Goal: Information Seeking & Learning: Understand process/instructions

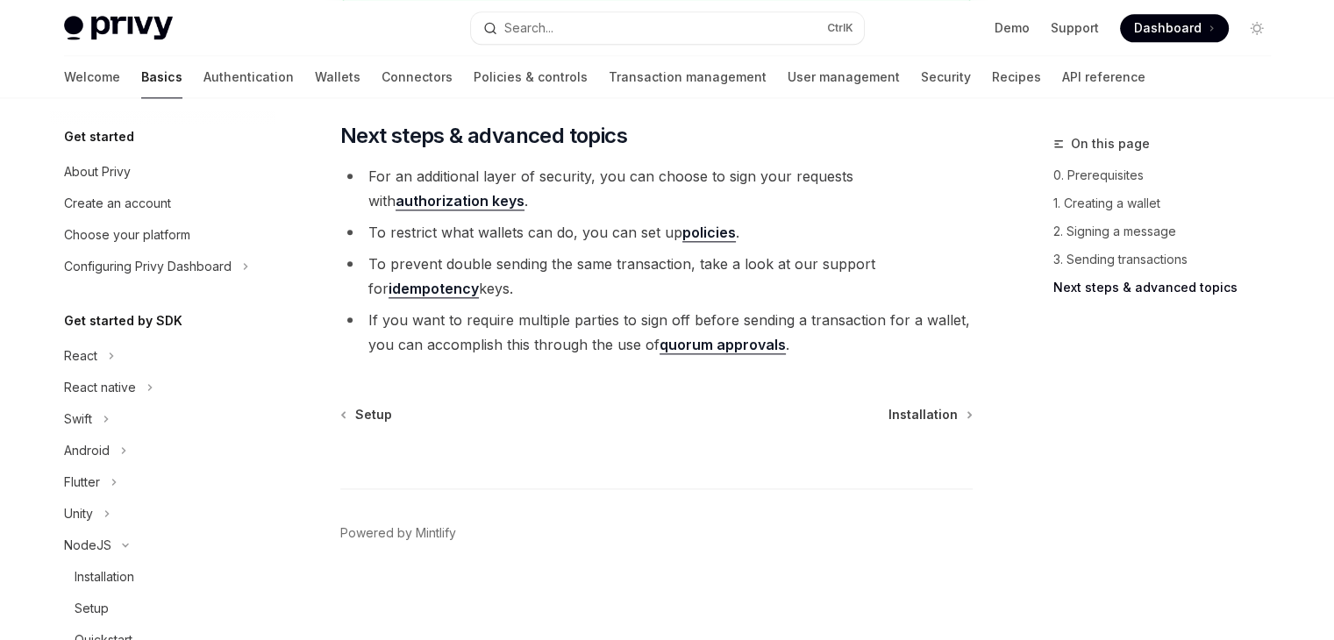
scroll to position [263, 0]
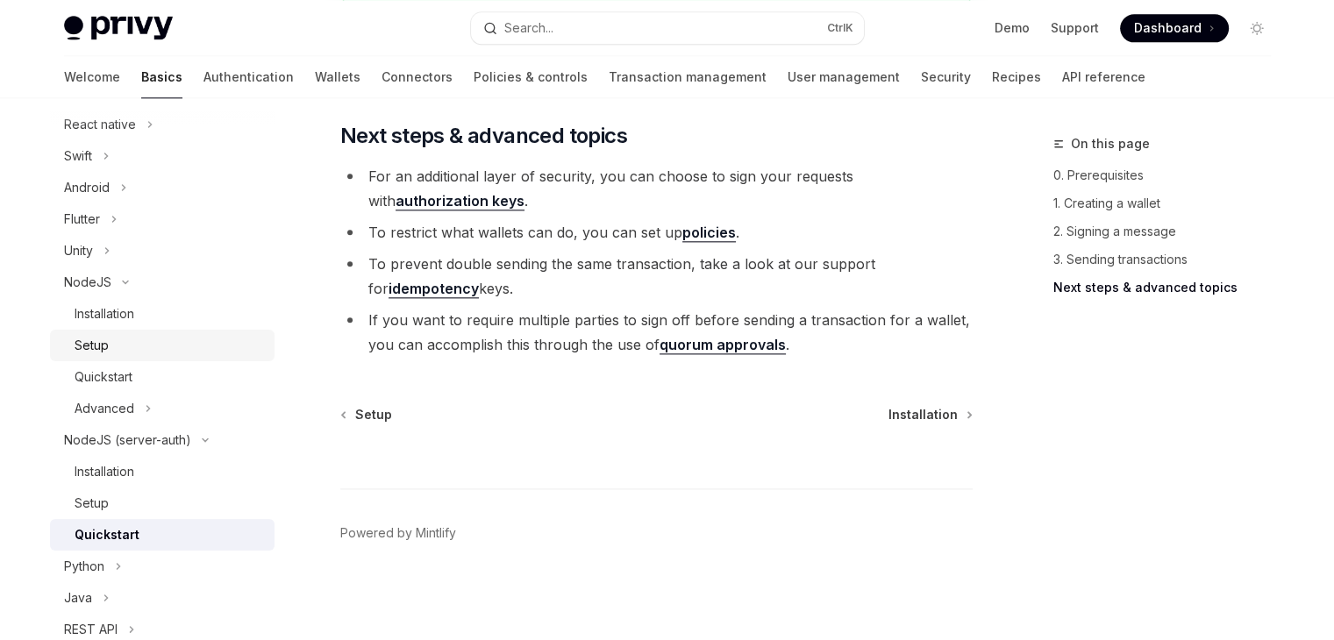
click at [204, 342] on div "Setup" at bounding box center [169, 345] width 189 height 21
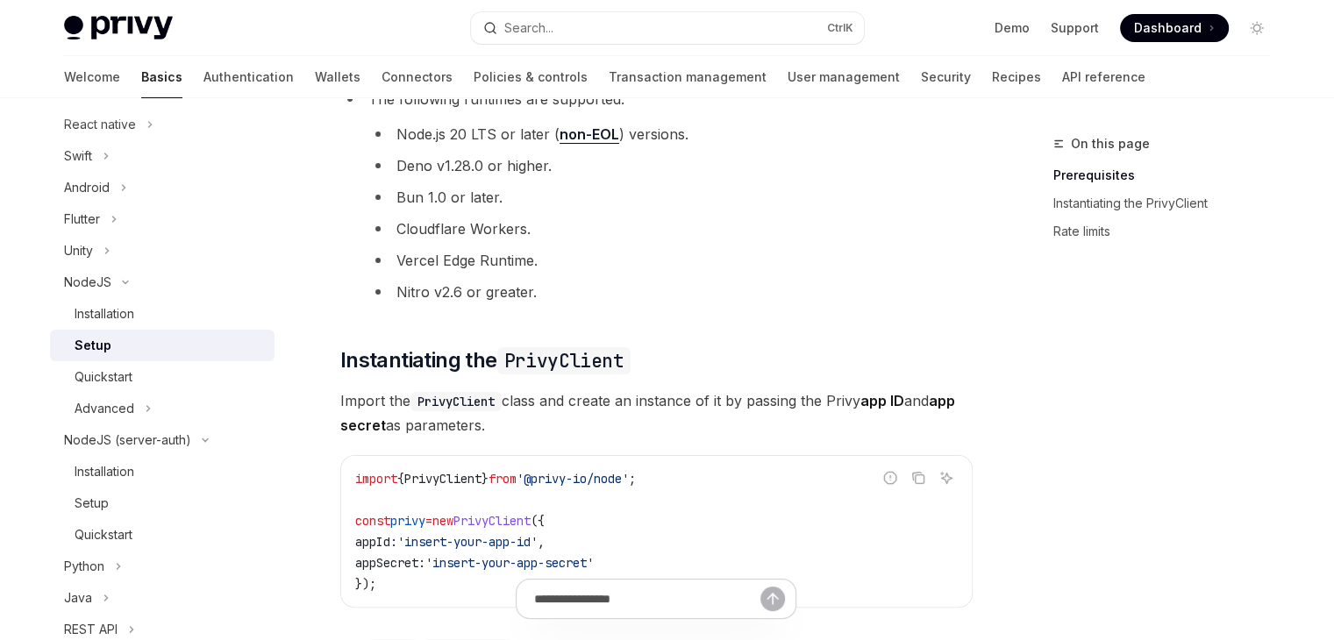
scroll to position [263, 0]
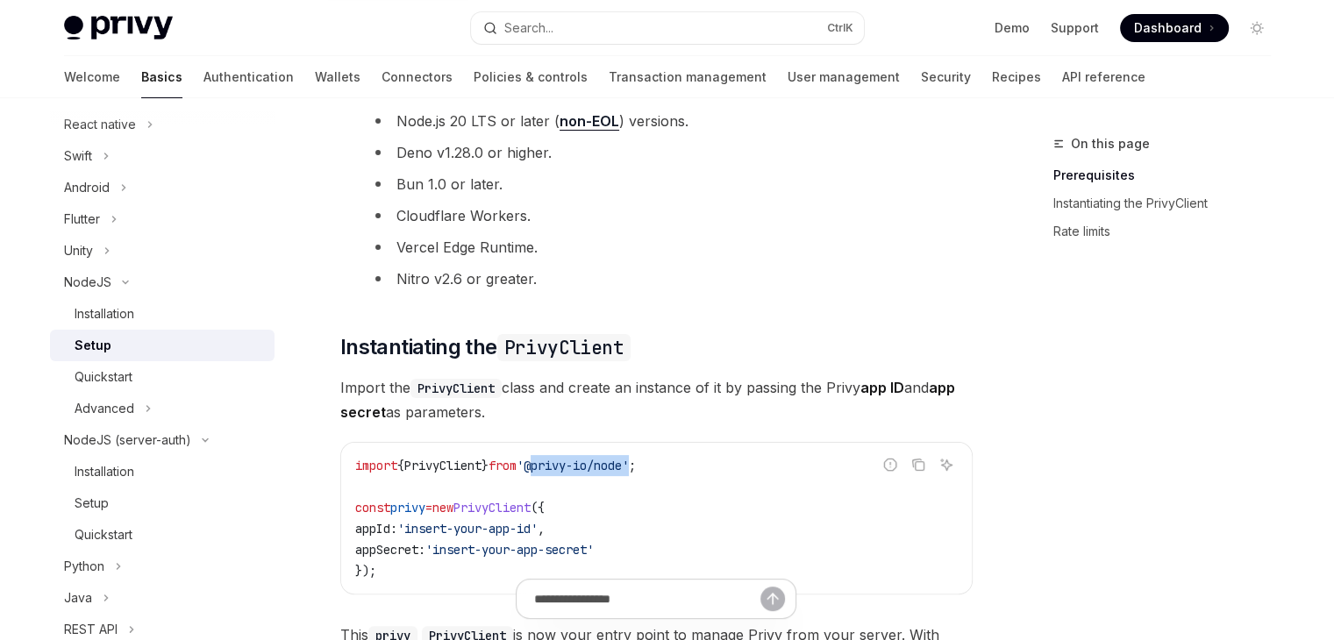
drag, startPoint x: 654, startPoint y: 465, endPoint x: 555, endPoint y: 466, distance: 99.1
click at [555, 466] on span "'@privy-io/node'" at bounding box center [572, 466] width 112 height 16
copy span "@privy-io/node"
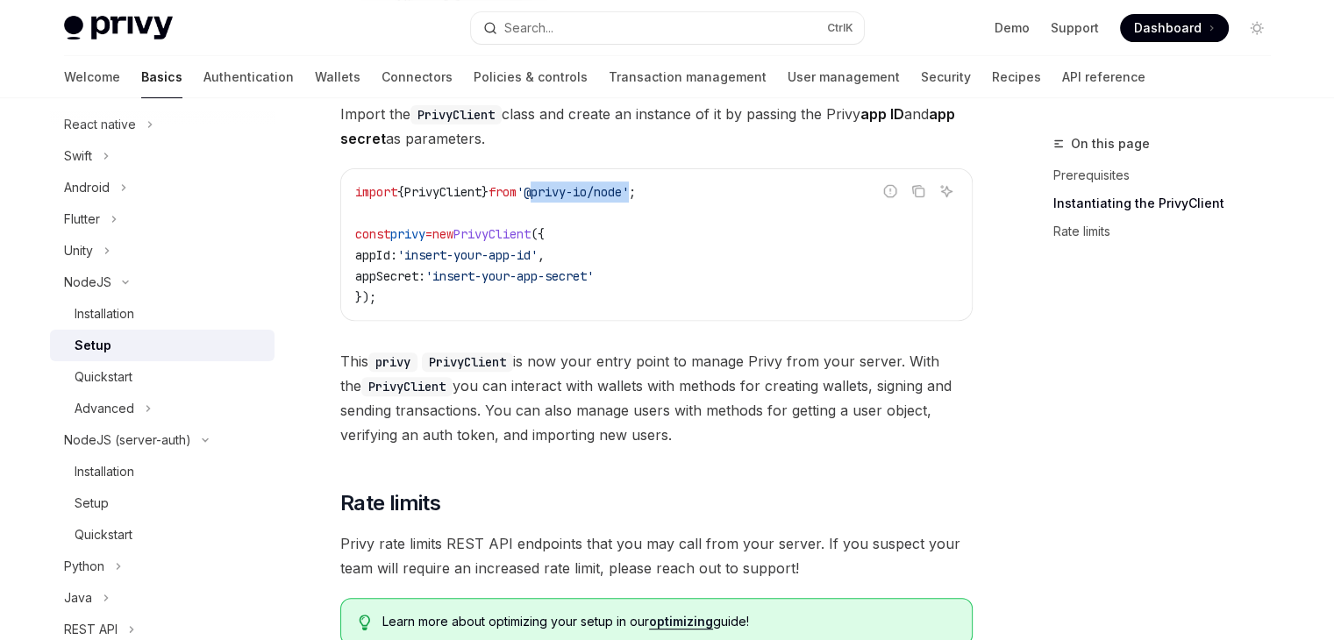
scroll to position [473, 0]
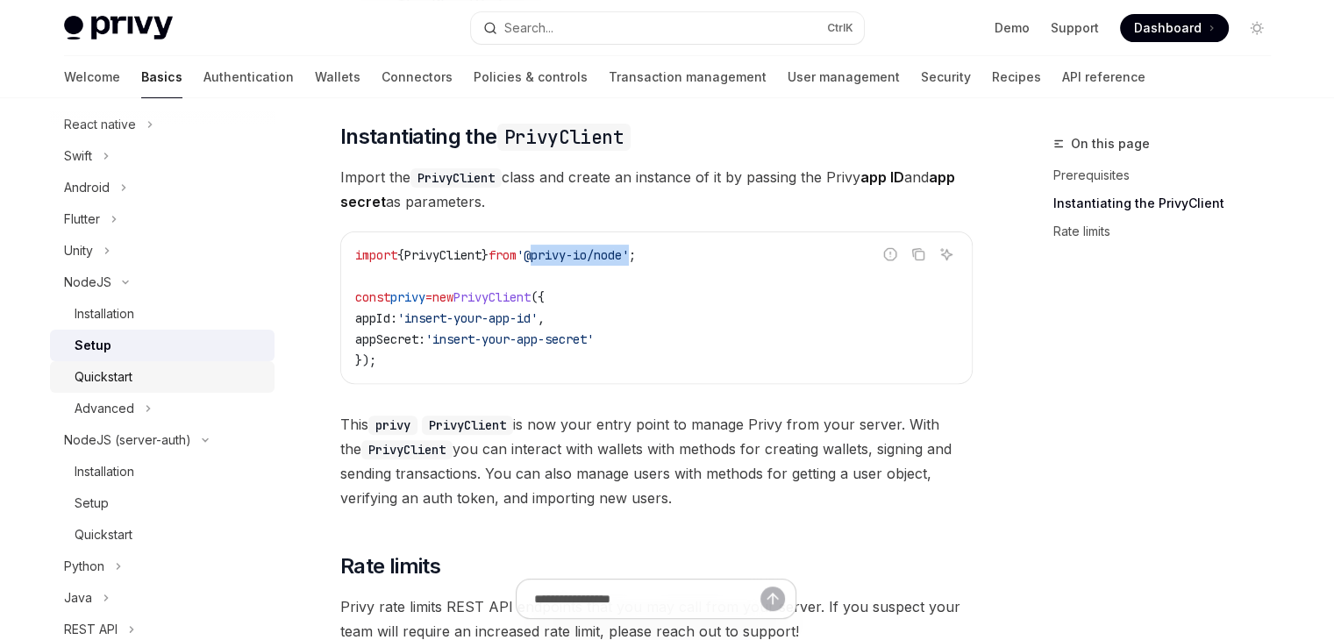
click at [204, 374] on div "Quickstart" at bounding box center [169, 377] width 189 height 21
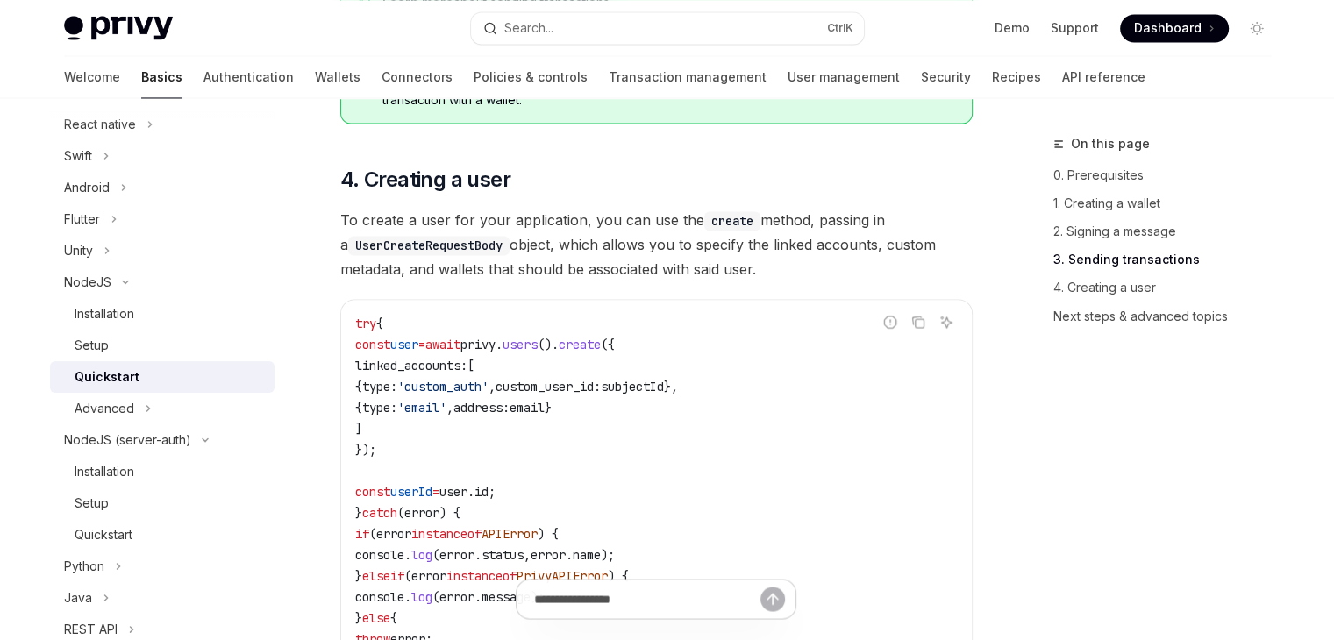
scroll to position [3069, 0]
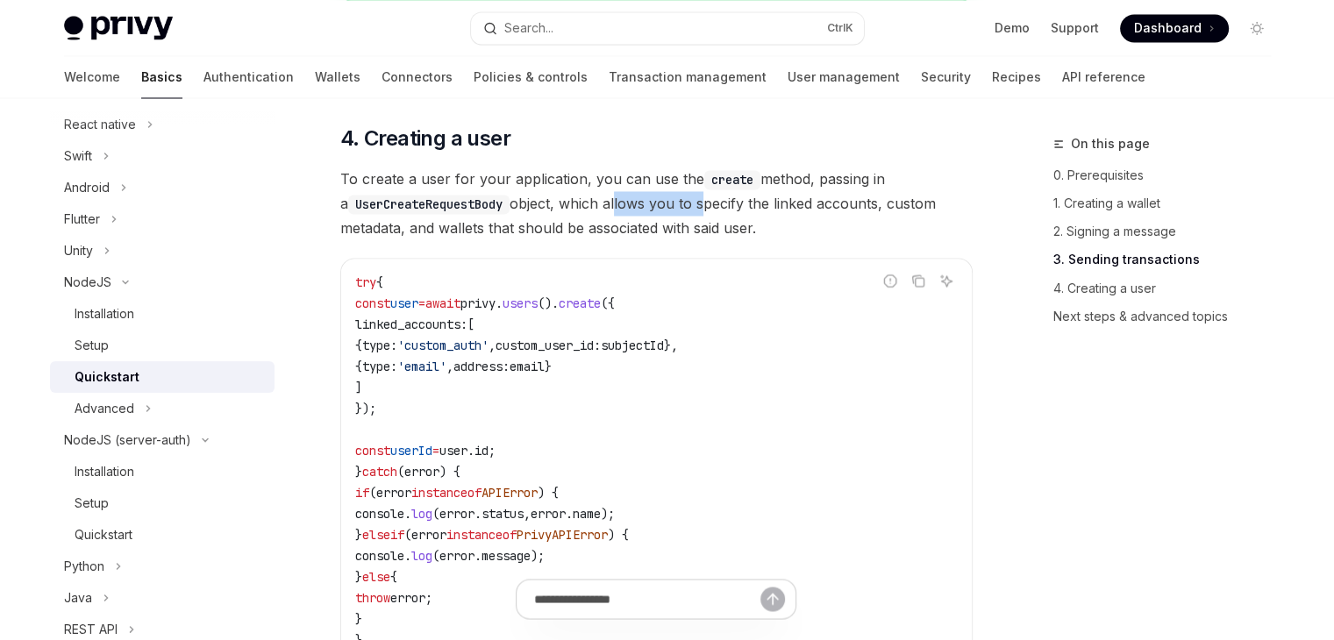
drag, startPoint x: 611, startPoint y: 217, endPoint x: 696, endPoint y: 228, distance: 85.8
click at [696, 228] on span "To create a user for your application, you can use the create method, passing i…" at bounding box center [656, 204] width 632 height 74
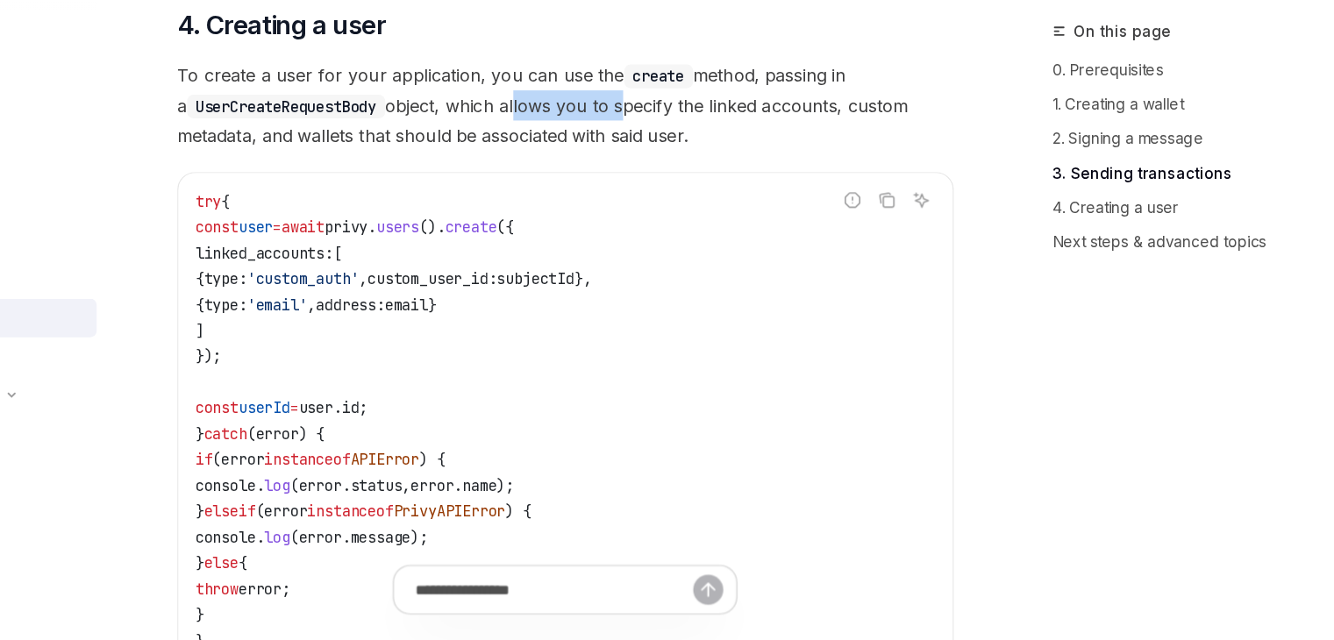
scroll to position [3073, 0]
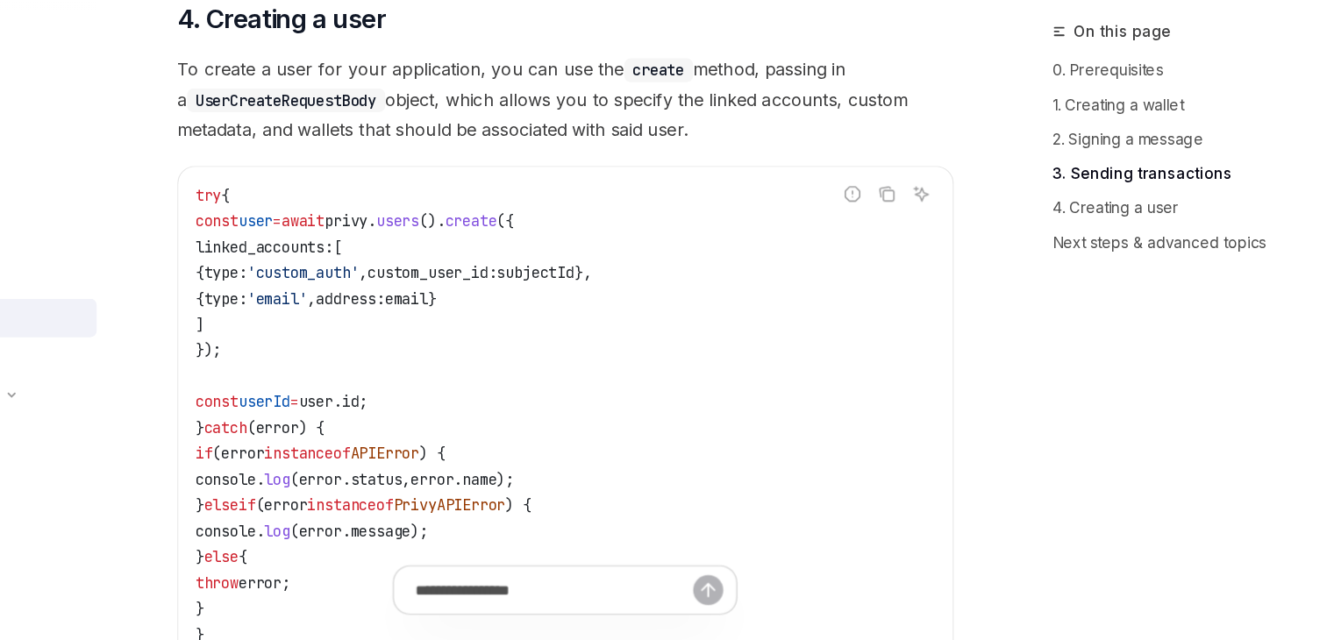
click at [446, 368] on span "'email'" at bounding box center [421, 361] width 49 height 16
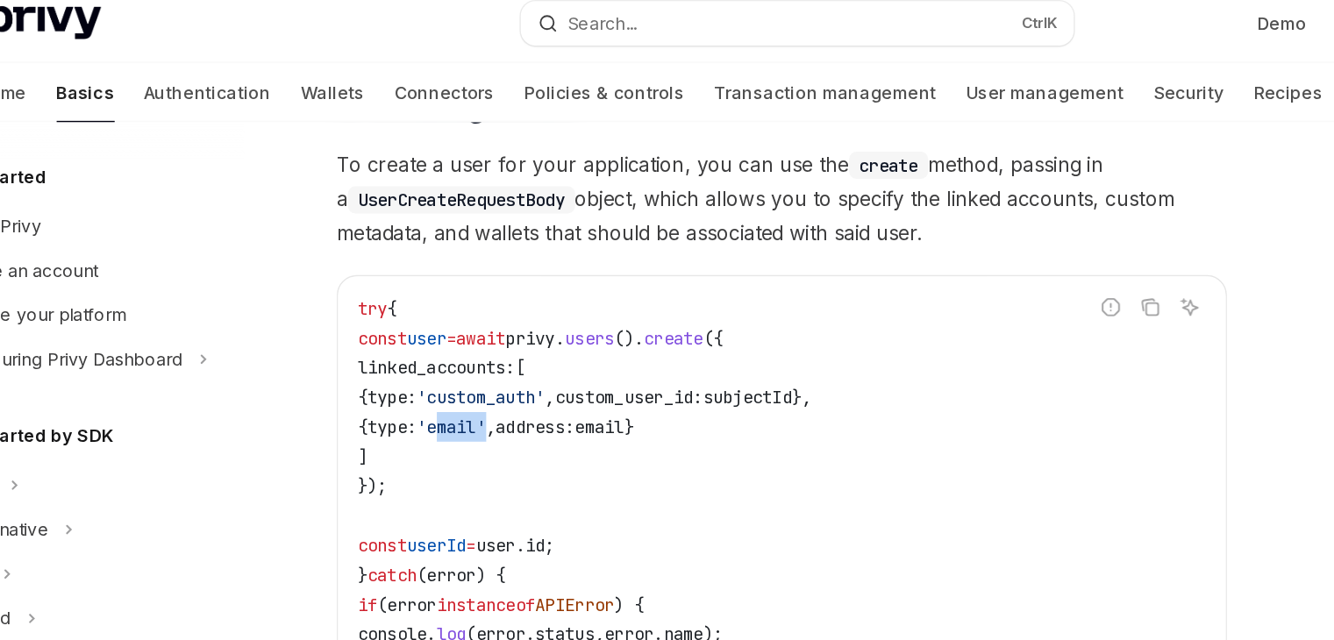
scroll to position [3120, 0]
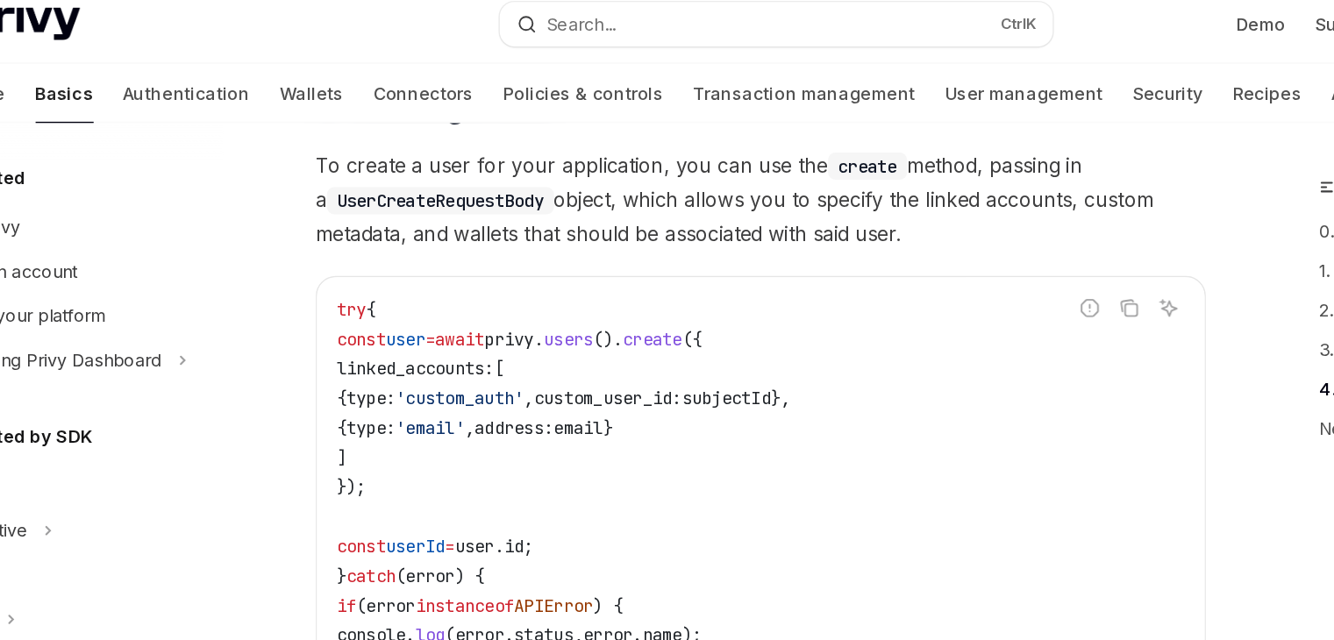
click at [362, 302] on span "{" at bounding box center [358, 294] width 7 height 16
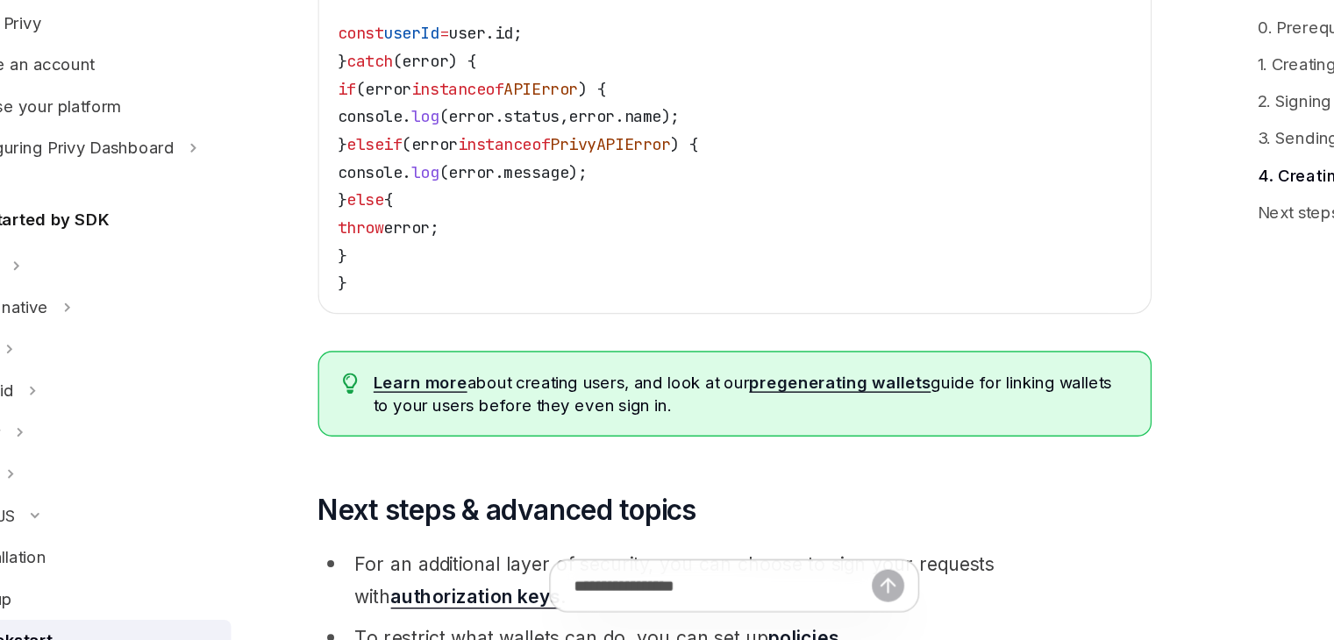
scroll to position [3342, 0]
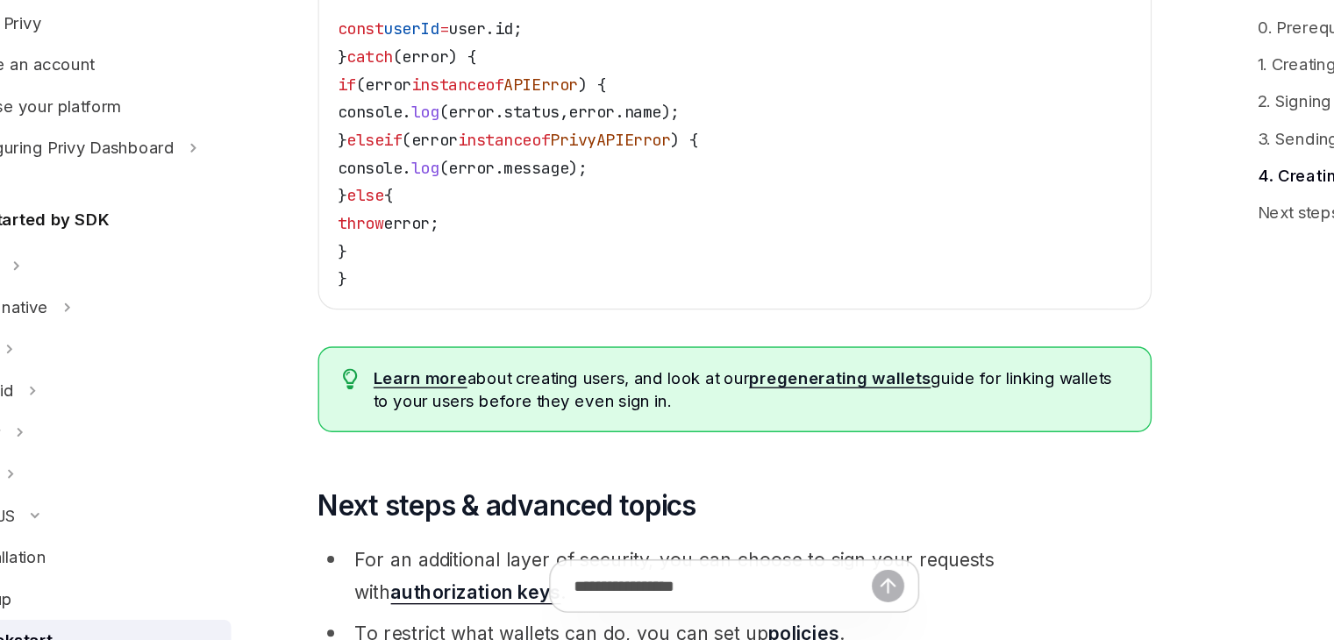
click at [389, 449] on link "Learn more" at bounding box center [417, 441] width 71 height 16
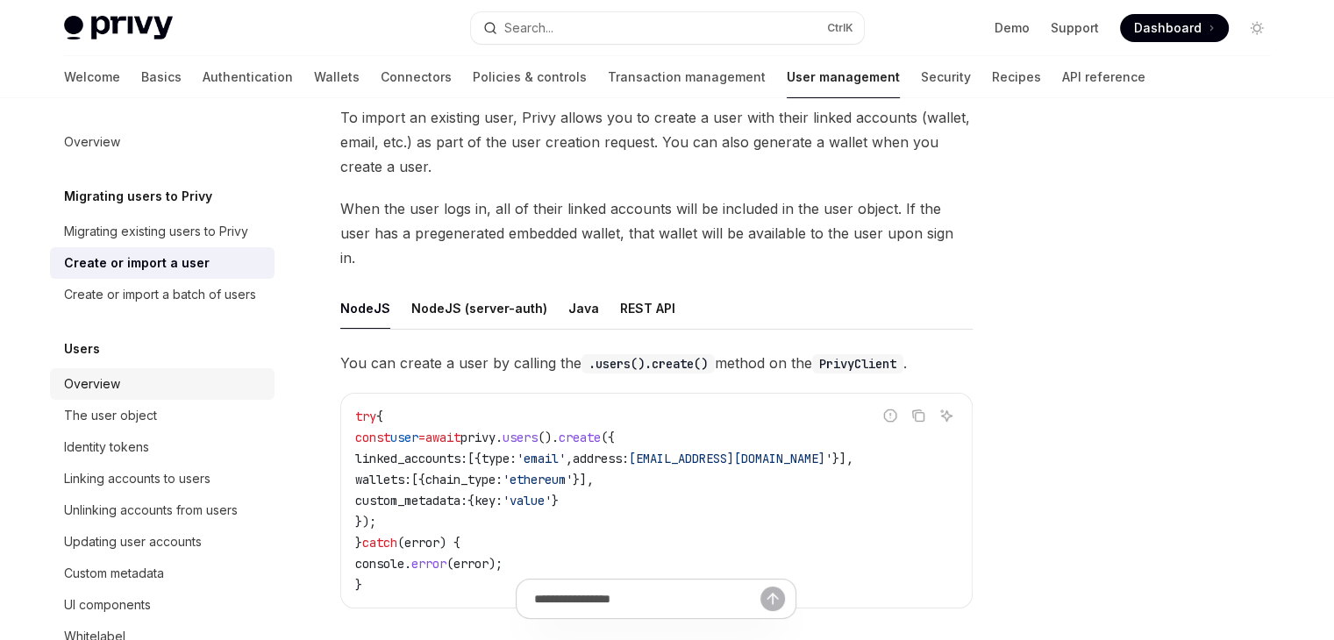
scroll to position [6, 0]
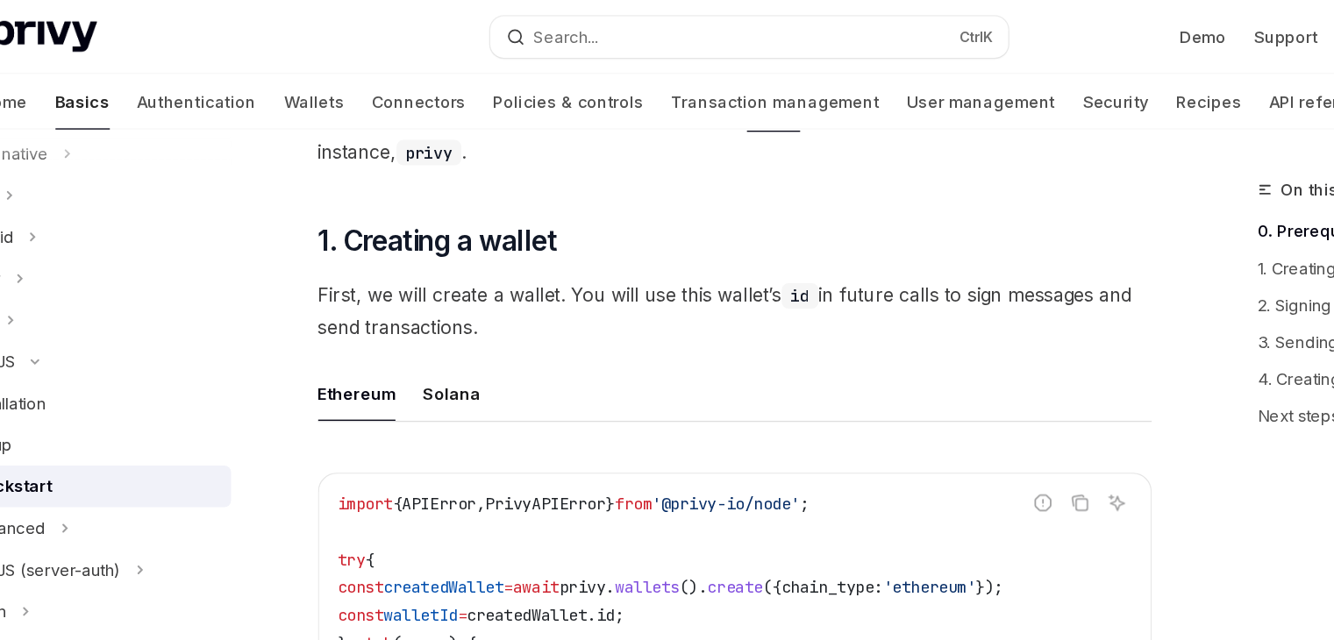
scroll to position [347, 0]
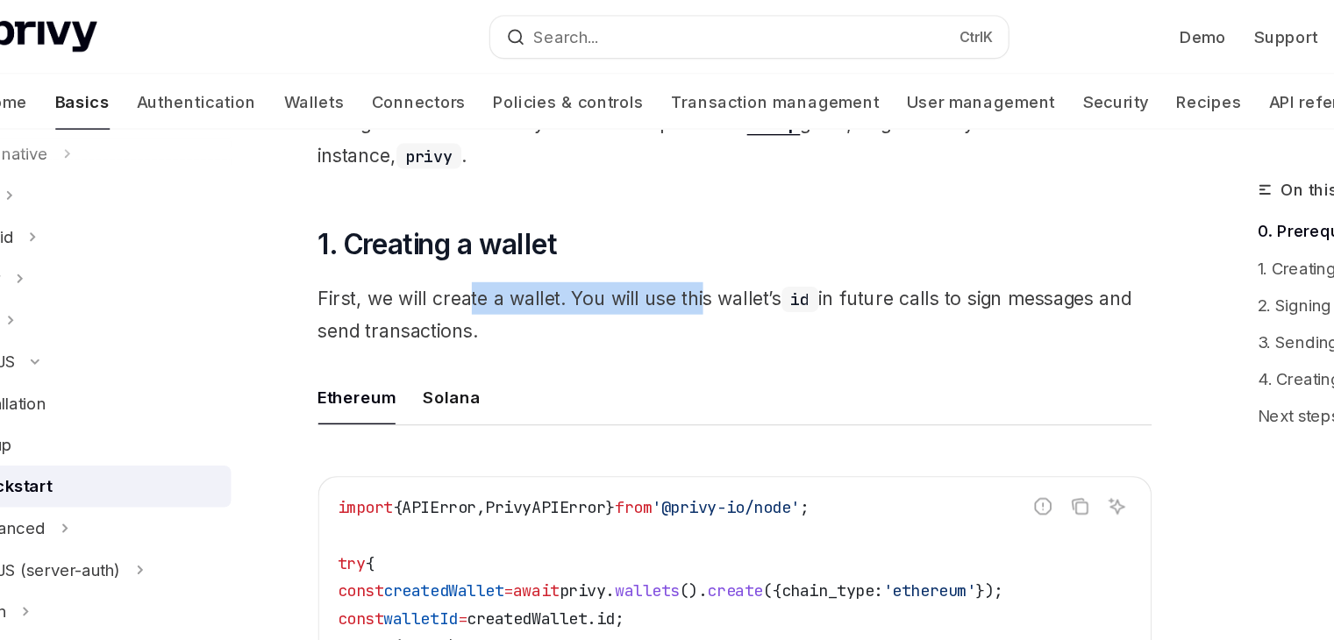
drag, startPoint x: 456, startPoint y: 203, endPoint x: 629, endPoint y: 208, distance: 172.8
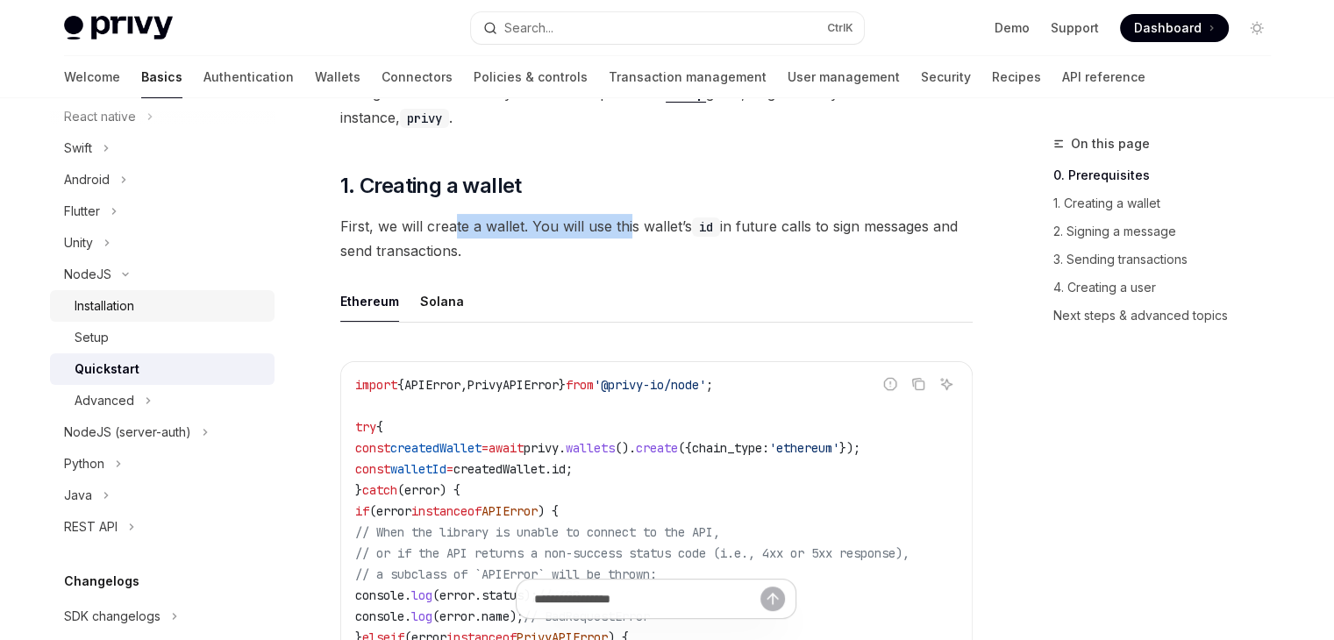
click at [120, 295] on div "Installation" at bounding box center [105, 305] width 60 height 21
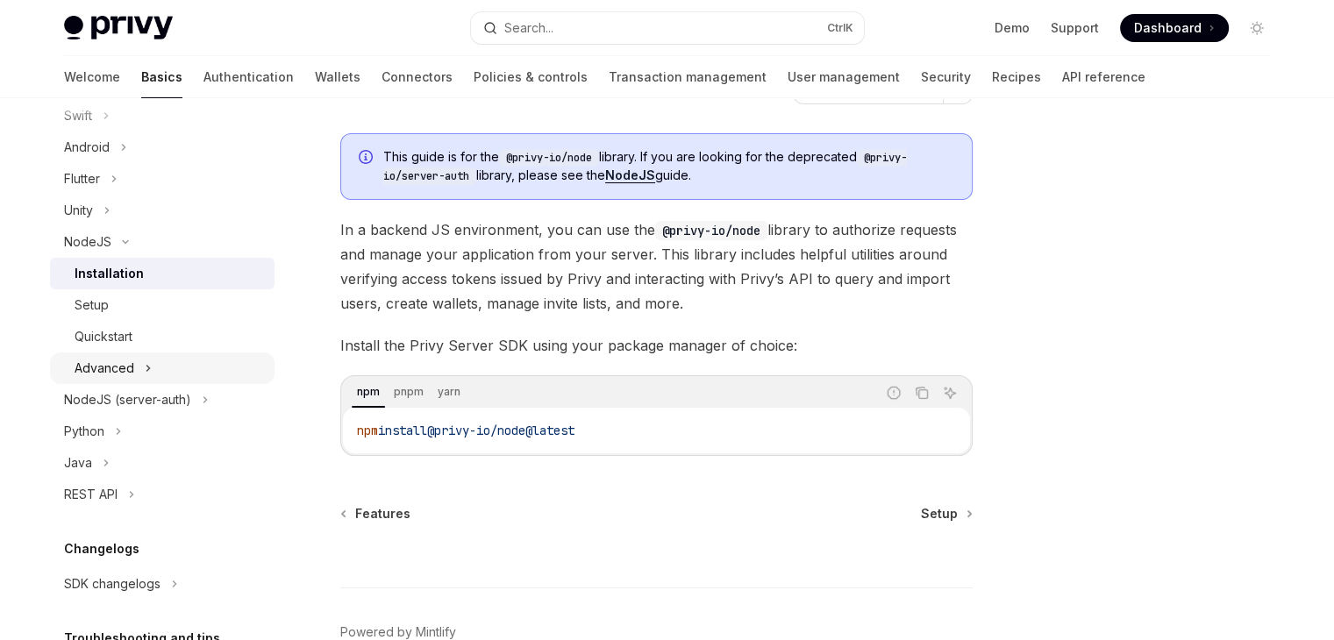
scroll to position [298, 0]
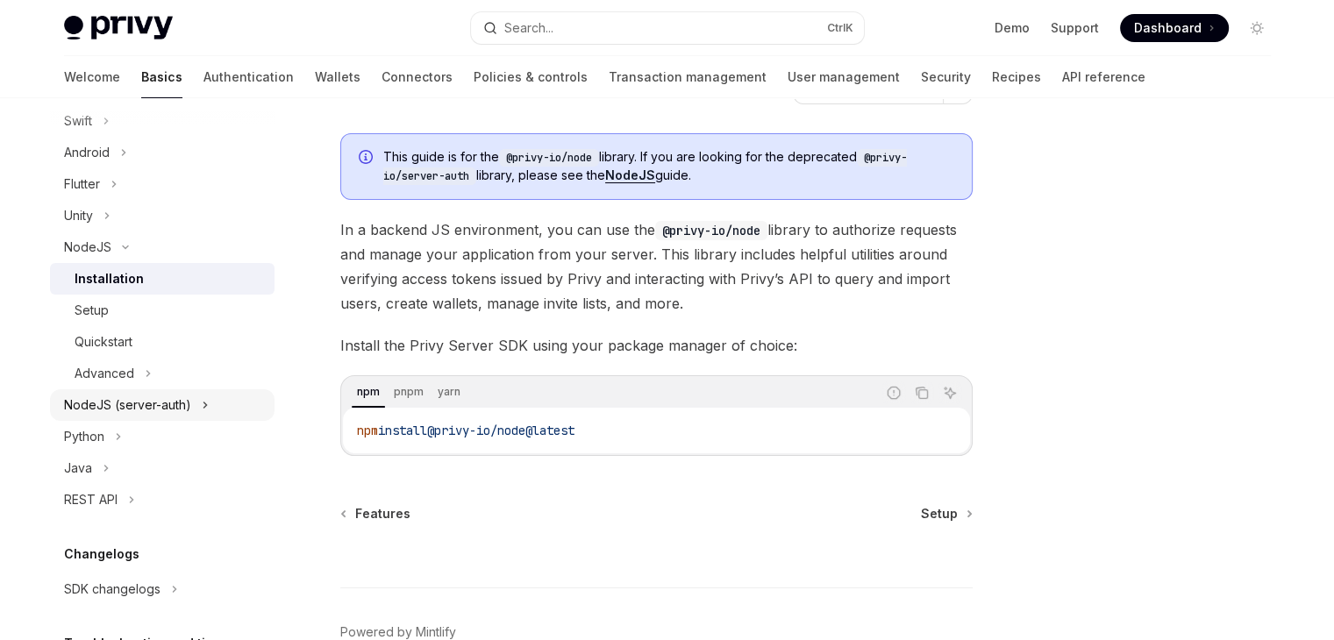
click at [202, 398] on icon "Toggle NodeJS (server-auth) section" at bounding box center [205, 405] width 7 height 21
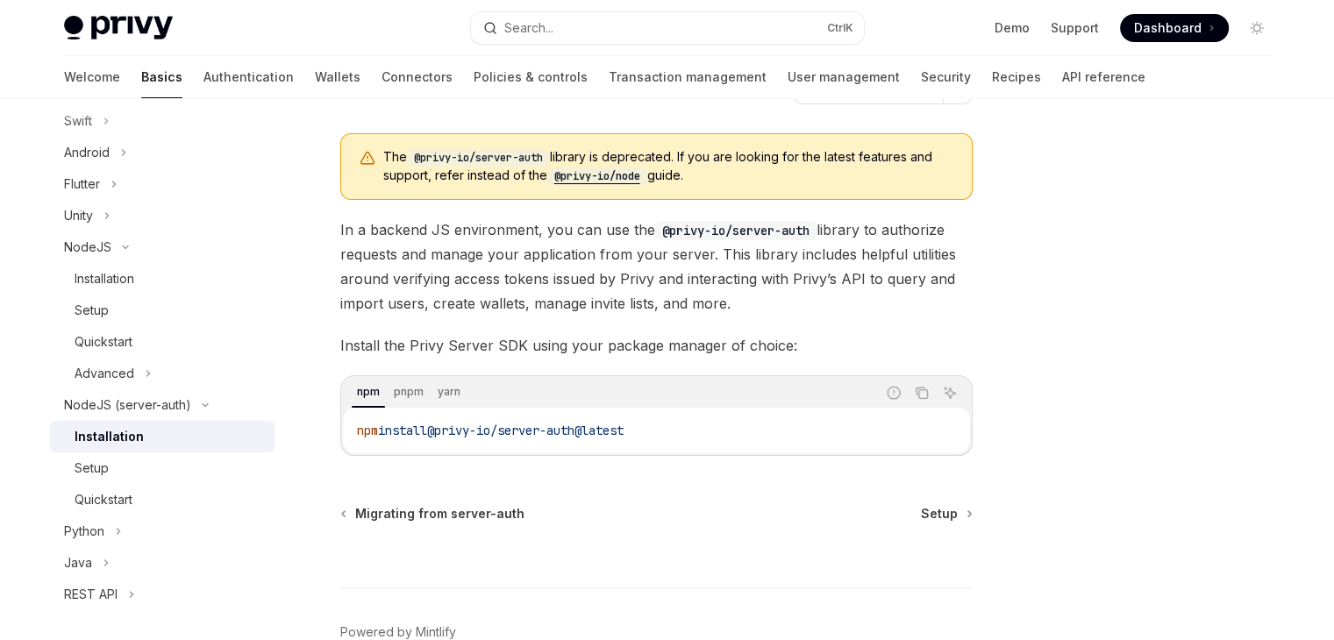
click at [164, 427] on div "Installation" at bounding box center [169, 436] width 189 height 21
click at [179, 286] on div "Installation" at bounding box center [169, 278] width 189 height 21
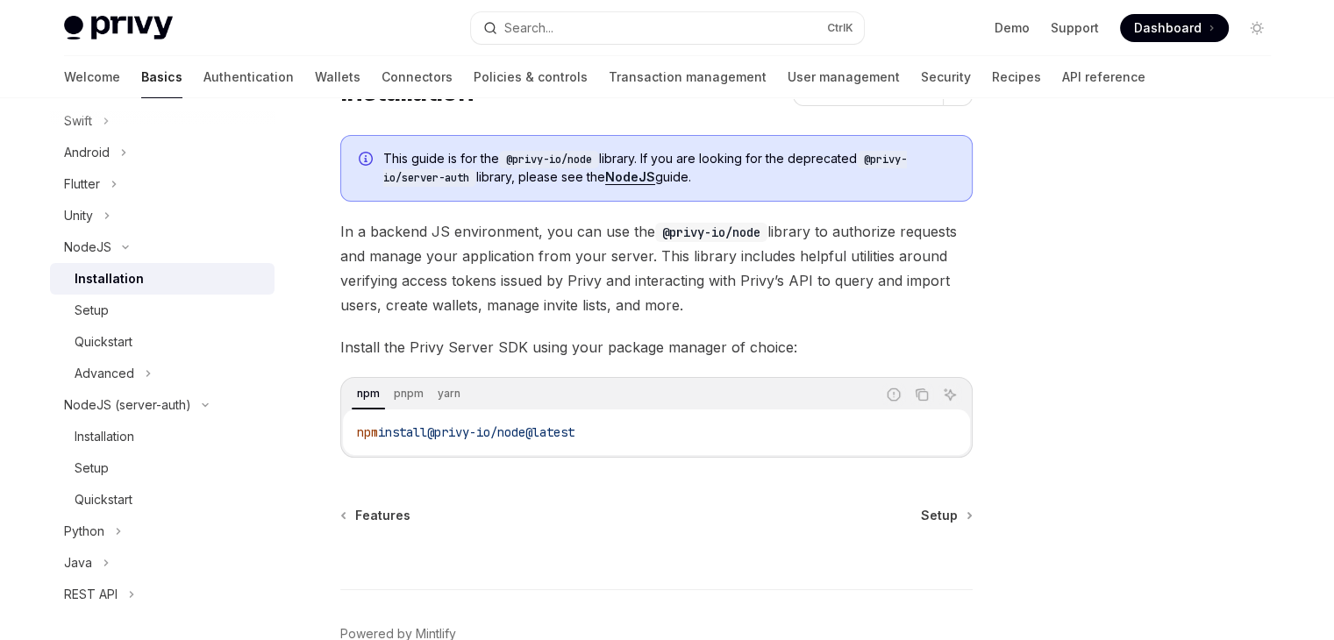
scroll to position [88, 0]
click at [946, 523] on div at bounding box center [656, 555] width 632 height 65
click at [943, 514] on span "Setup" at bounding box center [939, 514] width 37 height 18
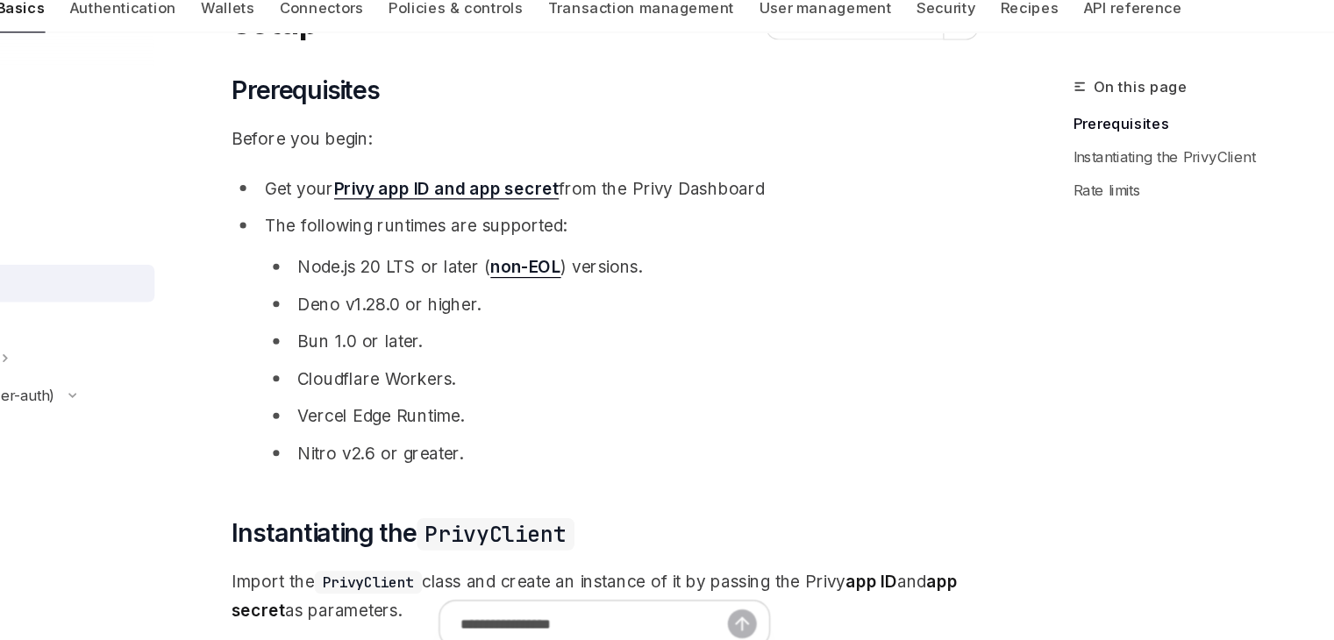
scroll to position [88, 0]
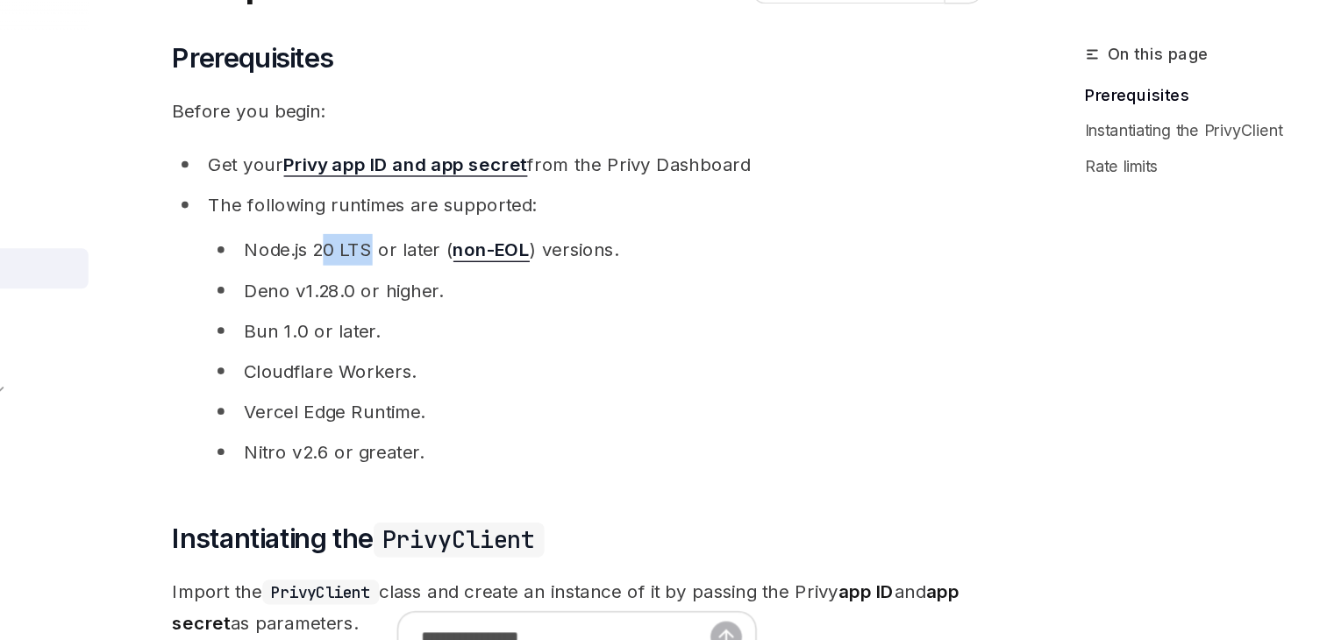
drag, startPoint x: 462, startPoint y: 294, endPoint x: 497, endPoint y: 310, distance: 38.5
click at [498, 303] on li "Node.js 20 LTS or later ( non-EOL ) versions." at bounding box center [670, 296] width 604 height 25
drag, startPoint x: 477, startPoint y: 344, endPoint x: 515, endPoint y: 359, distance: 40.9
click at [514, 359] on ul "Node.js 20 LTS or later ( non-EOL ) versions. Deno v1.28.0 or higher. Bun 1.0 o…" at bounding box center [670, 375] width 604 height 182
drag, startPoint x: 480, startPoint y: 388, endPoint x: 547, endPoint y: 388, distance: 67.5
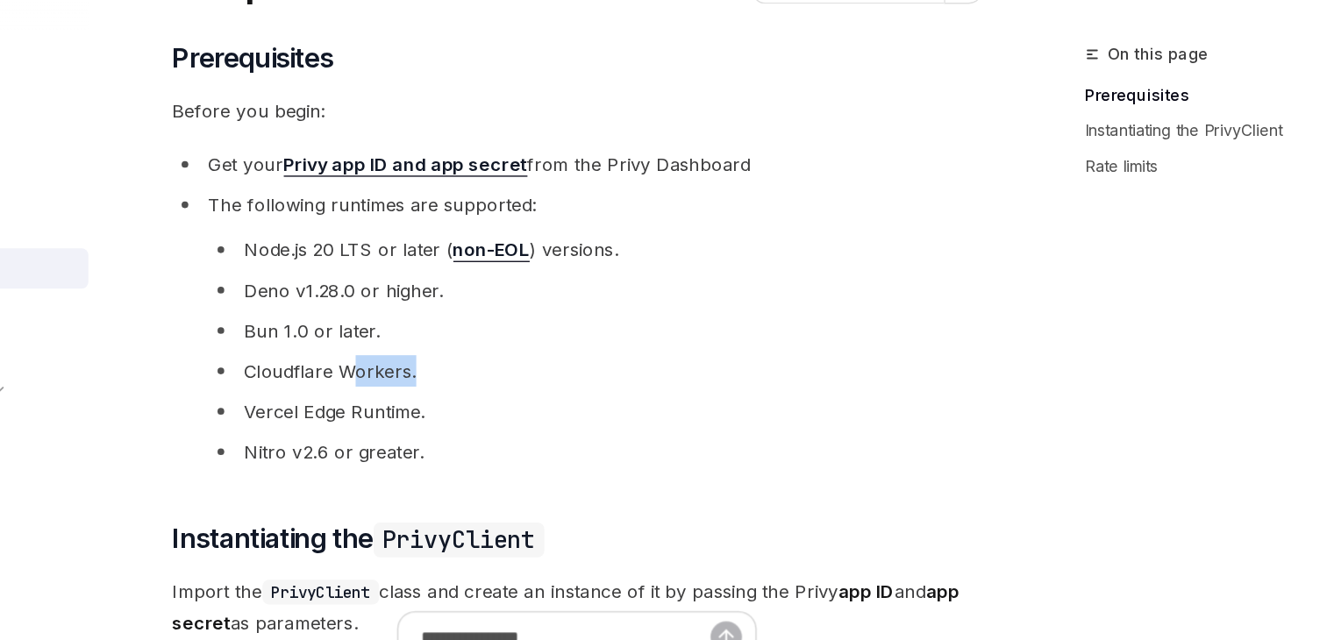
click at [545, 388] on li "Cloudflare Workers." at bounding box center [670, 391] width 604 height 25
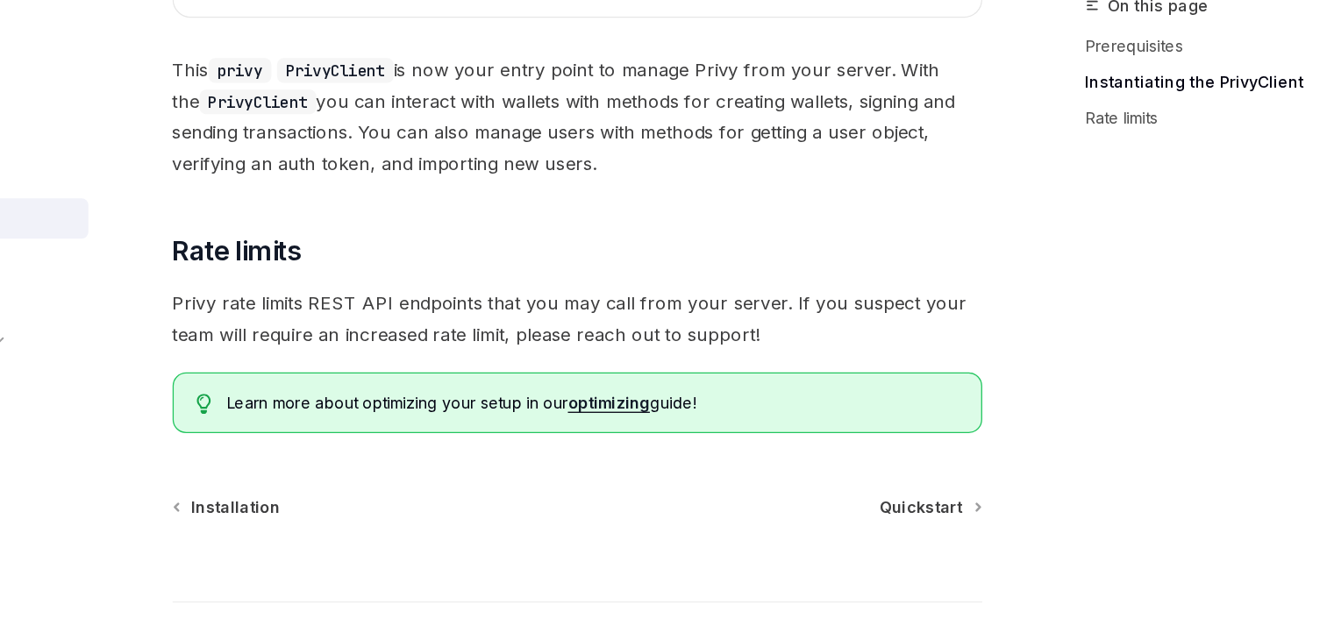
scroll to position [733, 0]
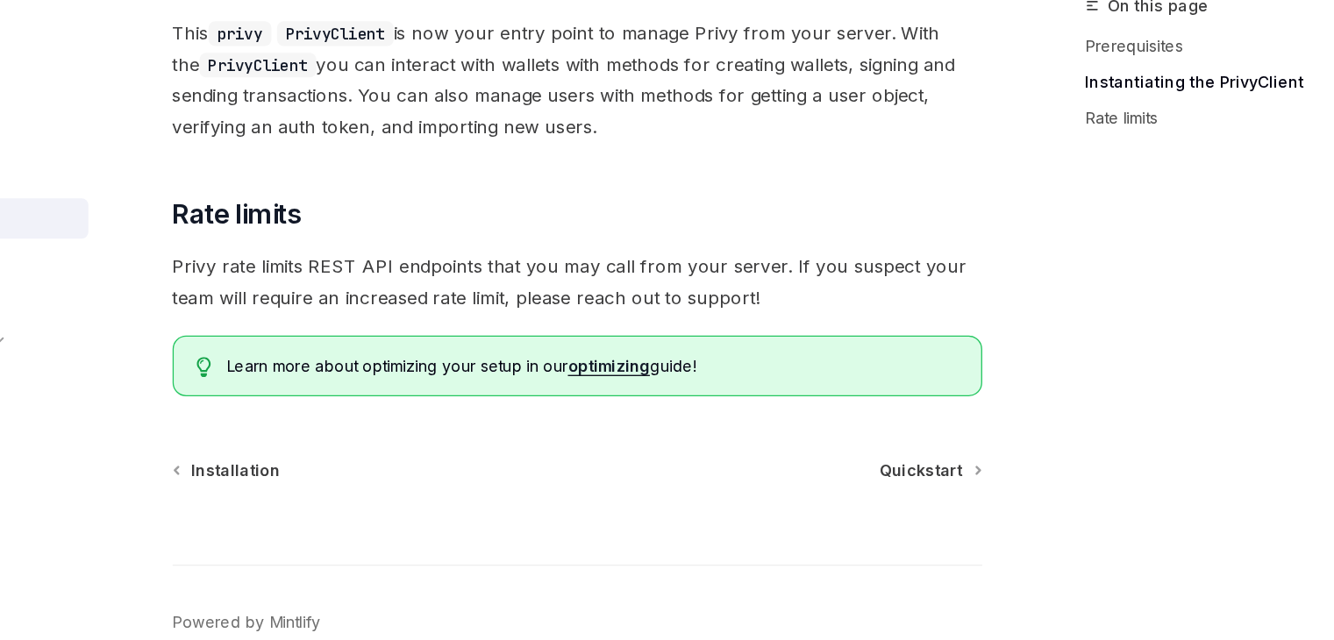
click at [910, 495] on div "NodeJS Setup OpenAI Open in ChatGPT OpenAI Open in ChatGPT ​ Prerequisites Befo…" at bounding box center [492, 66] width 968 height 1332
click at [934, 511] on span "Quickstart" at bounding box center [925, 507] width 65 height 18
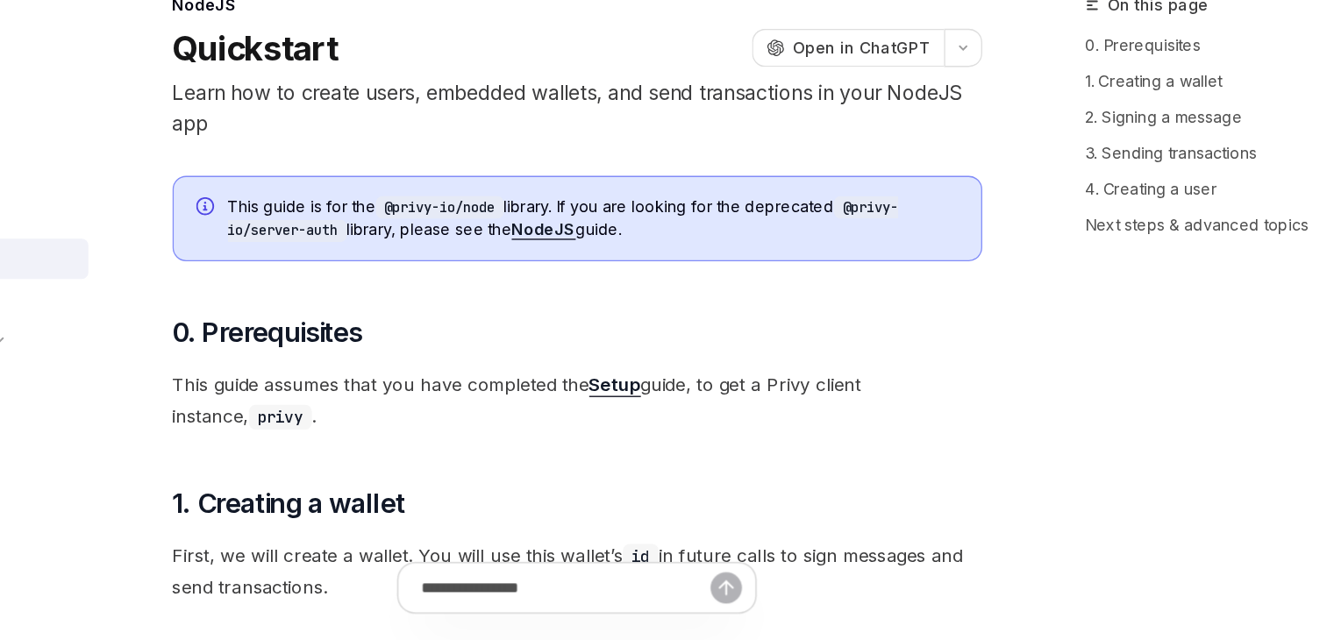
type textarea "*"
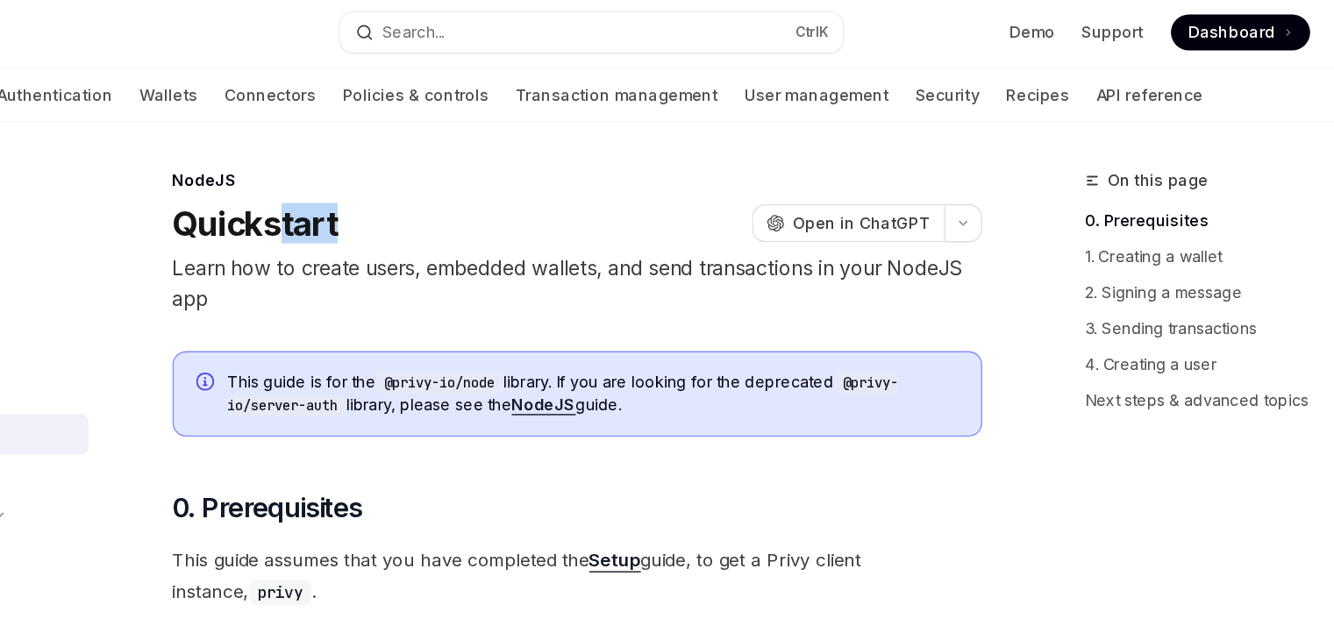
drag, startPoint x: 422, startPoint y: 163, endPoint x: 495, endPoint y: 164, distance: 72.8
click at [495, 164] on div "Quickstart OpenAI Open in ChatGPT" at bounding box center [656, 177] width 632 height 32
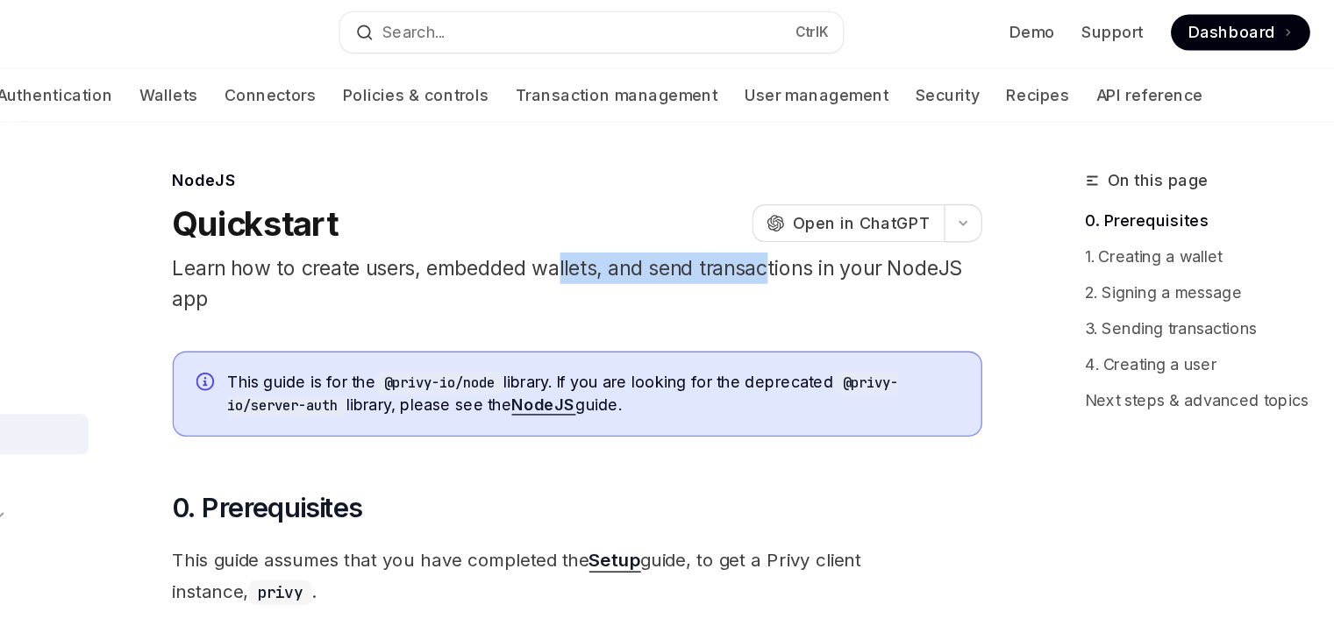
drag, startPoint x: 650, startPoint y: 215, endPoint x: 815, endPoint y: 211, distance: 164.9
click at [815, 211] on p "Learn how to create users, embedded wallets, and send transactions in your Node…" at bounding box center [656, 224] width 632 height 49
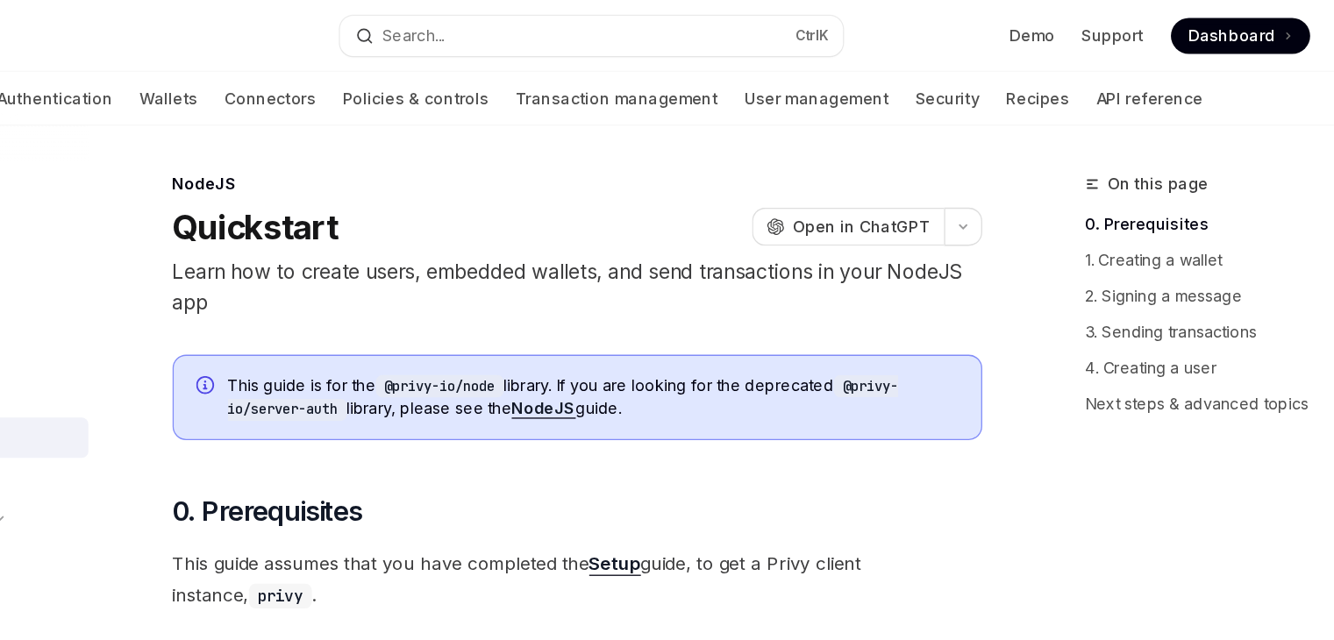
drag, startPoint x: 619, startPoint y: 231, endPoint x: 740, endPoint y: 234, distance: 121.1
click at [740, 234] on p "Learn how to create users, embedded wallets, and send transactions in your Node…" at bounding box center [656, 224] width 632 height 49
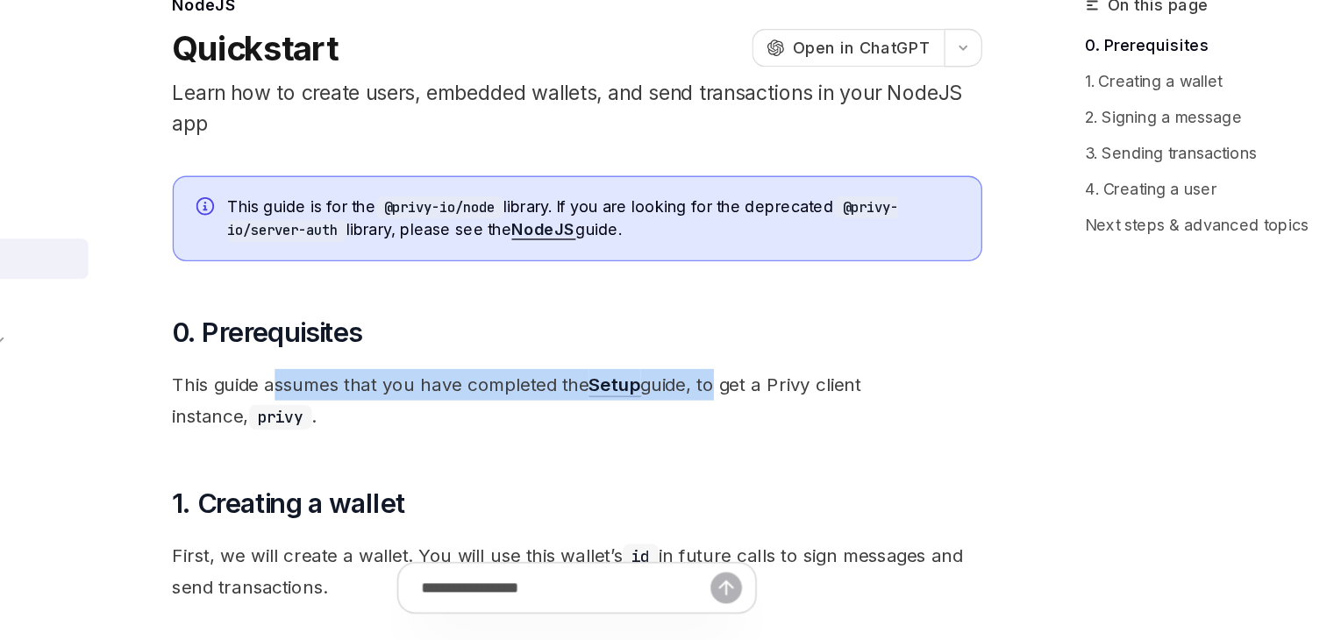
drag, startPoint x: 420, startPoint y: 427, endPoint x: 764, endPoint y: 450, distance: 344.5
click at [764, 450] on span "This guide assumes that you have completed the Setup guide, to get a Privy clie…" at bounding box center [656, 452] width 632 height 49
click at [765, 450] on span "This guide assumes that you have completed the Setup guide, to get a Privy clie…" at bounding box center [656, 452] width 632 height 49
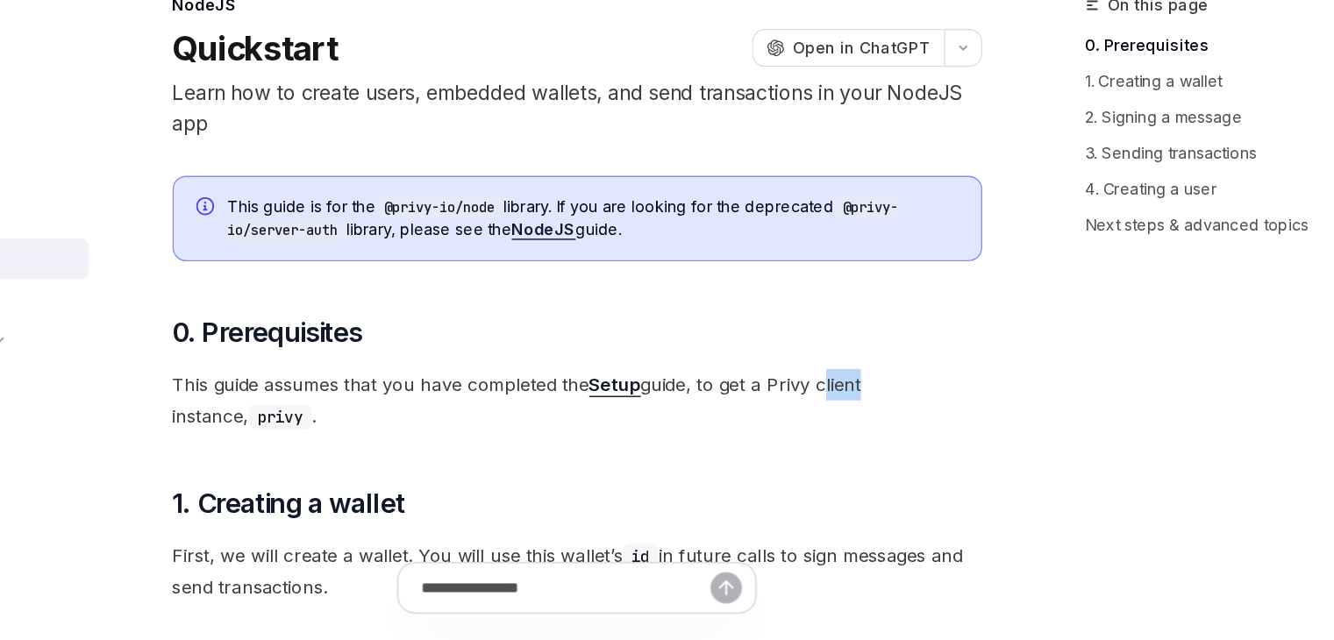
drag, startPoint x: 850, startPoint y: 442, endPoint x: 880, endPoint y: 437, distance: 31.1
click at [880, 437] on span "This guide assumes that you have completed the Setup guide, to get a Privy clie…" at bounding box center [656, 452] width 632 height 49
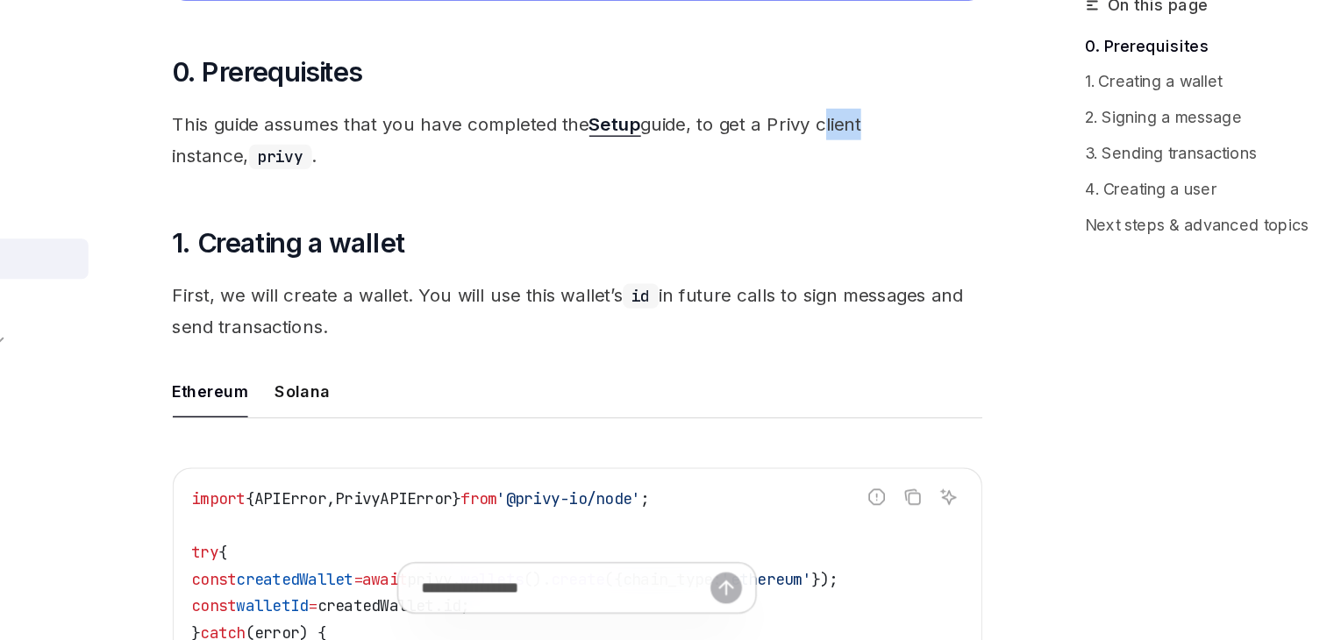
scroll to position [205, 0]
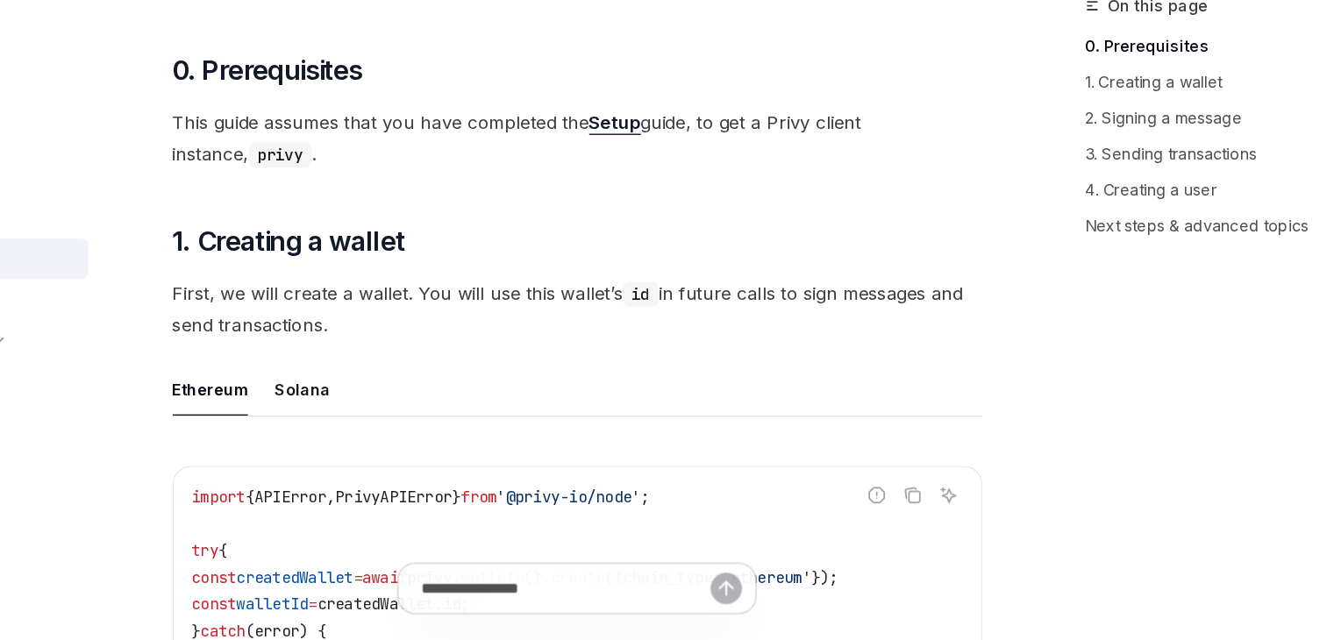
drag, startPoint x: 570, startPoint y: 381, endPoint x: 647, endPoint y: 384, distance: 77.2
click at [647, 384] on span "First, we will create a wallet. You will use this wallet’s id in future calls t…" at bounding box center [656, 380] width 632 height 49
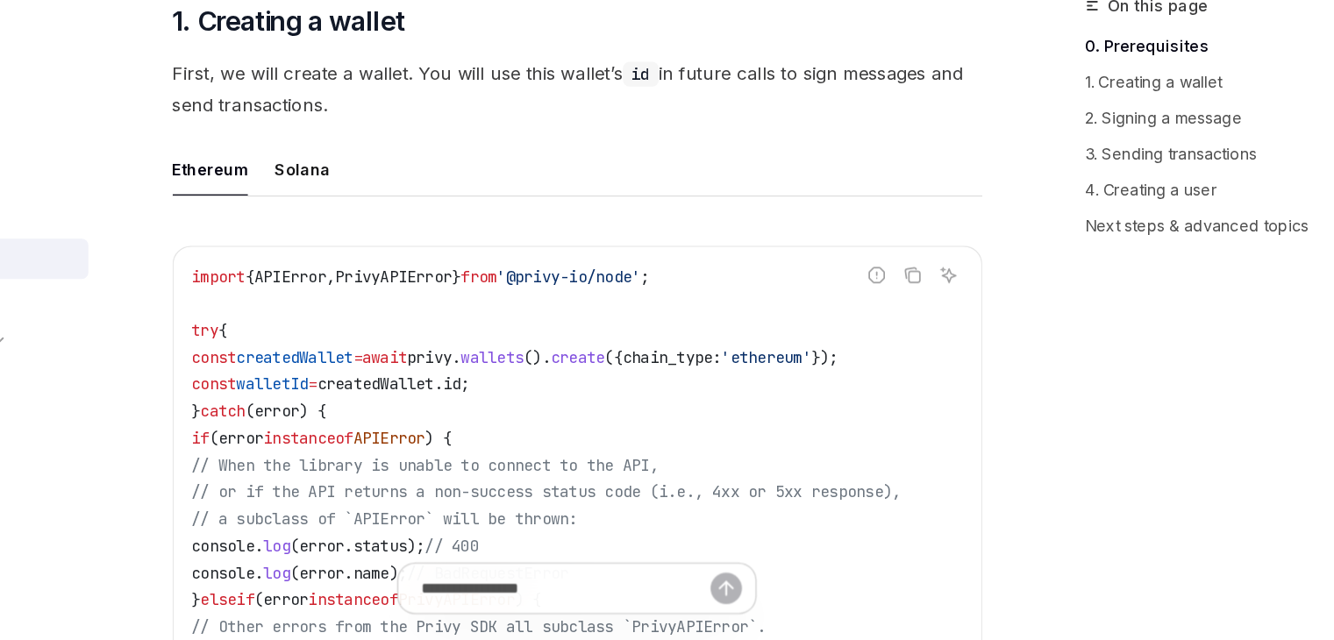
scroll to position [410, 0]
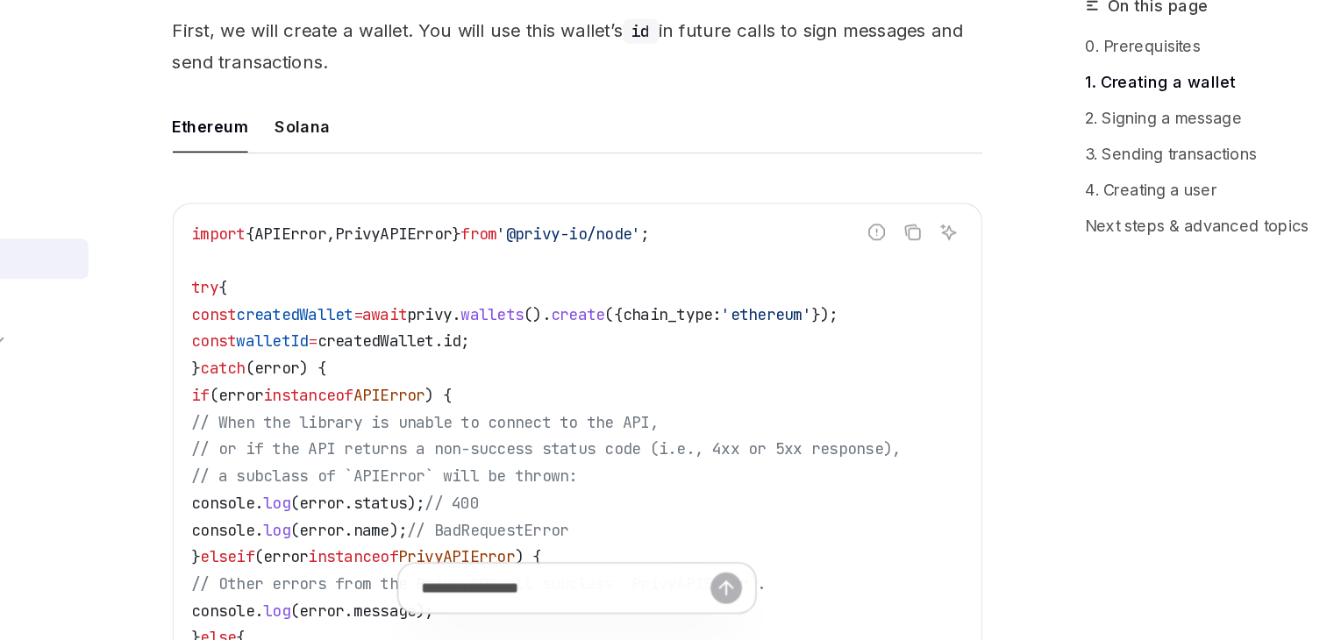
drag, startPoint x: 380, startPoint y: 347, endPoint x: 581, endPoint y: 362, distance: 202.2
click at [581, 362] on code "import { APIError , PrivyAPIError } from '@privy-io/node' ; try { const created…" at bounding box center [656, 521] width 602 height 421
drag, startPoint x: 533, startPoint y: 375, endPoint x: 543, endPoint y: 389, distance: 17.0
click at [523, 389] on span "await" at bounding box center [505, 385] width 35 height 16
drag, startPoint x: 403, startPoint y: 391, endPoint x: 545, endPoint y: 387, distance: 141.2
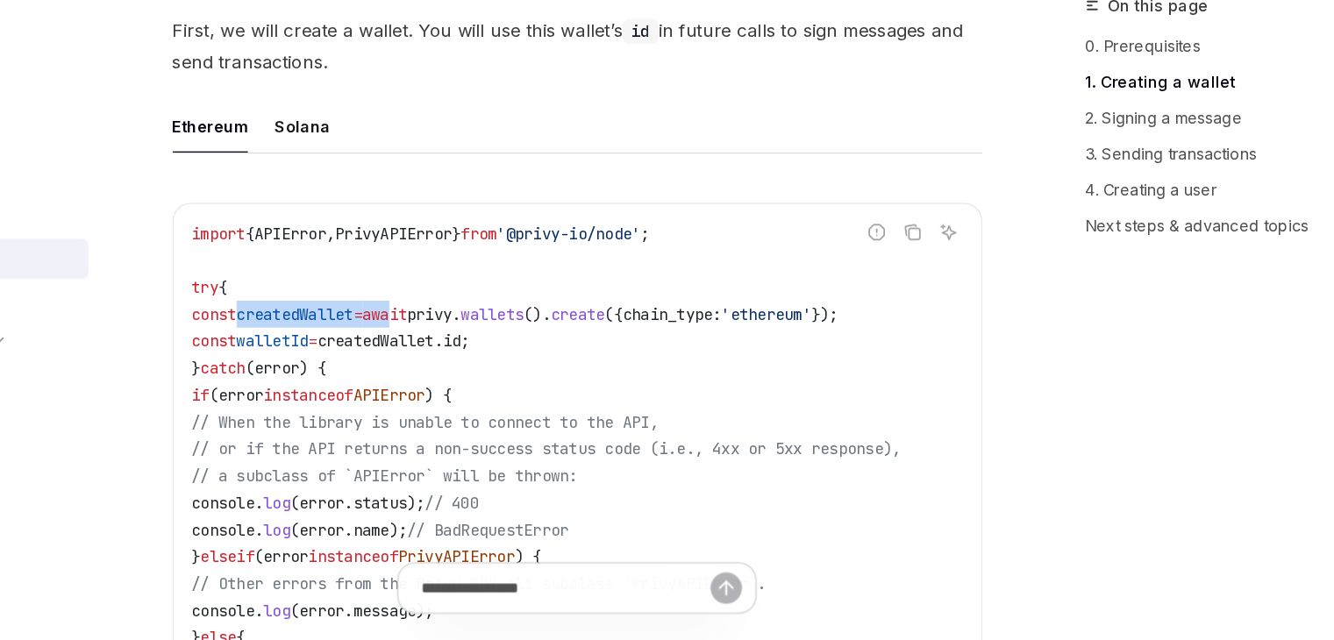
click at [545, 387] on code "import { APIError , PrivyAPIError } from '@privy-io/node' ; try { const created…" at bounding box center [656, 521] width 602 height 421
drag, startPoint x: 497, startPoint y: 403, endPoint x: 615, endPoint y: 402, distance: 117.5
click at [573, 402] on span "const walletId = createdWallet . id ;" at bounding box center [463, 406] width 217 height 16
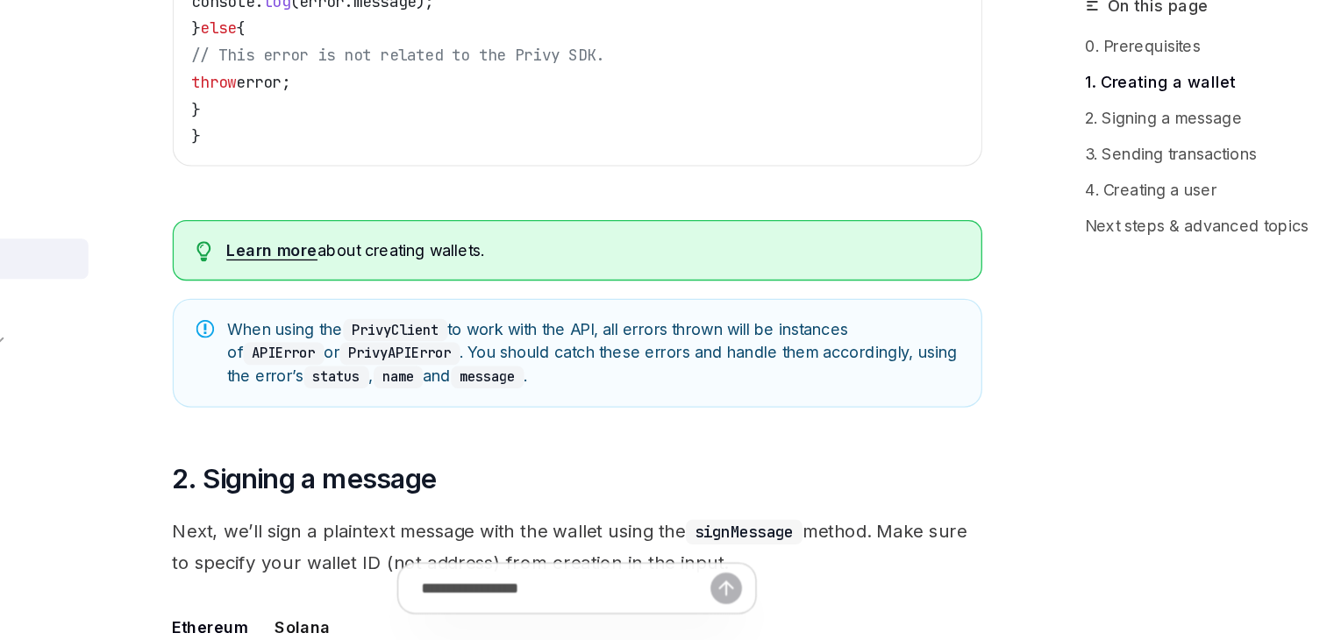
scroll to position [890, 0]
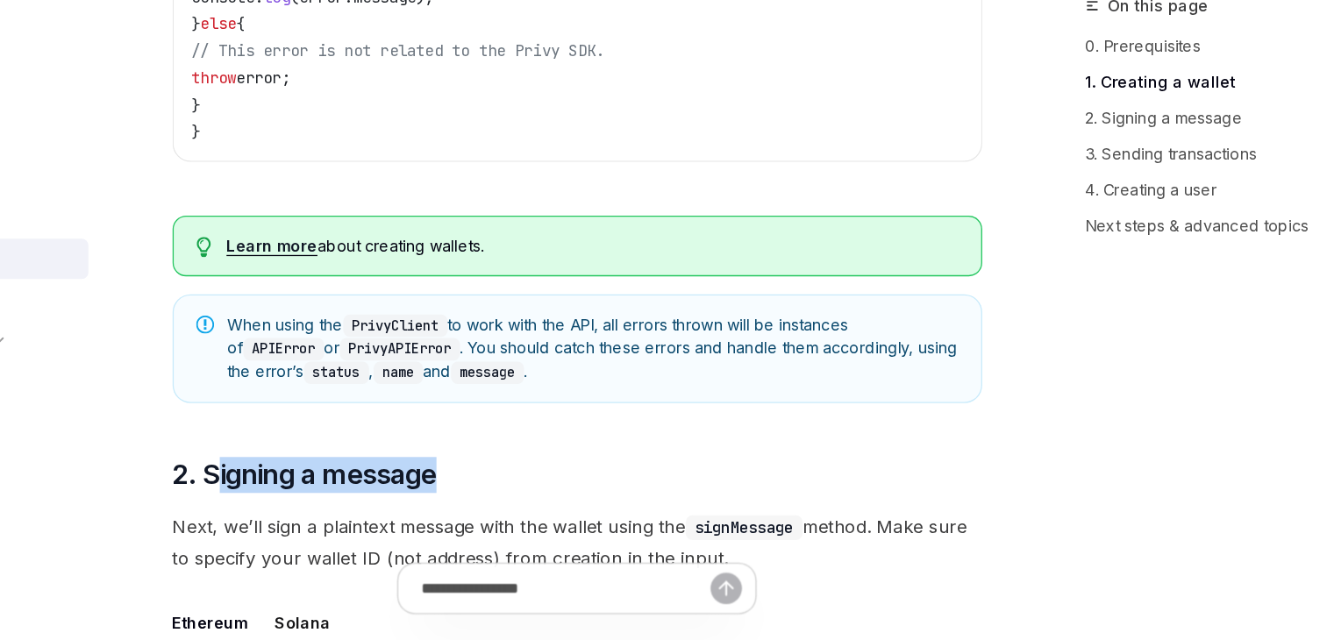
drag, startPoint x: 376, startPoint y: 489, endPoint x: 578, endPoint y: 488, distance: 201.7
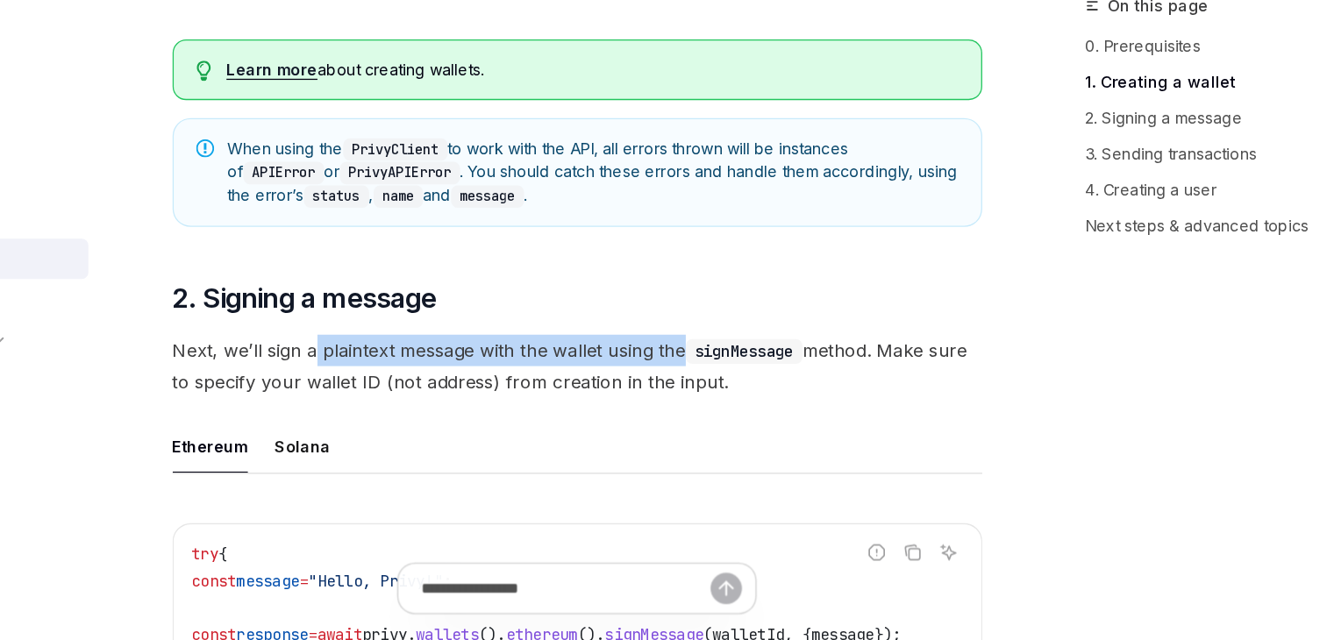
drag, startPoint x: 450, startPoint y: 412, endPoint x: 740, endPoint y: 413, distance: 290.2
click at [739, 413] on span "Next, we’ll sign a plaintext message with the wallet using the signMessage meth…" at bounding box center [656, 425] width 632 height 49
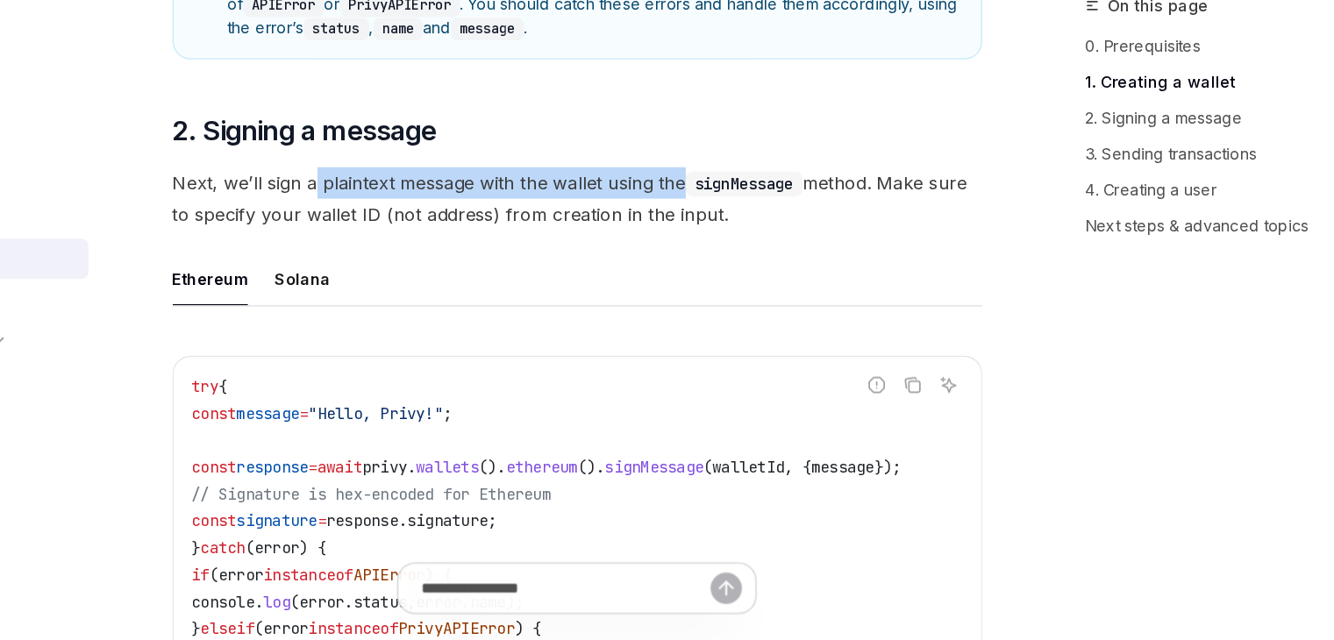
scroll to position [1164, 0]
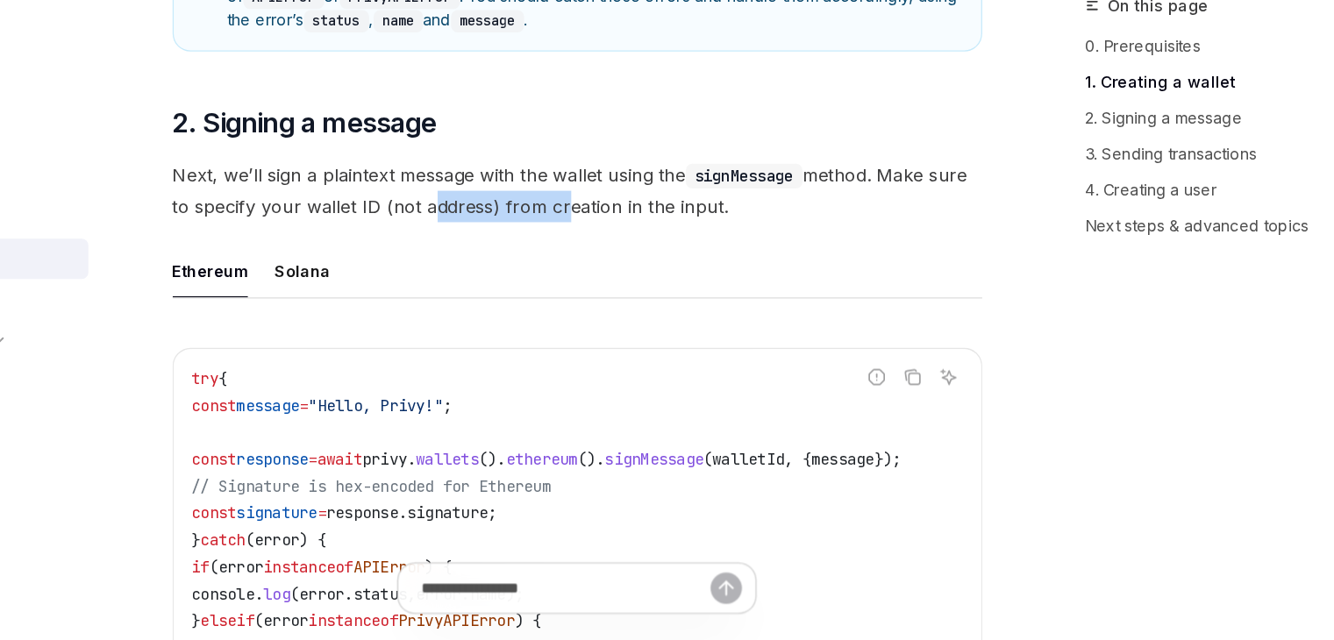
drag, startPoint x: 535, startPoint y: 310, endPoint x: 644, endPoint y: 310, distance: 108.7
click at [643, 310] on span "Next, we’ll sign a plaintext message with the wallet using the signMessage meth…" at bounding box center [656, 288] width 632 height 49
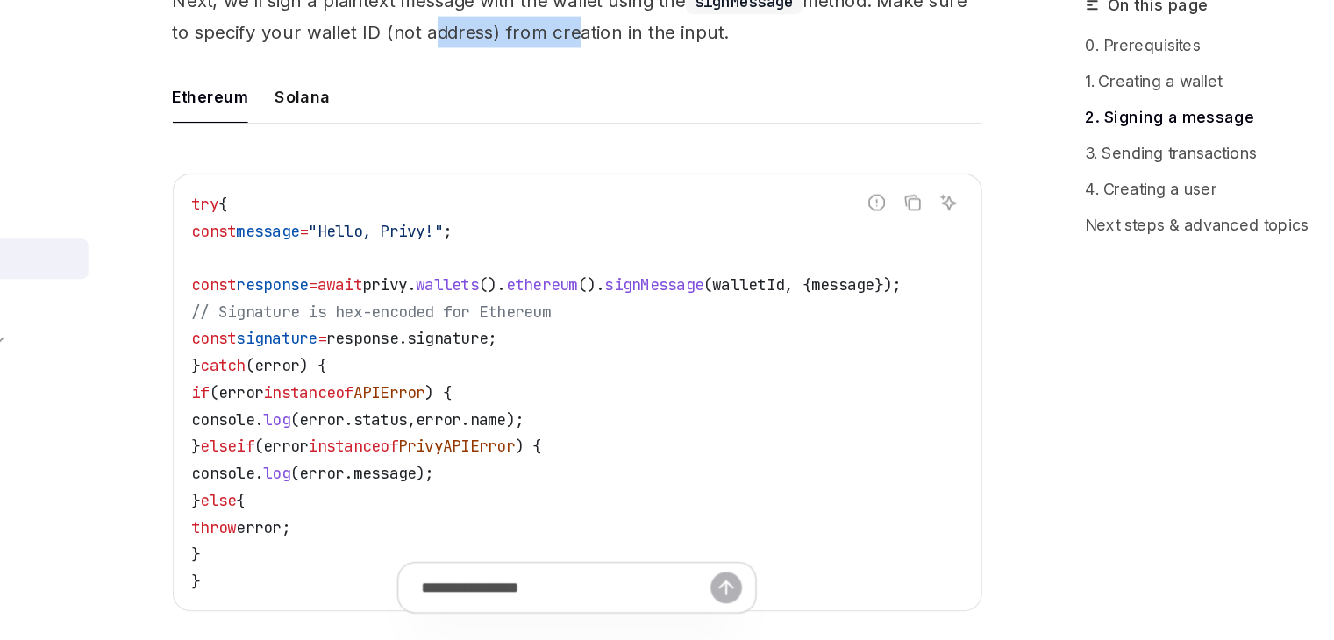
scroll to position [1300, 0]
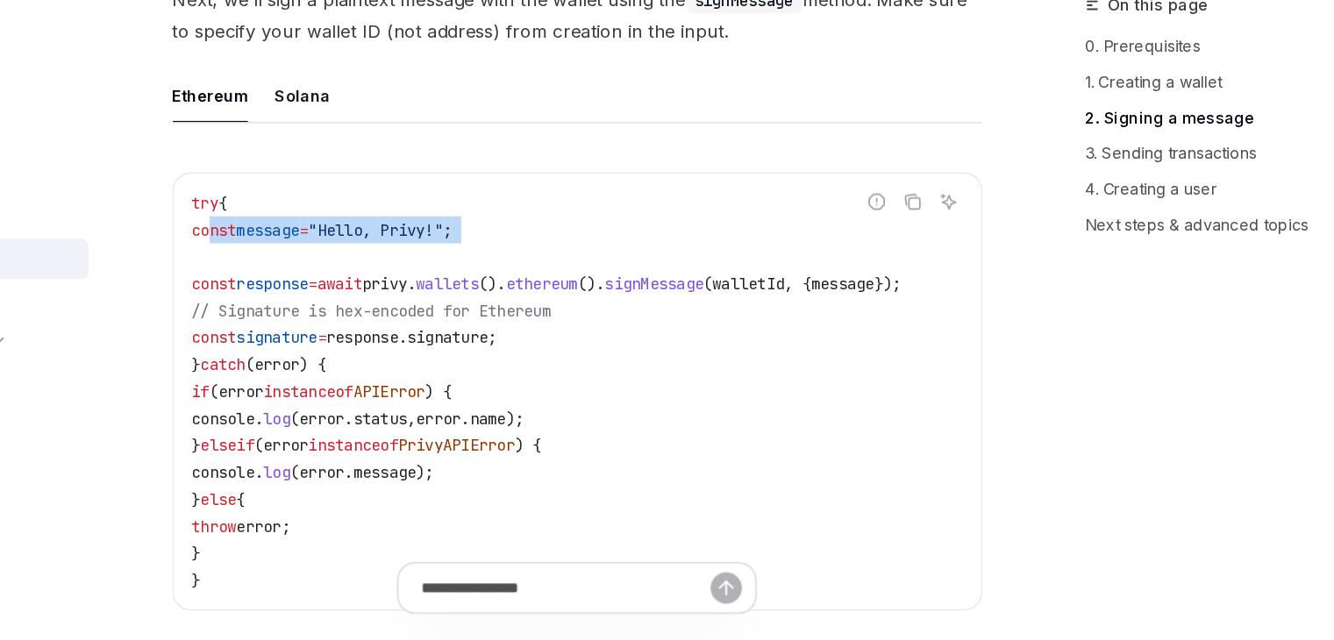
drag, startPoint x: 367, startPoint y: 313, endPoint x: 441, endPoint y: 350, distance: 82.3
click at [441, 350] on code "try { const message = "Hello, Privy!" ; const response = await privy . wallets …" at bounding box center [656, 446] width 602 height 316
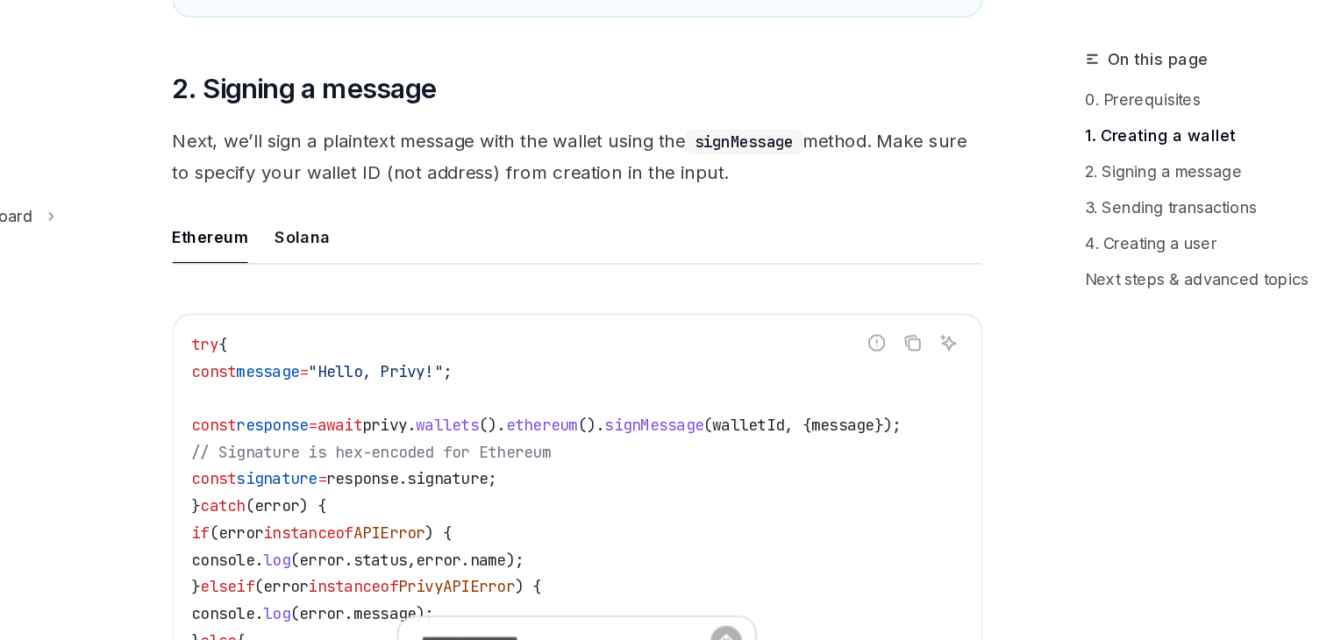
scroll to position [1233, 0]
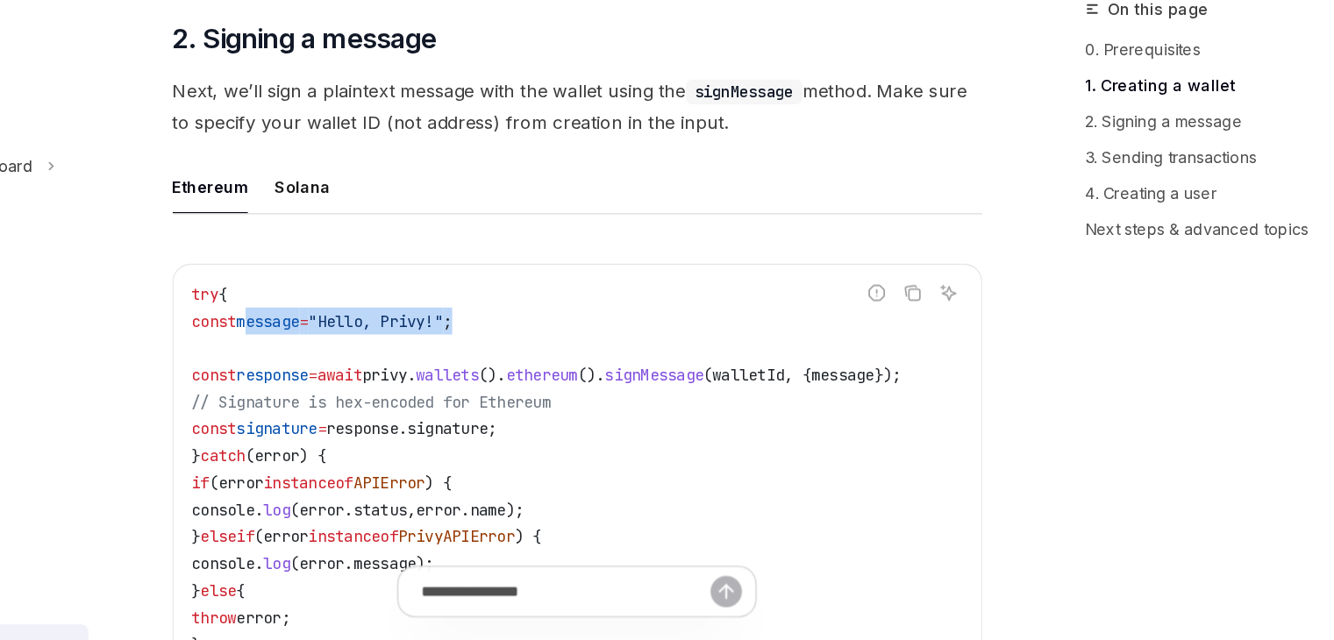
drag, startPoint x: 411, startPoint y: 395, endPoint x: 661, endPoint y: 398, distance: 249.9
click at [661, 398] on code "try { const message = "Hello, Privy!" ; const response = await privy . wallets …" at bounding box center [656, 514] width 602 height 316
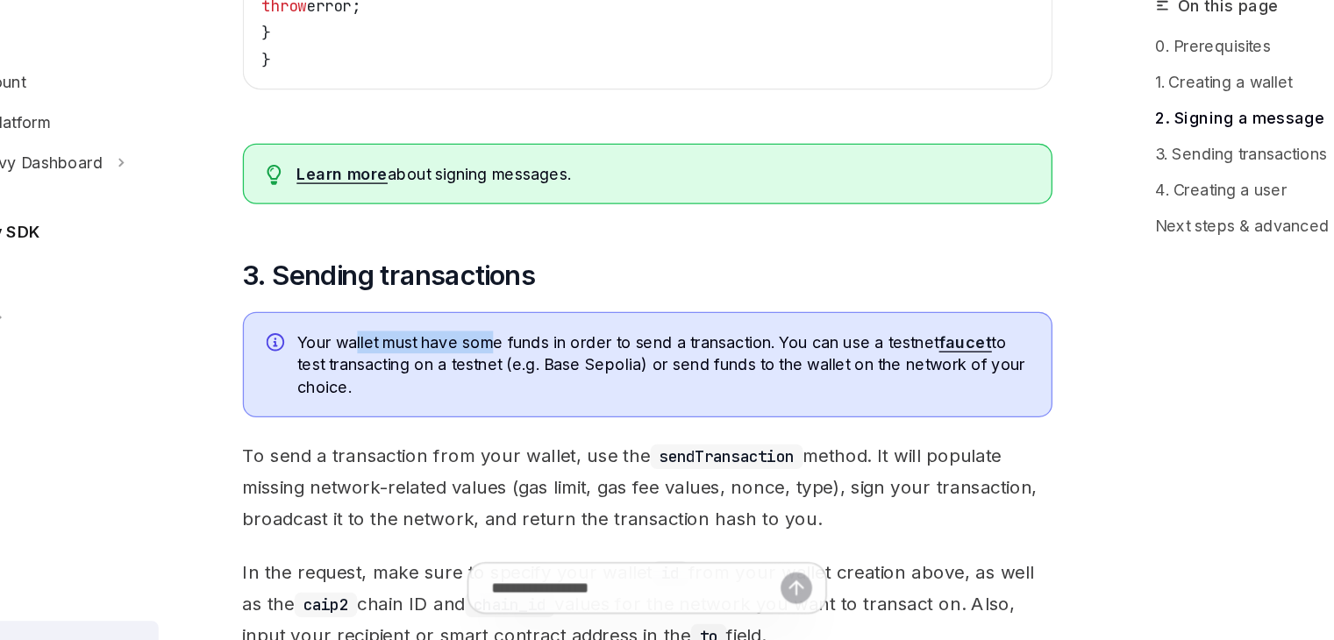
drag, startPoint x: 427, startPoint y: 381, endPoint x: 542, endPoint y: 385, distance: 114.9
click at [542, 385] on div "This guide is for the @privy-io/node library. If you are looking for the deprec…" at bounding box center [656, 481] width 632 height 3825
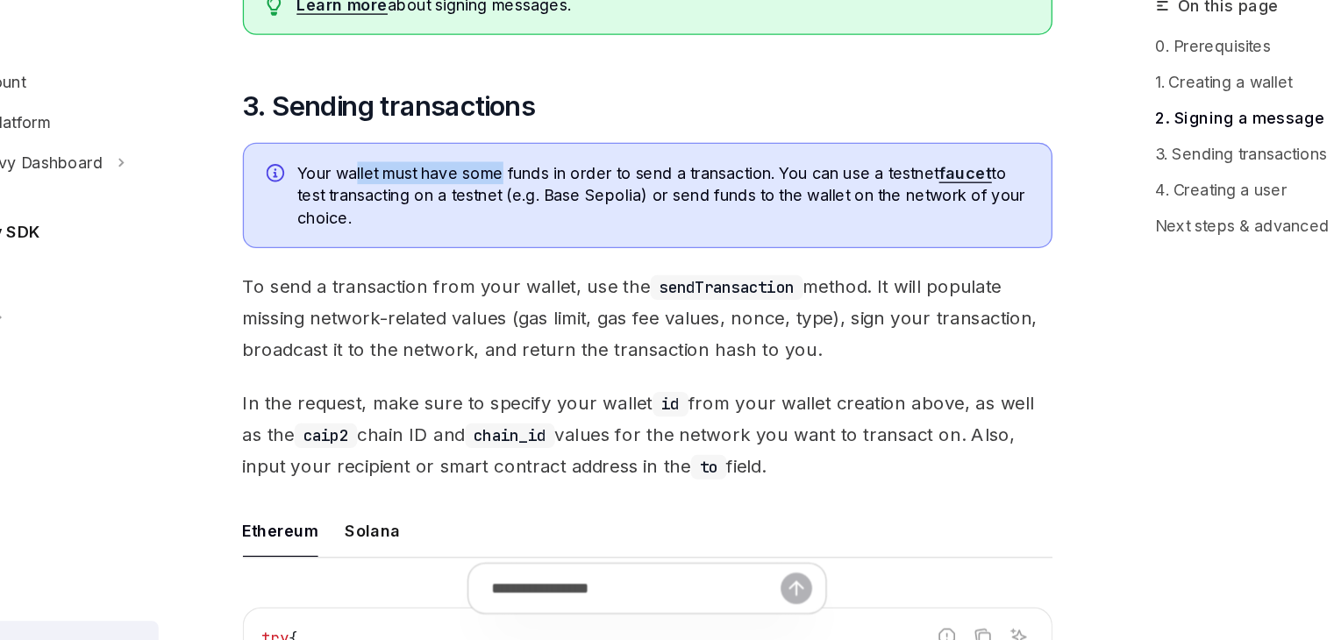
scroll to position [1845, 0]
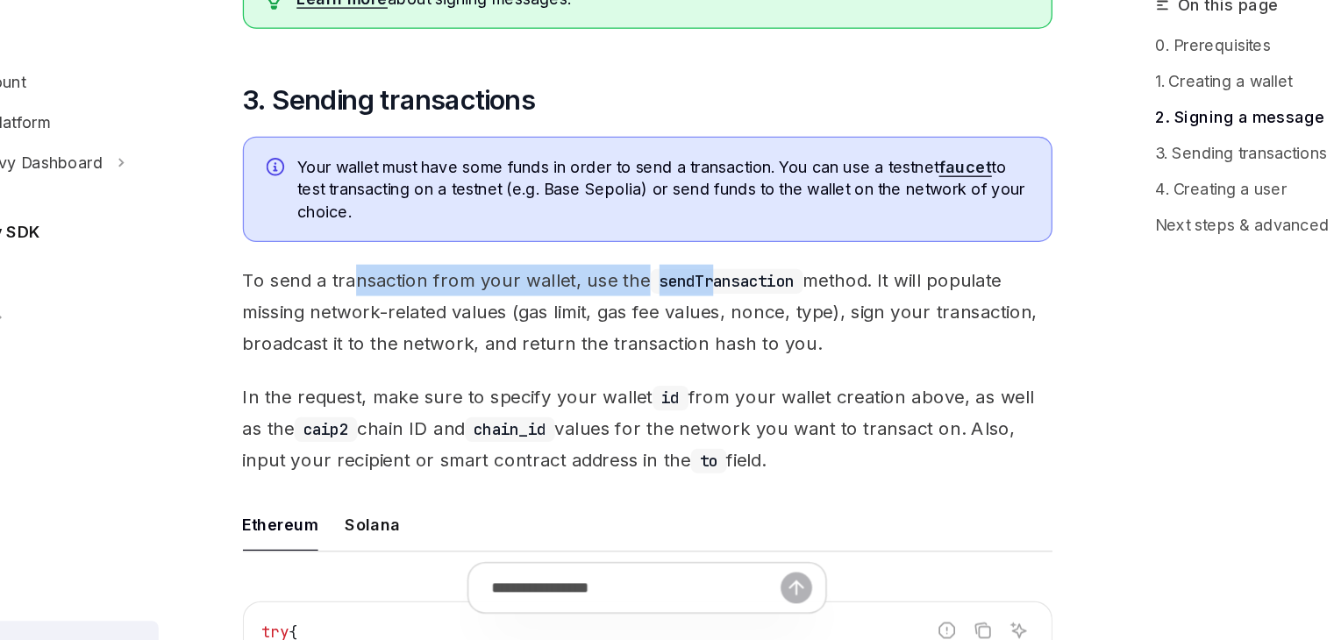
drag, startPoint x: 473, startPoint y: 358, endPoint x: 708, endPoint y: 360, distance: 235.0
click at [708, 360] on span "To send a transaction from your wallet, use the sendTransaction method. It will…" at bounding box center [656, 383] width 632 height 74
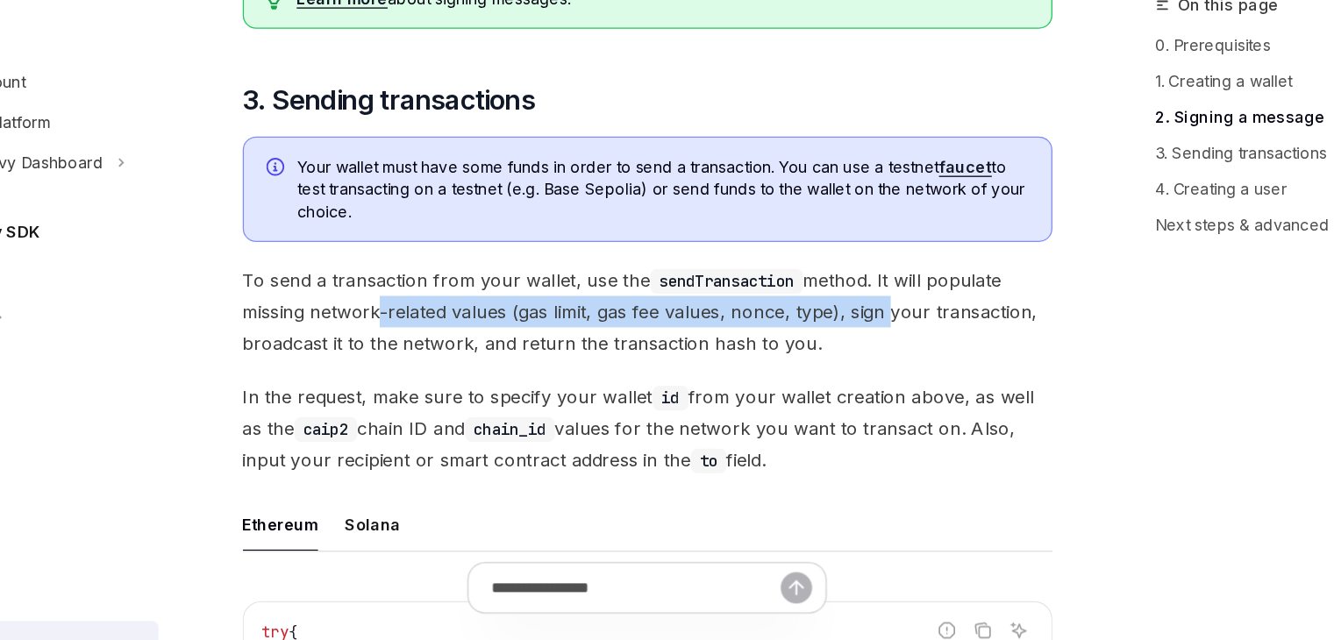
drag, startPoint x: 441, startPoint y: 382, endPoint x: 840, endPoint y: 393, distance: 399.1
click at [840, 393] on span "To send a transaction from your wallet, use the sendTransaction method. It will…" at bounding box center [656, 383] width 632 height 74
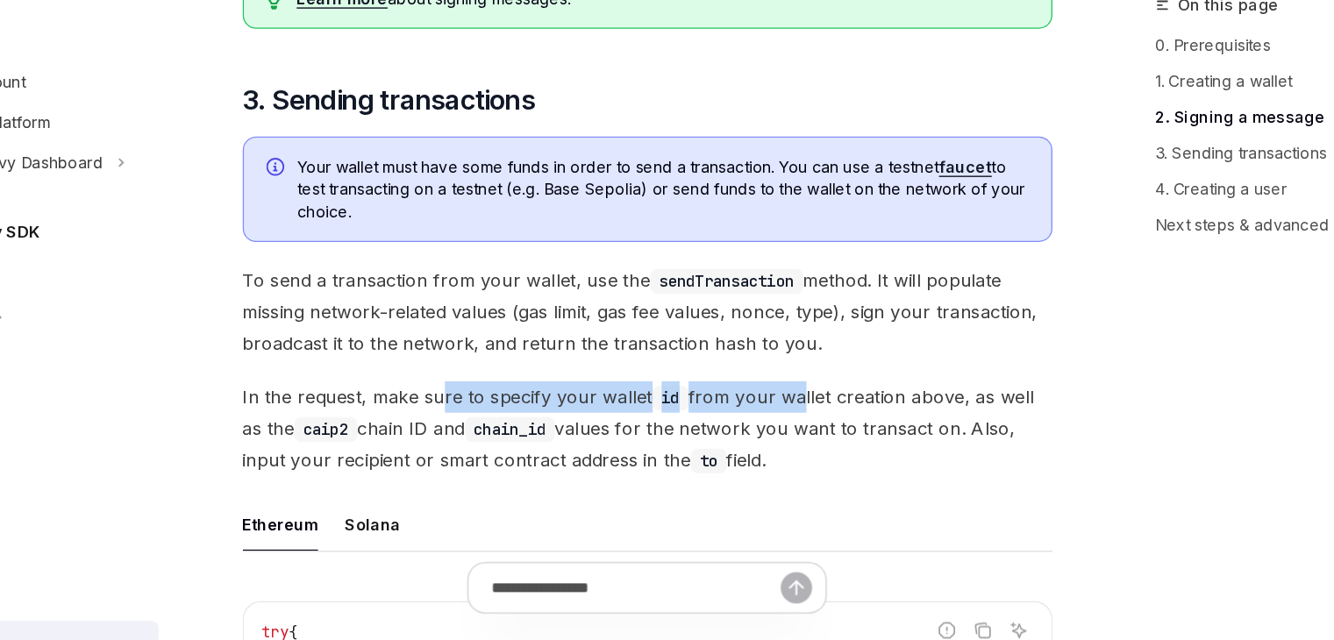
drag, startPoint x: 491, startPoint y: 436, endPoint x: 769, endPoint y: 438, distance: 278.0
click at [767, 438] on div "This guide is for the @privy-io/node library. If you are looking for the deprec…" at bounding box center [656, 344] width 632 height 3825
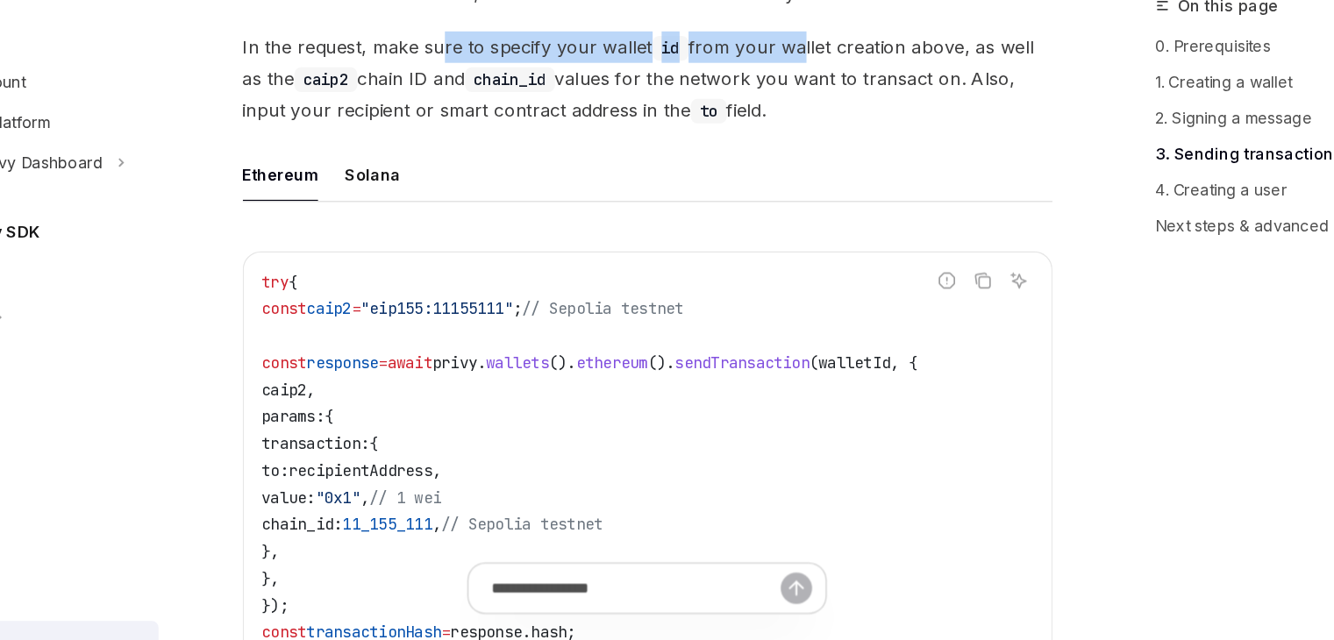
scroll to position [2119, 0]
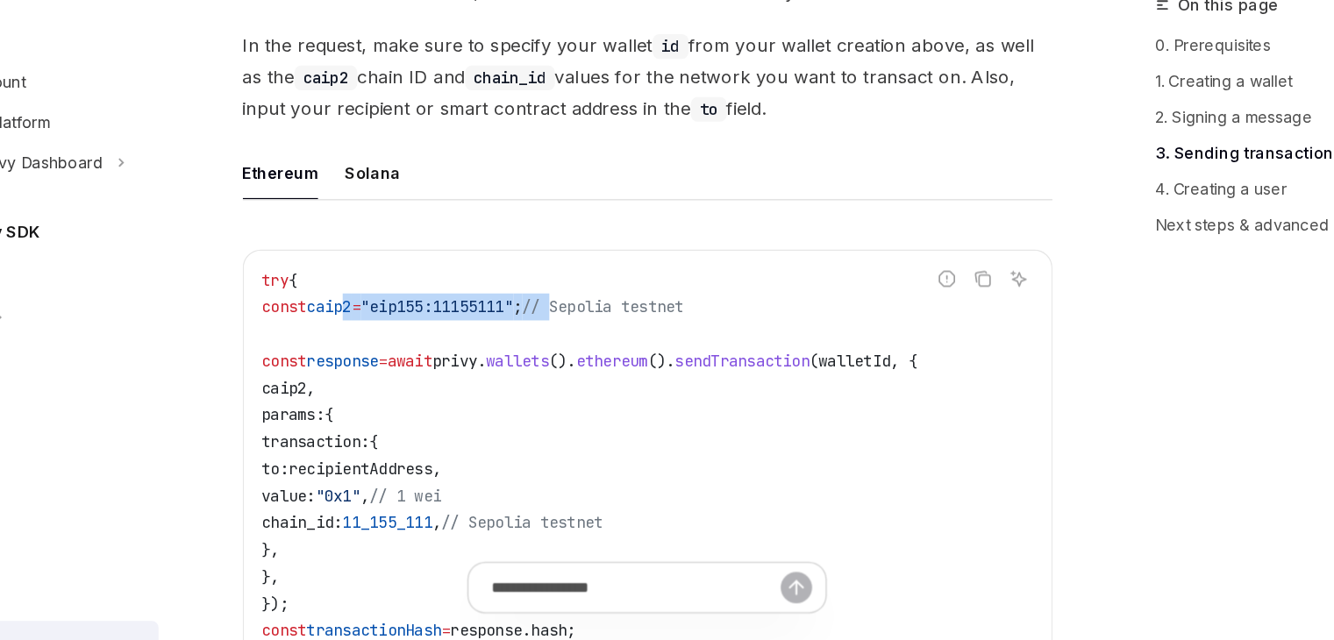
drag, startPoint x: 447, startPoint y: 388, endPoint x: 678, endPoint y: 410, distance: 231.6
click at [650, 388] on span "const caip2 = "eip155:11155111" ; // Sepolia testnet" at bounding box center [520, 380] width 330 height 16
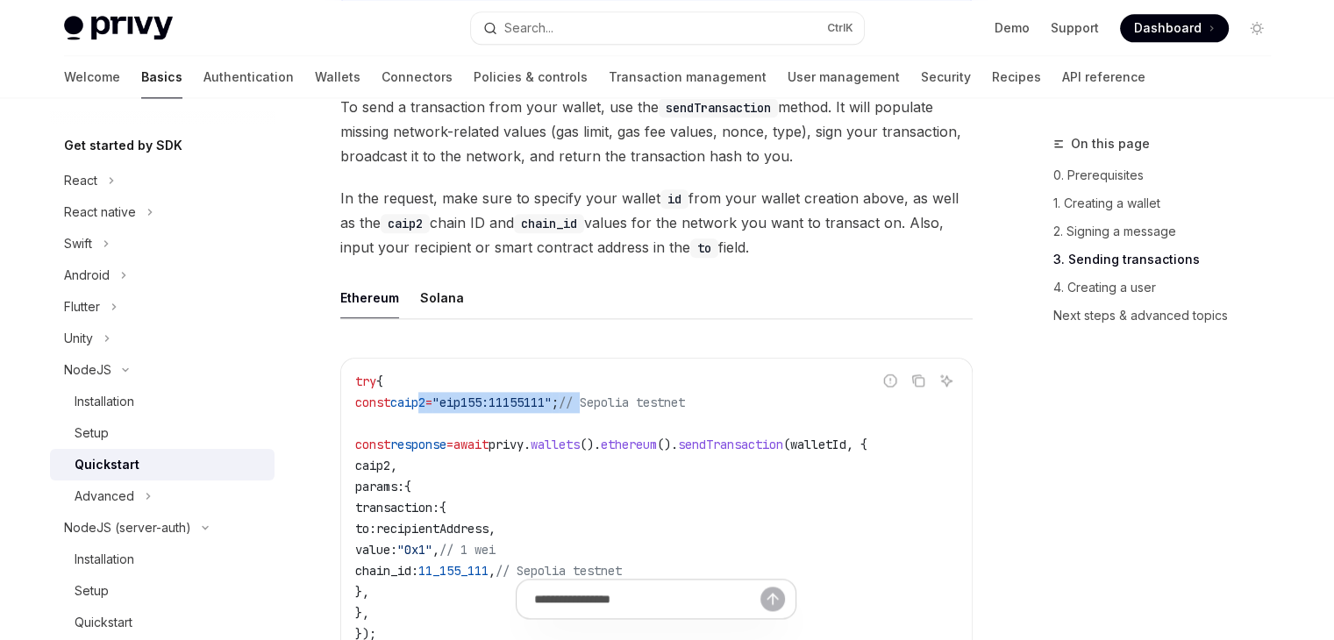
scroll to position [2104, 0]
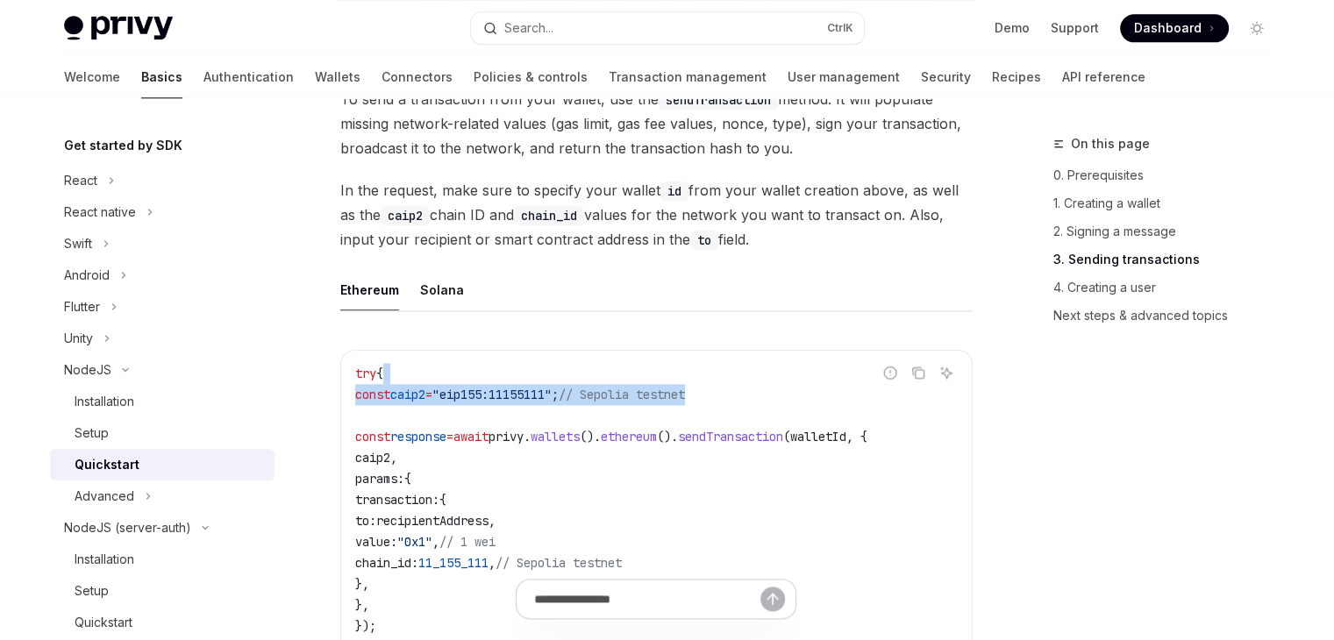
drag, startPoint x: 662, startPoint y: 374, endPoint x: 782, endPoint y: 413, distance: 126.4
click at [782, 413] on code "try { const caip2 = "eip155:11155111" ; // Sepolia testnet const response = awa…" at bounding box center [656, 605] width 602 height 484
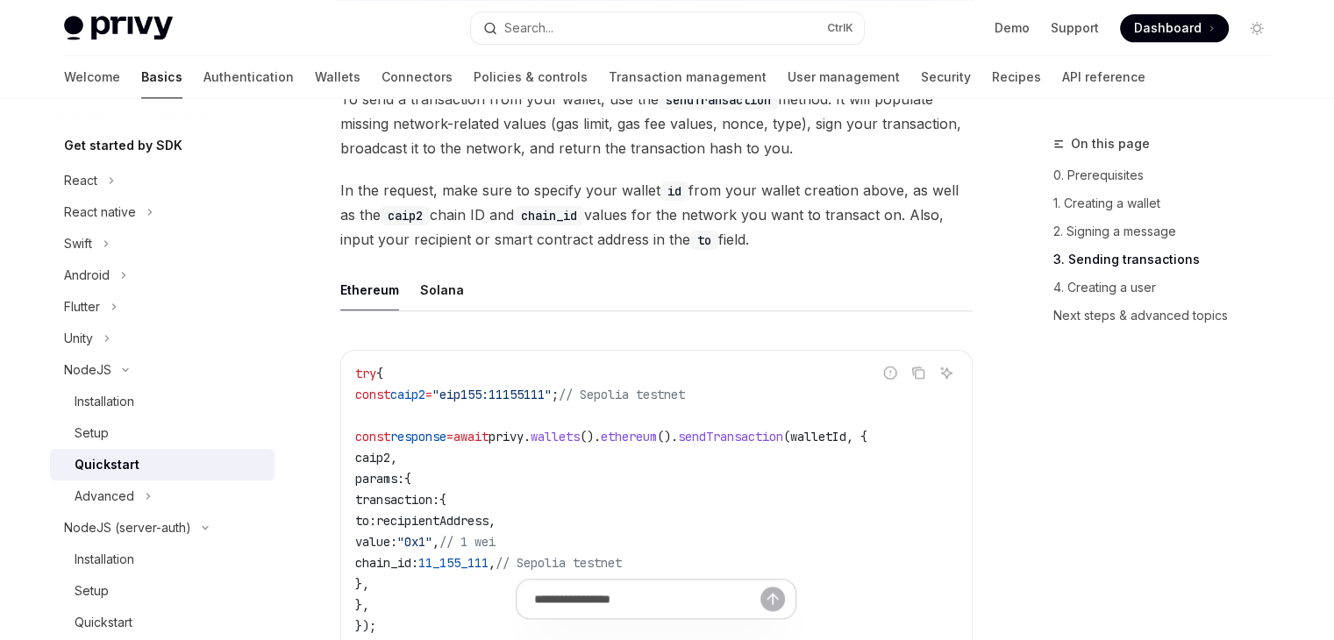
drag, startPoint x: 799, startPoint y: 420, endPoint x: 607, endPoint y: 410, distance: 192.3
click at [656, 429] on code "try { const caip2 = "eip155:11155111" ; // Sepolia testnet const response = awa…" at bounding box center [656, 605] width 602 height 484
drag, startPoint x: 586, startPoint y: 405, endPoint x: 632, endPoint y: 409, distance: 46.7
click at [628, 402] on span "const caip2 = "eip155:11155111" ; // Sepolia testnet" at bounding box center [520, 395] width 330 height 16
drag, startPoint x: 577, startPoint y: 440, endPoint x: 711, endPoint y: 440, distance: 134.2
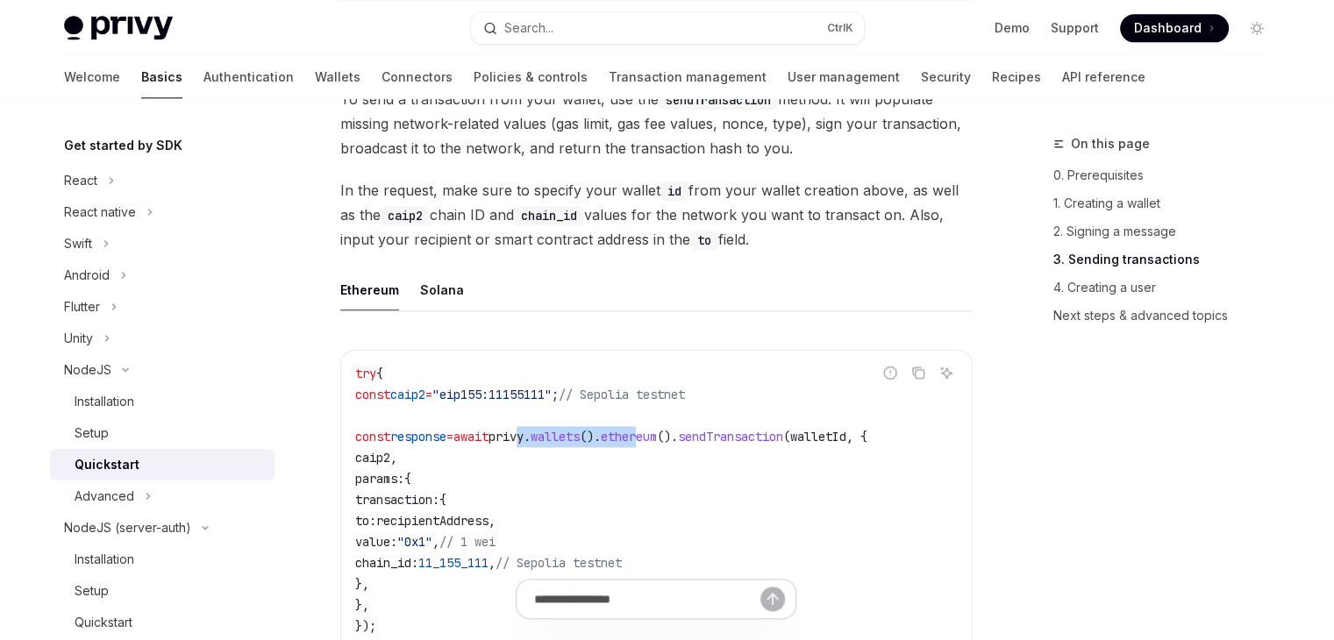
click at [710, 440] on span "const response = await privy . wallets (). ethereum (). sendTransaction ( walle…" at bounding box center [611, 437] width 512 height 16
click at [657, 440] on span "ethereum" at bounding box center [629, 437] width 56 height 16
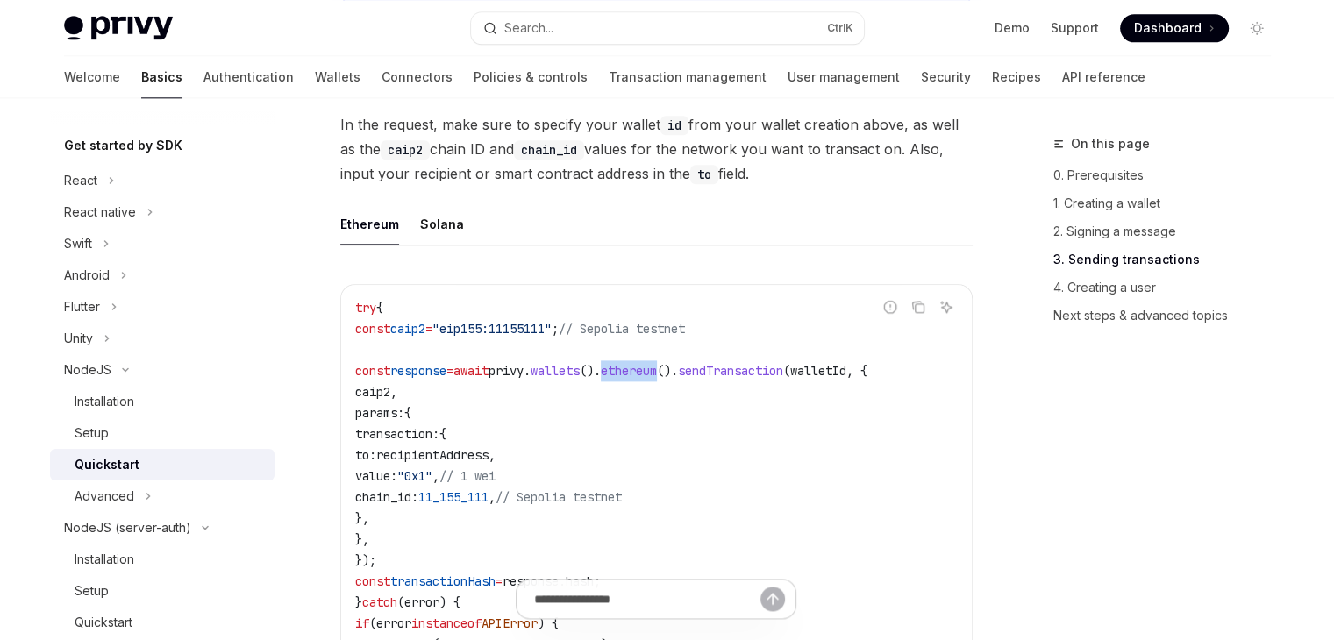
scroll to position [2192, 0]
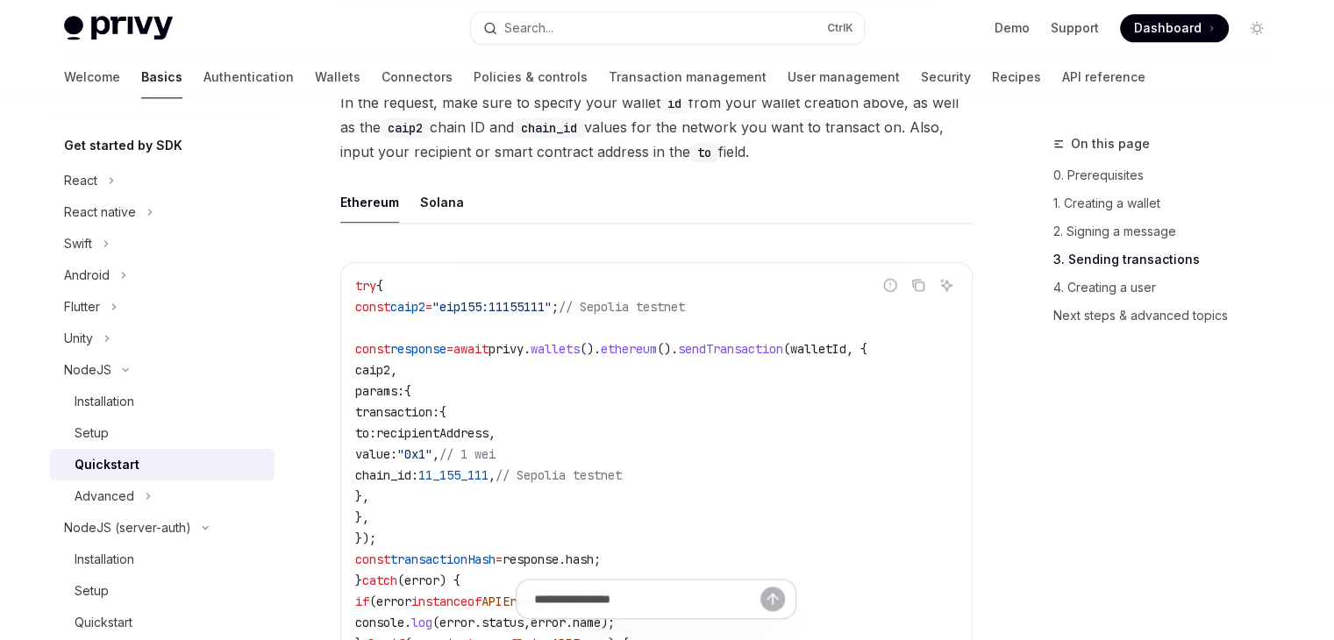
click at [605, 383] on code "try { const caip2 = "eip155:11155111" ; // Sepolia testnet const response = awa…" at bounding box center [656, 517] width 602 height 484
drag, startPoint x: 547, startPoint y: 374, endPoint x: 607, endPoint y: 516, distance: 154.1
click at [606, 516] on code "try { const caip2 = "eip155:11155111" ; // Sepolia testnet const response = awa…" at bounding box center [656, 517] width 602 height 484
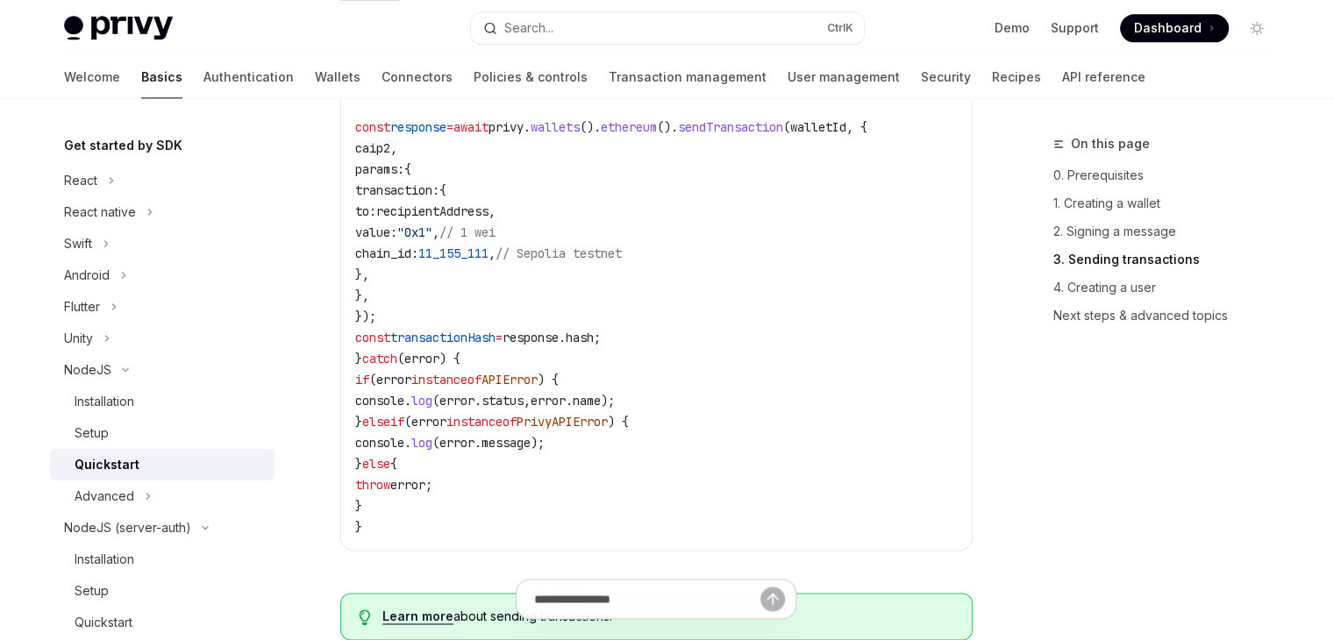
scroll to position [2543, 0]
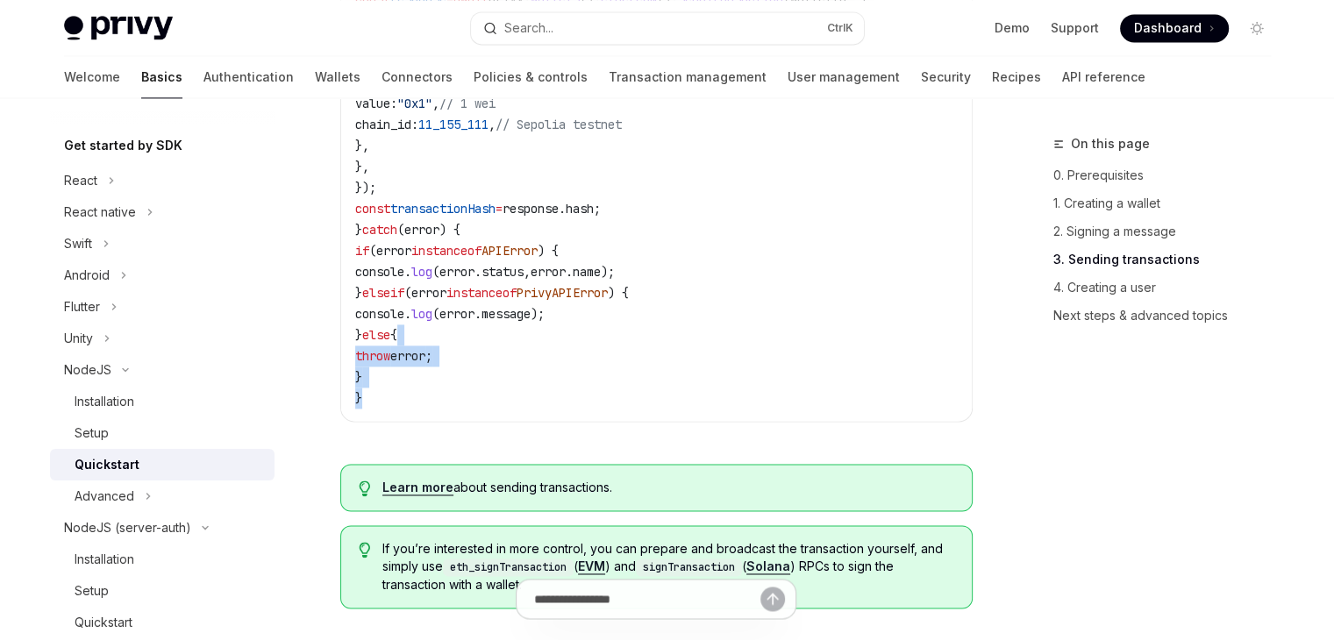
drag, startPoint x: 544, startPoint y: 388, endPoint x: 505, endPoint y: 274, distance: 120.3
click at [512, 321] on code "try { const caip2 = "eip155:11155111" ; // Sepolia testnet const response = awa…" at bounding box center [656, 167] width 602 height 484
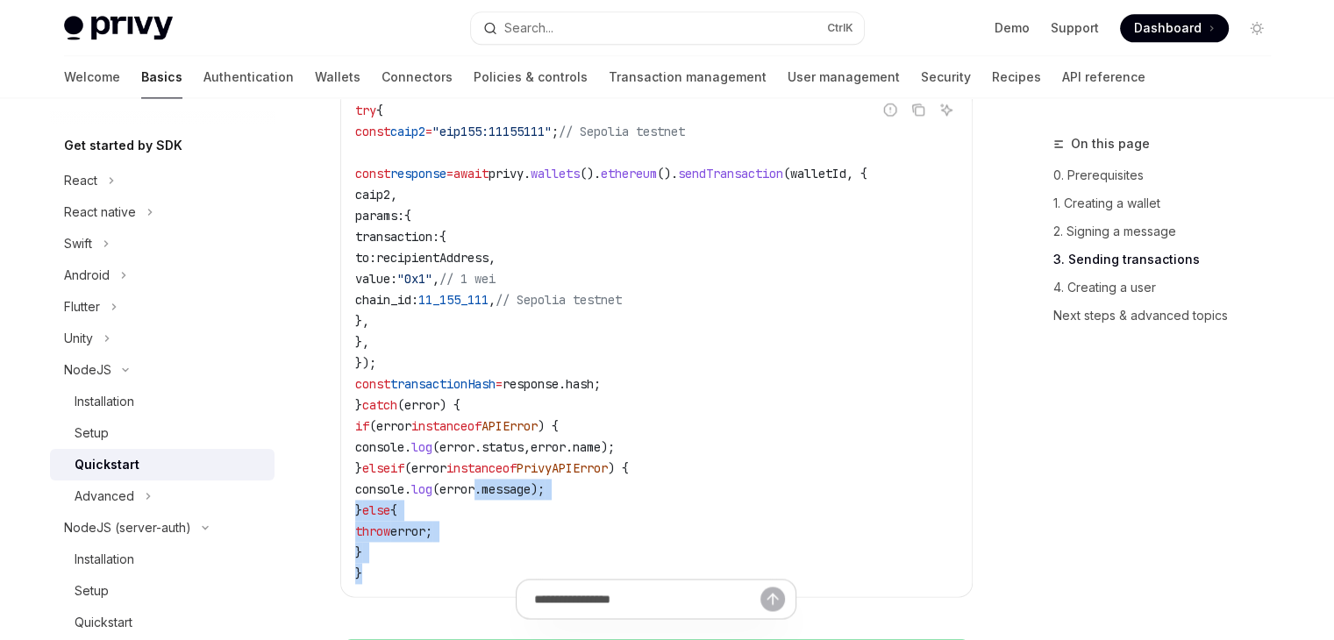
drag, startPoint x: 498, startPoint y: 259, endPoint x: 498, endPoint y: 232, distance: 26.3
click at [498, 241] on code "try { const caip2 = "eip155:11155111" ; // Sepolia testnet const response = awa…" at bounding box center [656, 342] width 602 height 484
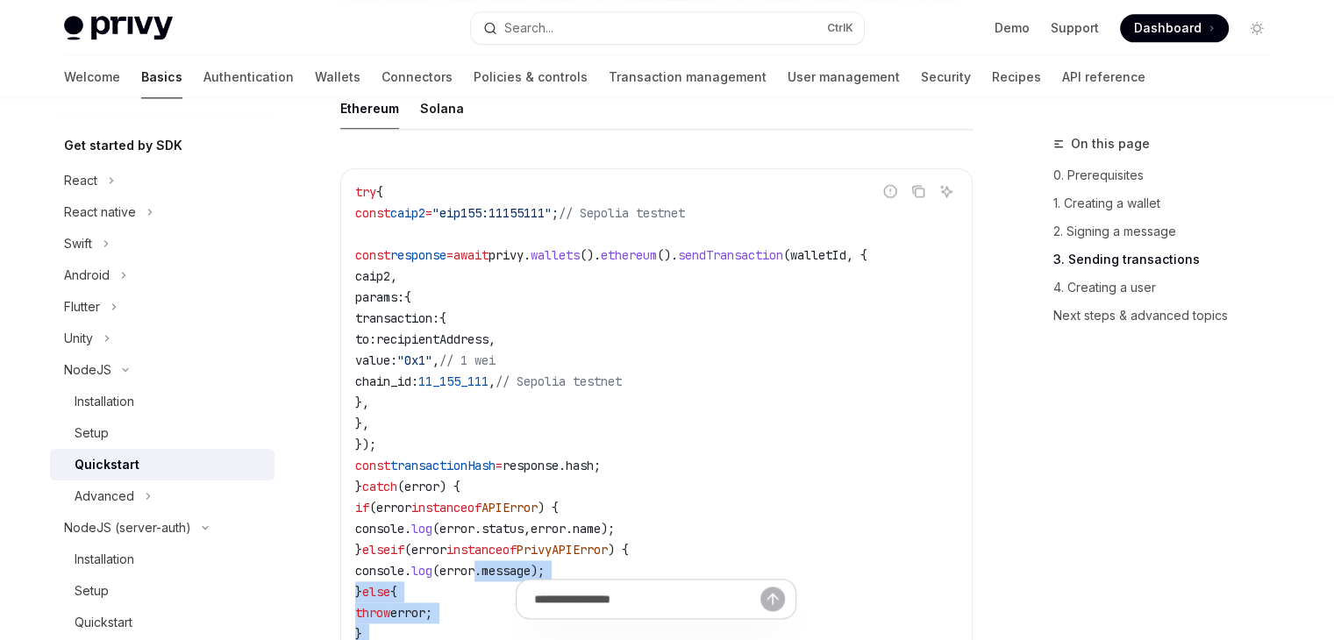
scroll to position [2280, 0]
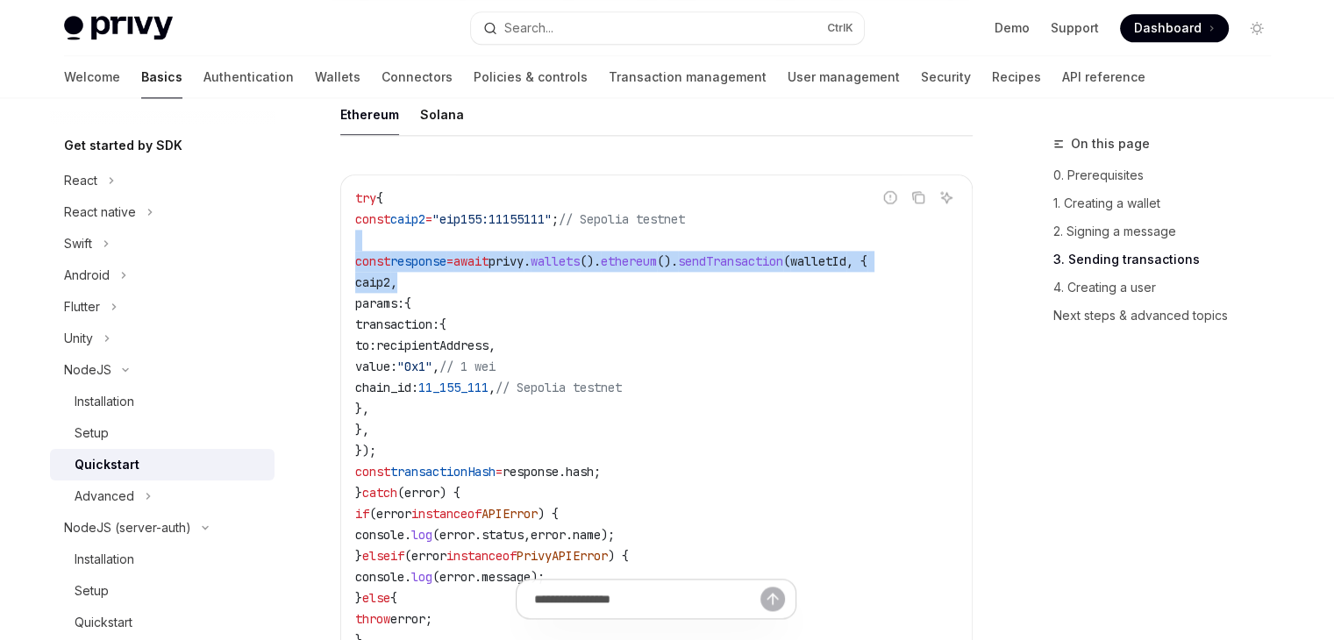
drag, startPoint x: 495, startPoint y: 255, endPoint x: 638, endPoint y: 292, distance: 147.6
click at [636, 292] on code "try { const caip2 = "eip155:11155111" ; // Sepolia testnet const response = awa…" at bounding box center [656, 430] width 602 height 484
click at [643, 292] on code "try { const caip2 = "eip155:11155111" ; // Sepolia testnet const response = awa…" at bounding box center [656, 430] width 602 height 484
drag, startPoint x: 674, startPoint y: 277, endPoint x: 688, endPoint y: 274, distance: 14.3
click at [657, 269] on span "ethereum" at bounding box center [629, 261] width 56 height 16
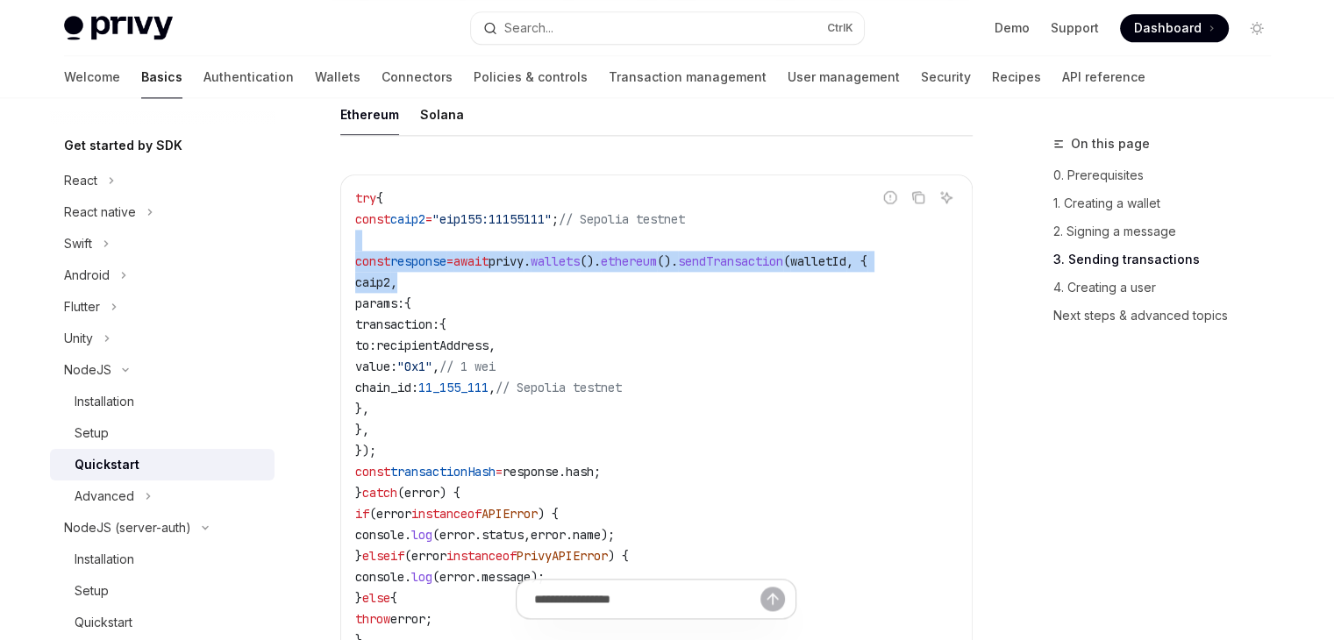
click at [657, 269] on span "ethereum" at bounding box center [629, 261] width 56 height 16
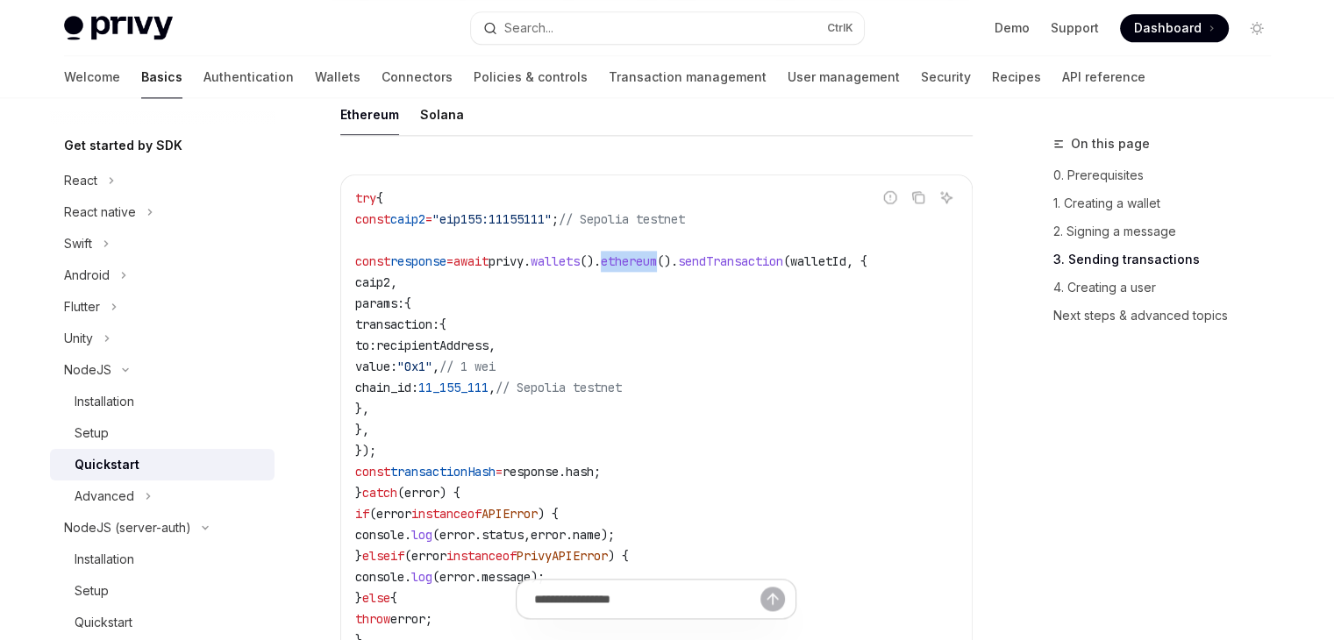
click at [657, 269] on span "ethereum" at bounding box center [629, 261] width 56 height 16
click at [678, 269] on span "()." at bounding box center [667, 261] width 21 height 16
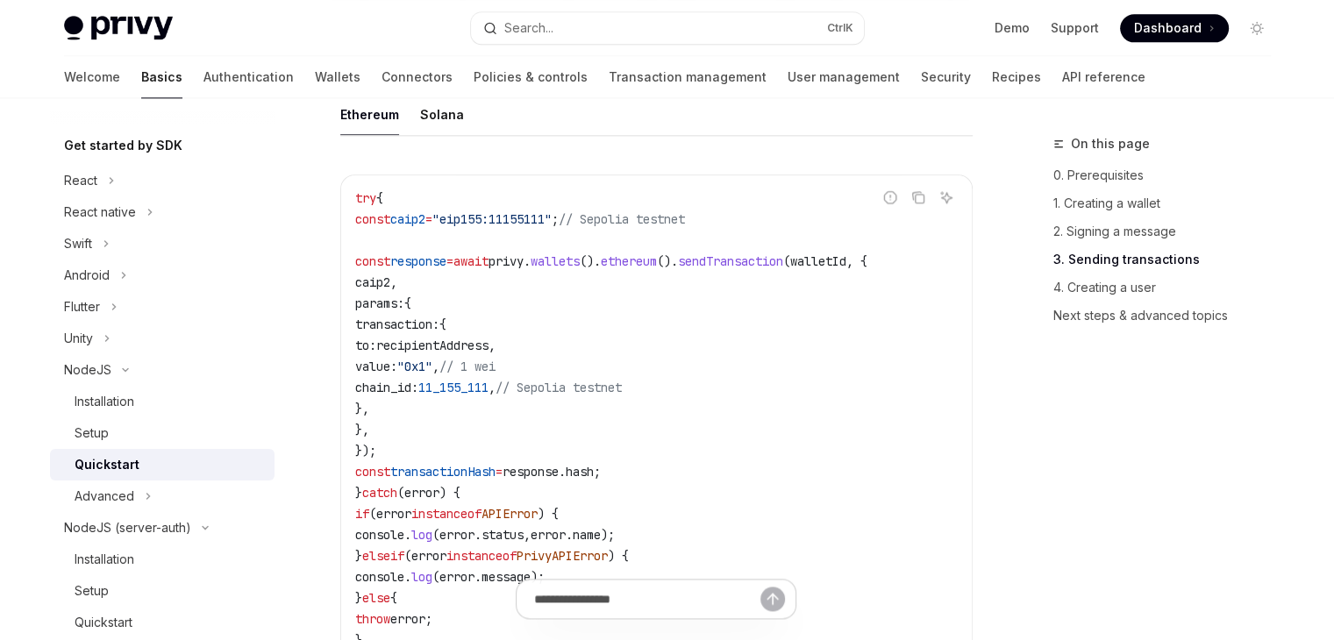
click at [774, 269] on span "sendTransaction" at bounding box center [730, 261] width 105 height 16
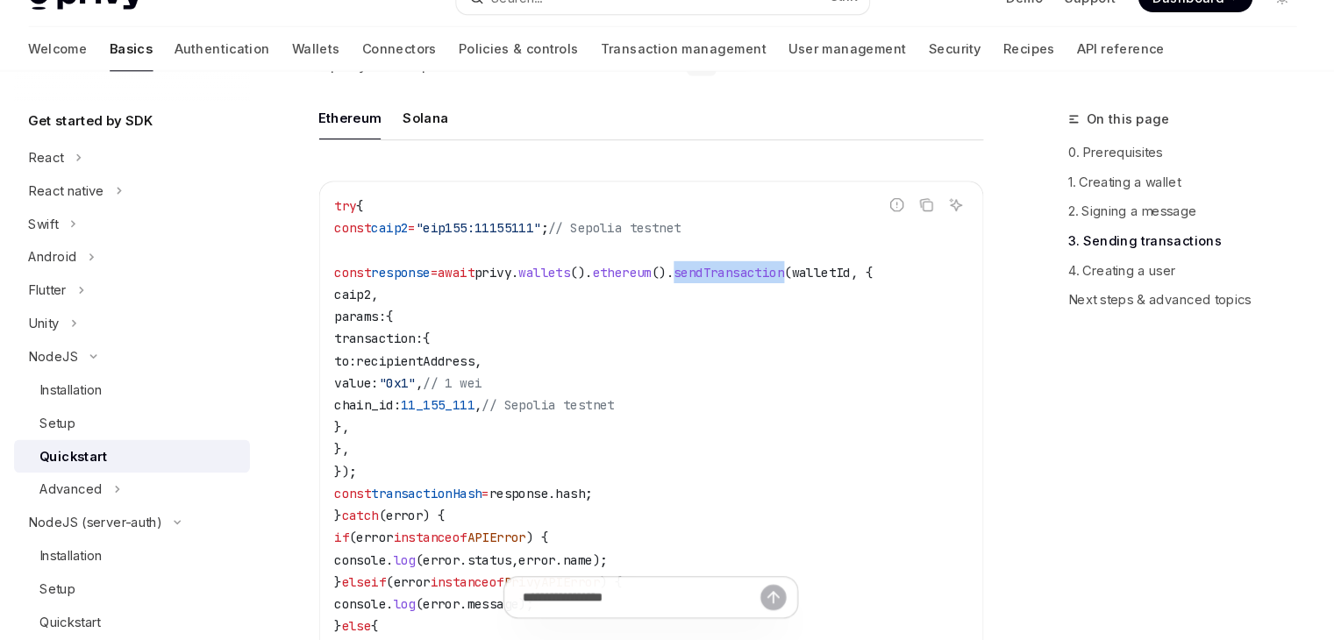
scroll to position [2307, 0]
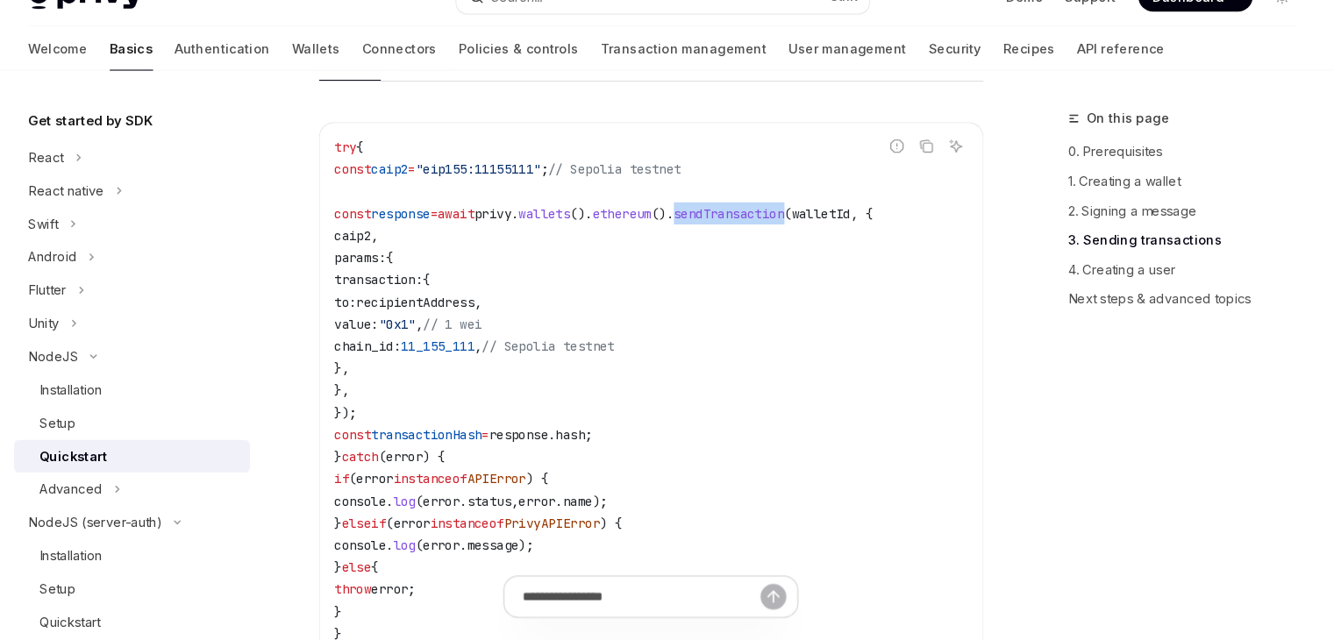
drag, startPoint x: 475, startPoint y: 306, endPoint x: 528, endPoint y: 403, distance: 110.6
click at [527, 402] on code "try { const caip2 = "eip155:11155111" ; // Sepolia testnet const response = awa…" at bounding box center [656, 402] width 602 height 484
click at [530, 409] on code "try { const caip2 = "eip155:11155111" ; // Sepolia testnet const response = awa…" at bounding box center [656, 402] width 602 height 484
click at [495, 324] on span "," at bounding box center [491, 318] width 7 height 16
click at [578, 306] on code "try { const caip2 = "eip155:11155111" ; // Sepolia testnet const response = awa…" at bounding box center [656, 402] width 602 height 484
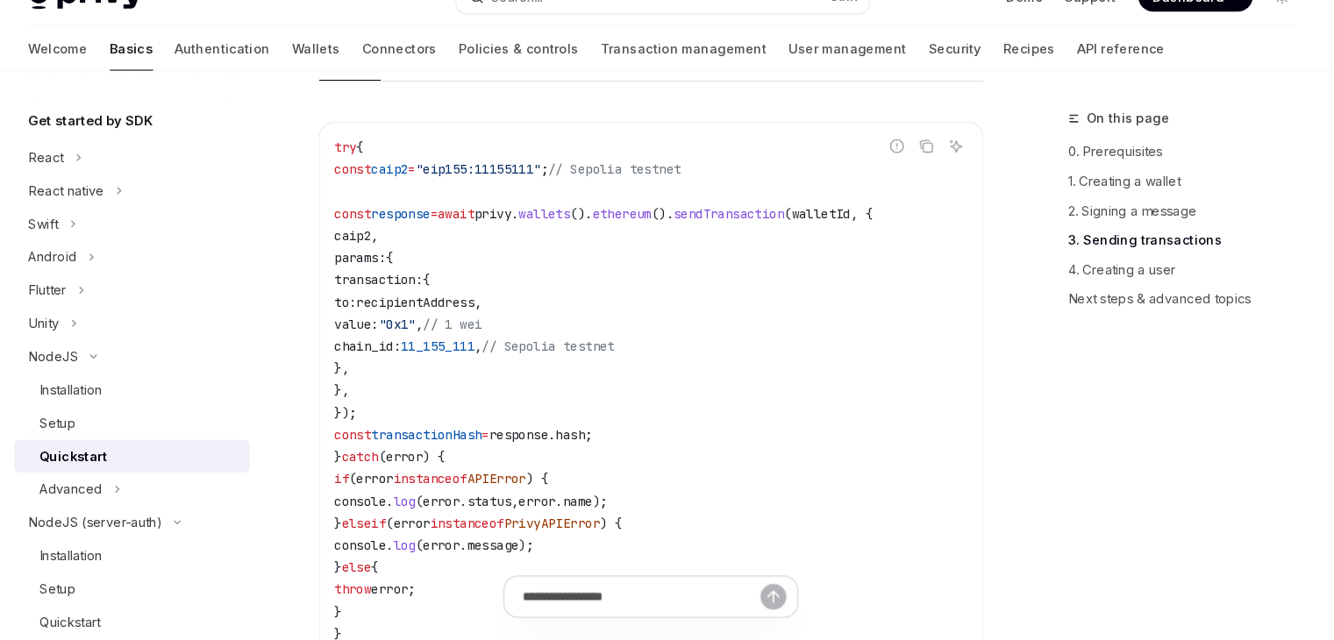
click at [569, 279] on code "try { const caip2 = "eip155:11155111" ; // Sepolia testnet const response = awa…" at bounding box center [656, 402] width 602 height 484
drag, startPoint x: 519, startPoint y: 272, endPoint x: 616, endPoint y: 344, distance: 121.0
click at [614, 342] on code "try { const caip2 = "eip155:11155111" ; // Sepolia testnet const response = awa…" at bounding box center [656, 402] width 602 height 484
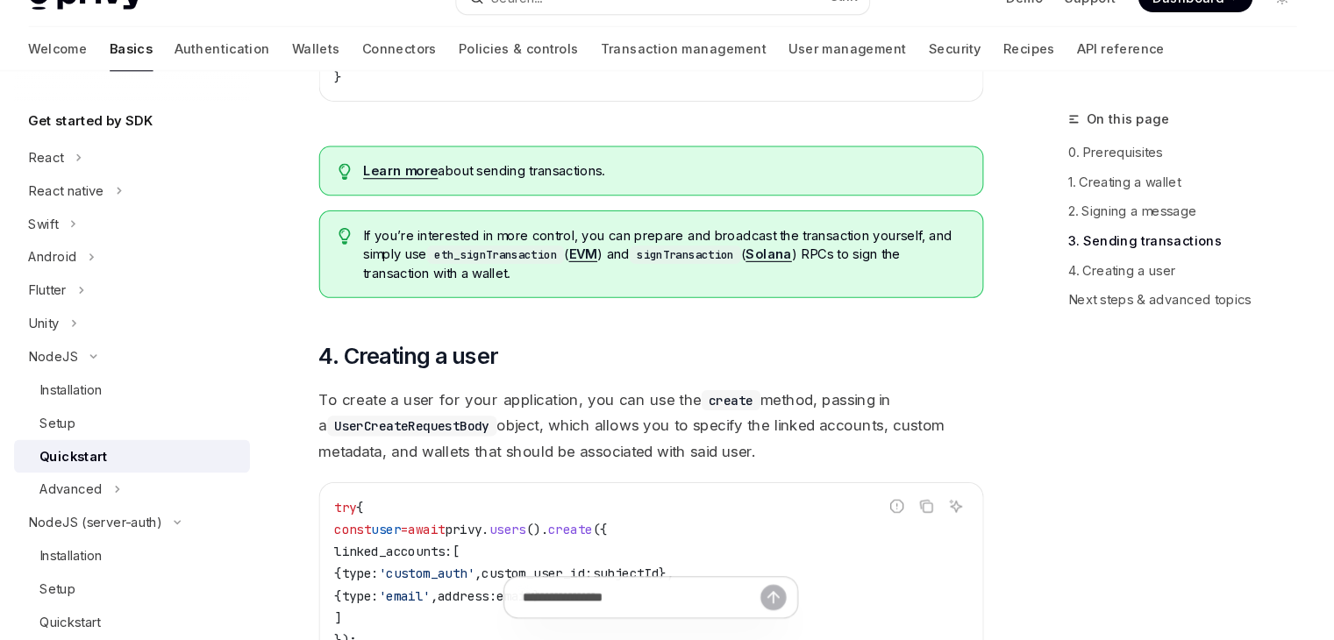
scroll to position [2891, 0]
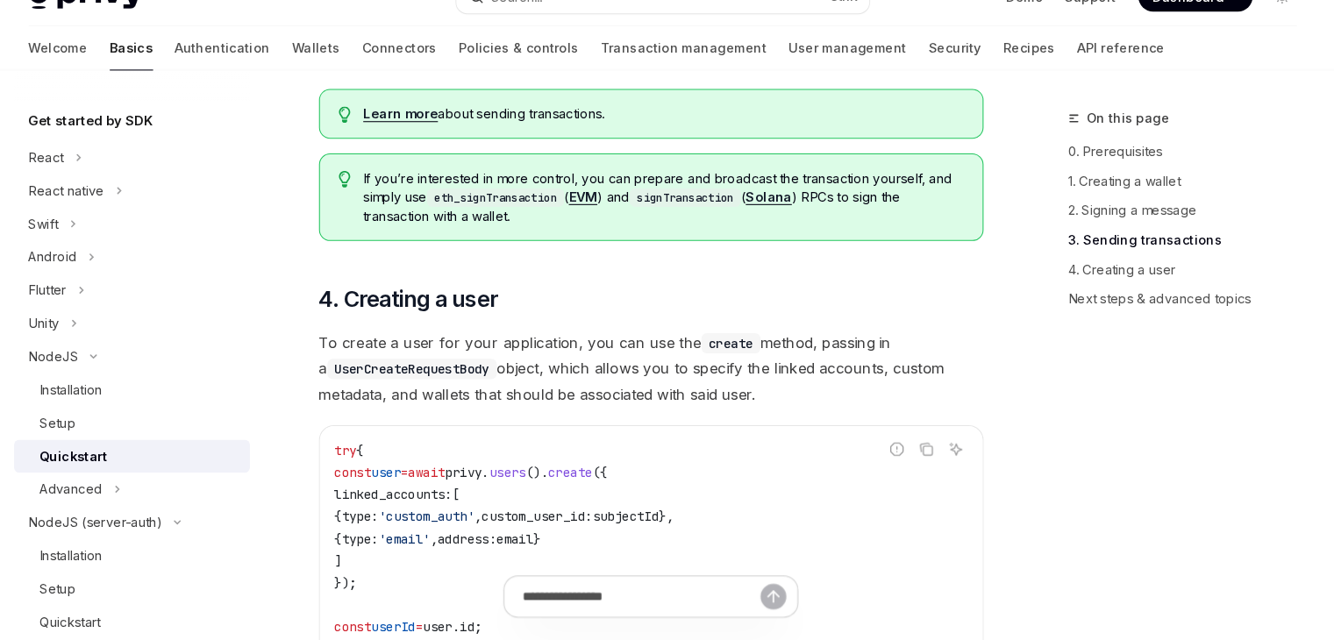
drag, startPoint x: 392, startPoint y: 357, endPoint x: 950, endPoint y: 364, distance: 558.6
click at [701, 397] on span "To create a user for your application, you can use the create method, passing i…" at bounding box center [656, 382] width 632 height 74
drag, startPoint x: 620, startPoint y: 405, endPoint x: 765, endPoint y: 401, distance: 144.7
click at [764, 401] on span "To create a user for your application, you can use the create method, passing i…" at bounding box center [656, 382] width 632 height 74
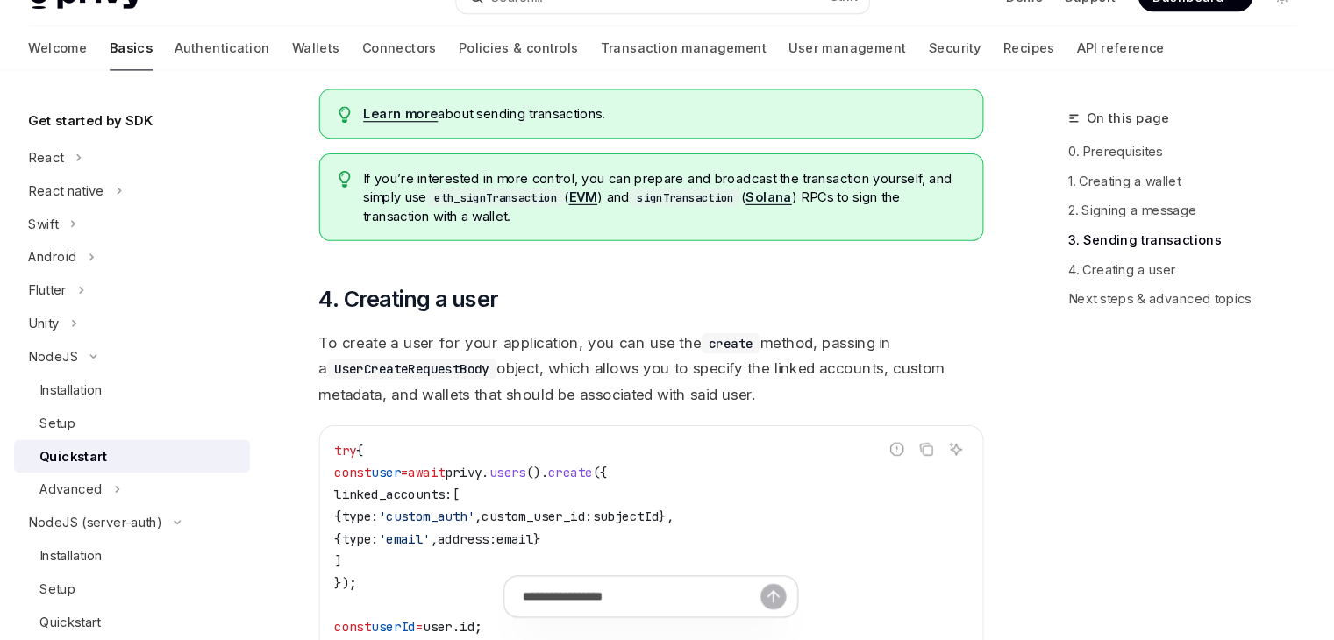
drag, startPoint x: 474, startPoint y: 452, endPoint x: 636, endPoint y: 445, distance: 161.5
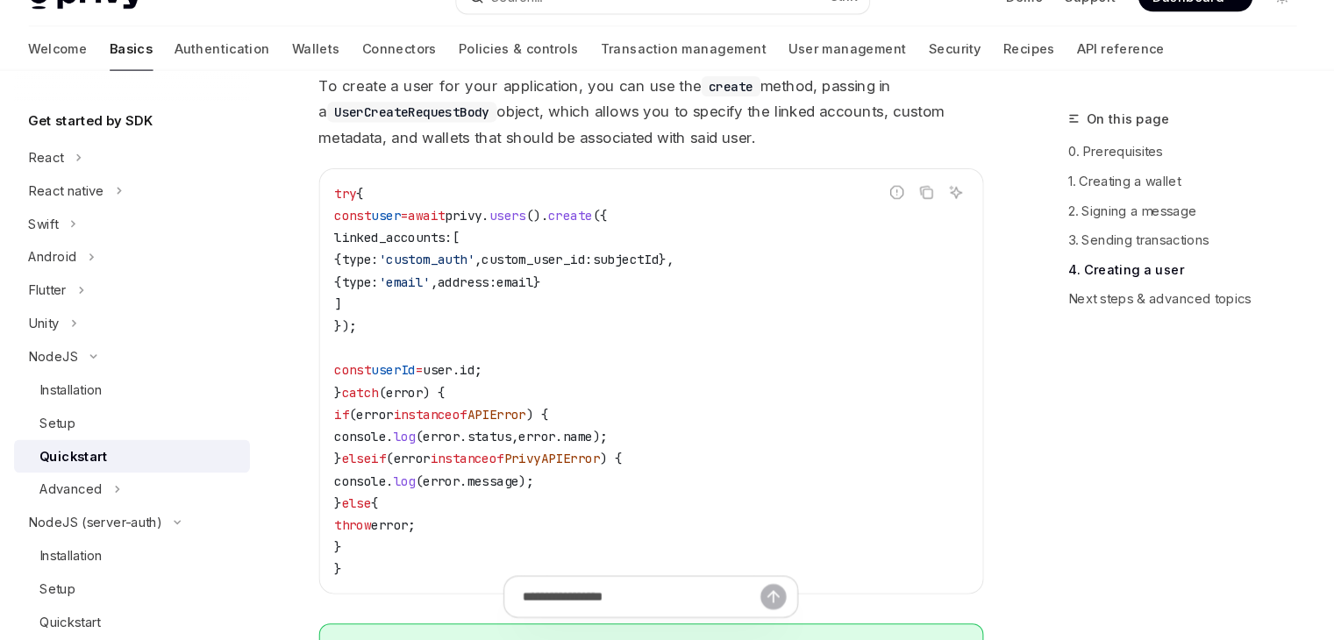
scroll to position [3142, 0]
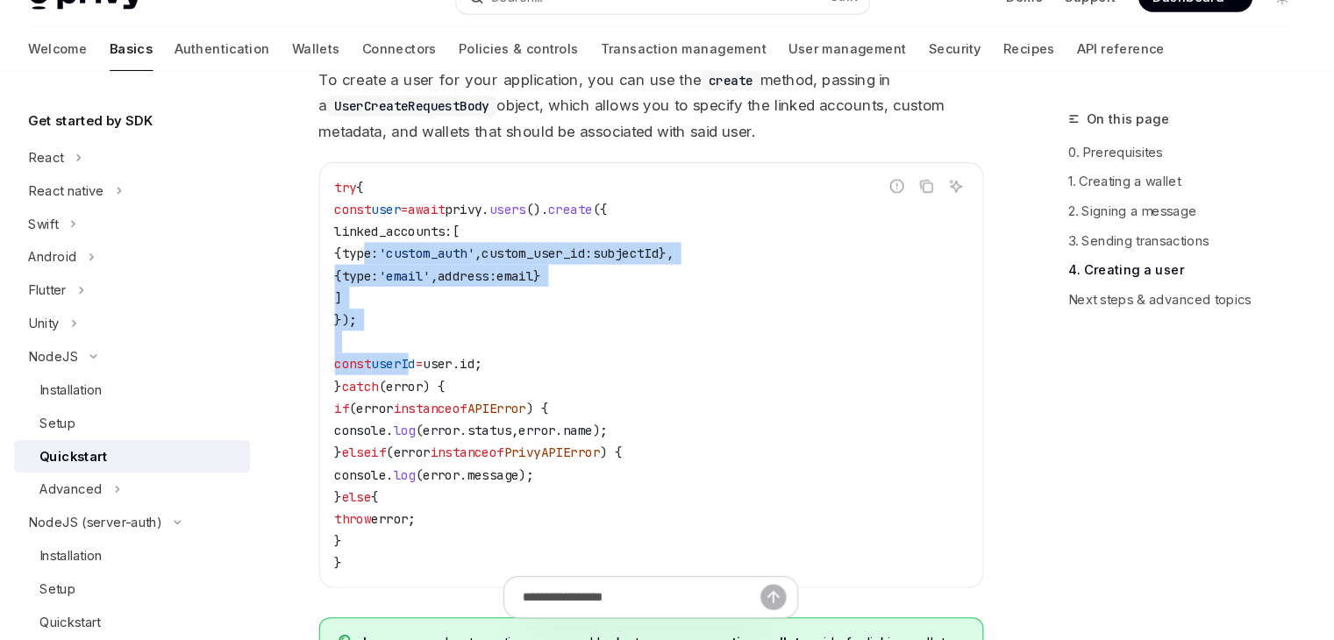
drag, startPoint x: 431, startPoint y: 283, endPoint x: 440, endPoint y: 401, distance: 117.8
click at [440, 401] on code "try { const user = await privy . users (). create ({ linked_accounts: [ { type:…" at bounding box center [656, 387] width 602 height 379
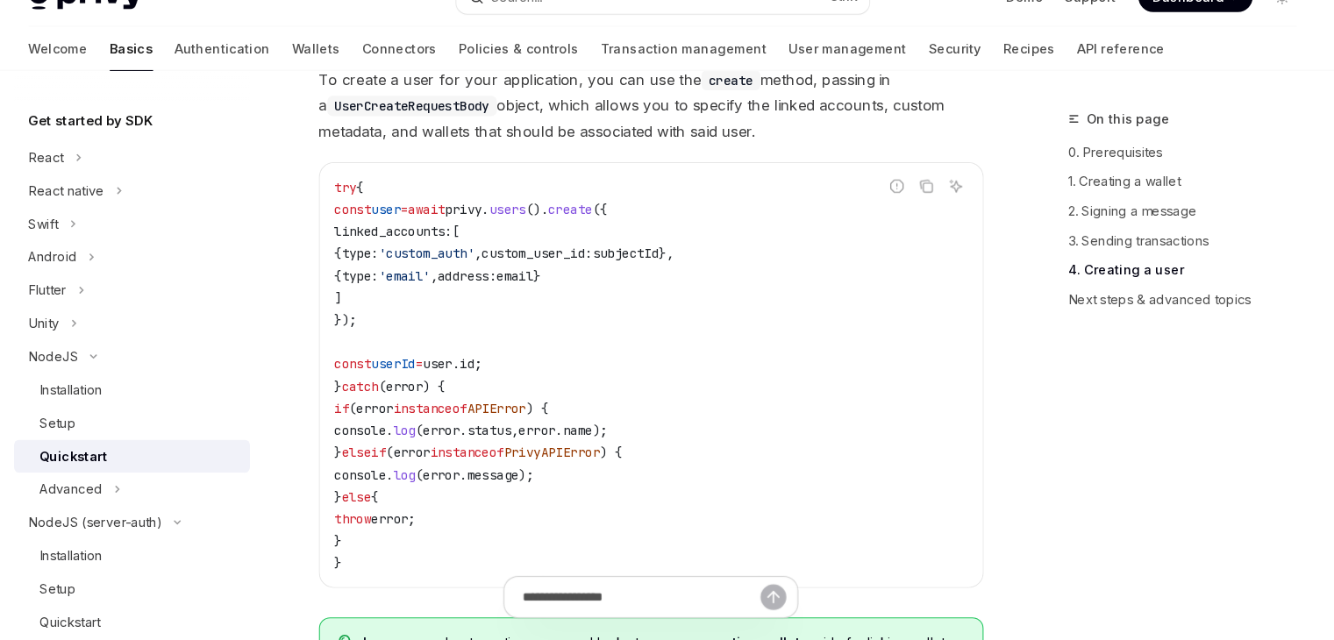
click at [448, 427] on span "instanceof" at bounding box center [446, 419] width 70 height 16
click at [432, 490] on span "log" at bounding box center [421, 482] width 21 height 16
click at [432, 556] on code "try { const user = await privy . users (). create ({ linked_accounts: [ { type:…" at bounding box center [656, 387] width 602 height 379
drag, startPoint x: 427, startPoint y: 585, endPoint x: 398, endPoint y: 282, distance: 303.9
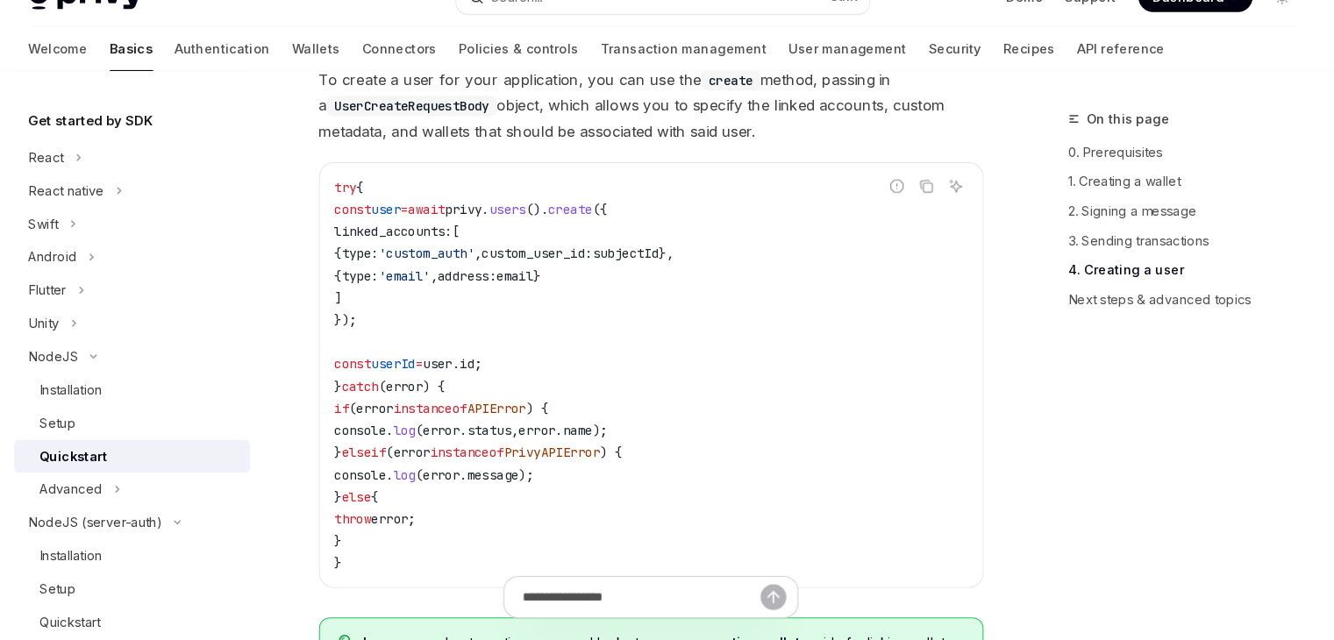
click at [362, 280] on span "{" at bounding box center [358, 272] width 7 height 16
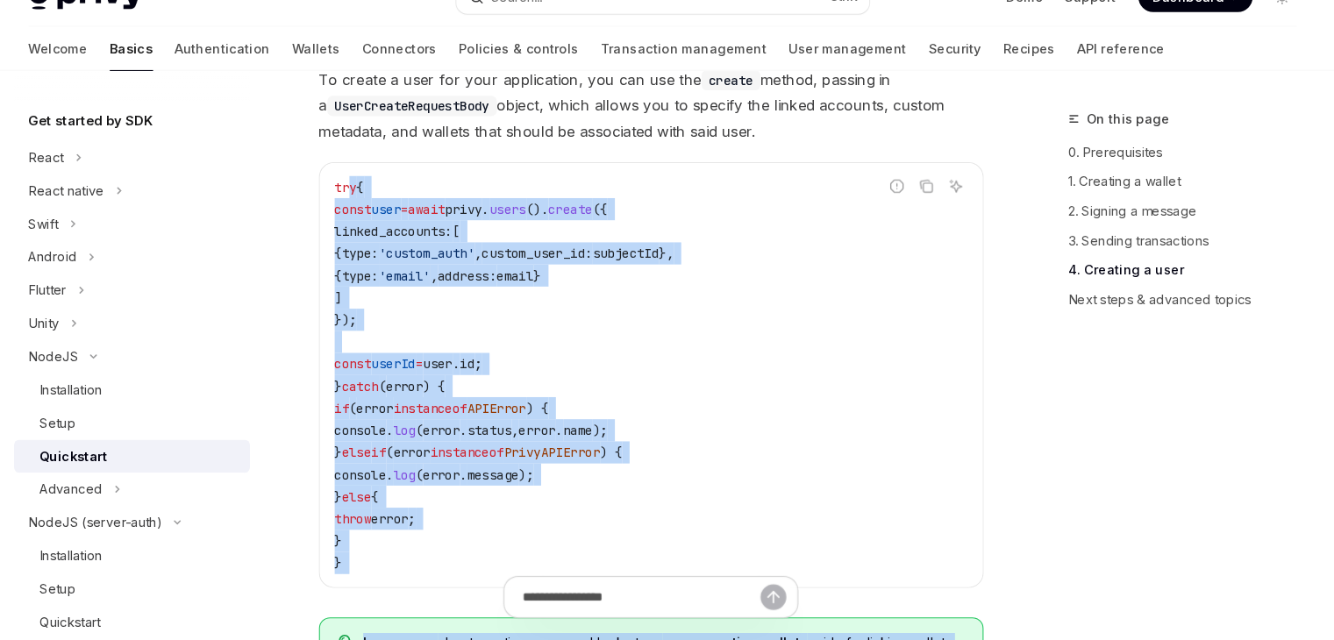
drag, startPoint x: 371, startPoint y: 230, endPoint x: 446, endPoint y: 585, distance: 363.0
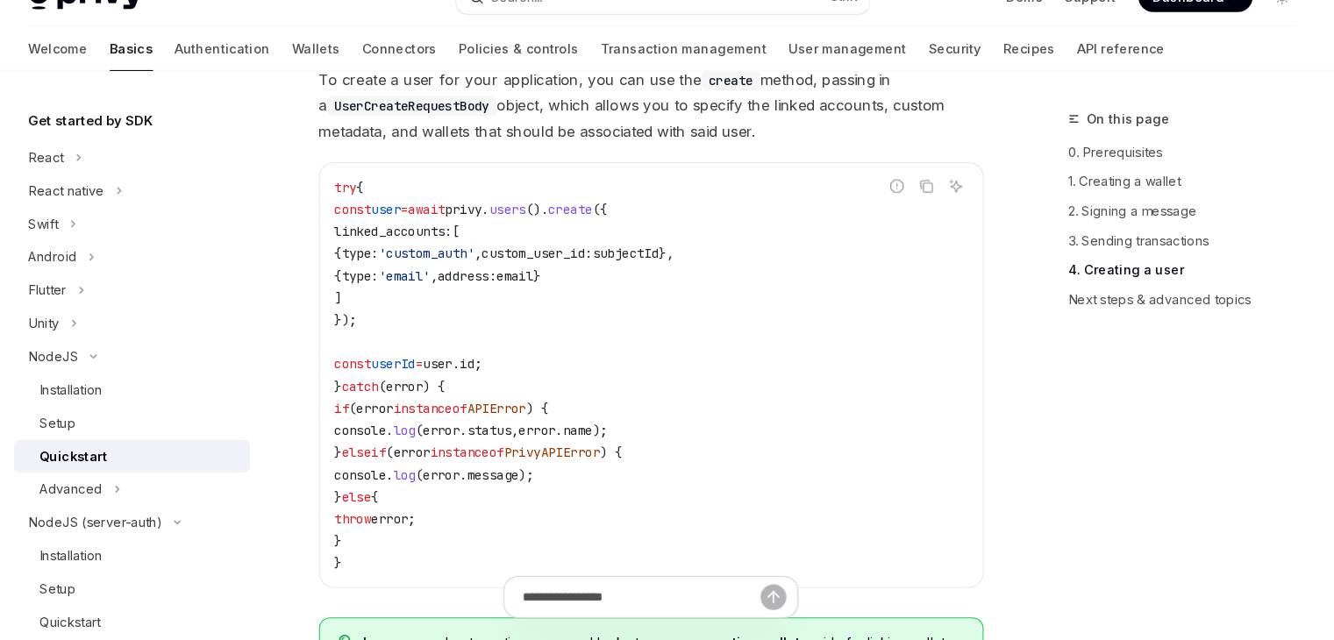
click at [446, 585] on div at bounding box center [656, 607] width 632 height 65
drag, startPoint x: 453, startPoint y: 583, endPoint x: 359, endPoint y: 317, distance: 281.8
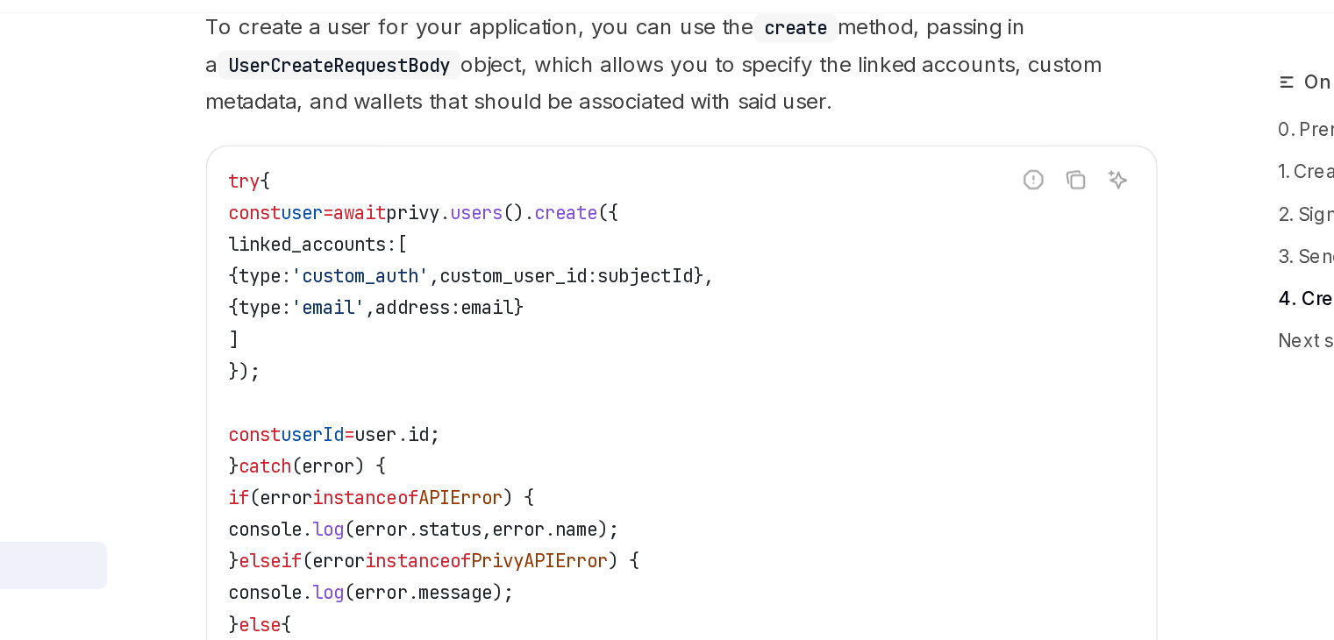
scroll to position [3141, 0]
drag, startPoint x: 419, startPoint y: 250, endPoint x: 651, endPoint y: 250, distance: 231.5
click at [615, 238] on span "const user = await privy . users (). create ({" at bounding box center [485, 231] width 260 height 16
click at [601, 238] on span "create" at bounding box center [580, 231] width 42 height 16
drag, startPoint x: 389, startPoint y: 312, endPoint x: 431, endPoint y: 310, distance: 42.2
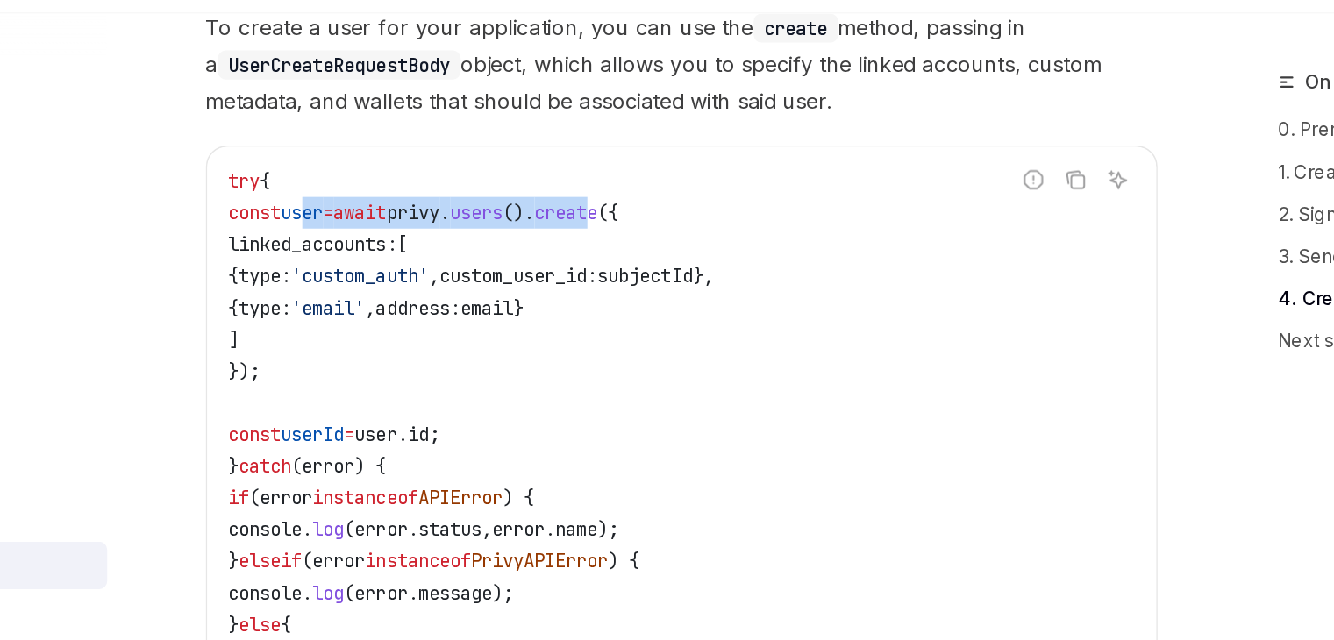
click at [431, 302] on span "{ type: 'email' , address: email }" at bounding box center [453, 294] width 196 height 16
click at [397, 302] on span "type:" at bounding box center [379, 294] width 35 height 16
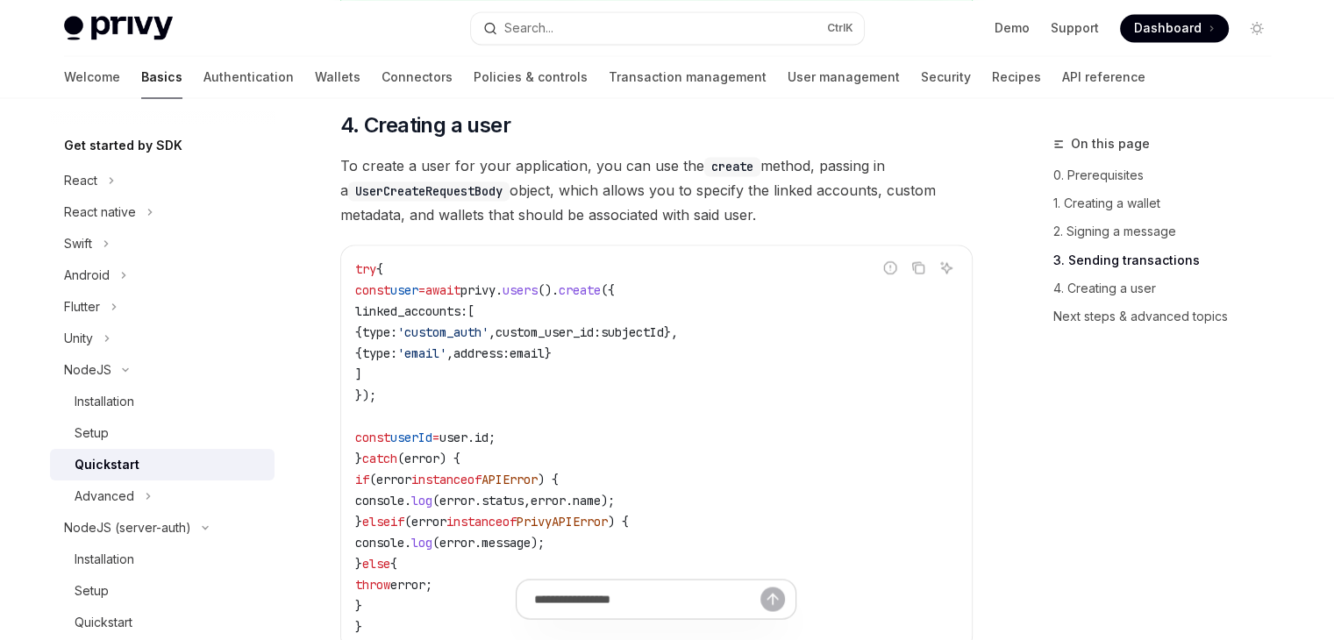
scroll to position [3113, 0]
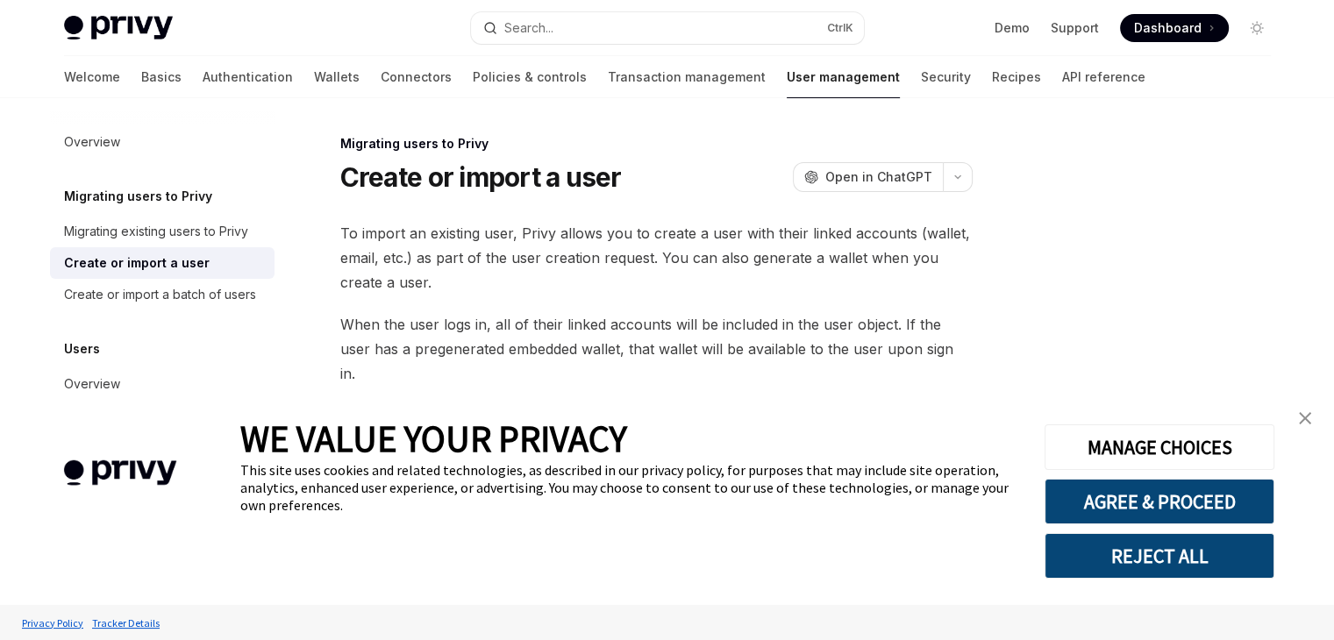
click at [1310, 418] on img "close banner" at bounding box center [1305, 418] width 12 height 12
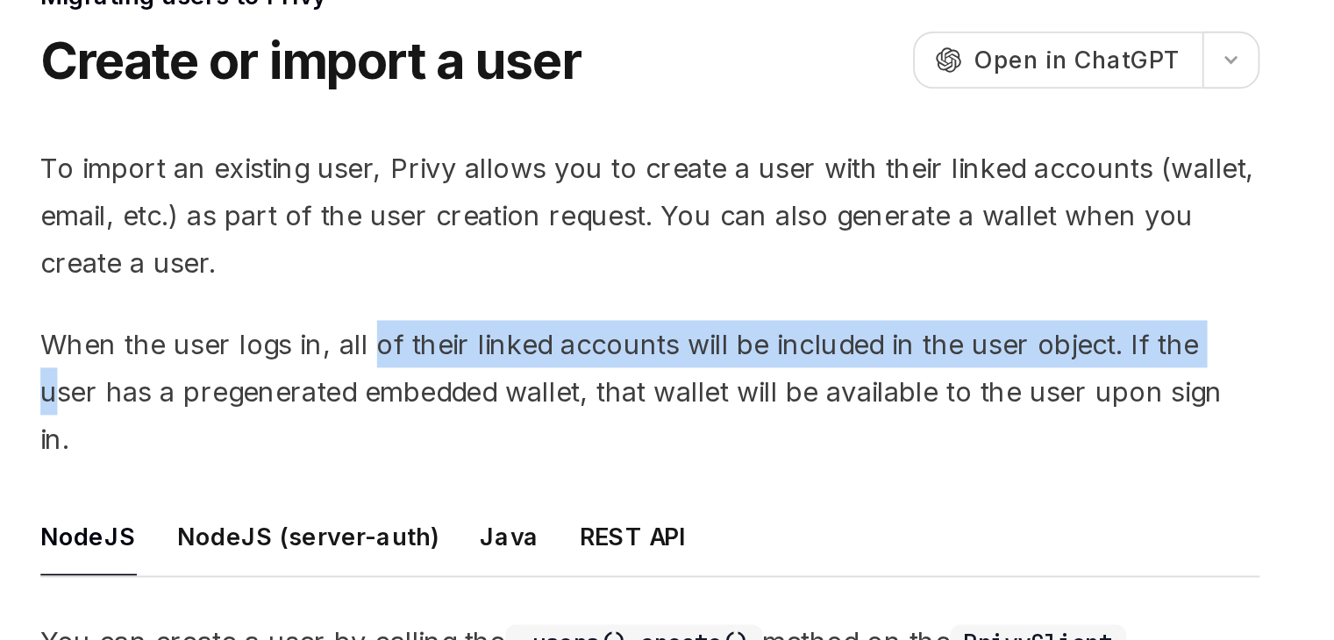
drag, startPoint x: 514, startPoint y: 318, endPoint x: 947, endPoint y: 328, distance: 433.3
click at [945, 328] on span "When the user logs in, all of their linked accounts will be included in the use…" at bounding box center [656, 349] width 632 height 74
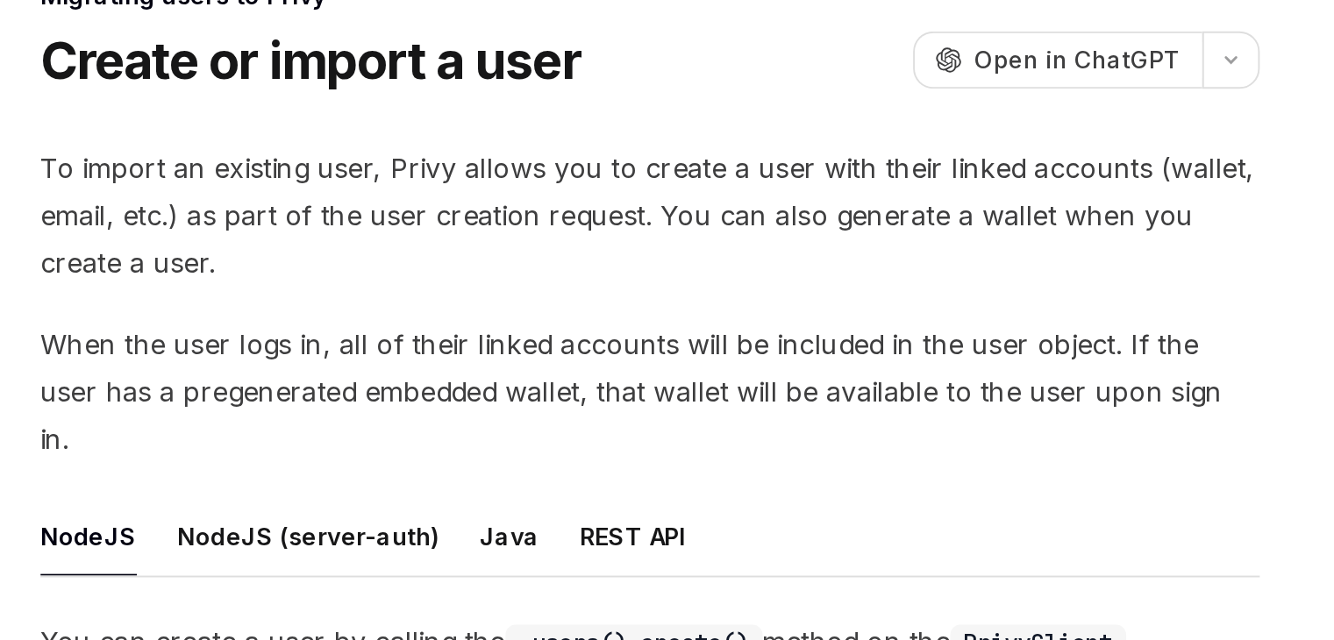
drag, startPoint x: 856, startPoint y: 342, endPoint x: 873, endPoint y: 342, distance: 17.5
click at [863, 342] on span "When the user logs in, all of their linked accounts will be included in the use…" at bounding box center [656, 349] width 632 height 74
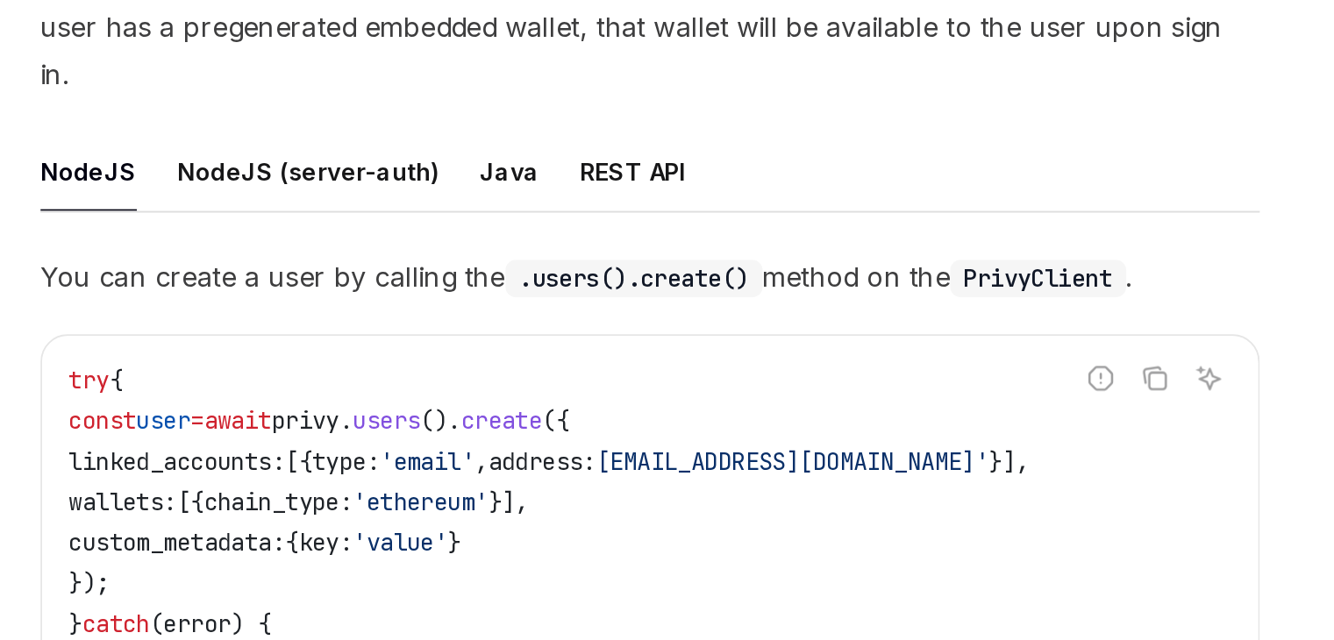
scroll to position [153, 0]
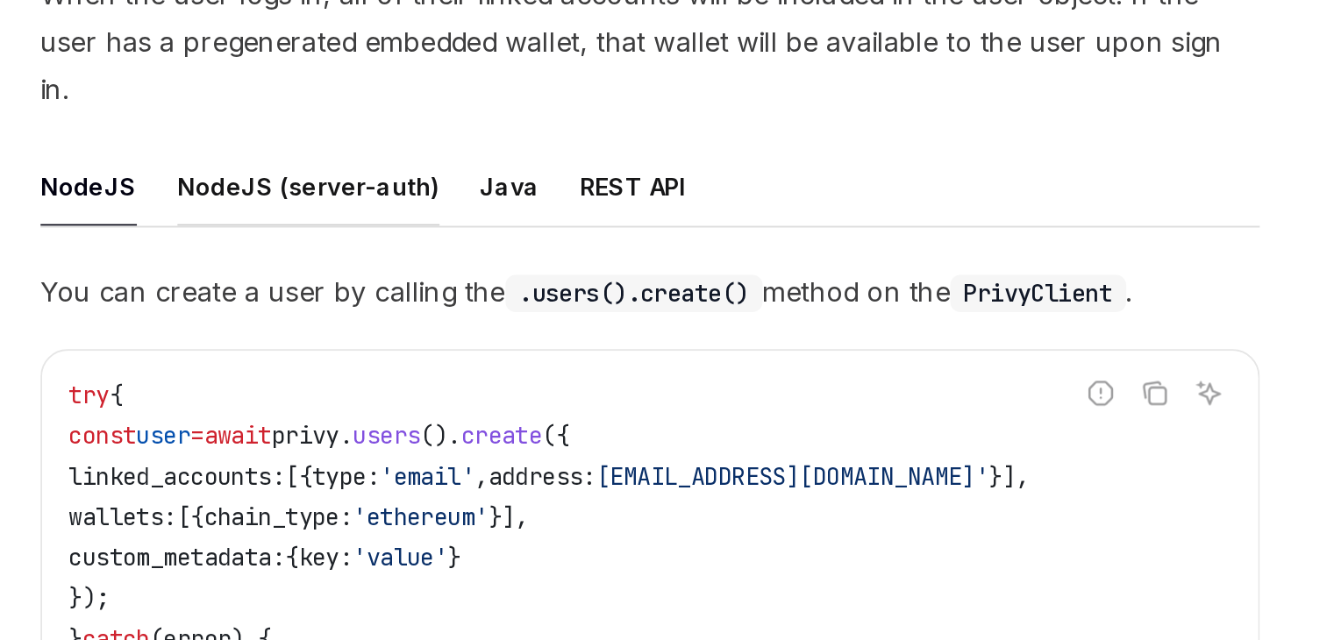
click at [508, 251] on button "NodeJS (server-auth)" at bounding box center [479, 271] width 136 height 41
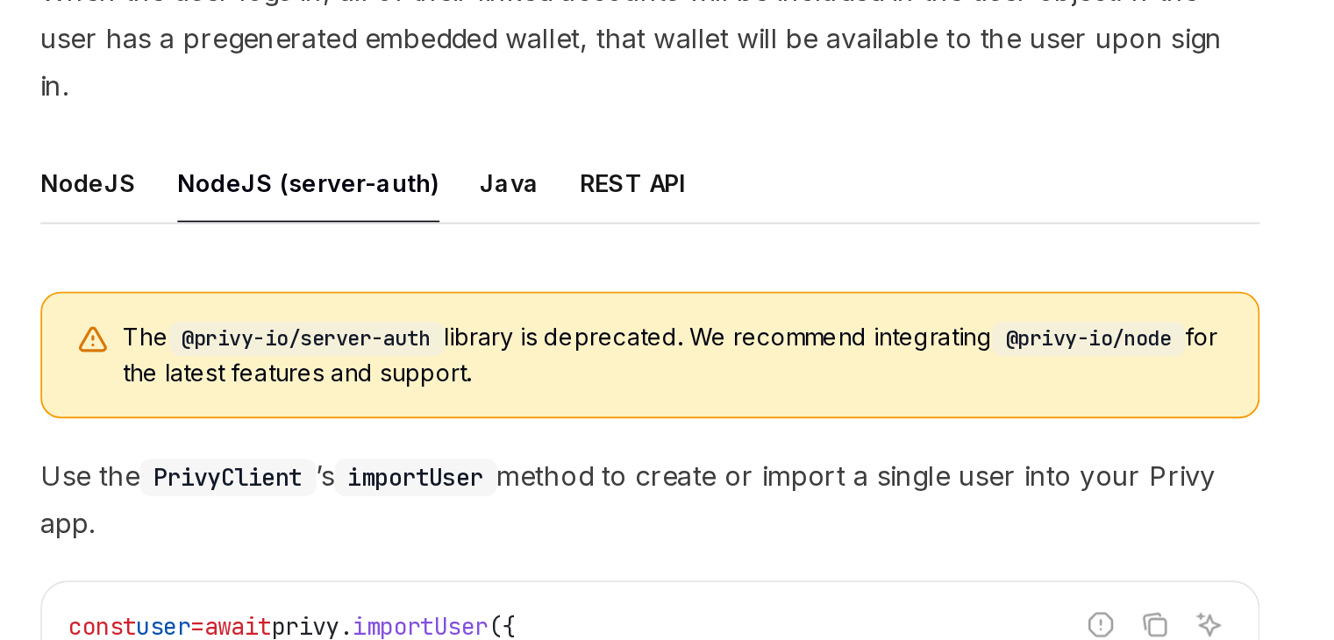
scroll to position [153, 0]
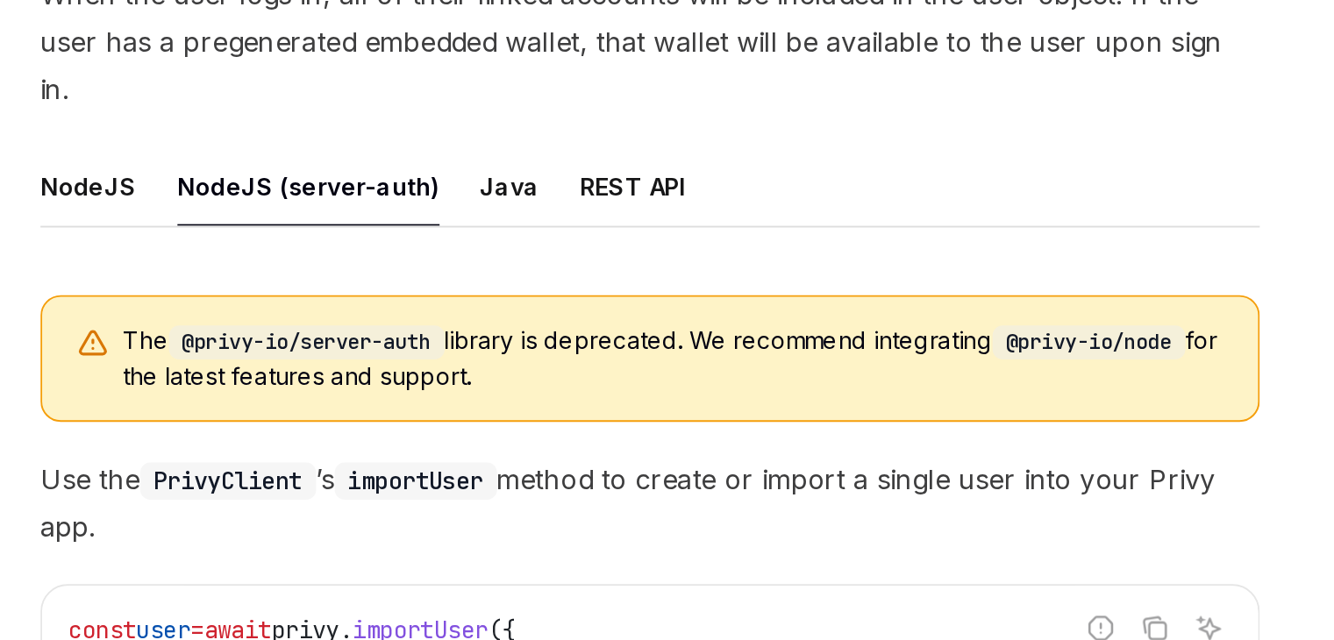
click at [404, 251] on ul "NodeJS NodeJS (server-auth) Java REST API" at bounding box center [656, 272] width 632 height 42
click at [393, 251] on ul "NodeJS NodeJS (server-auth) Java REST API" at bounding box center [656, 272] width 632 height 42
click at [372, 252] on button "NodeJS" at bounding box center [365, 271] width 50 height 41
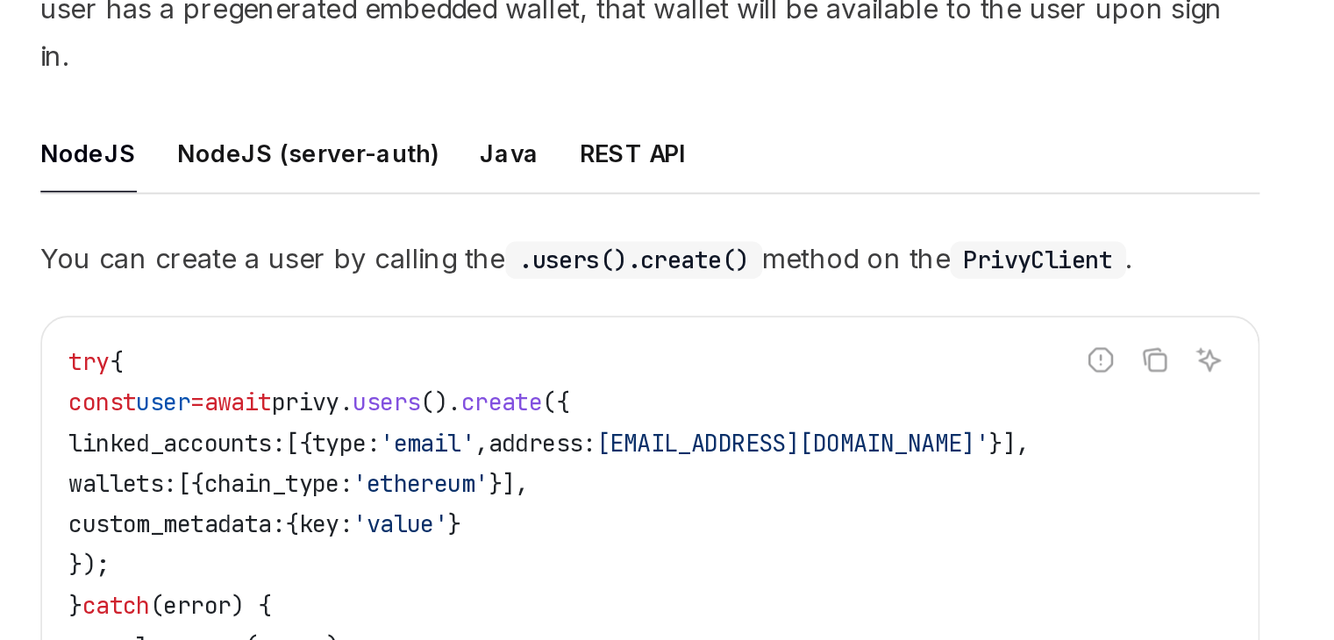
scroll to position [153, 0]
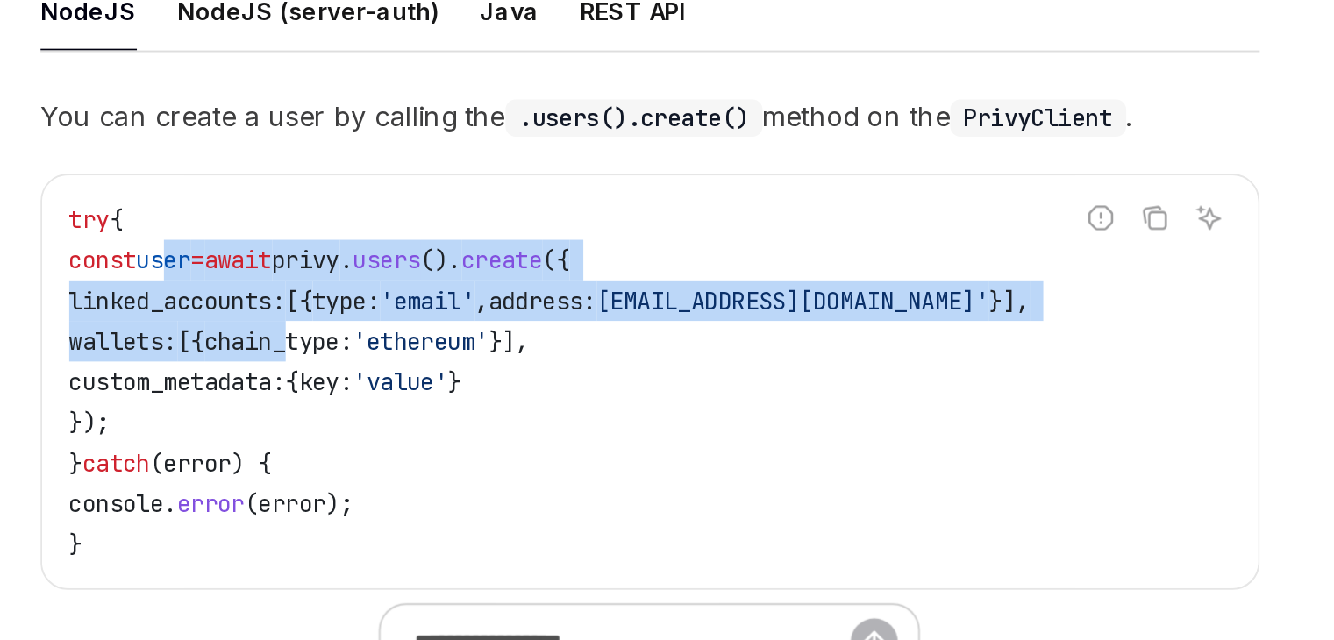
drag, startPoint x: 422, startPoint y: 366, endPoint x: 508, endPoint y: 427, distance: 105.6
click at [508, 427] on code "try { const user = await privy . users (). create ({ linked_accounts: [{ type: …" at bounding box center [656, 463] width 602 height 189
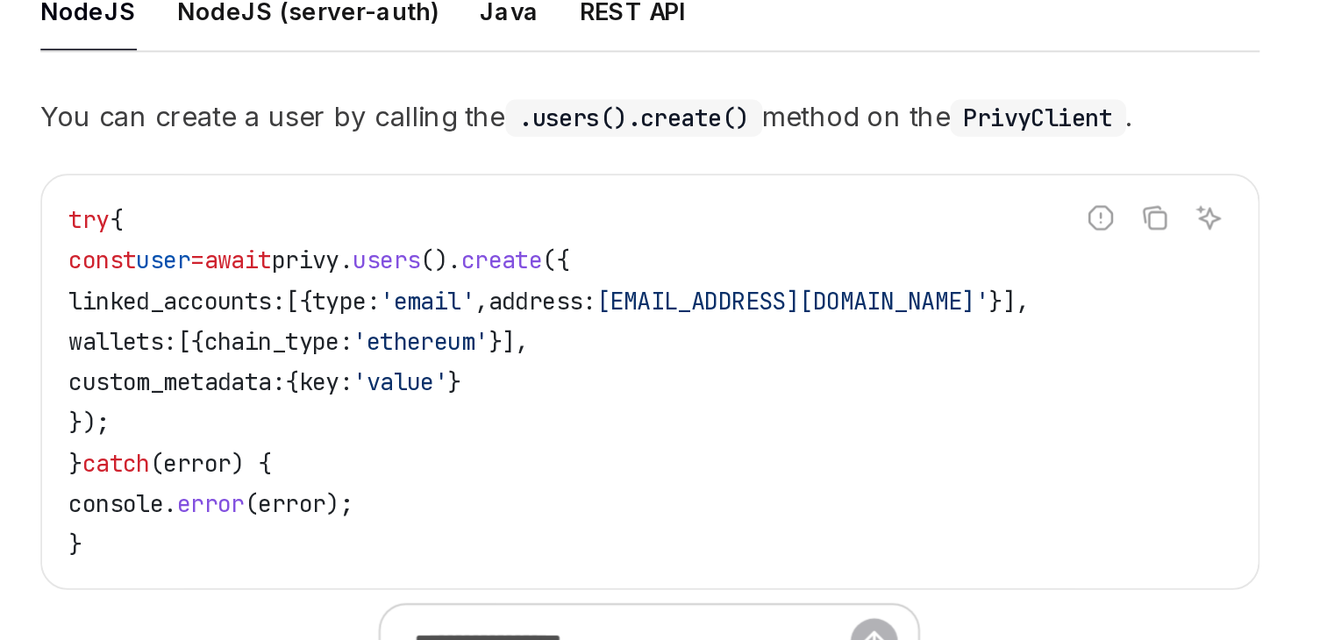
click at [533, 456] on code "try { const user = await privy . users (). create ({ linked_accounts: [{ type: …" at bounding box center [656, 463] width 602 height 189
drag, startPoint x: 535, startPoint y: 457, endPoint x: 475, endPoint y: 396, distance: 84.9
click at [475, 397] on code "try { const user = await privy . users (). create ({ linked_accounts: [{ type: …" at bounding box center [656, 463] width 602 height 189
click at [467, 414] on span "linked_accounts:" at bounding box center [411, 422] width 112 height 16
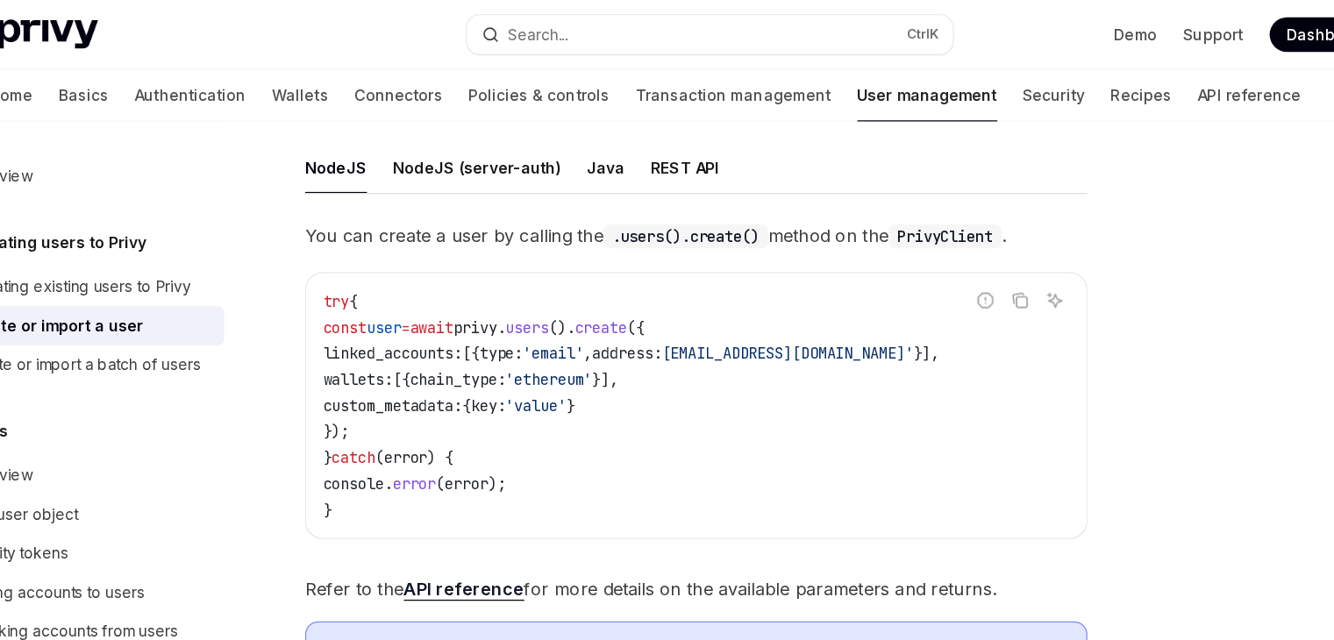
scroll to position [282, 0]
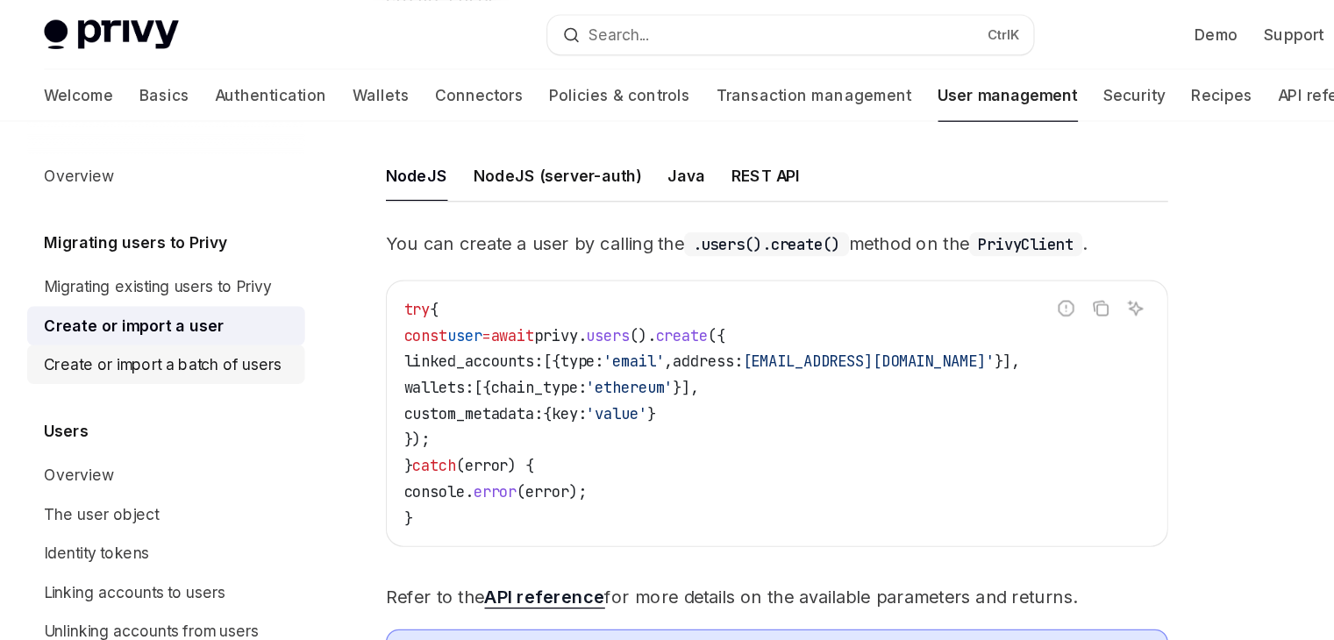
click at [203, 300] on div "Create or import a batch of users" at bounding box center [160, 294] width 192 height 21
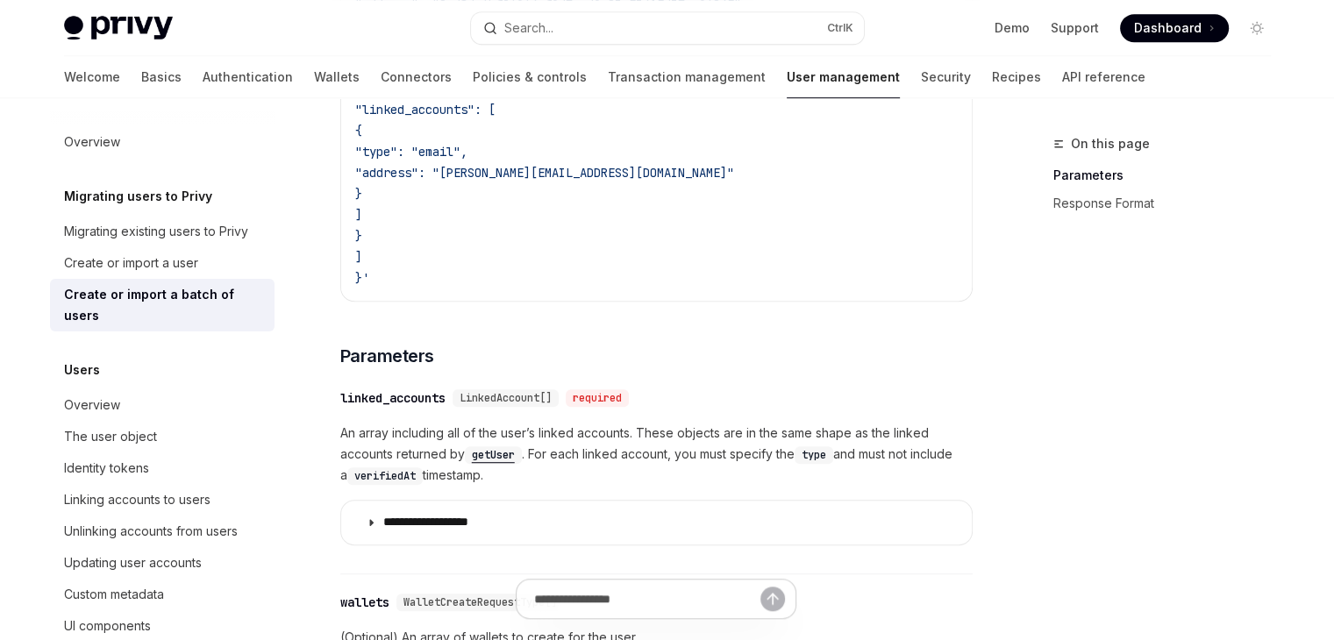
scroll to position [789, 0]
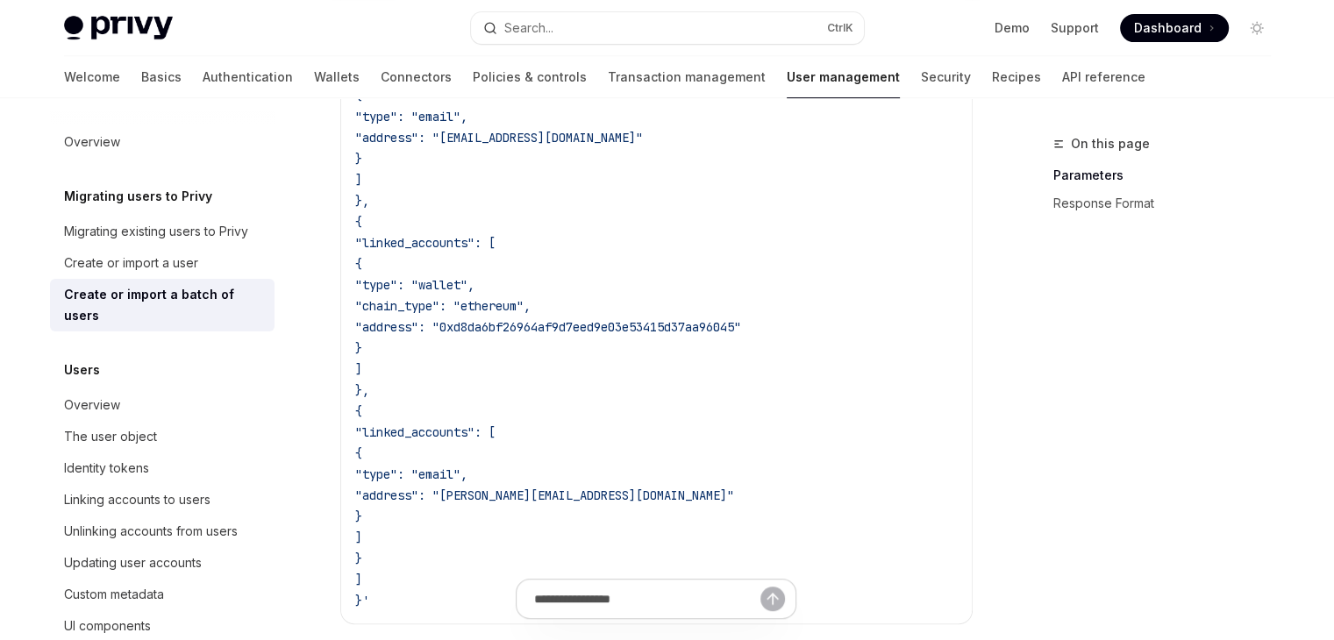
click at [153, 281] on link "Create or import a batch of users" at bounding box center [162, 305] width 224 height 53
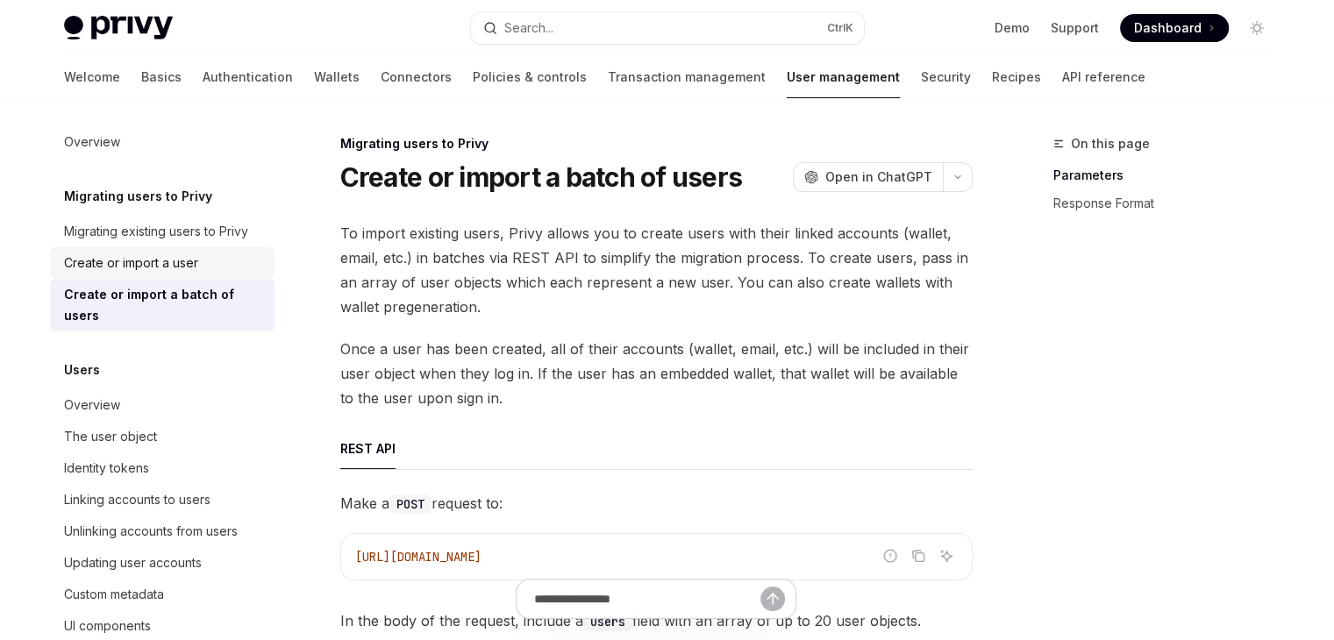
click at [165, 271] on div "Create or import a user" at bounding box center [131, 263] width 134 height 21
type textarea "*"
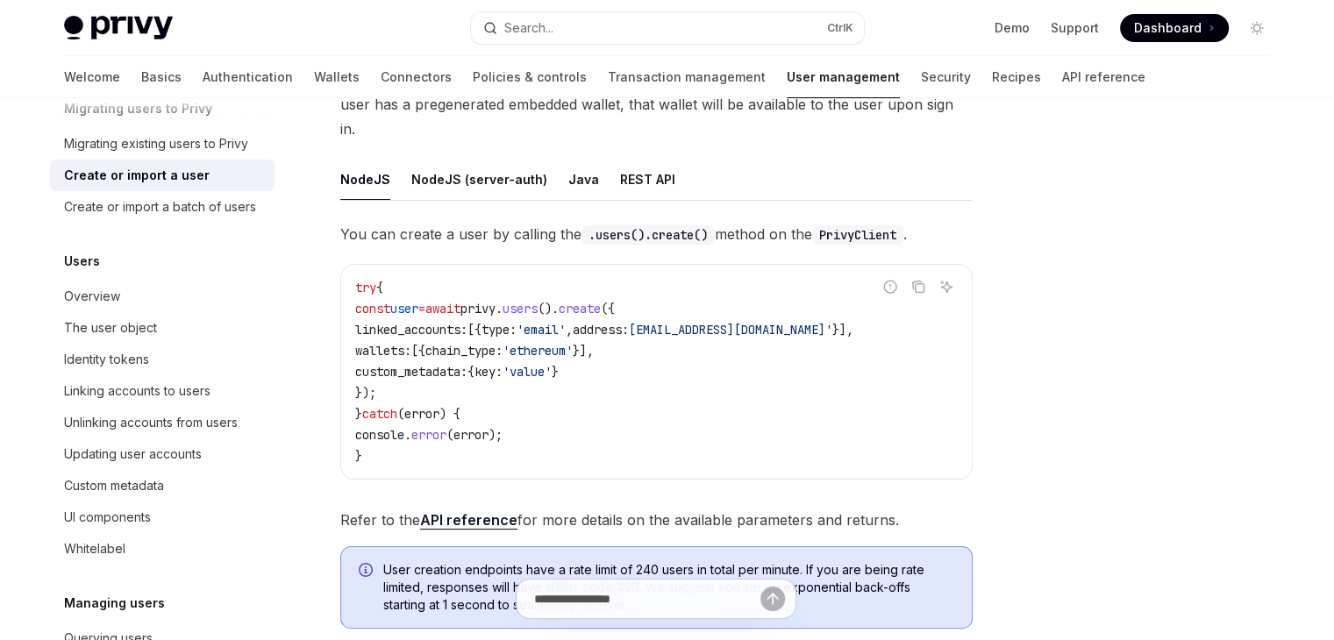
scroll to position [263, 0]
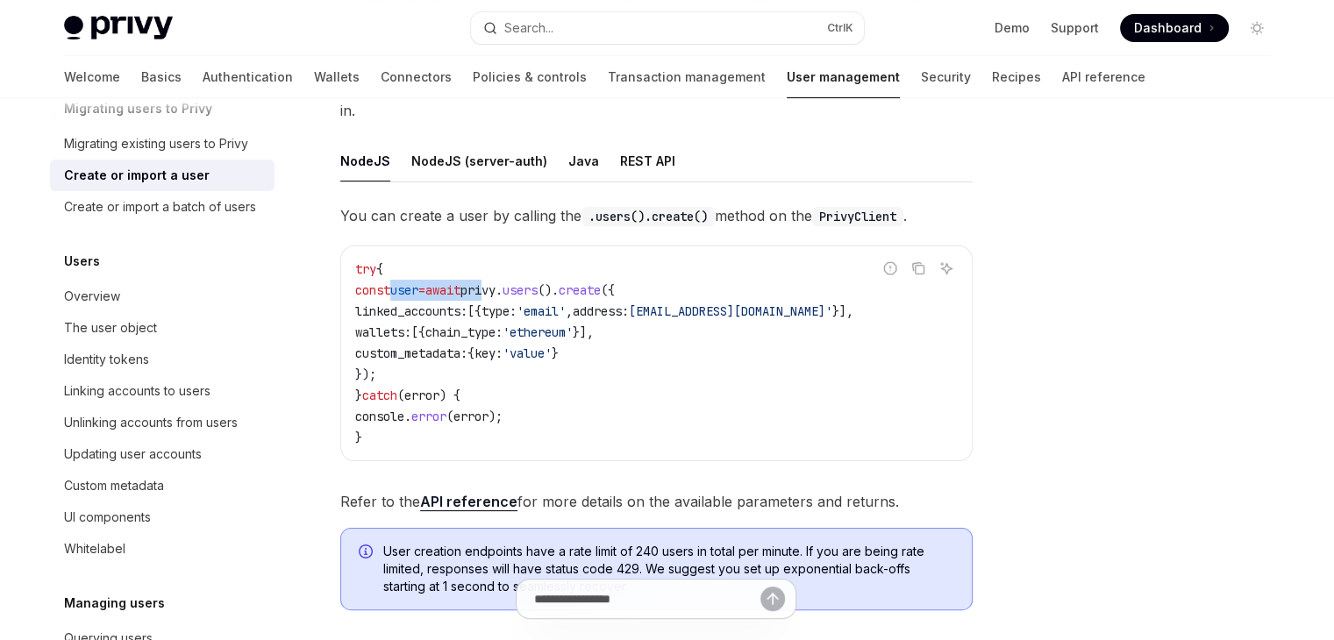
drag, startPoint x: 388, startPoint y: 269, endPoint x: 525, endPoint y: 272, distance: 137.7
click at [525, 282] on span "const user = await privy . users (). create ({" at bounding box center [485, 290] width 260 height 16
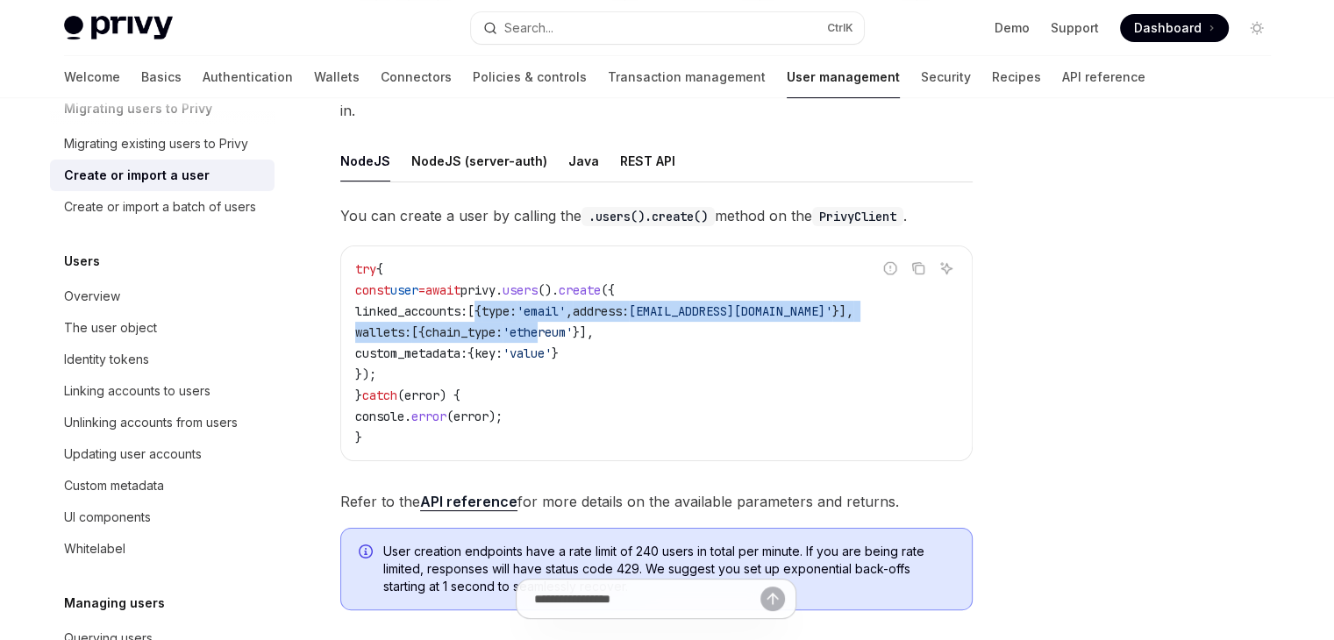
drag, startPoint x: 510, startPoint y: 295, endPoint x: 557, endPoint y: 315, distance: 50.3
click at [580, 303] on code "try { const user = await privy . users (). create ({ linked_accounts: [{ type: …" at bounding box center [656, 353] width 602 height 189
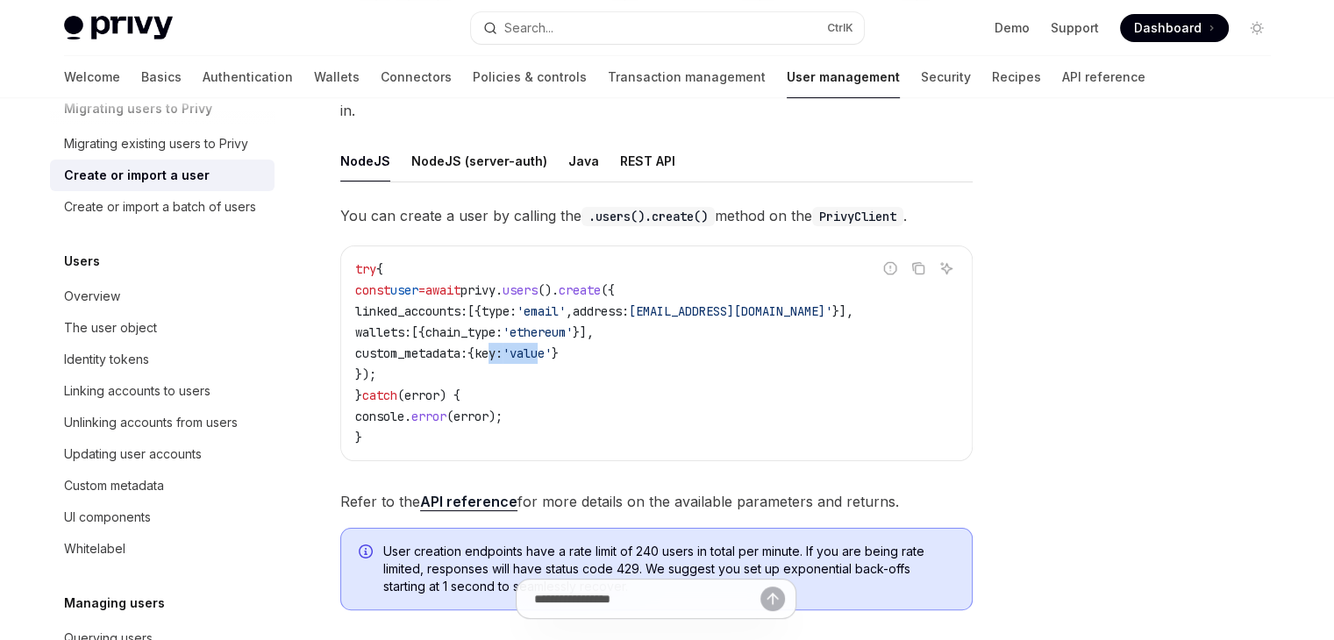
drag, startPoint x: 529, startPoint y: 334, endPoint x: 585, endPoint y: 338, distance: 56.2
click at [585, 338] on code "try { const user = await privy . users (). create ({ linked_accounts: [{ type: …" at bounding box center [656, 353] width 602 height 189
drag, startPoint x: 523, startPoint y: 375, endPoint x: 561, endPoint y: 374, distance: 37.7
click at [561, 374] on code "try { const user = await privy . users (). create ({ linked_accounts: [{ type: …" at bounding box center [656, 353] width 602 height 189
drag, startPoint x: 543, startPoint y: 387, endPoint x: 568, endPoint y: 404, distance: 30.9
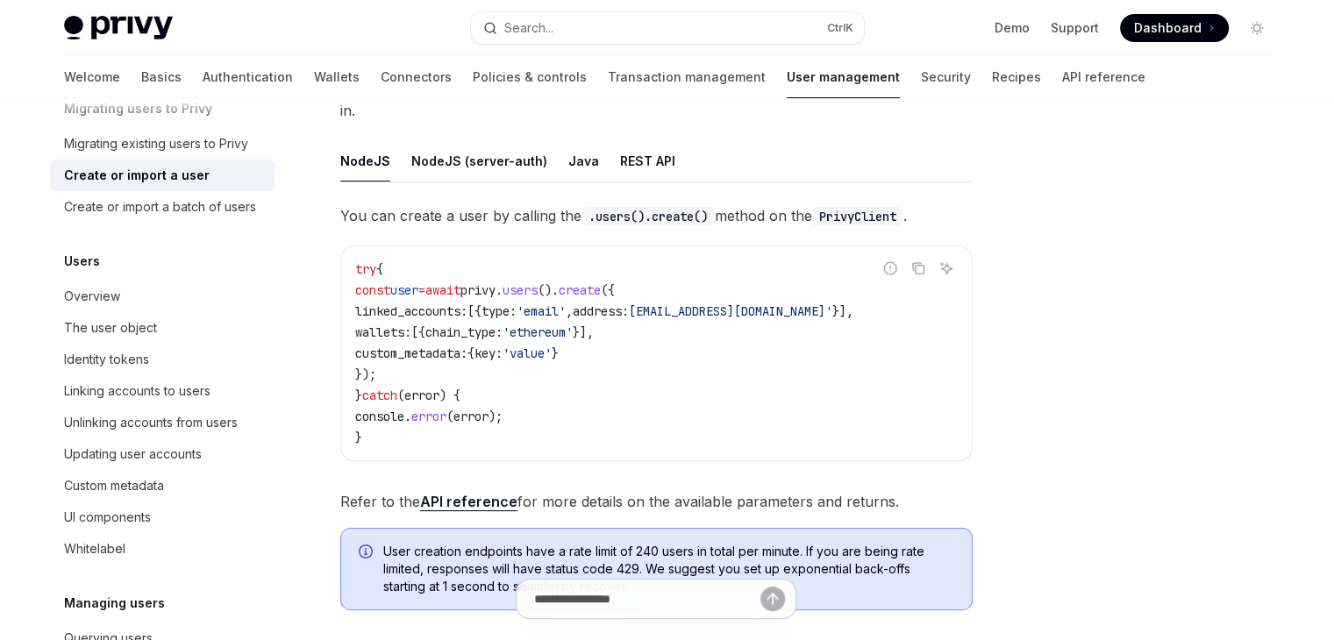
click at [544, 387] on code "try { const user = await privy . users (). create ({ linked_accounts: [{ type: …" at bounding box center [656, 353] width 602 height 189
drag, startPoint x: 569, startPoint y: 405, endPoint x: 537, endPoint y: 418, distance: 34.2
click at [554, 415] on code "try { const user = await privy . users (). create ({ linked_accounts: [{ type: …" at bounding box center [656, 353] width 602 height 189
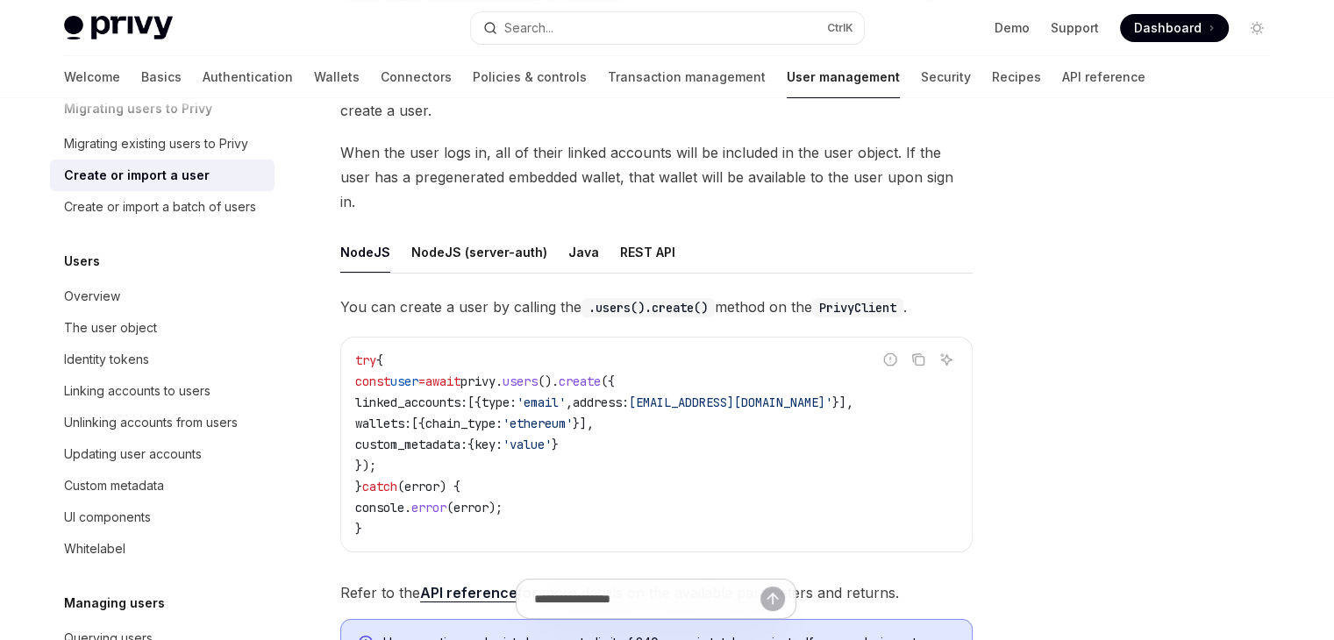
scroll to position [175, 0]
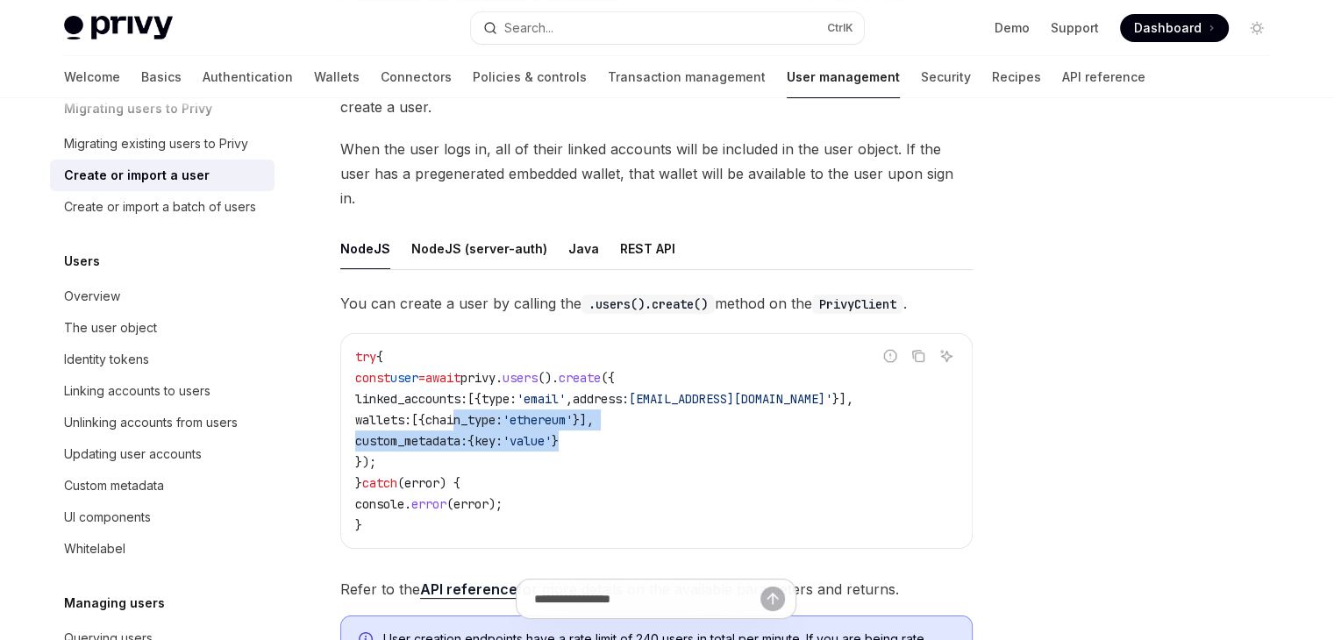
drag, startPoint x: 497, startPoint y: 391, endPoint x: 639, endPoint y: 408, distance: 143.0
click at [637, 406] on code "try { const user = await privy . users (). create ({ linked_accounts: [{ type: …" at bounding box center [656, 440] width 602 height 189
click at [648, 411] on code "try { const user = await privy . users (). create ({ linked_accounts: [{ type: …" at bounding box center [656, 440] width 602 height 189
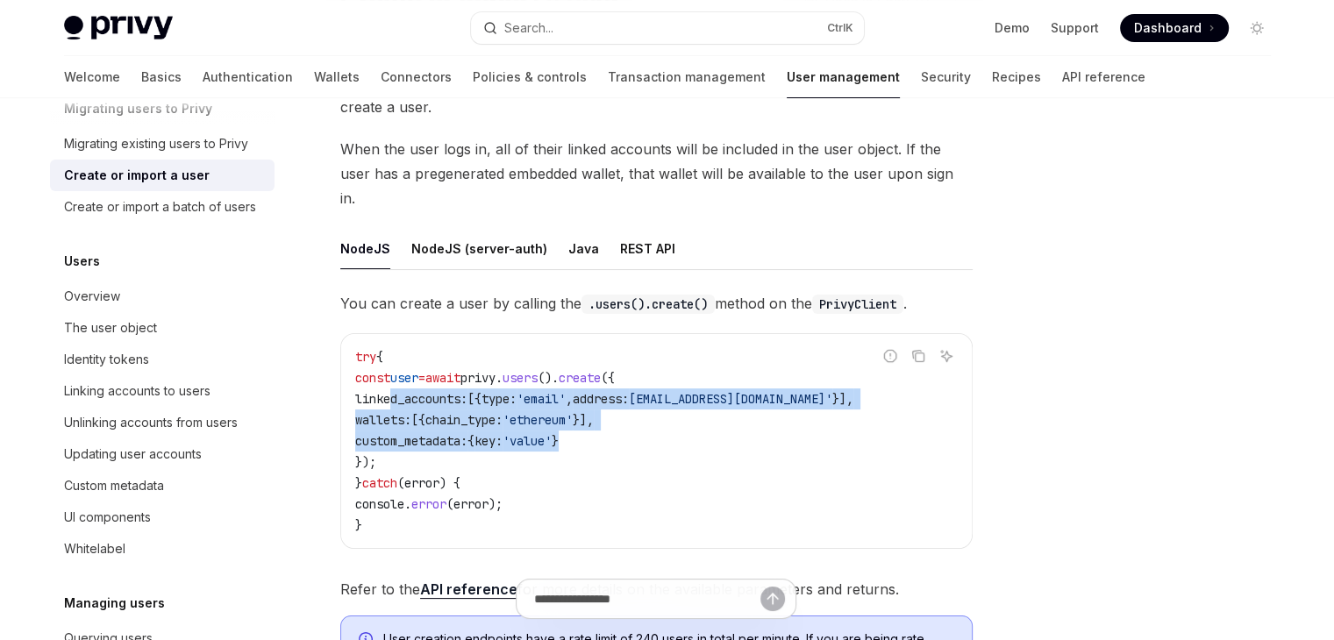
drag, startPoint x: 659, startPoint y: 415, endPoint x: 389, endPoint y: 375, distance: 272.9
click at [389, 375] on code "try { const user = await privy . users (). create ({ linked_accounts: [{ type: …" at bounding box center [656, 440] width 602 height 189
click at [389, 391] on span "linked_accounts:" at bounding box center [411, 399] width 112 height 16
drag, startPoint x: 383, startPoint y: 376, endPoint x: 621, endPoint y: 409, distance: 239.8
click at [621, 409] on code "try { const user = await privy . users (). create ({ linked_accounts: [{ type: …" at bounding box center [656, 440] width 602 height 189
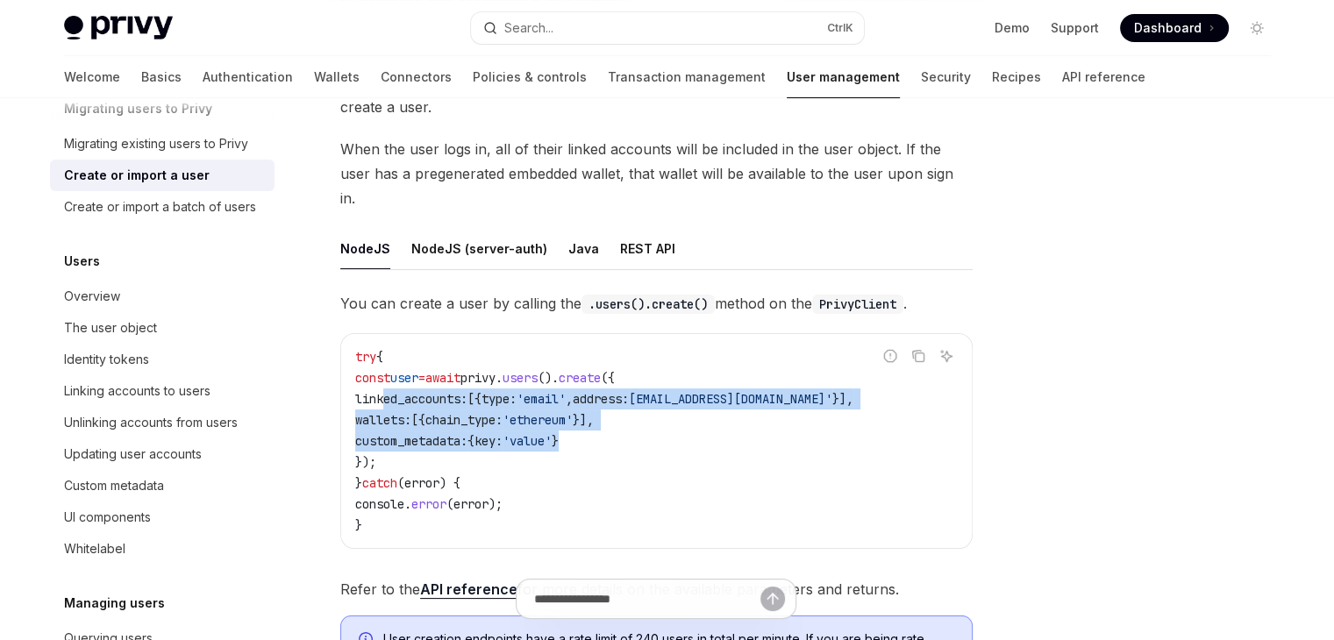
click at [621, 410] on code "try { const user = await privy . users (). create ({ linked_accounts: [{ type: …" at bounding box center [656, 440] width 602 height 189
drag, startPoint x: 638, startPoint y: 416, endPoint x: 381, endPoint y: 376, distance: 260.8
click at [381, 376] on code "try { const user = await privy . users (). create ({ linked_accounts: [{ type: …" at bounding box center [656, 440] width 602 height 189
click at [381, 391] on span "linked_accounts:" at bounding box center [411, 399] width 112 height 16
drag, startPoint x: 381, startPoint y: 376, endPoint x: 589, endPoint y: 425, distance: 214.4
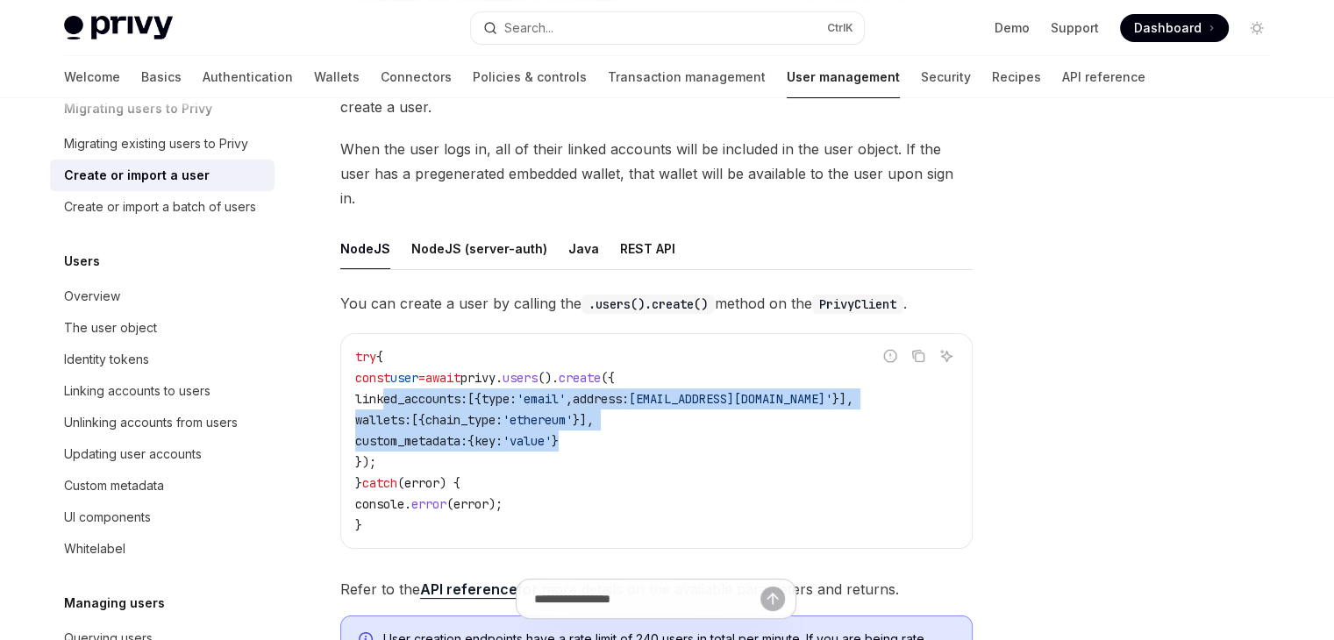
click at [587, 427] on code "try { const user = await privy . users (). create ({ linked_accounts: [{ type: …" at bounding box center [656, 440] width 602 height 189
click at [552, 433] on span "'value'" at bounding box center [526, 441] width 49 height 16
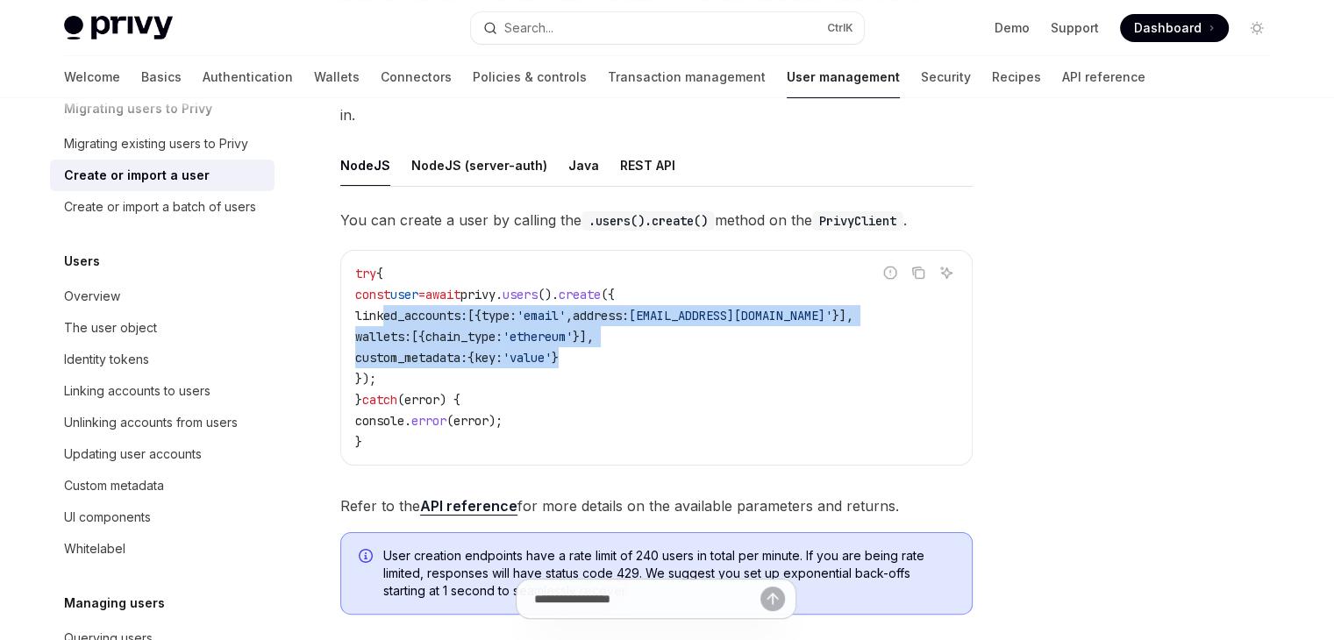
scroll to position [263, 0]
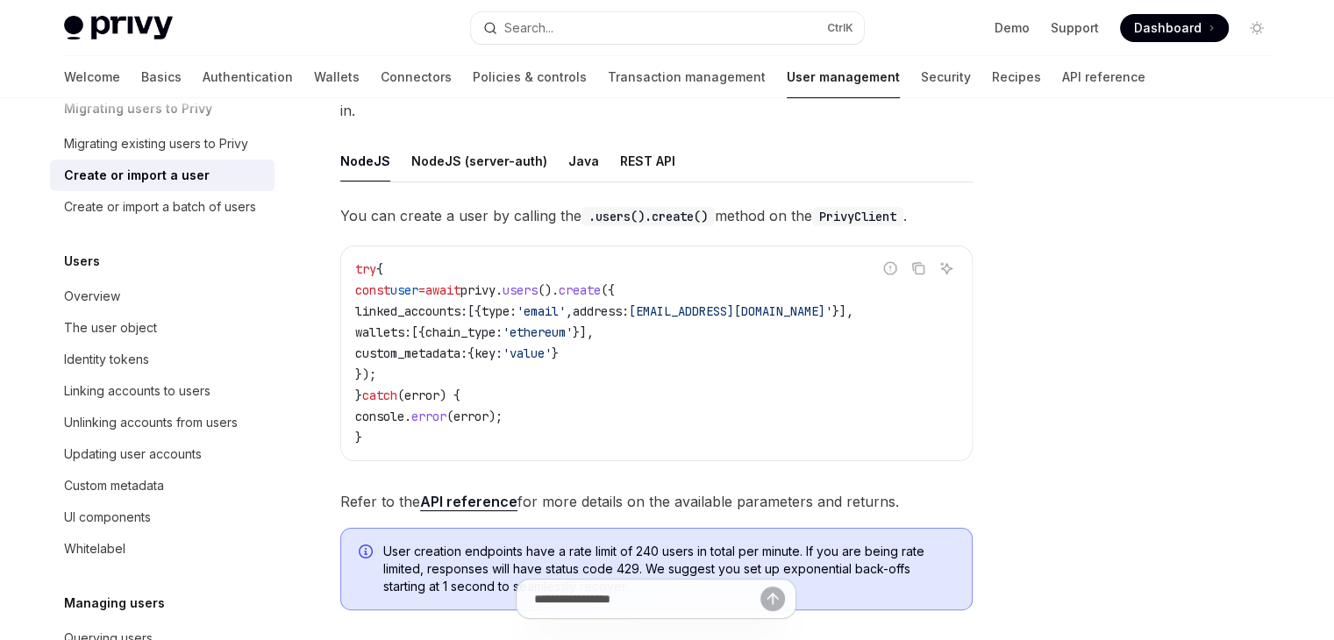
click at [596, 364] on code "try { const user = await privy . users (). create ({ linked_accounts: [{ type: …" at bounding box center [656, 353] width 602 height 189
drag, startPoint x: 624, startPoint y: 331, endPoint x: 432, endPoint y: 313, distance: 192.8
click at [435, 315] on code "try { const user = await privy . users (). create ({ linked_accounts: [{ type: …" at bounding box center [656, 353] width 602 height 189
click at [518, 489] on span "Refer to the API reference for more details on the available parameters and ret…" at bounding box center [656, 501] width 632 height 25
click at [589, 259] on code "try { const user = await privy . users (). create ({ linked_accounts: [{ type: …" at bounding box center [656, 353] width 602 height 189
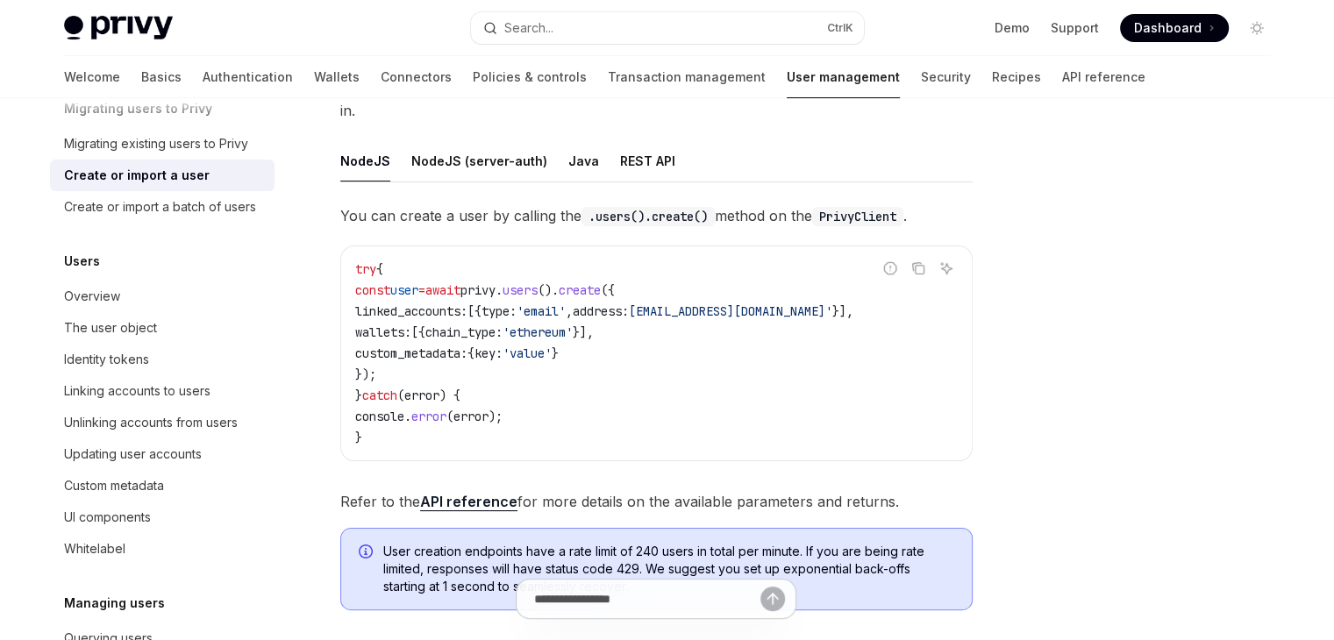
drag, startPoint x: 419, startPoint y: 259, endPoint x: 502, endPoint y: 267, distance: 83.8
click at [502, 282] on span "const user = await privy . users (). create ({" at bounding box center [485, 290] width 260 height 16
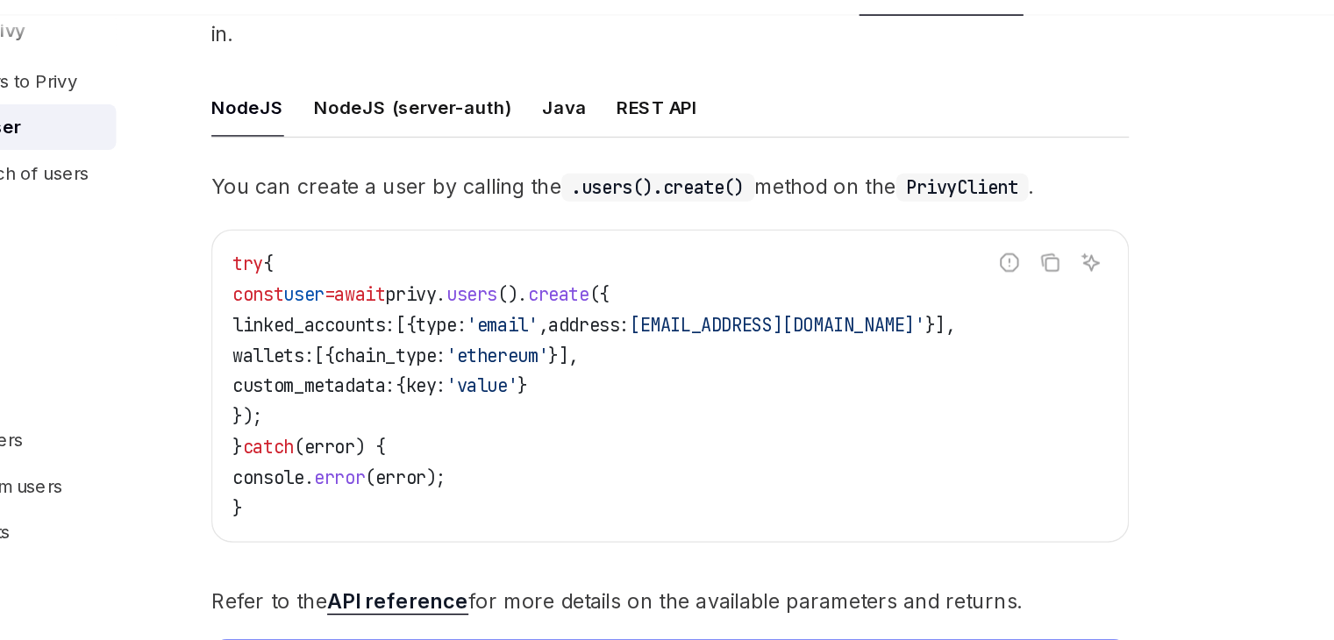
click at [495, 282] on span "privy" at bounding box center [477, 290] width 35 height 16
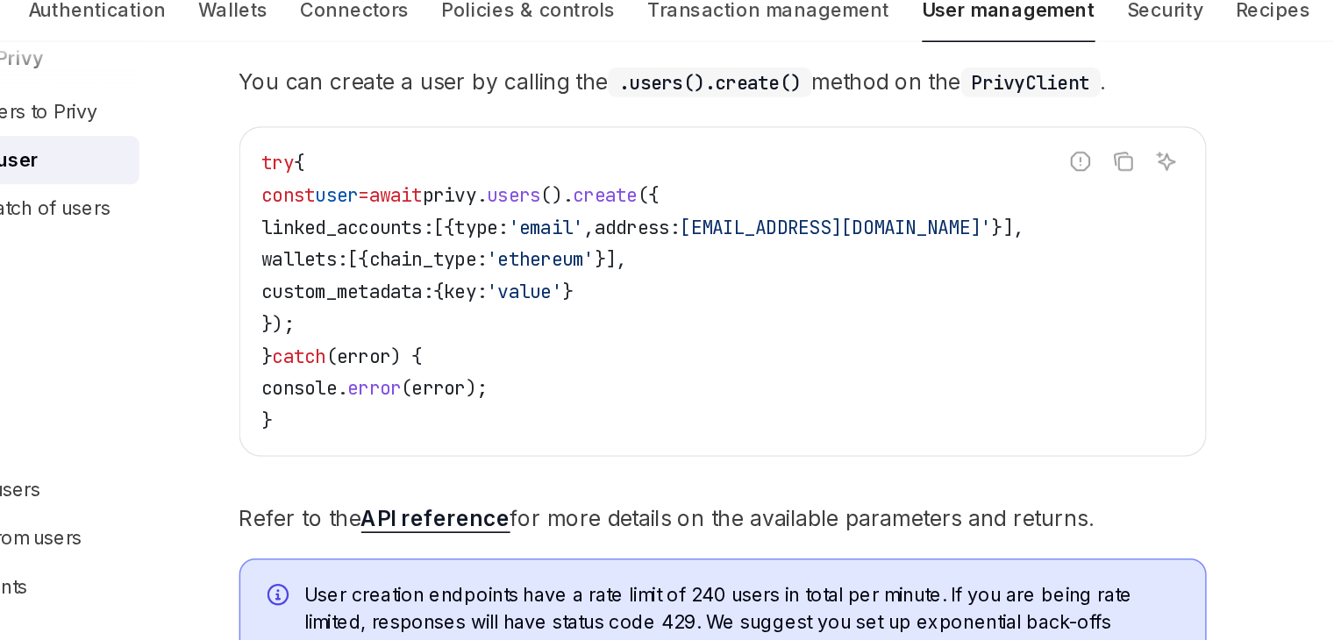
scroll to position [355, 0]
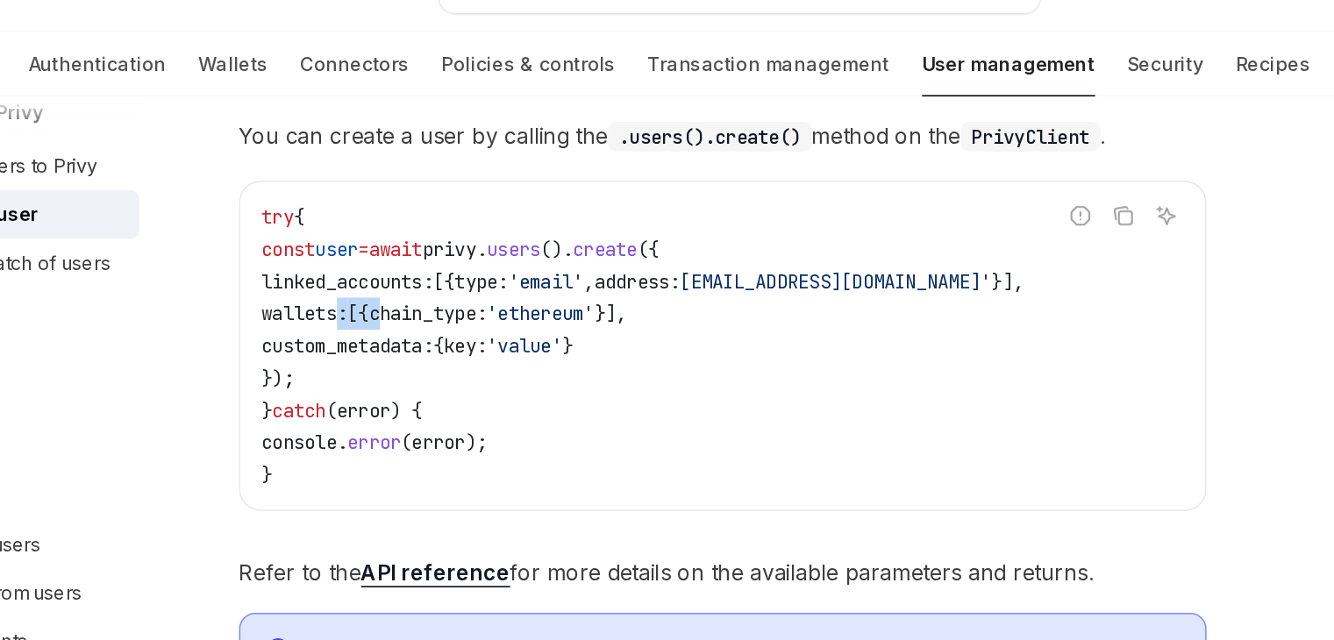
drag, startPoint x: 403, startPoint y: 208, endPoint x: 470, endPoint y: 206, distance: 66.7
click at [470, 232] on span "wallets: [{ chain_type: 'ethereum' }]," at bounding box center [474, 240] width 238 height 16
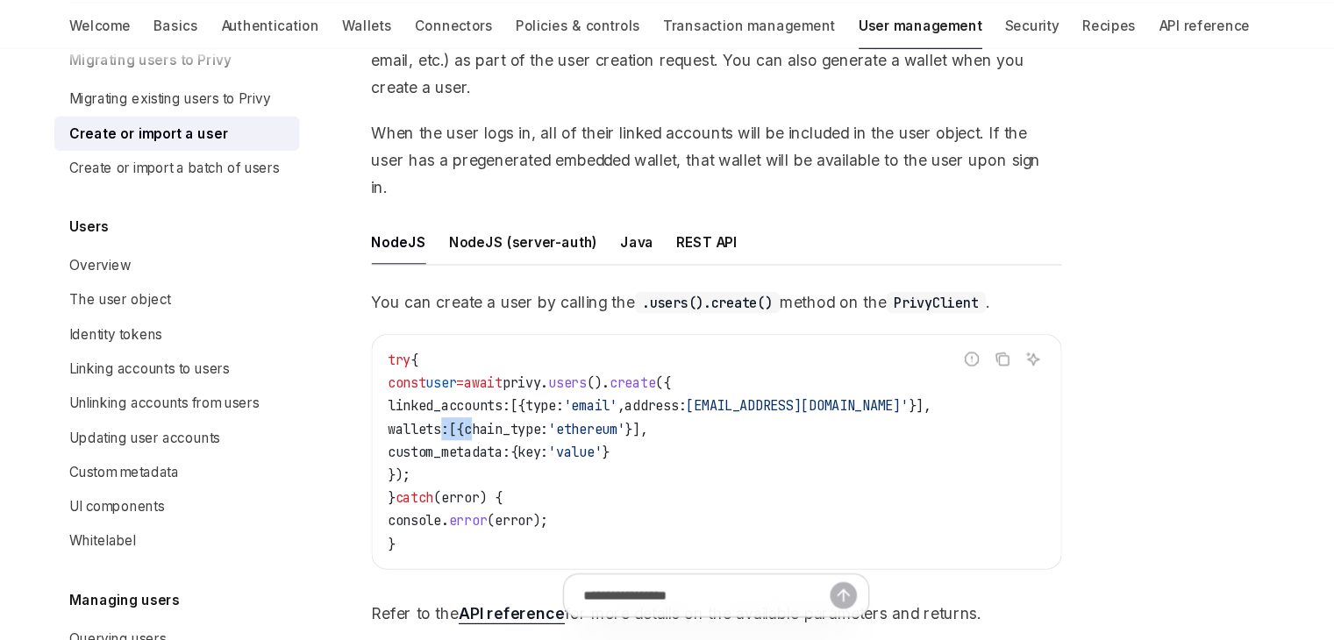
scroll to position [188, 0]
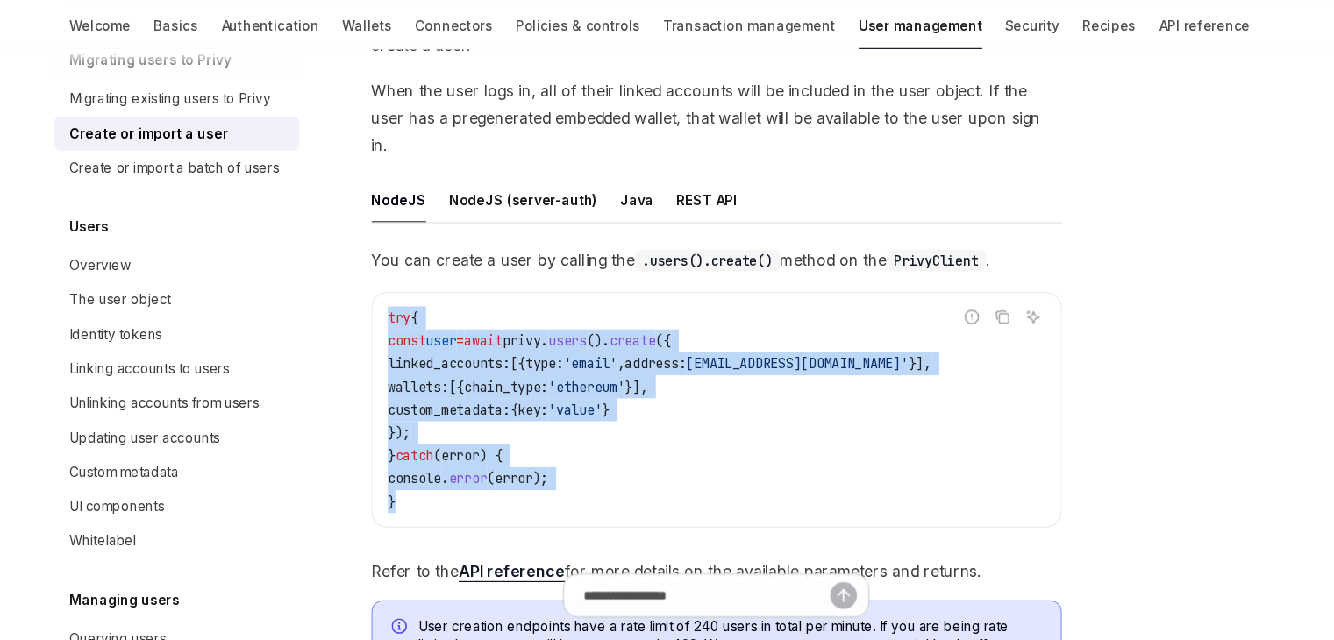
drag, startPoint x: 400, startPoint y: 505, endPoint x: 338, endPoint y: 300, distance: 214.2
click at [340, 300] on div "You can create a user by calling the .users().create() method on the PrivyClien…" at bounding box center [656, 434] width 632 height 310
copy code "try { const user = await privy . users (). create ({ linked_accounts: [{ type: …"
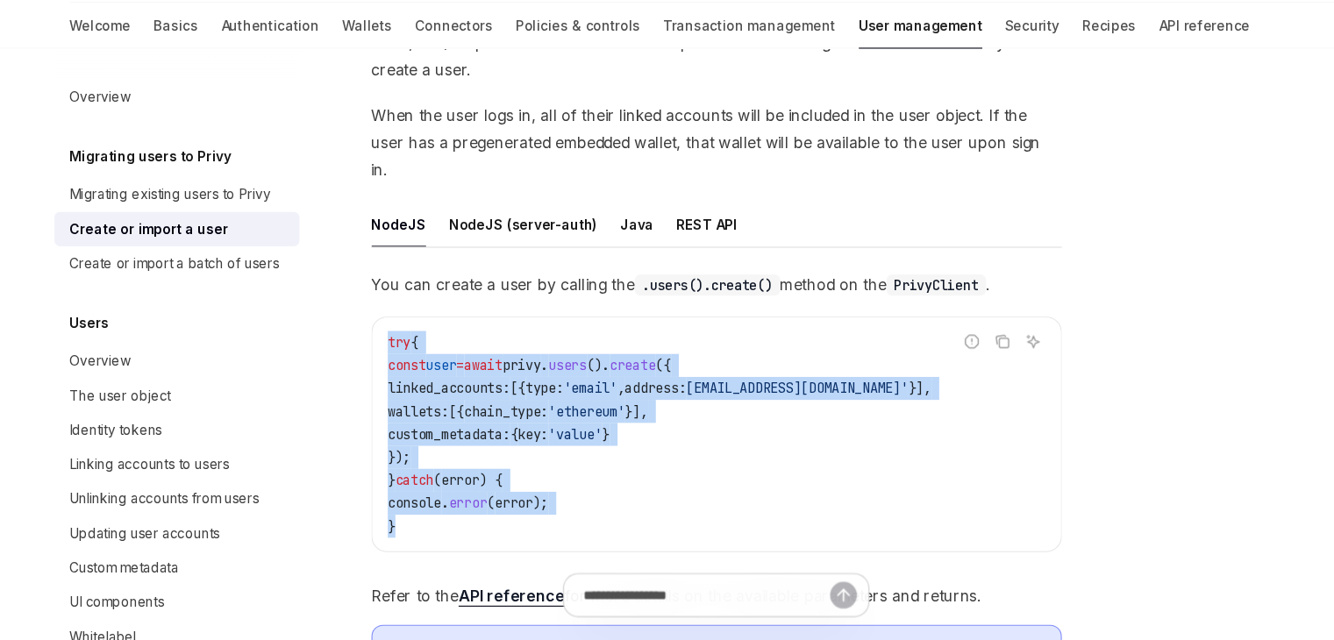
scroll to position [267, 0]
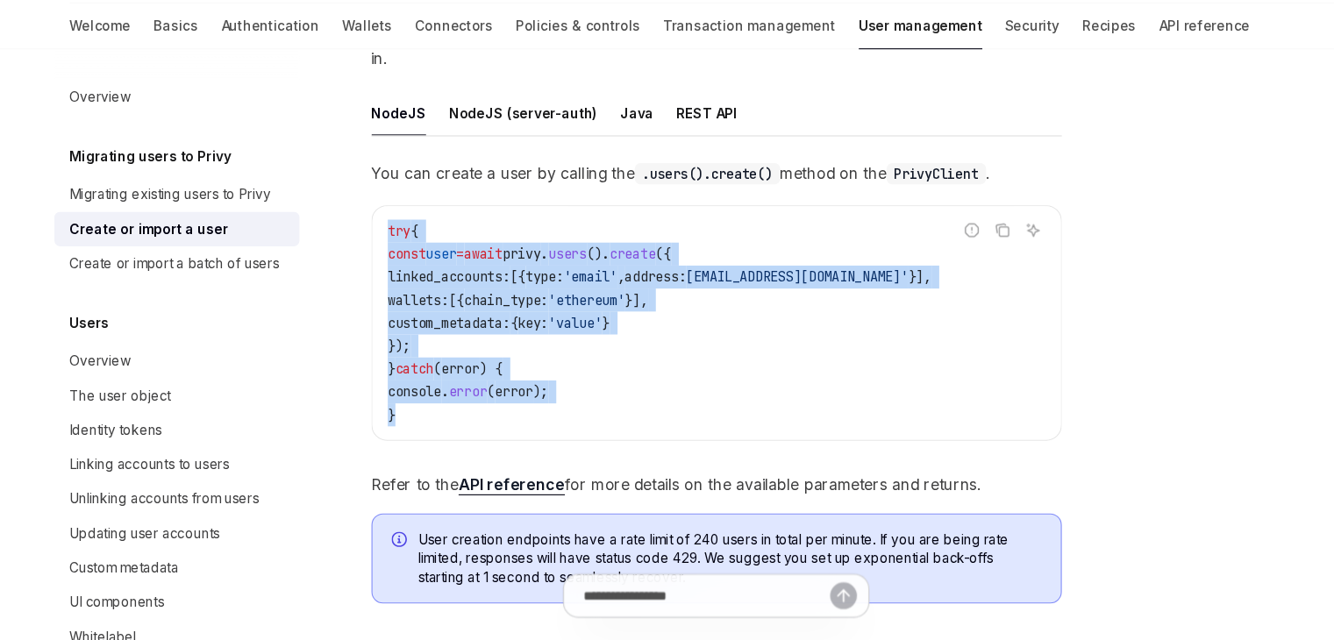
click at [424, 331] on code "try { const user = await privy . users (). create ({ linked_accounts: [{ type: …" at bounding box center [656, 348] width 602 height 189
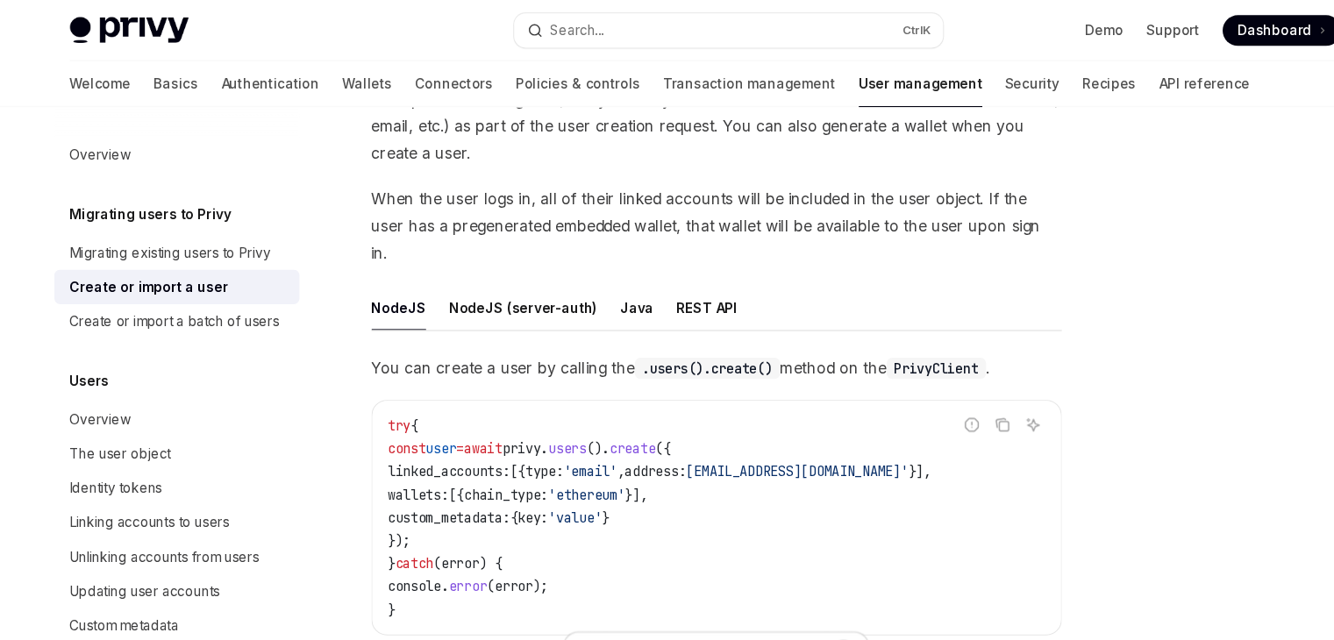
scroll to position [0, 0]
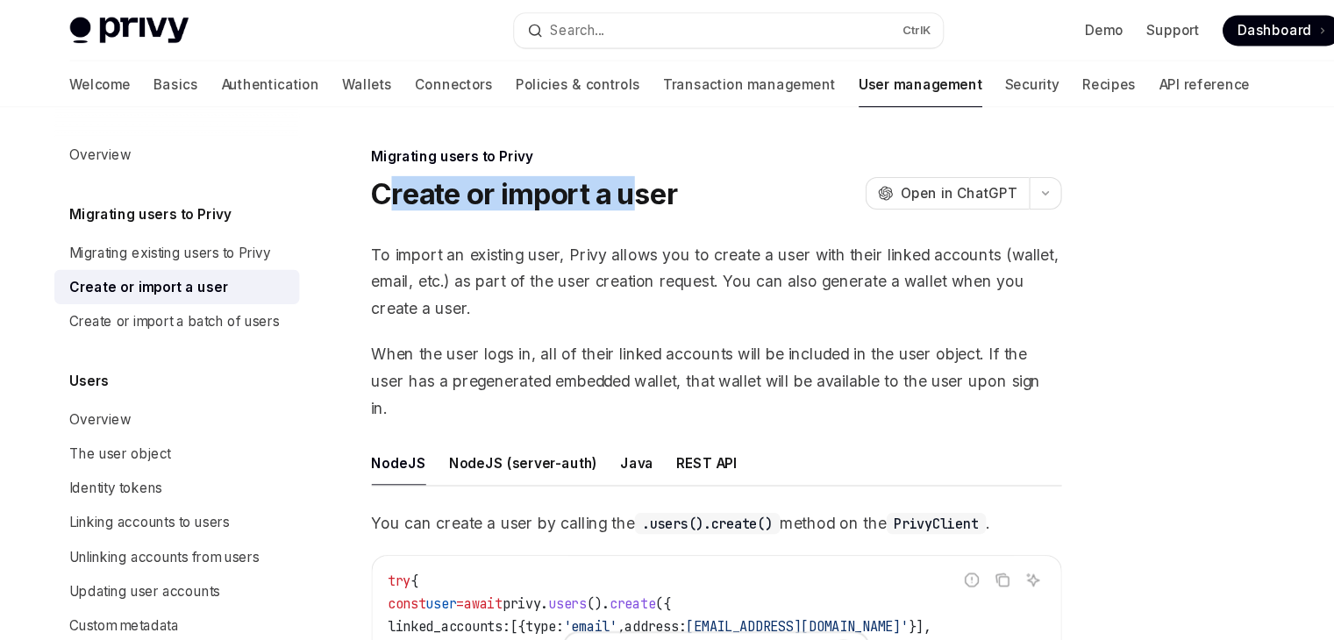
drag, startPoint x: 362, startPoint y: 183, endPoint x: 587, endPoint y: 180, distance: 224.5
click at [587, 180] on h1 "Create or import a user" at bounding box center [480, 177] width 281 height 32
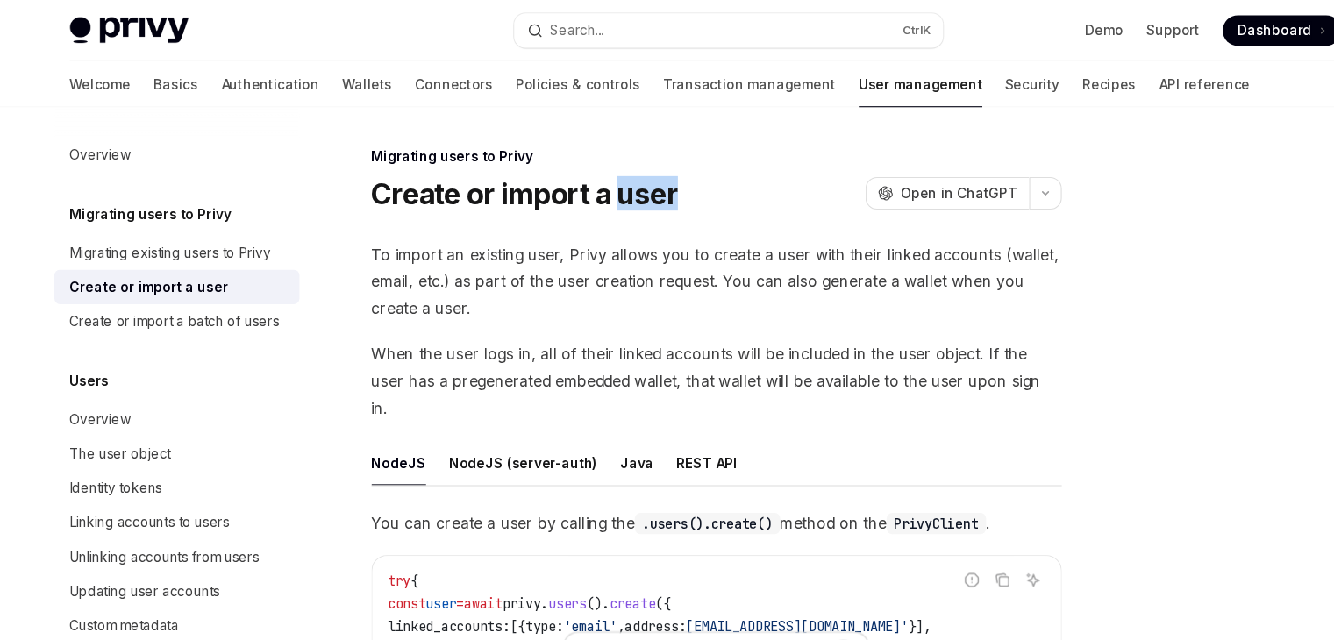
click at [587, 180] on h1 "Create or import a user" at bounding box center [480, 177] width 281 height 32
click at [604, 180] on h1 "Create or import a user" at bounding box center [480, 177] width 281 height 32
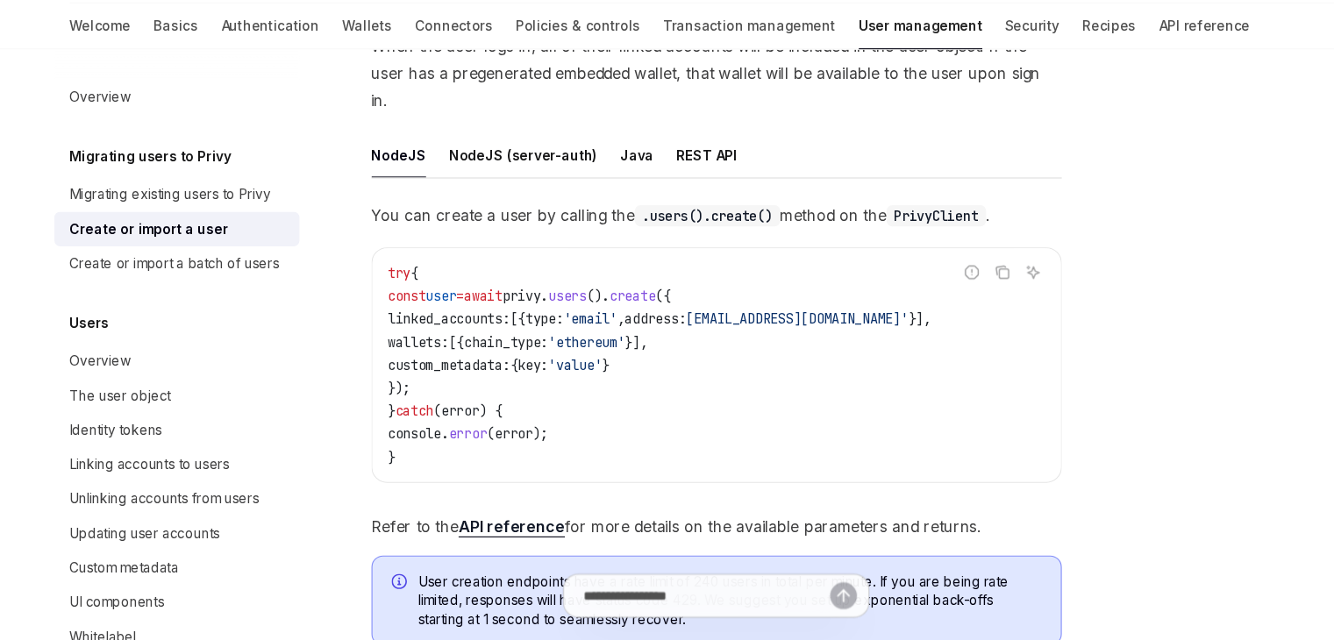
scroll to position [267, 0]
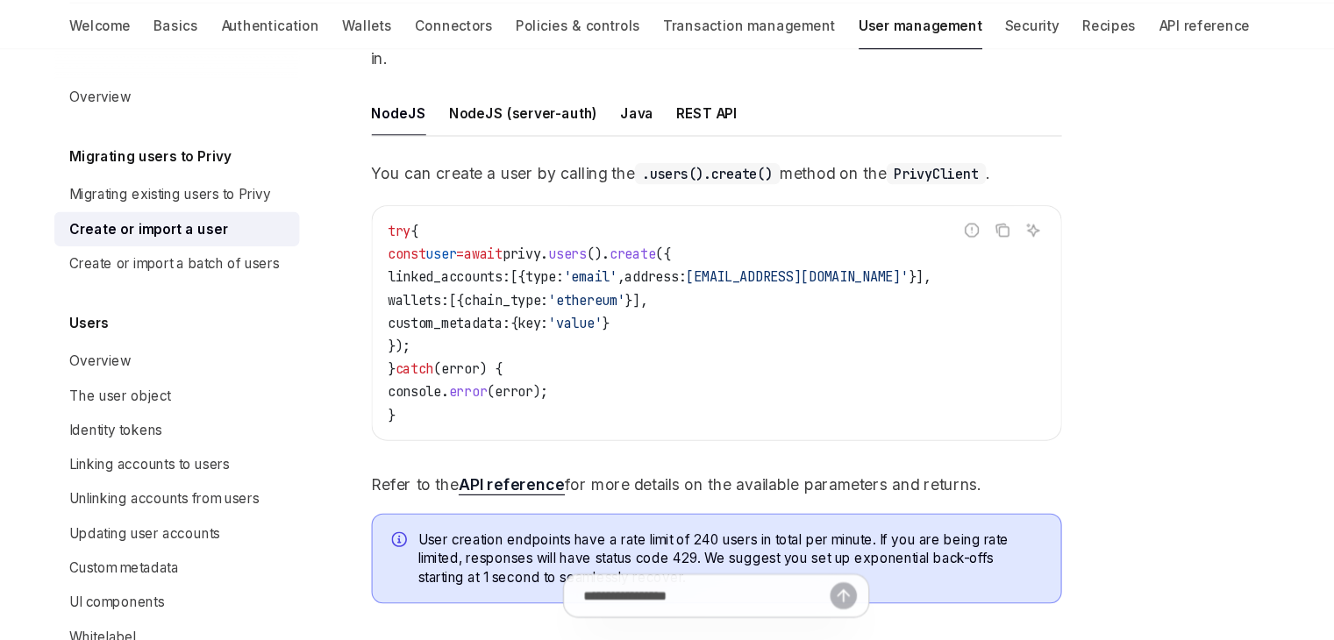
click at [443, 422] on div "try { const user = await privy . users (). create ({ linked_accounts: [{ type: …" at bounding box center [656, 349] width 630 height 214
click at [537, 414] on code "try { const user = await privy . users (). create ({ linked_accounts: [{ type: …" at bounding box center [656, 348] width 602 height 189
drag, startPoint x: 537, startPoint y: 414, endPoint x: 438, endPoint y: 338, distance: 124.5
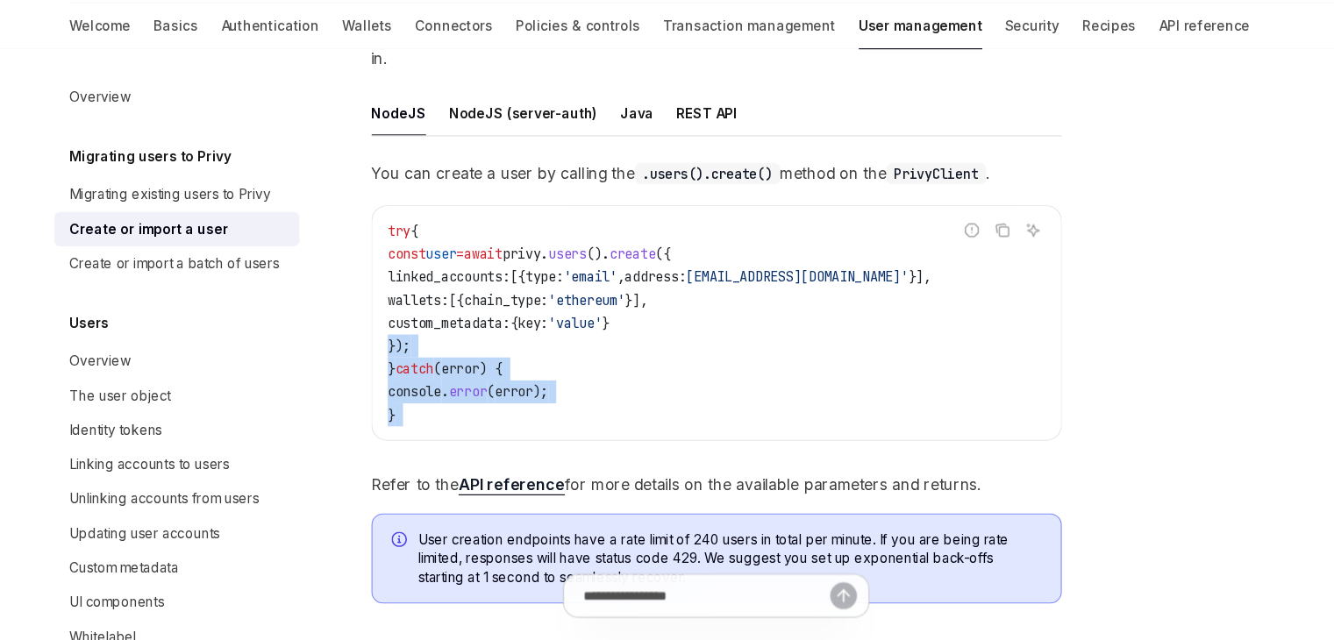
click at [438, 339] on code "try { const user = await privy . users (). create ({ linked_accounts: [{ type: …" at bounding box center [656, 348] width 602 height 189
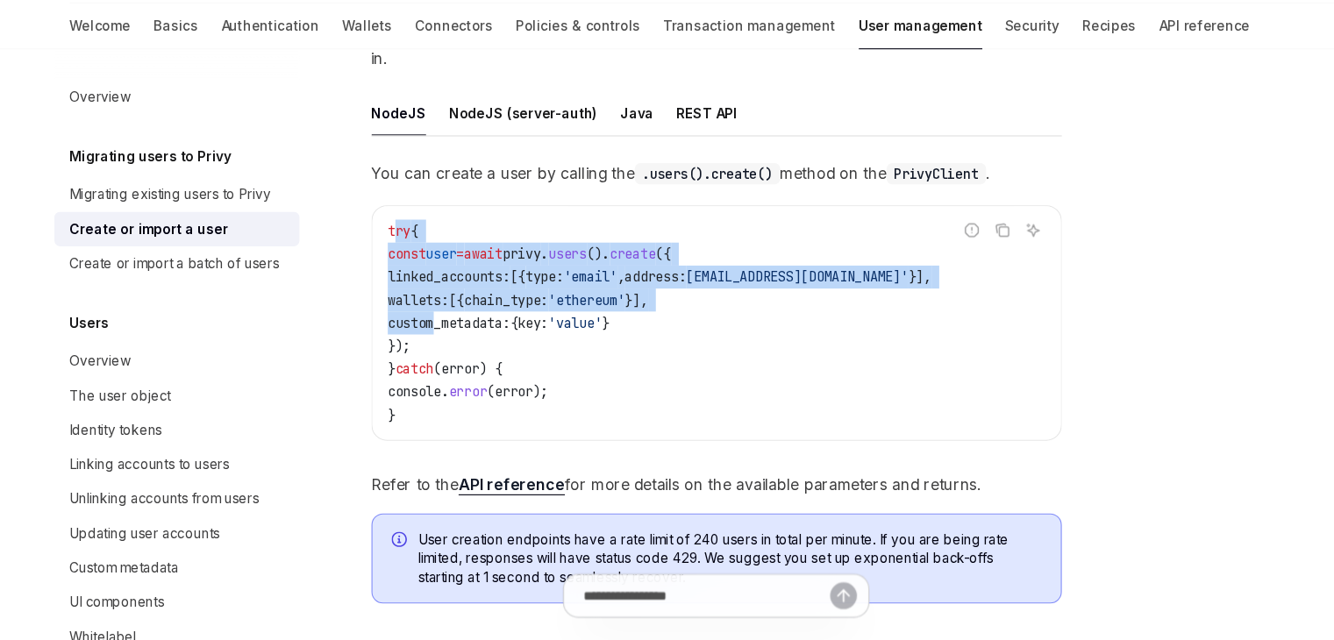
drag, startPoint x: 361, startPoint y: 238, endPoint x: 398, endPoint y: 325, distance: 94.3
click at [397, 322] on code "try { const user = await privy . users (). create ({ linked_accounts: [{ type: …" at bounding box center [656, 348] width 602 height 189
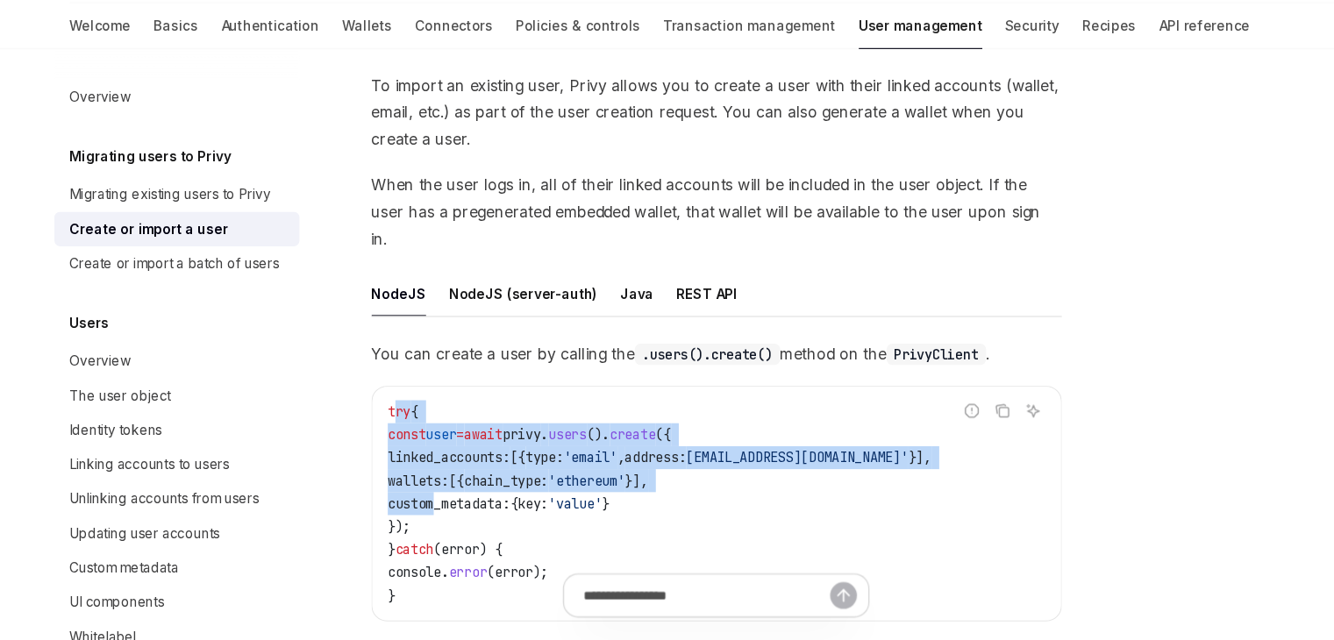
scroll to position [107, 0]
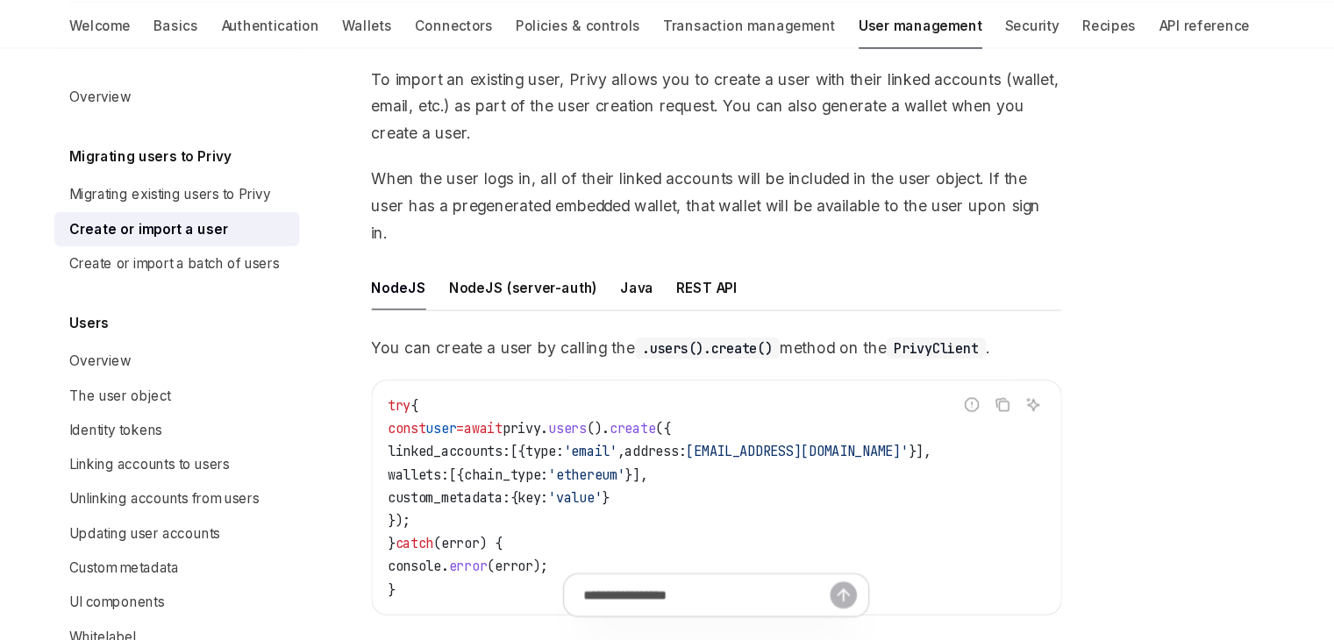
click at [1159, 397] on div at bounding box center [1151, 386] width 267 height 507
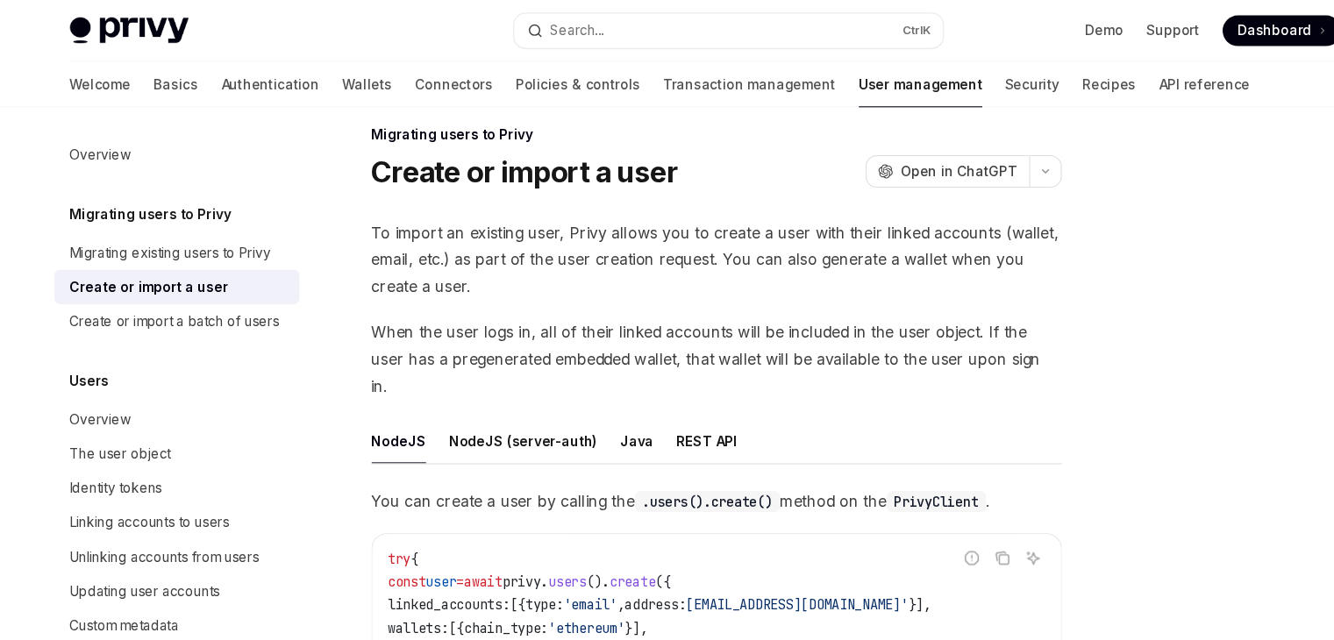
scroll to position [0, 0]
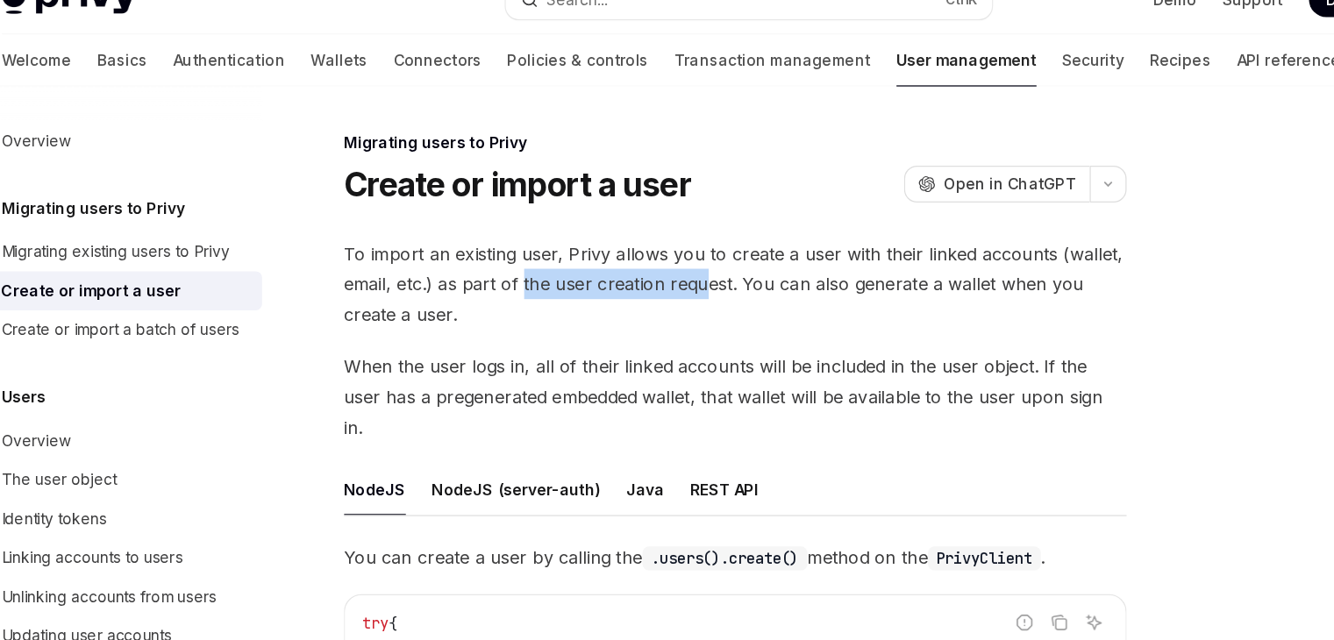
drag, startPoint x: 485, startPoint y: 253, endPoint x: 626, endPoint y: 261, distance: 141.4
click at [626, 261] on span "To import an existing user, Privy allows you to create a user with their linked…" at bounding box center [656, 258] width 632 height 74
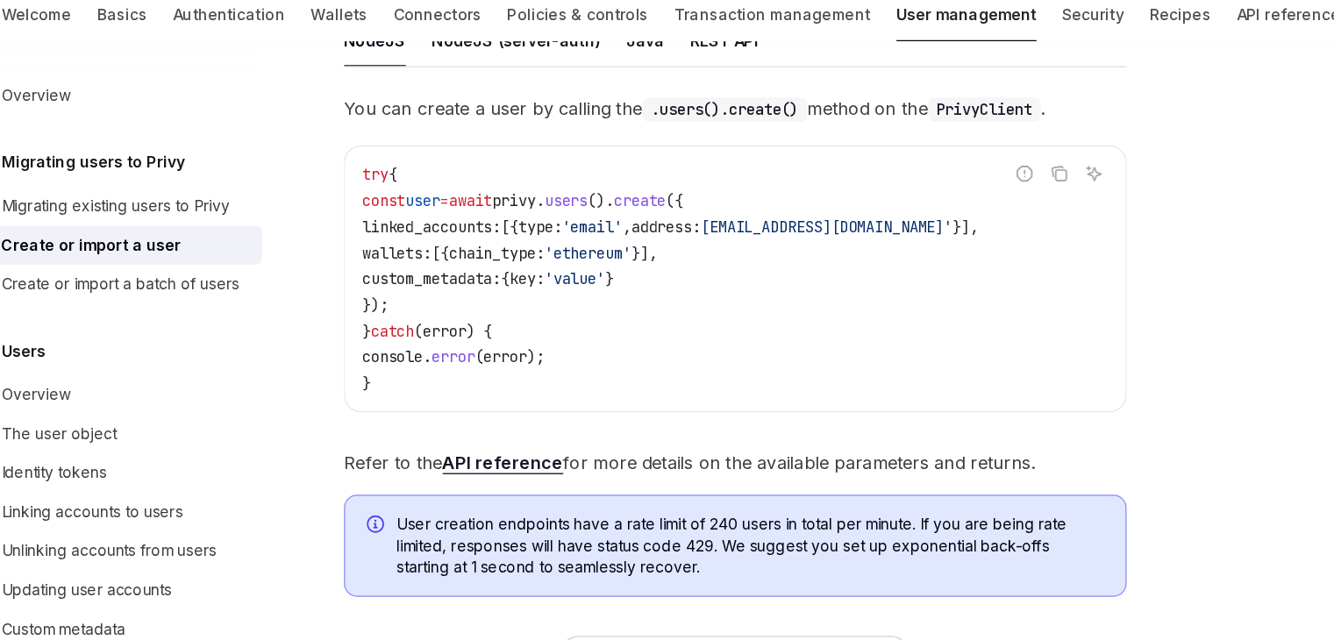
scroll to position [325, 0]
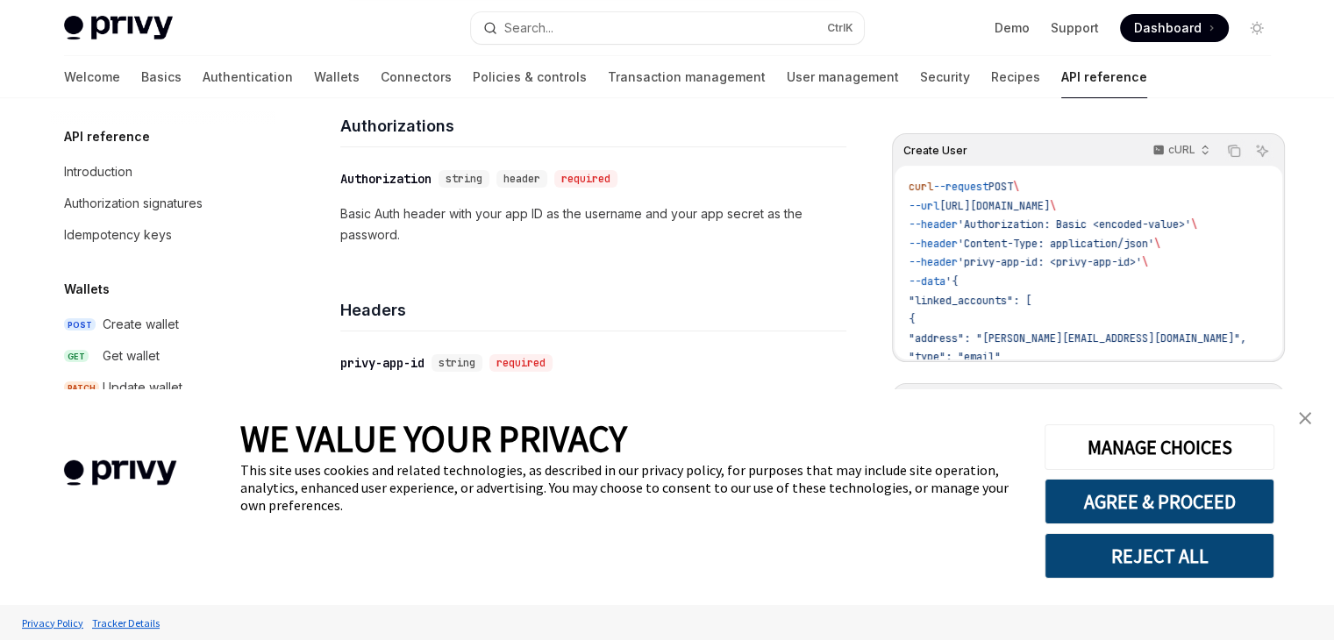
scroll to position [1203, 0]
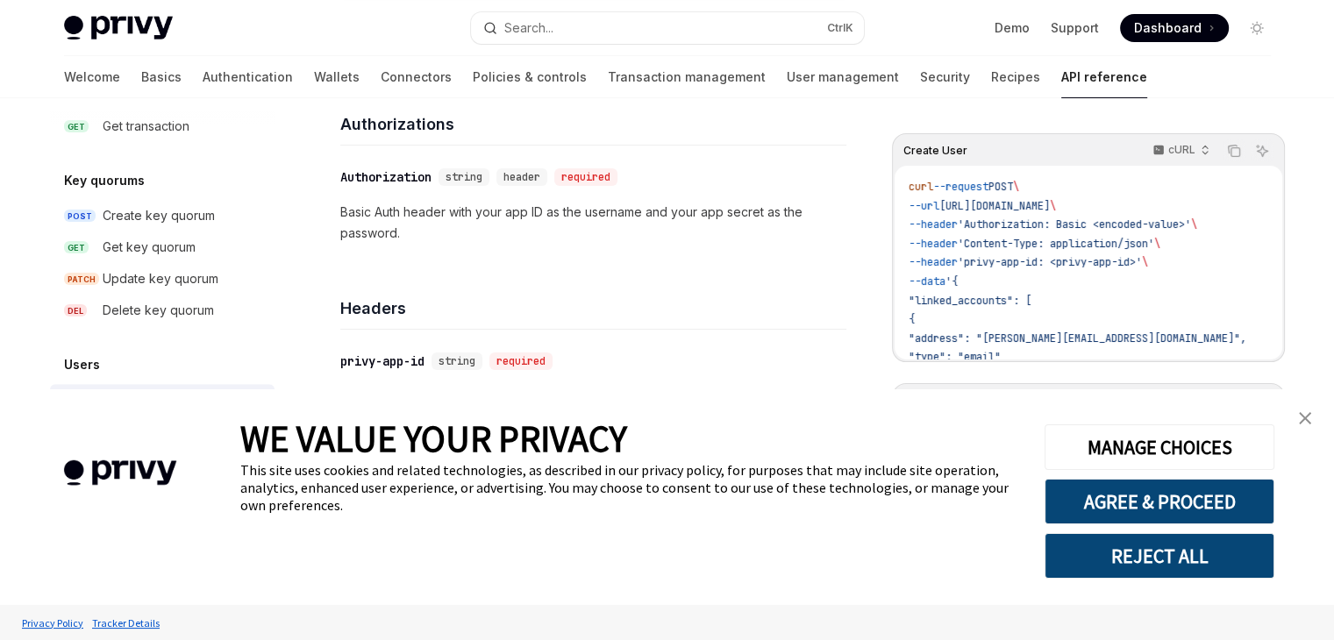
click at [1313, 425] on link "close banner" at bounding box center [1304, 418] width 35 height 35
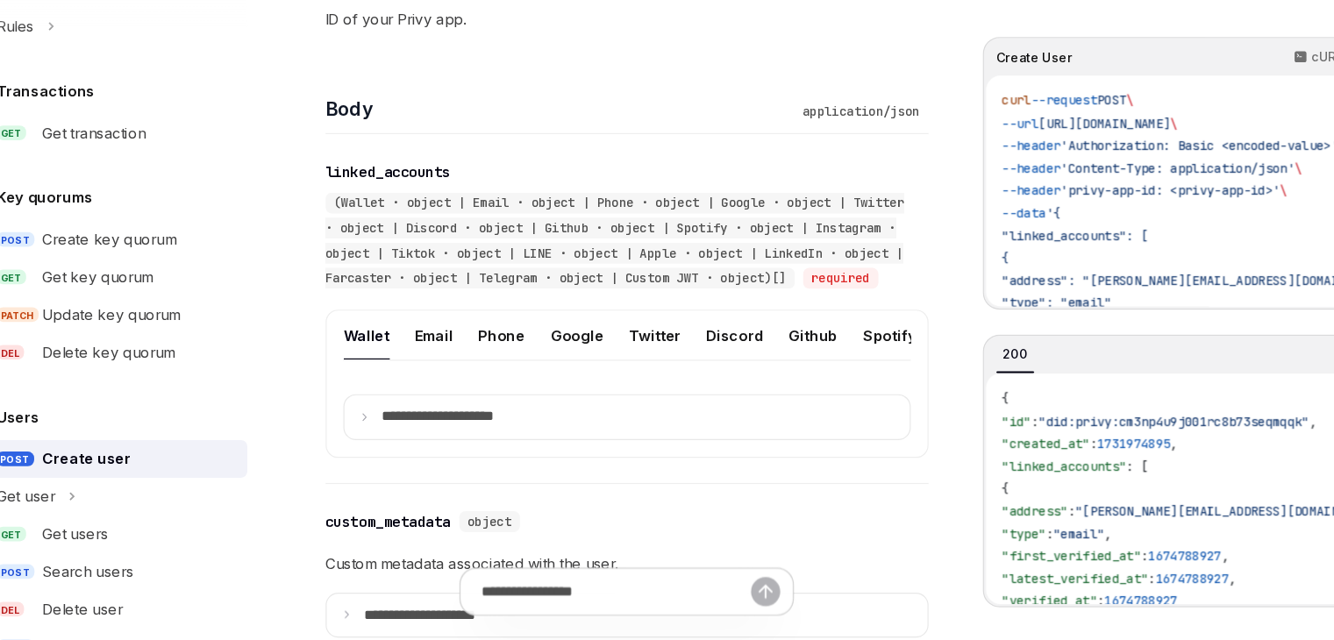
scroll to position [588, 0]
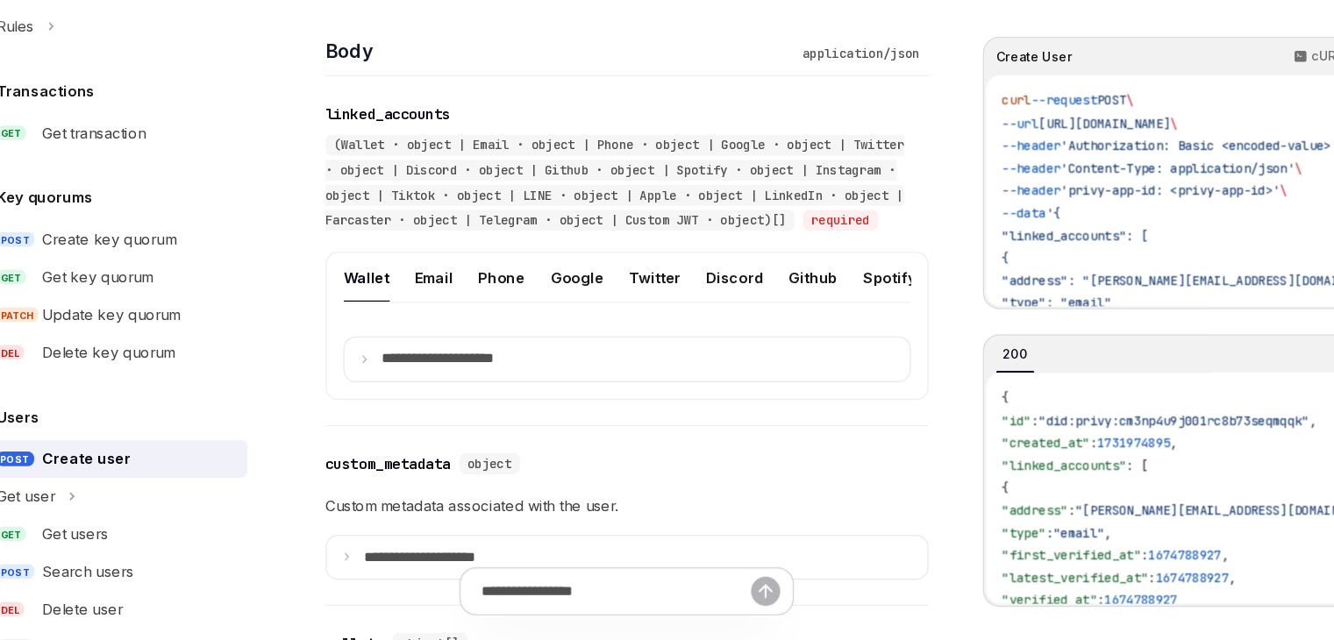
drag, startPoint x: 493, startPoint y: 374, endPoint x: 509, endPoint y: 374, distance: 16.7
click at [506, 357] on ul "Wallet Email Phone Google Twitter Discord Github Spotify Instagram Tiktok LINE …" at bounding box center [593, 336] width 476 height 42
click at [724, 353] on button "Telegram" at bounding box center [734, 335] width 59 height 41
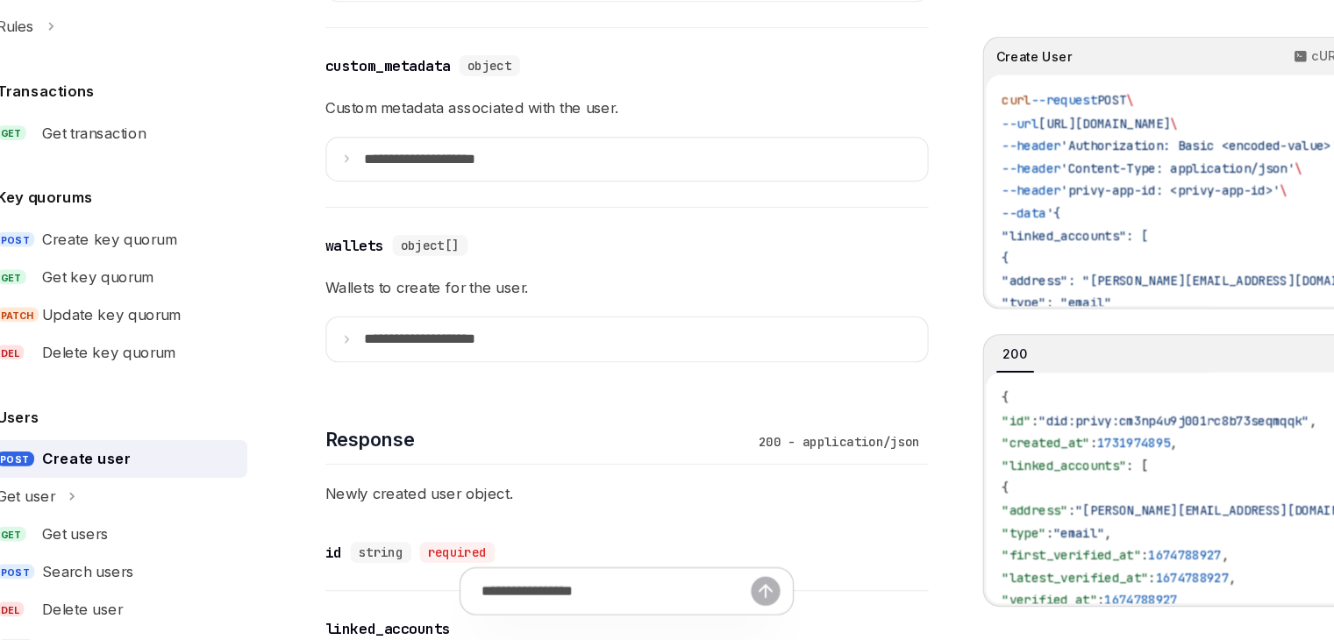
scroll to position [926, 0]
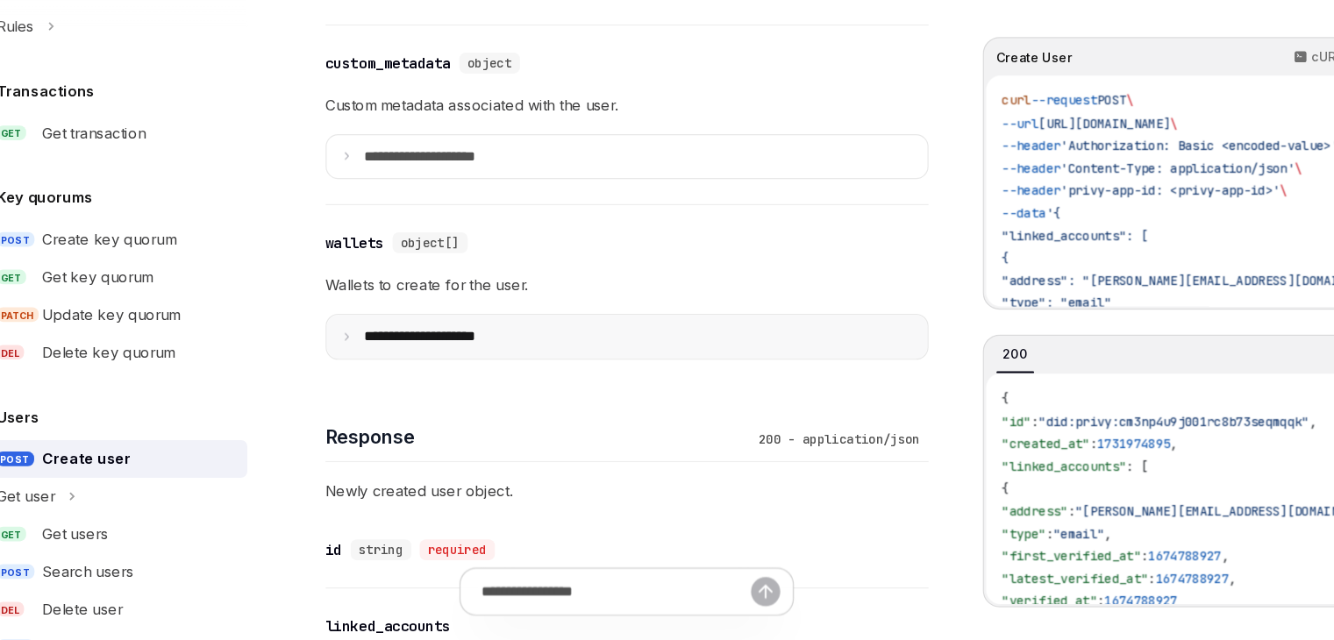
click at [461, 403] on summary "**********" at bounding box center [593, 385] width 504 height 37
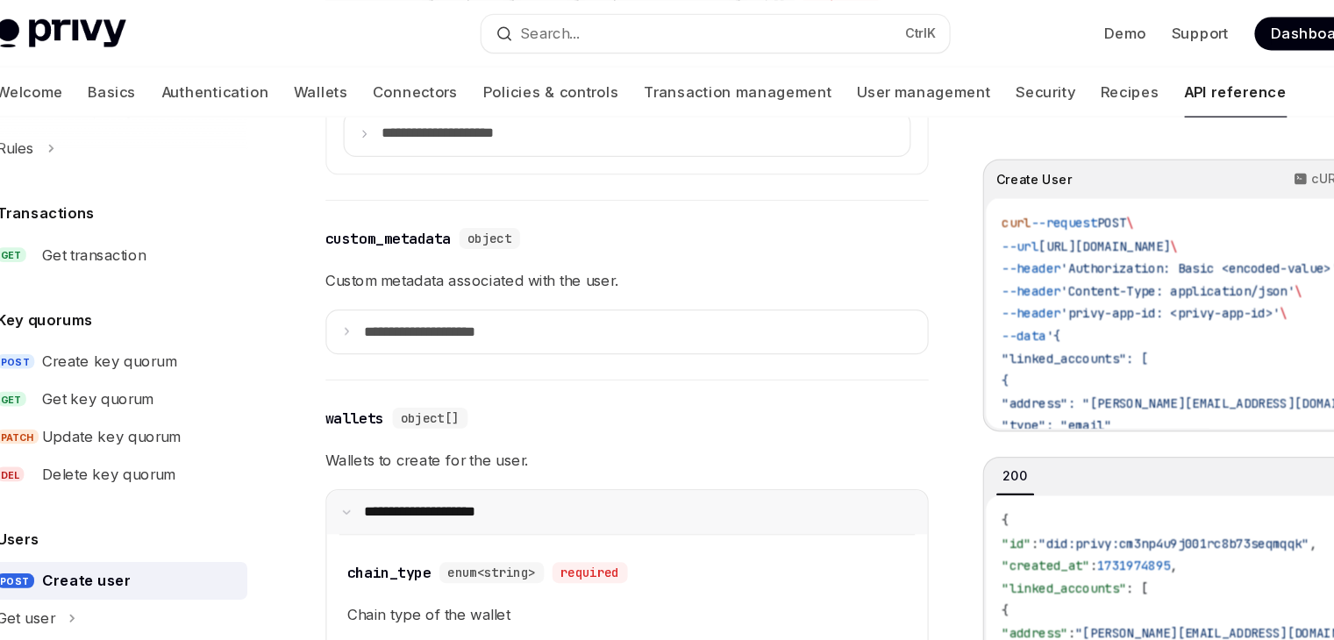
scroll to position [852, 0]
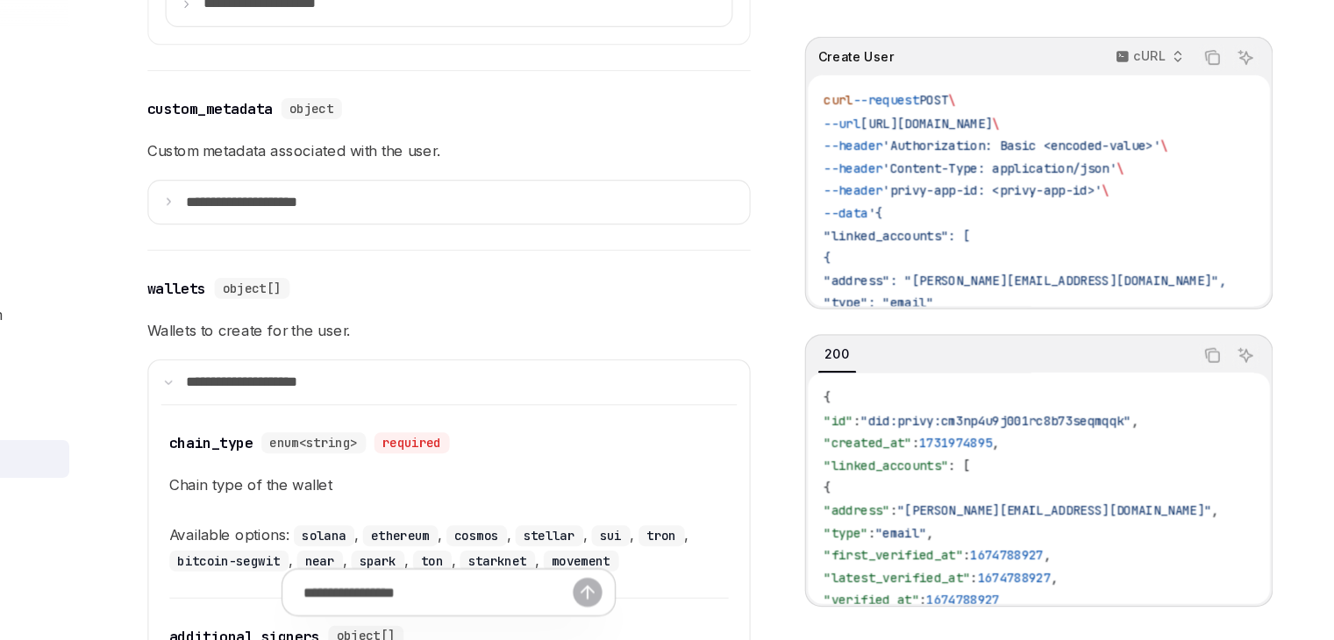
scroll to position [954, 0]
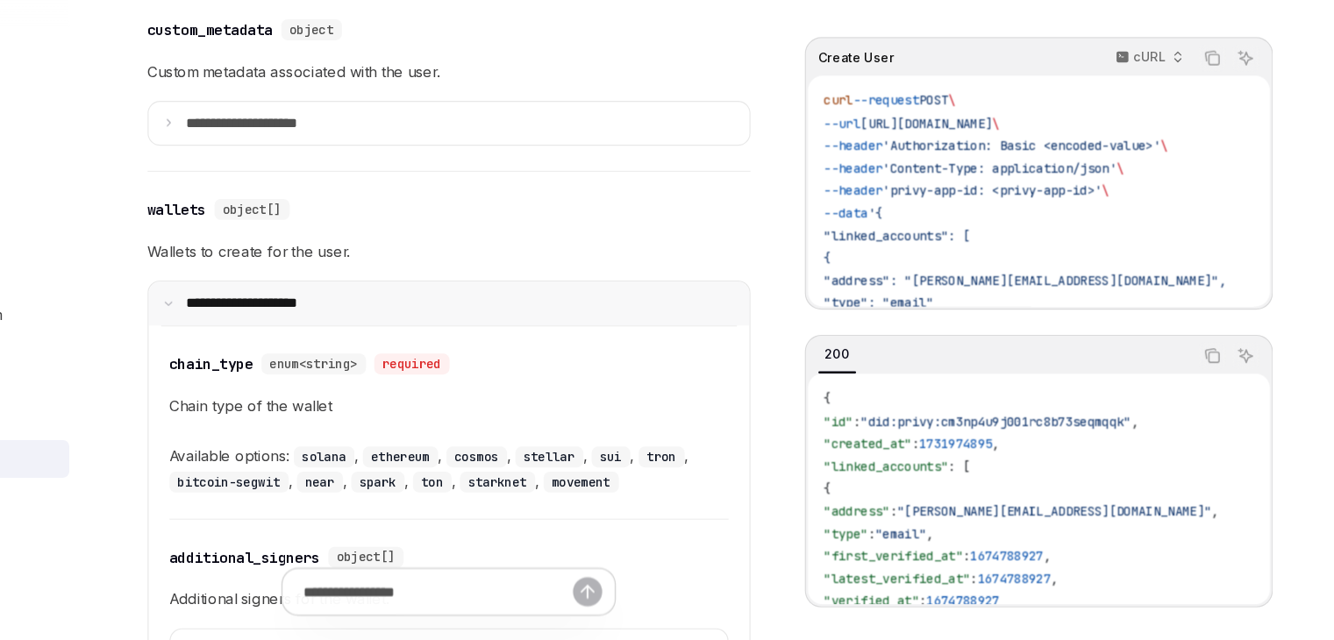
click at [346, 375] on summary "**********" at bounding box center [593, 356] width 504 height 37
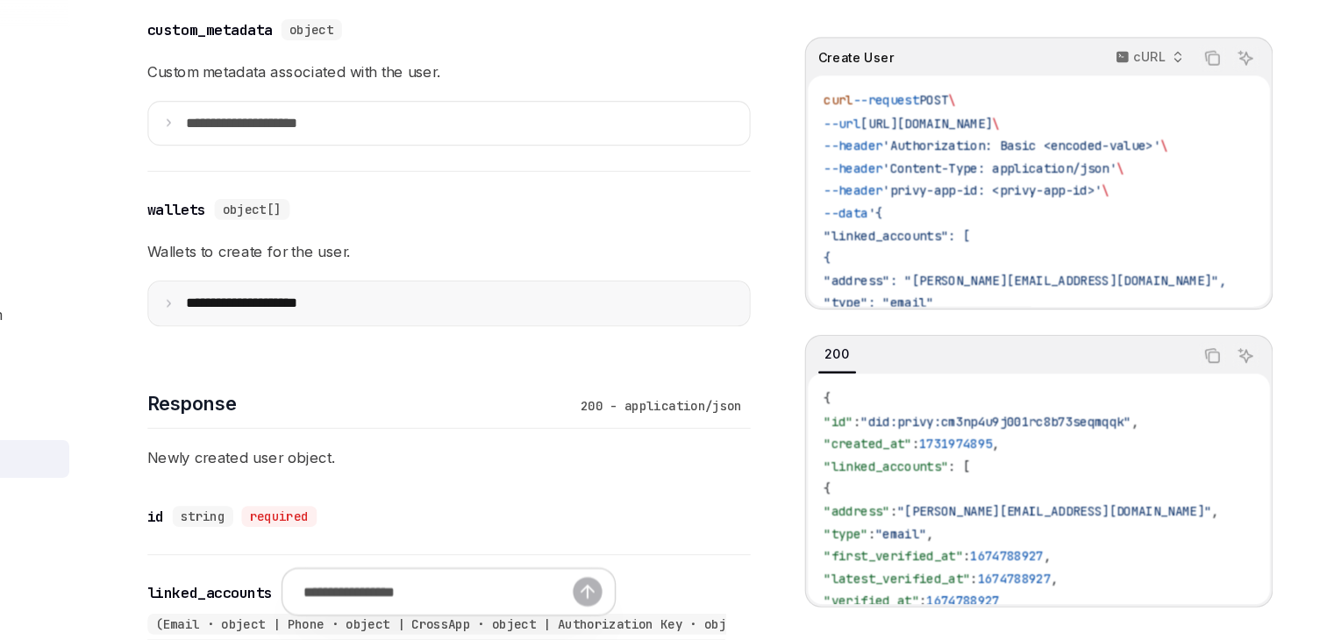
click at [346, 375] on summary "**********" at bounding box center [593, 356] width 504 height 37
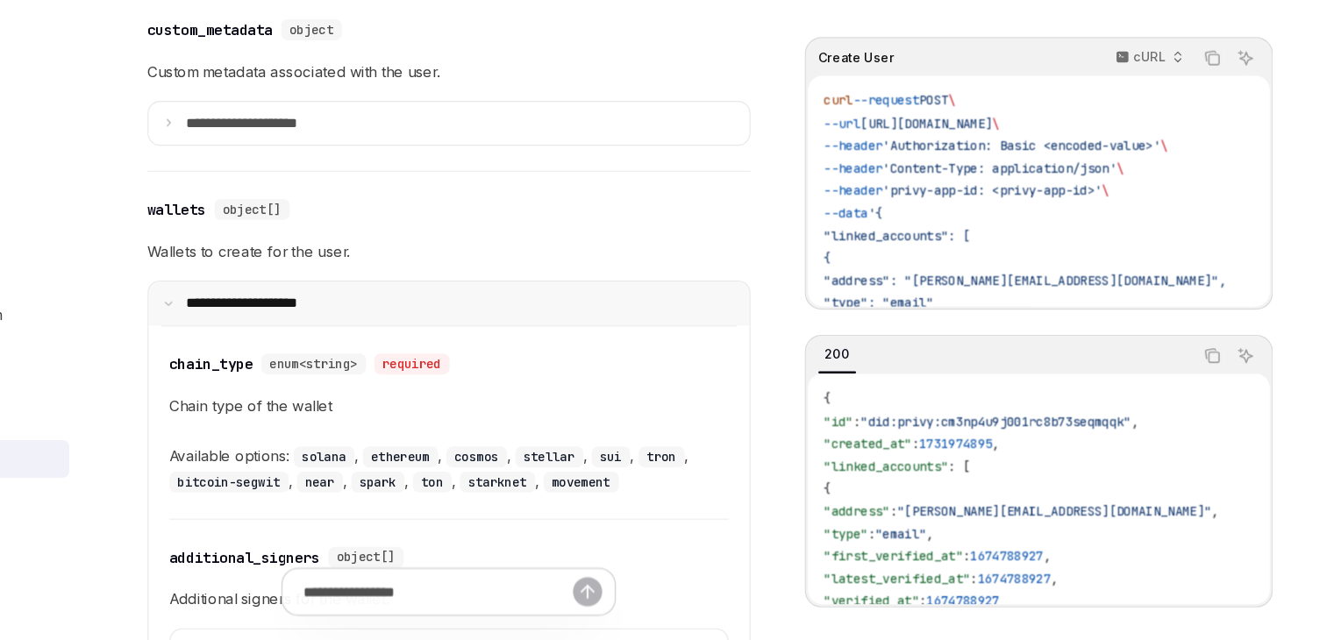
click at [346, 375] on summary "**********" at bounding box center [593, 356] width 504 height 37
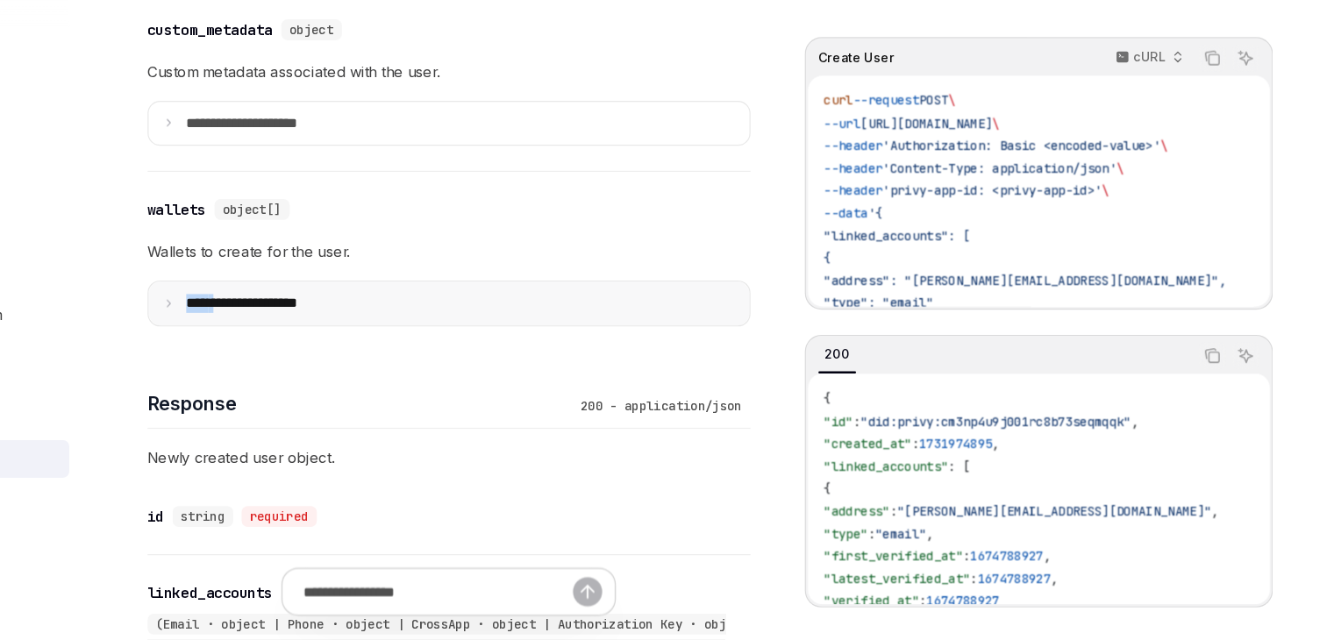
click at [346, 375] on summary "**********" at bounding box center [593, 356] width 504 height 37
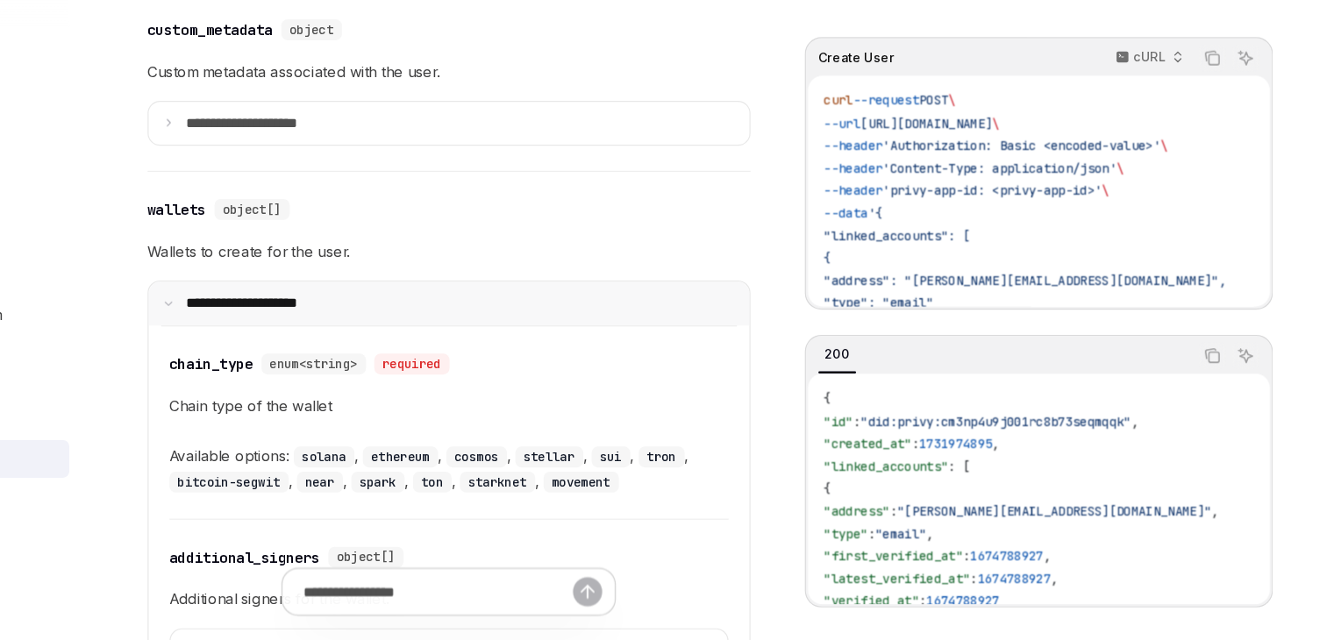
click at [346, 375] on summary "**********" at bounding box center [593, 356] width 504 height 37
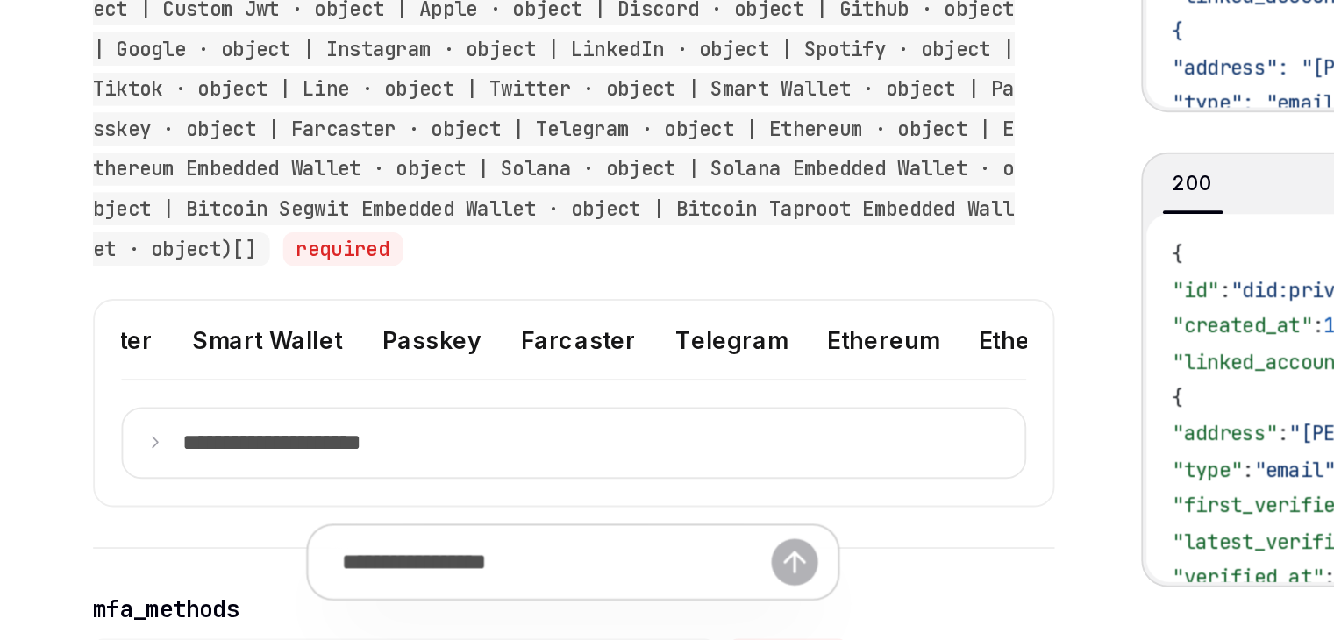
scroll to position [0, 1042]
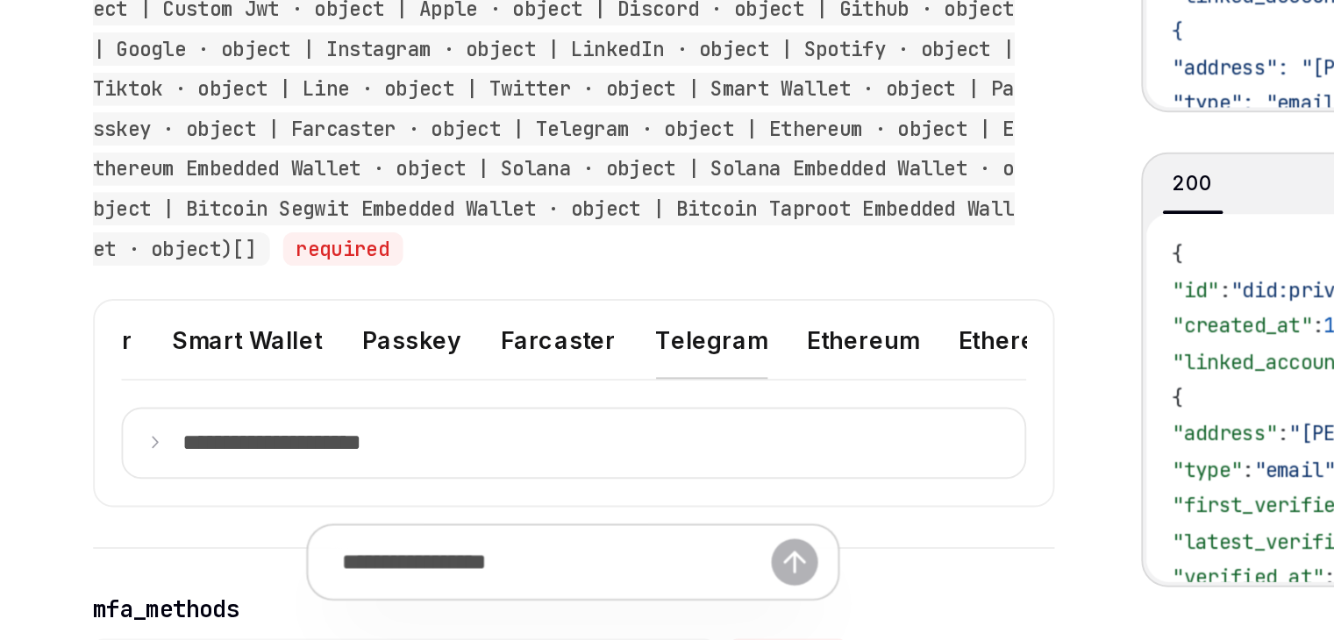
click at [647, 502] on button "Telegram" at bounding box center [666, 481] width 59 height 41
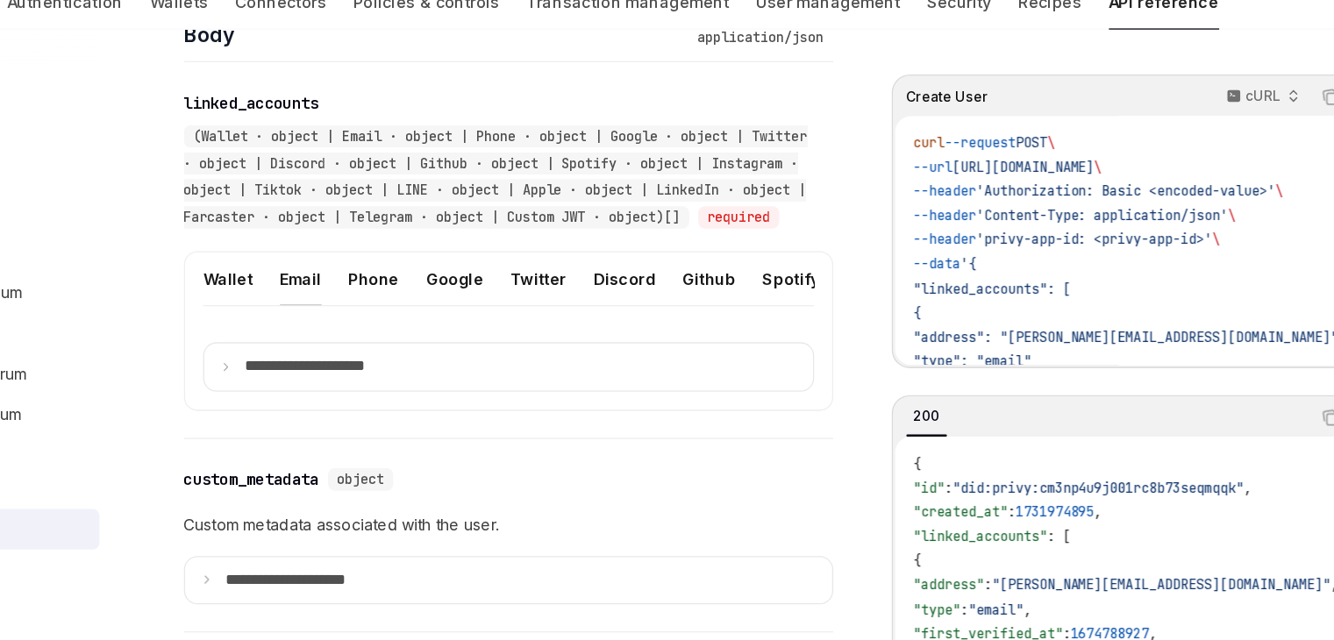
click at [437, 302] on button "Email" at bounding box center [431, 292] width 32 height 41
click at [383, 380] on summary "**********" at bounding box center [593, 361] width 474 height 37
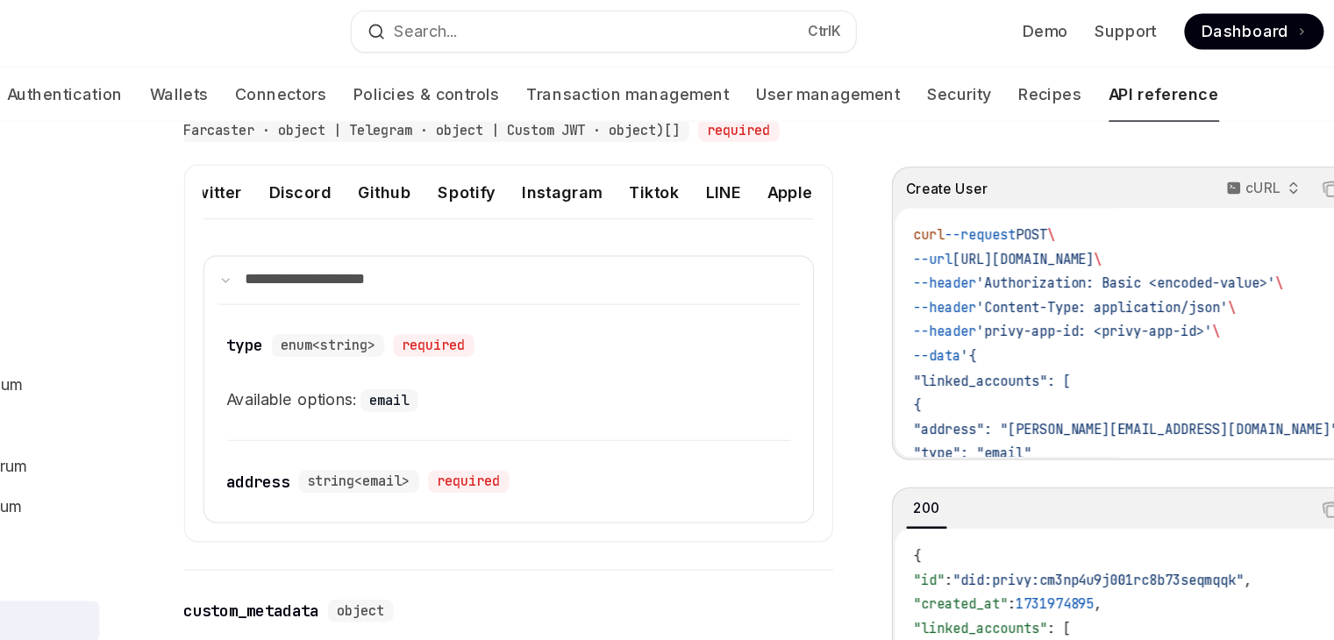
scroll to position [0, 253]
drag, startPoint x: 575, startPoint y: 211, endPoint x: 592, endPoint y: 213, distance: 16.8
click at [592, 189] on div "Wallet Email Phone Google Twitter Discord Github Spotify Instagram Tiktok LINE …" at bounding box center [593, 160] width 476 height 56
drag, startPoint x: 615, startPoint y: 212, endPoint x: 637, endPoint y: 213, distance: 21.9
click at [637, 189] on div "Wallet Email Phone Google Twitter Discord Github Spotify Instagram Tiktok LINE …" at bounding box center [593, 160] width 476 height 56
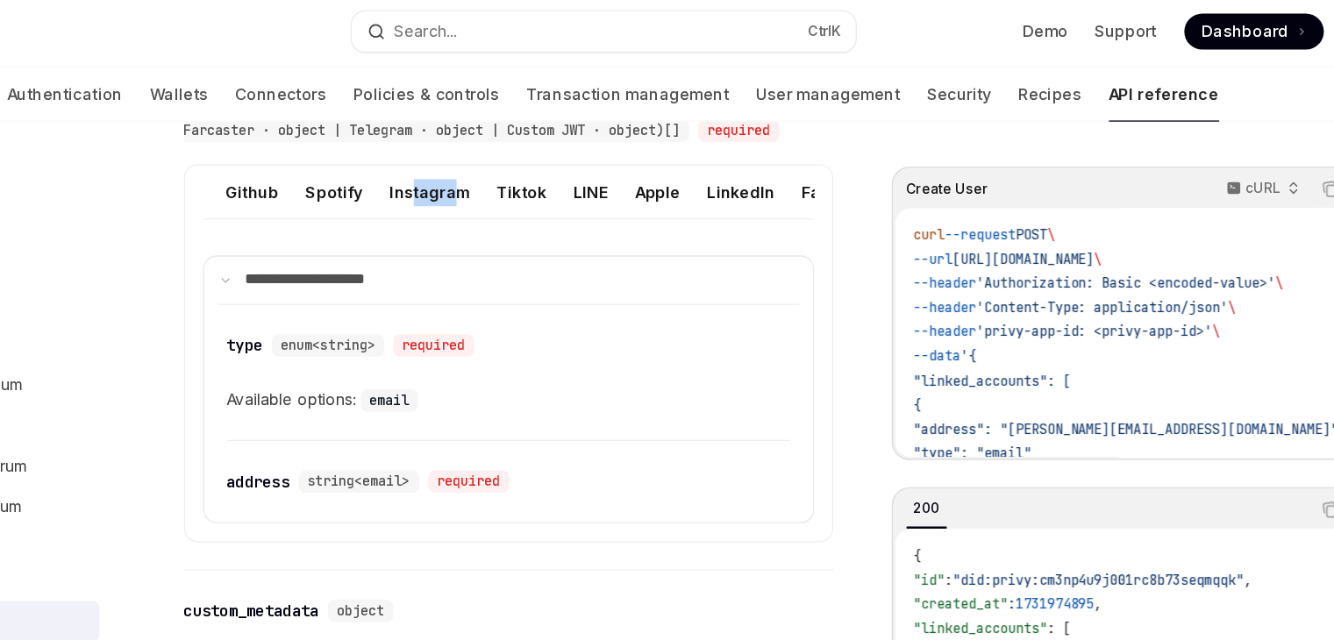
scroll to position [0, 382]
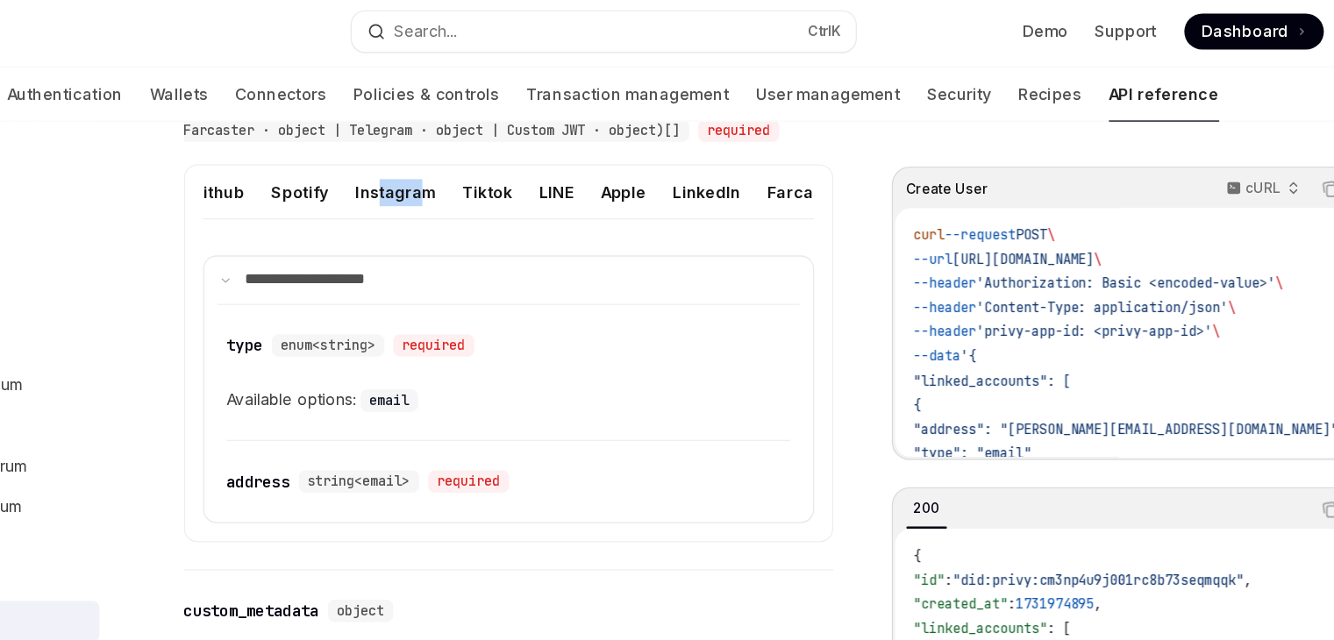
drag, startPoint x: 714, startPoint y: 205, endPoint x: 727, endPoint y: 205, distance: 13.2
click at [727, 174] on ul "Wallet Email Phone Google Twitter Discord Github Spotify Instagram Tiktok LINE …" at bounding box center [593, 153] width 476 height 42
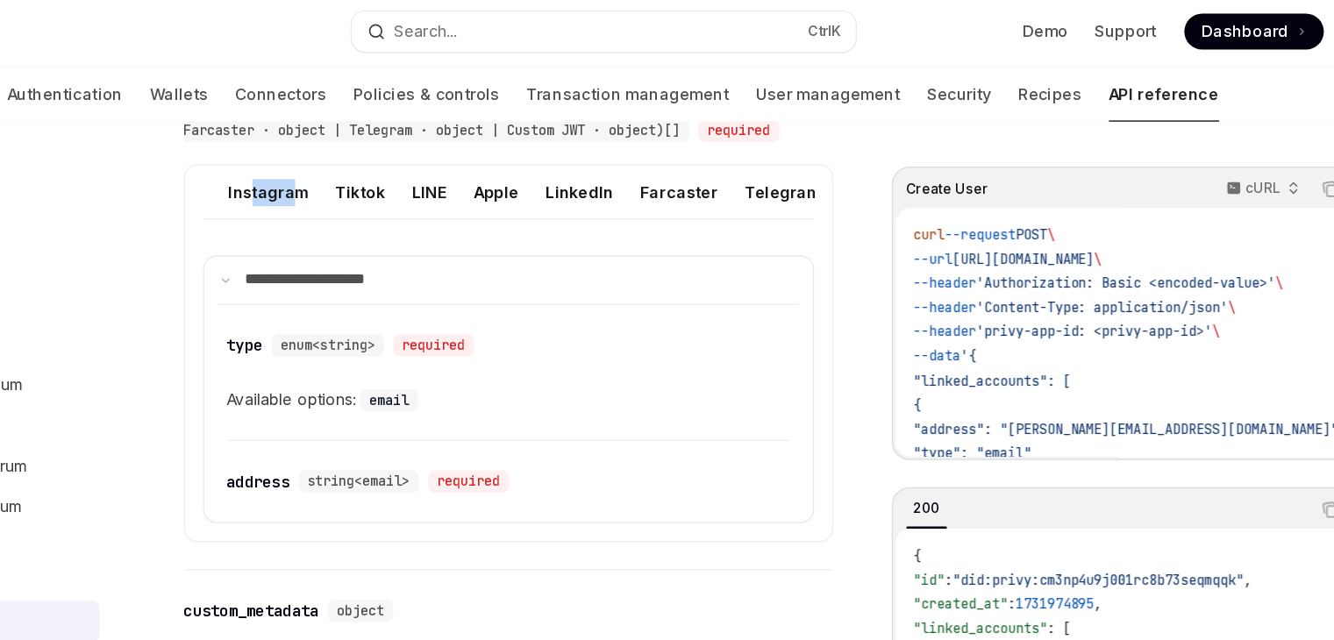
scroll to position [0, 502]
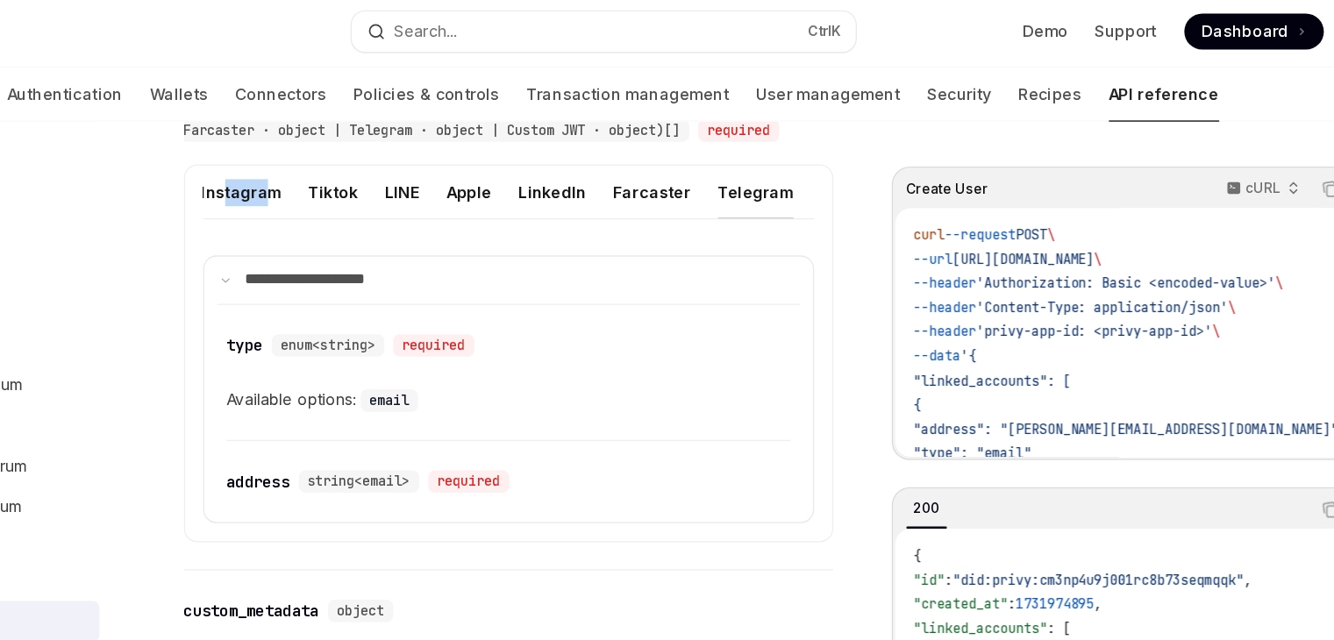
click at [774, 167] on button "Telegram" at bounding box center [786, 152] width 59 height 41
type textarea "*"
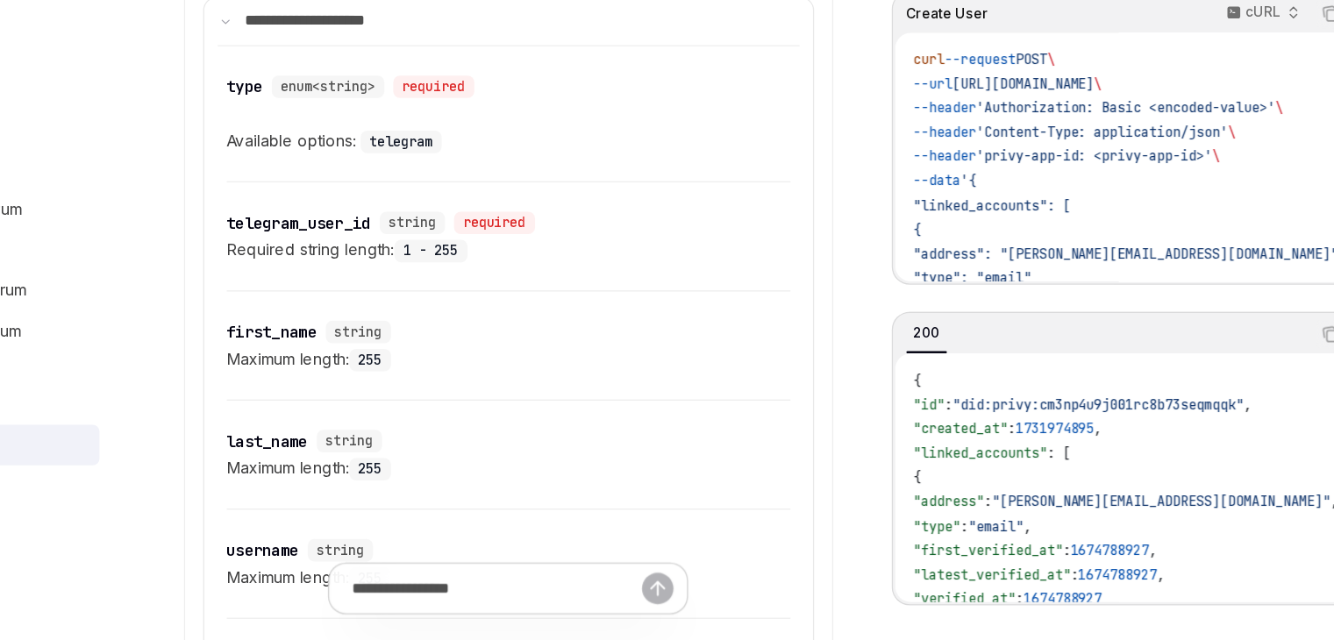
scroll to position [840, 0]
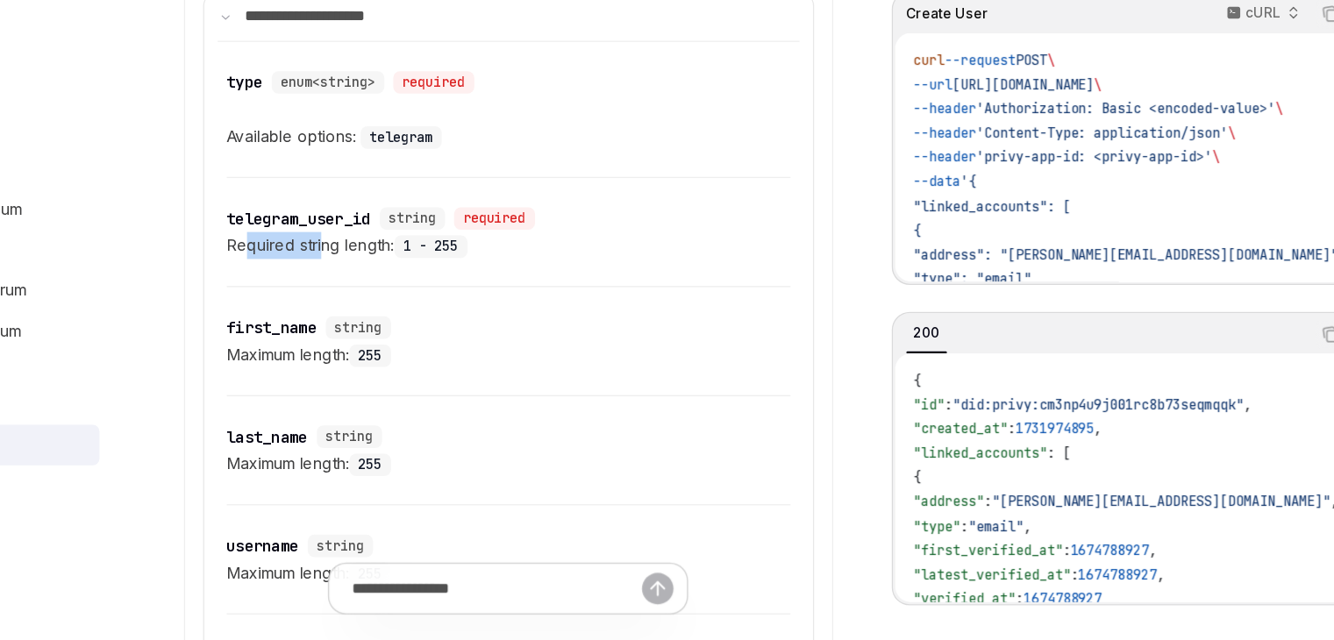
drag, startPoint x: 394, startPoint y: 356, endPoint x: 449, endPoint y: 359, distance: 55.3
click at [449, 342] on div "Required string length: 1 - 255" at bounding box center [593, 331] width 439 height 21
click at [463, 342] on div "Required string length: 1 - 255" at bounding box center [593, 331] width 439 height 21
drag, startPoint x: 477, startPoint y: 364, endPoint x: 444, endPoint y: 365, distance: 33.3
click at [444, 342] on div "Required string length: 1 - 255" at bounding box center [593, 331] width 439 height 21
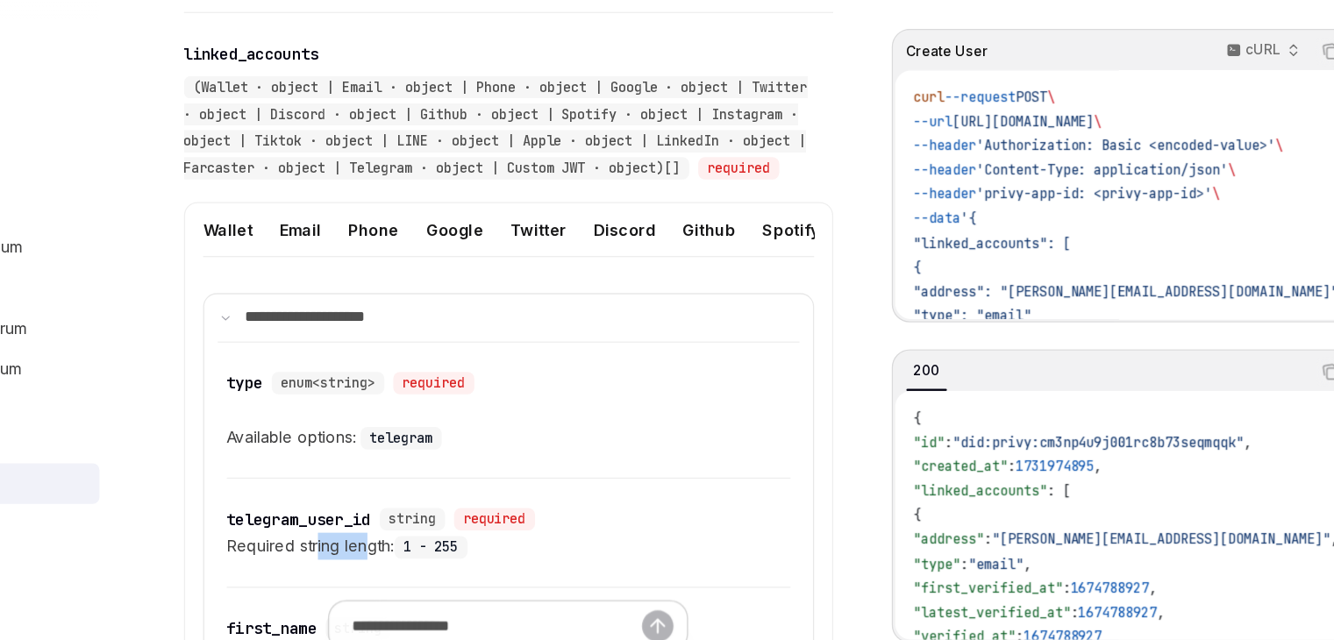
scroll to position [635, 0]
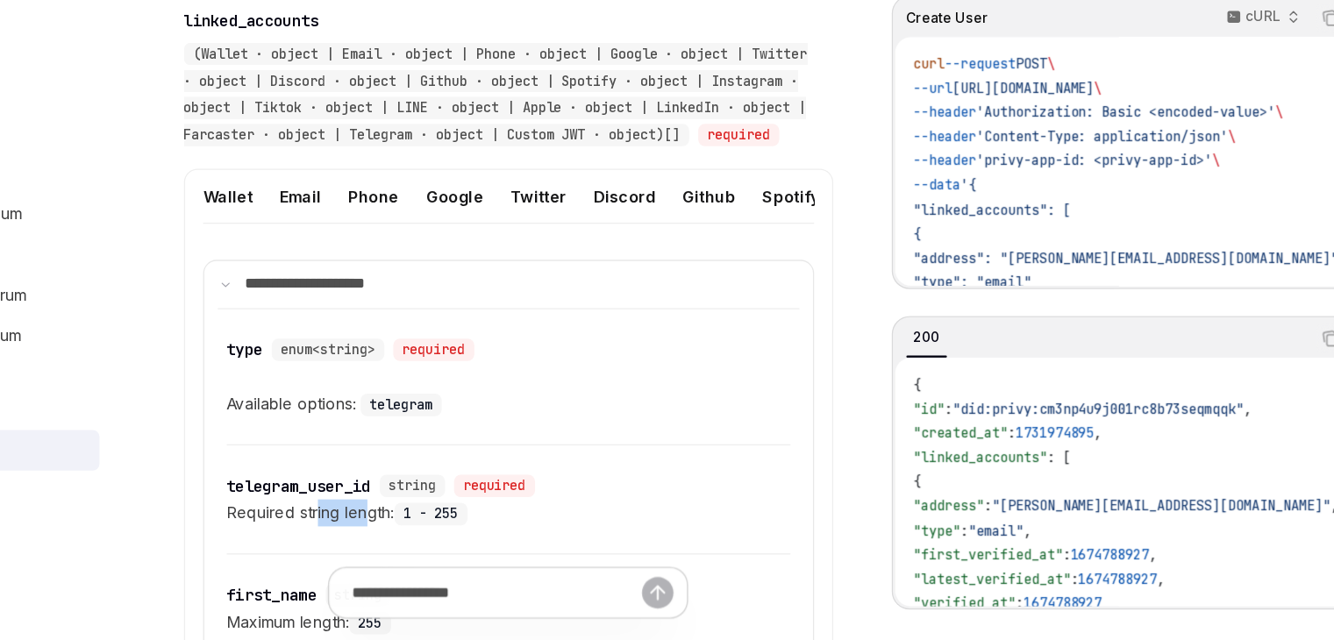
click at [478, 311] on ul "Wallet Email Phone Google Twitter Discord Github Spotify Instagram Tiktok LINE …" at bounding box center [593, 290] width 476 height 42
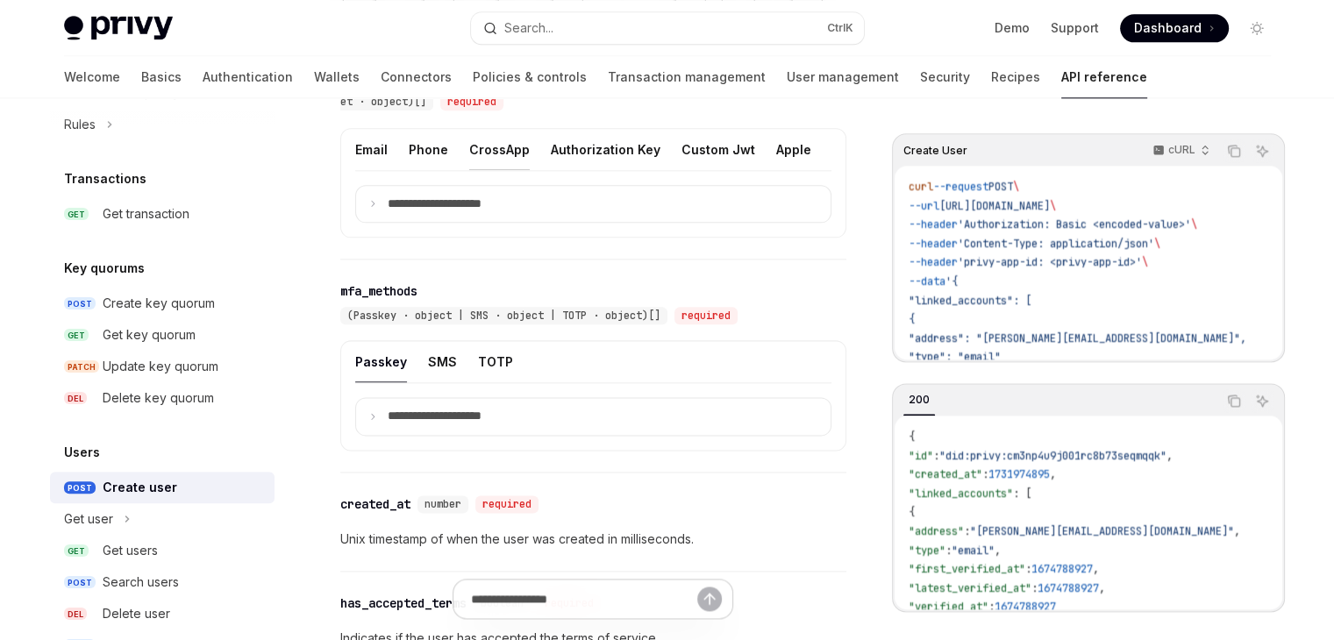
scroll to position [2146, 0]
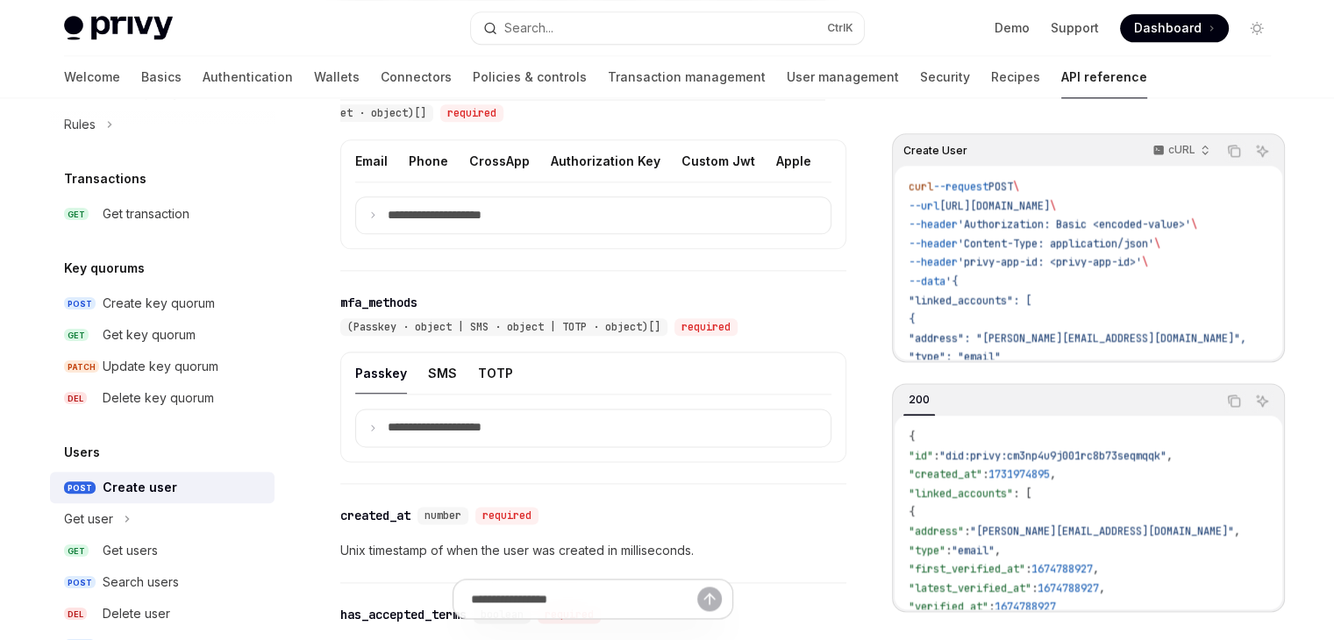
drag, startPoint x: 434, startPoint y: 224, endPoint x: 446, endPoint y: 224, distance: 12.3
click at [446, 196] on div "Email Phone CrossApp Authorization Key Custom Jwt Apple Discord Github Google I…" at bounding box center [593, 168] width 476 height 56
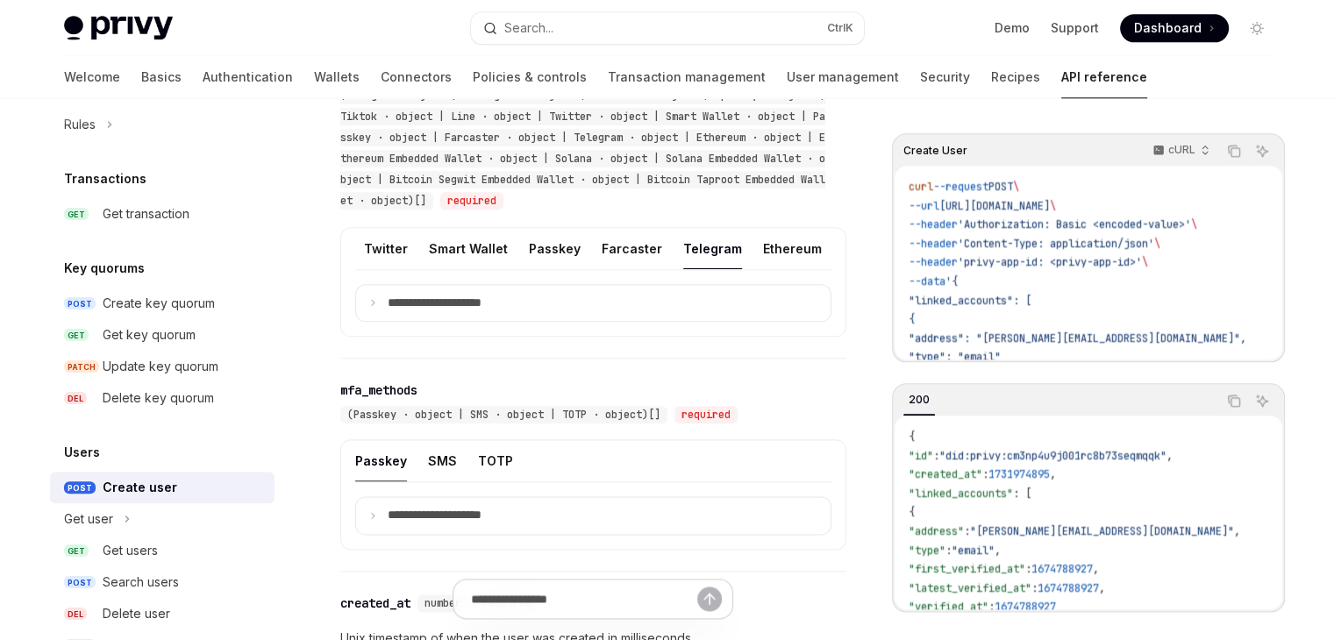
scroll to position [0, 1014]
click at [374, 307] on icon at bounding box center [372, 302] width 9 height 9
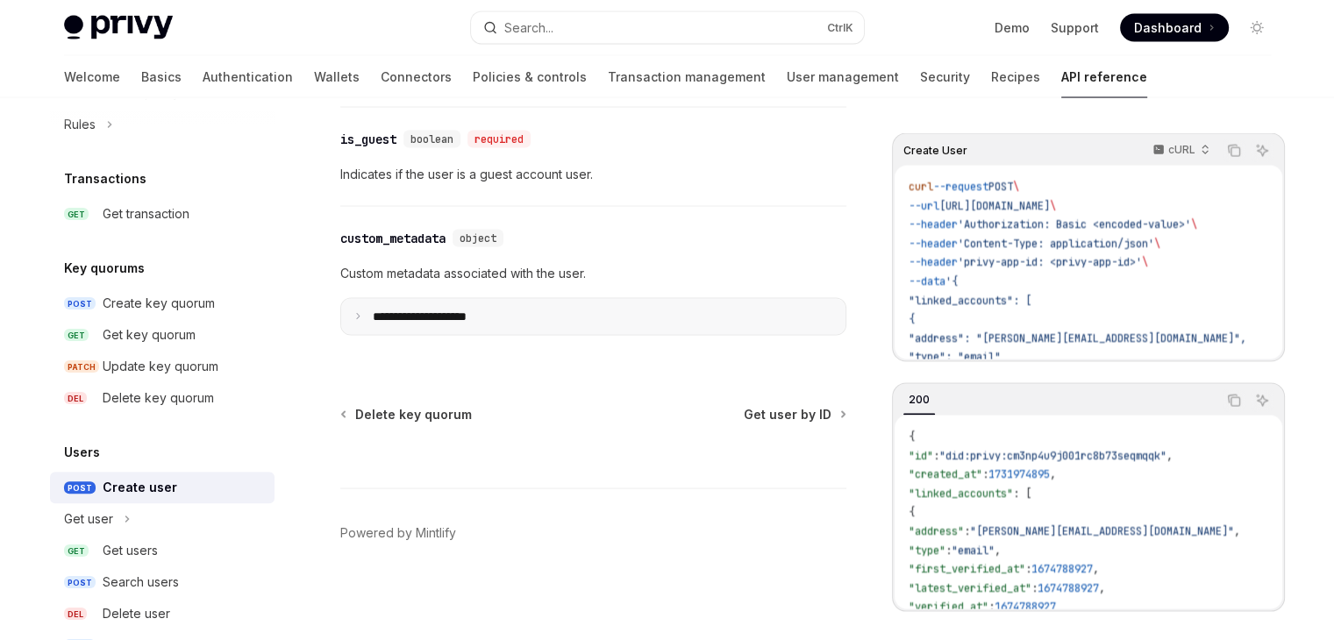
scroll to position [3376, 0]
click at [808, 407] on span "Get user by ID" at bounding box center [788, 415] width 88 height 18
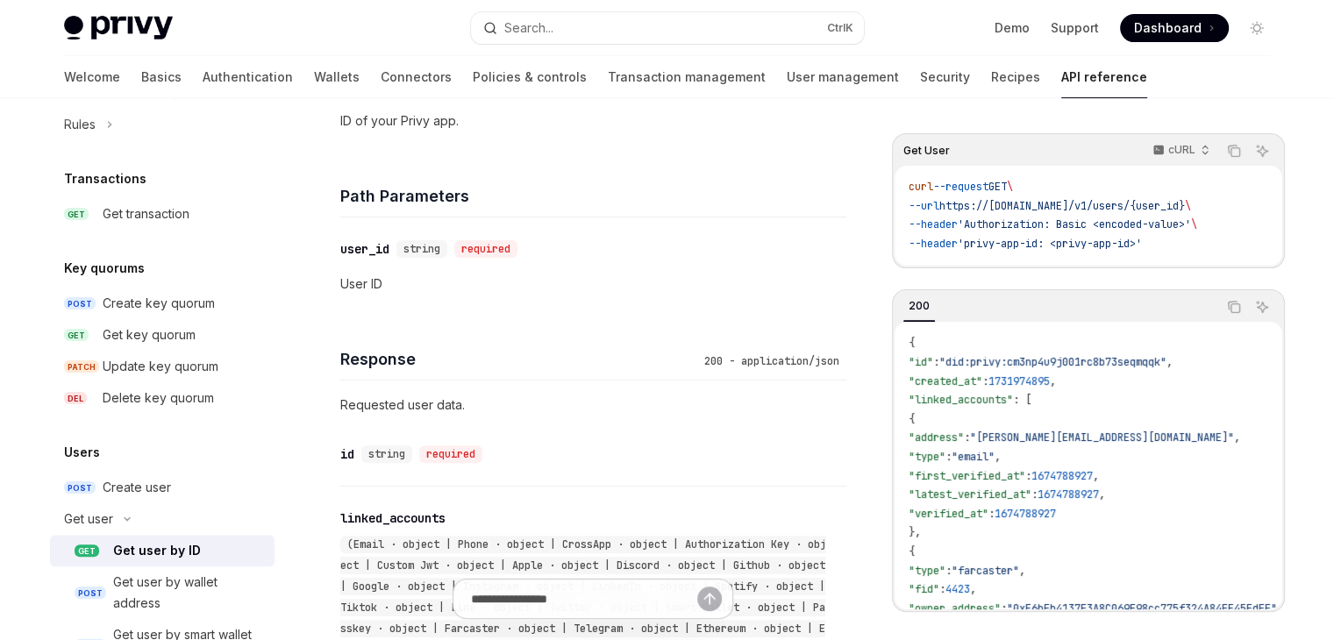
scroll to position [526, 0]
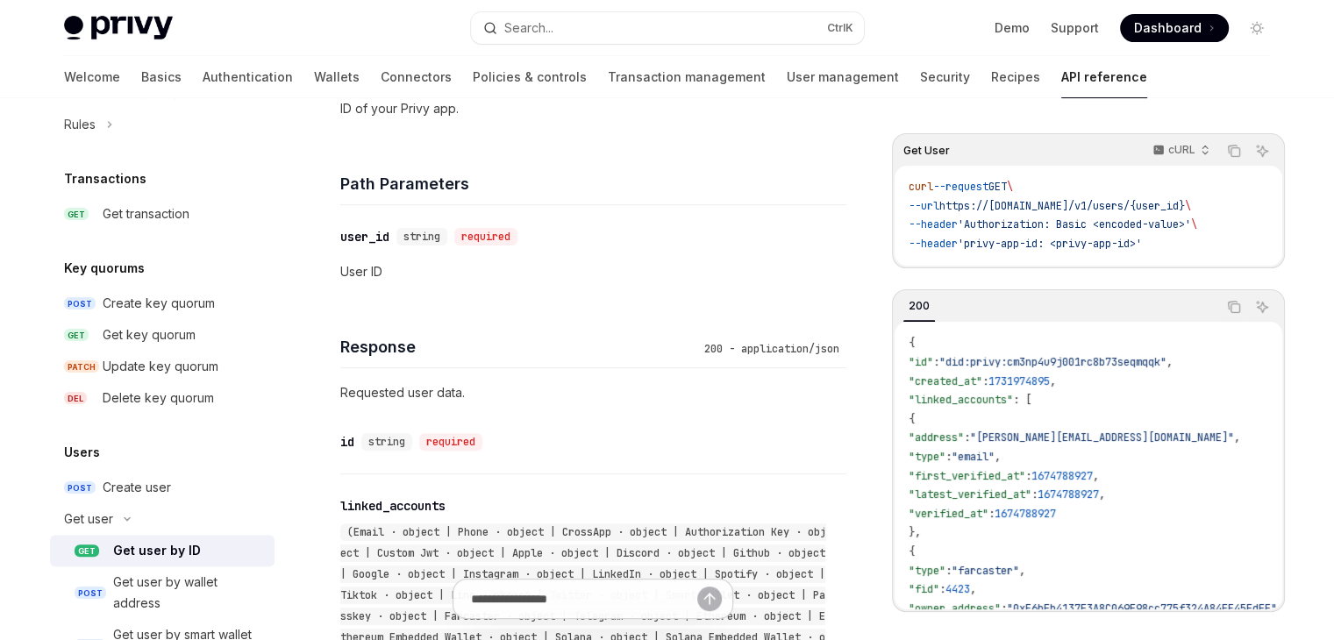
type textarea "*"
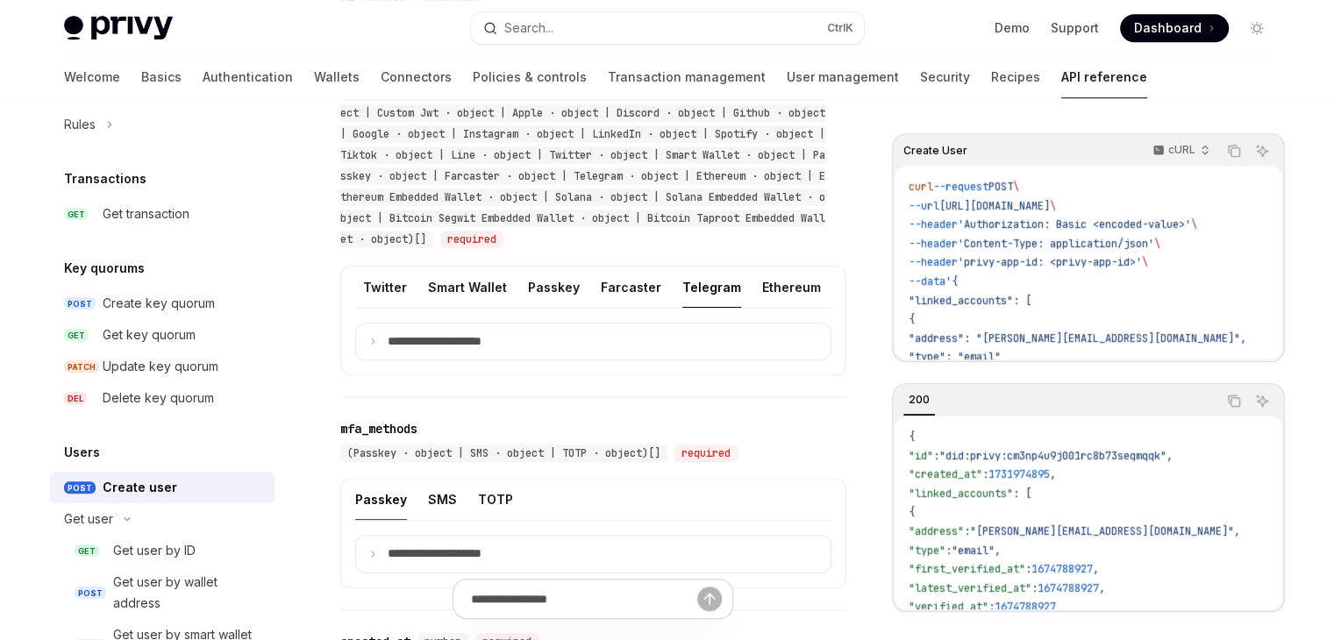
scroll to position [1491, 0]
click at [431, 347] on p "**********" at bounding box center [449, 339] width 122 height 16
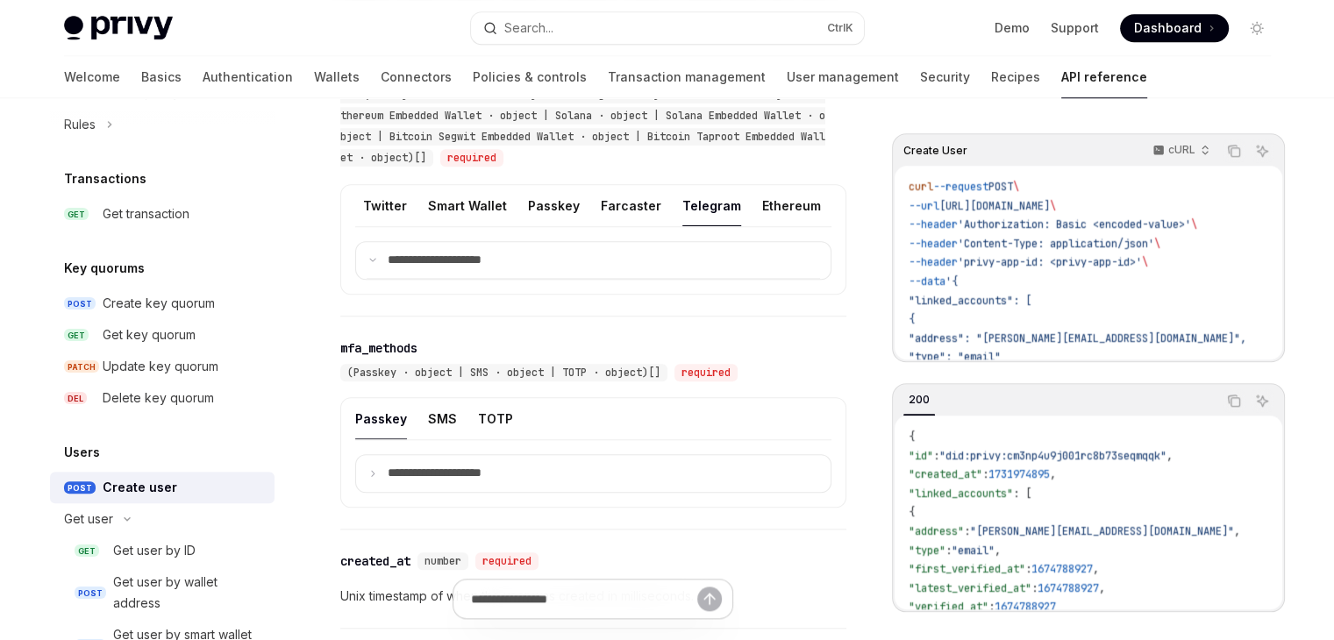
scroll to position [1578, 0]
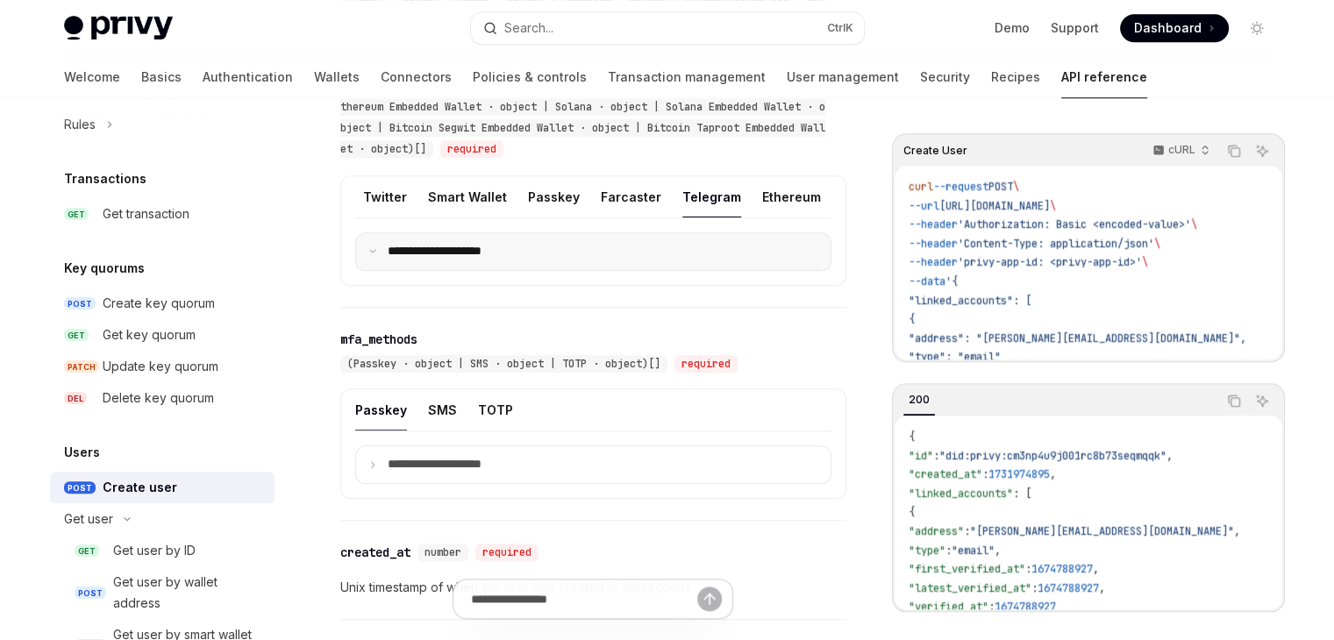
click at [369, 255] on icon at bounding box center [372, 250] width 9 height 9
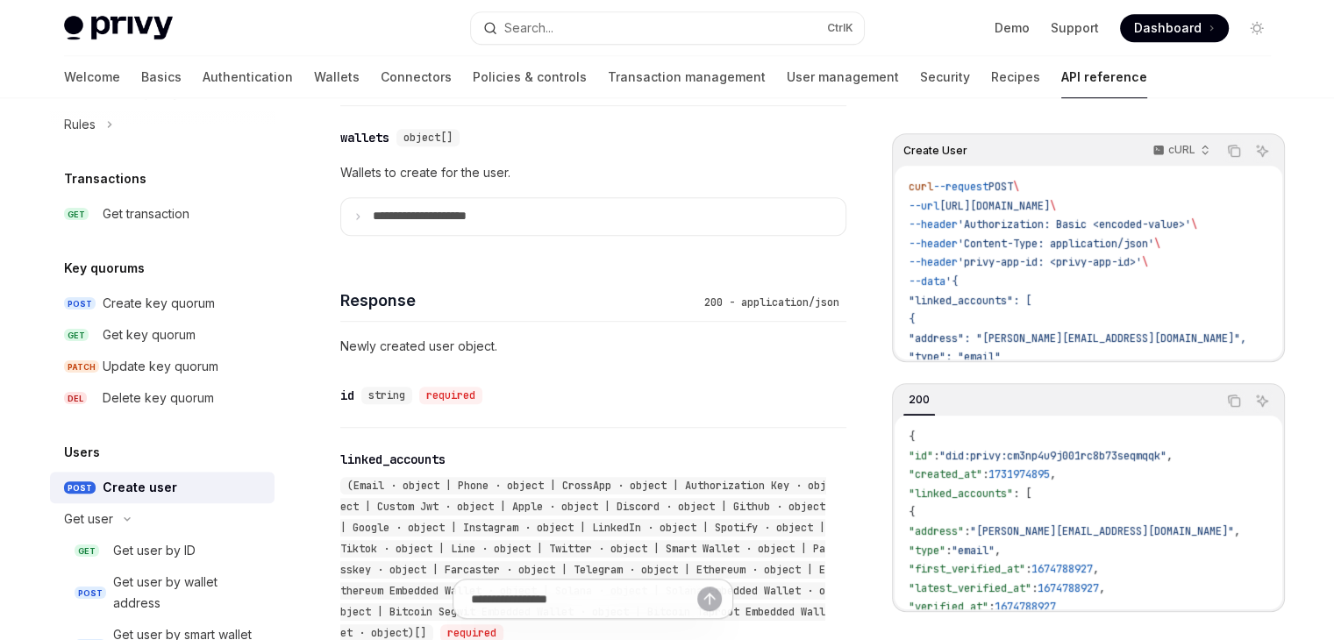
scroll to position [1140, 0]
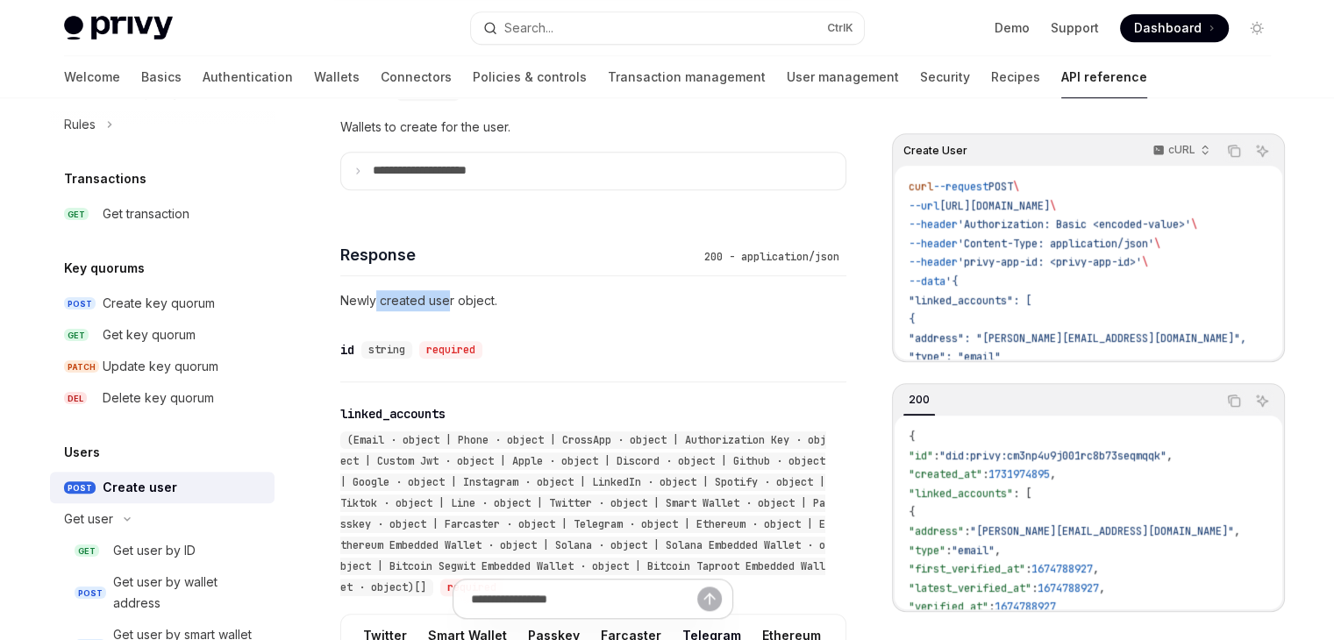
drag, startPoint x: 374, startPoint y: 329, endPoint x: 447, endPoint y: 330, distance: 72.8
click at [446, 311] on p "Newly created user object." at bounding box center [593, 300] width 506 height 21
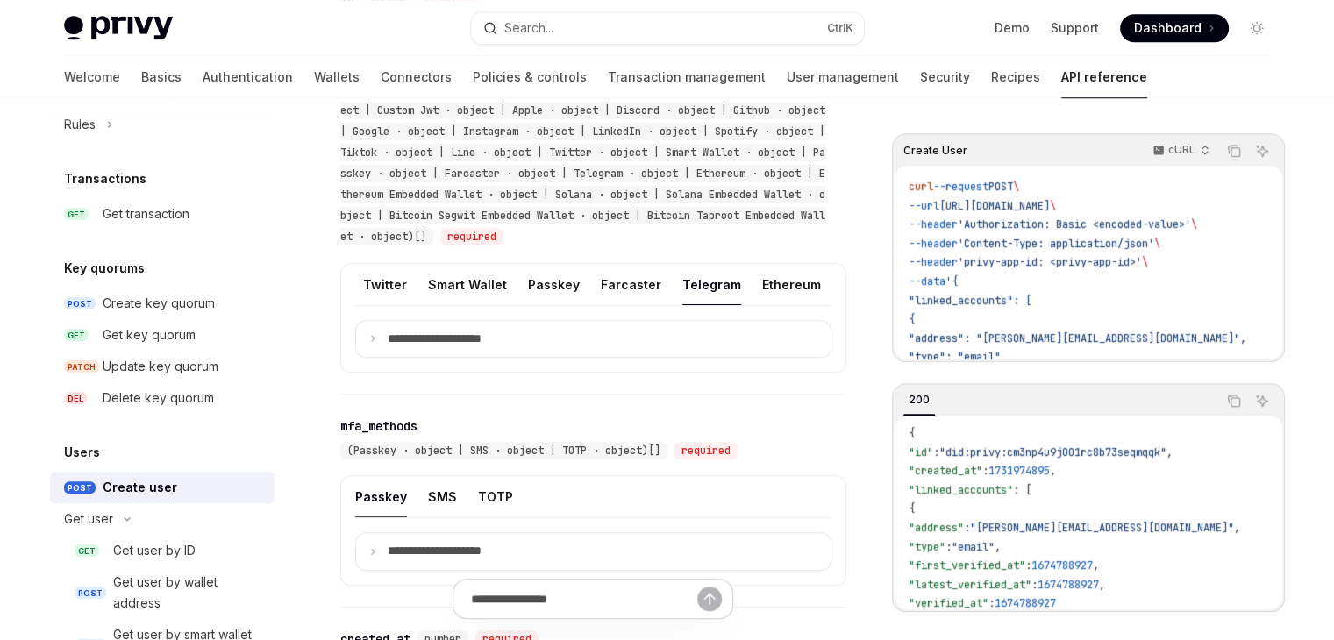
scroll to position [0, 0]
drag, startPoint x: 1007, startPoint y: 452, endPoint x: 1031, endPoint y: 452, distance: 24.6
click at [1031, 452] on span ""did:privy:cm3np4u9j001rc8b73seqmqqk"" at bounding box center [1052, 456] width 227 height 14
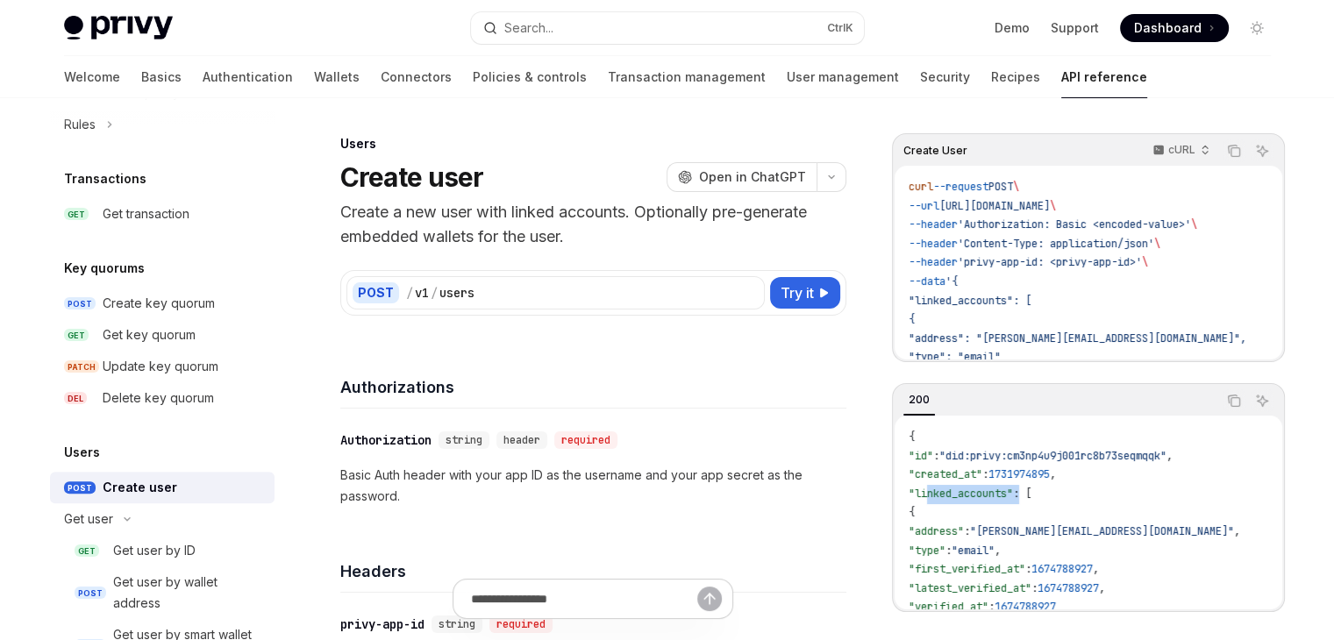
drag, startPoint x: 925, startPoint y: 493, endPoint x: 1034, endPoint y: 491, distance: 108.7
click at [1031, 491] on span ""linked_accounts" : [" at bounding box center [969, 494] width 123 height 14
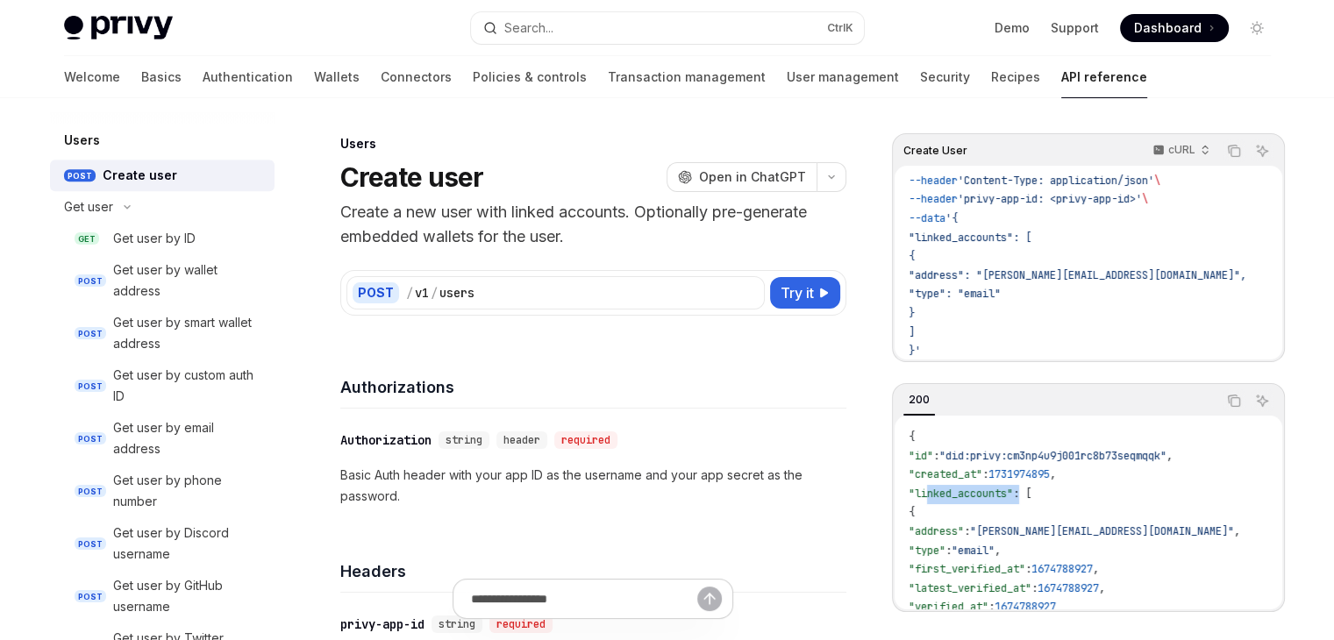
scroll to position [1466, 0]
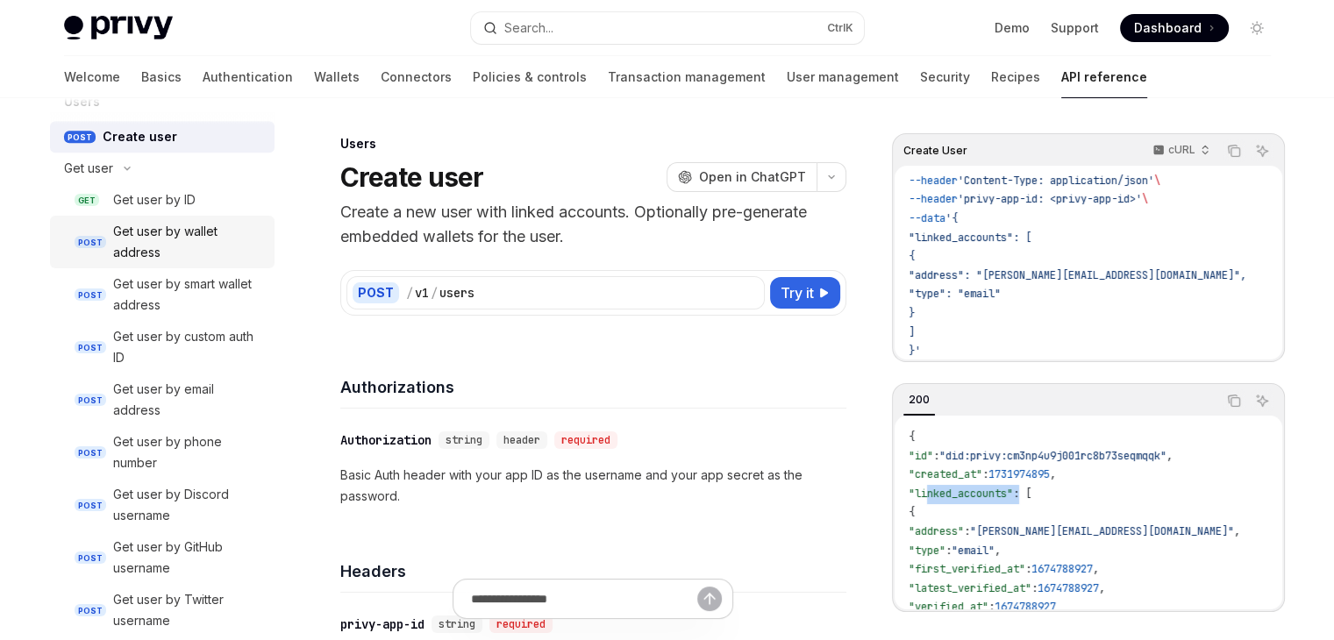
click at [198, 252] on div "Get user by wallet address" at bounding box center [188, 242] width 151 height 42
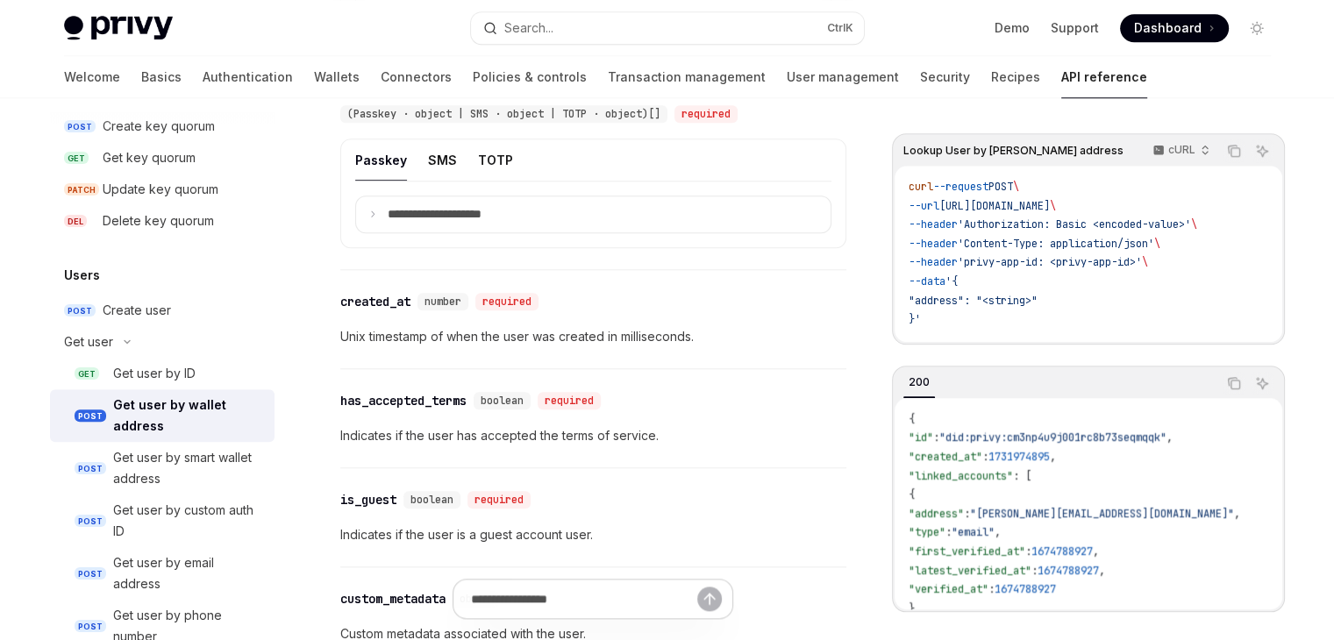
scroll to position [1291, 0]
click at [206, 320] on div "Create user" at bounding box center [183, 312] width 161 height 21
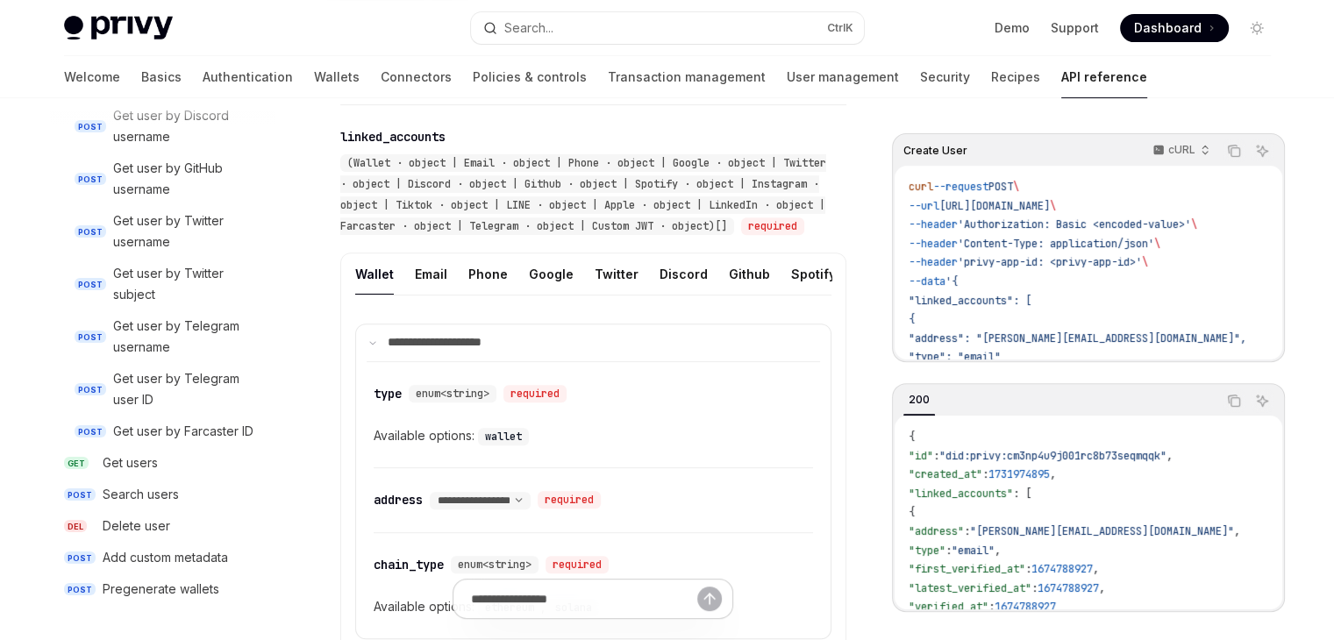
scroll to position [701, 0]
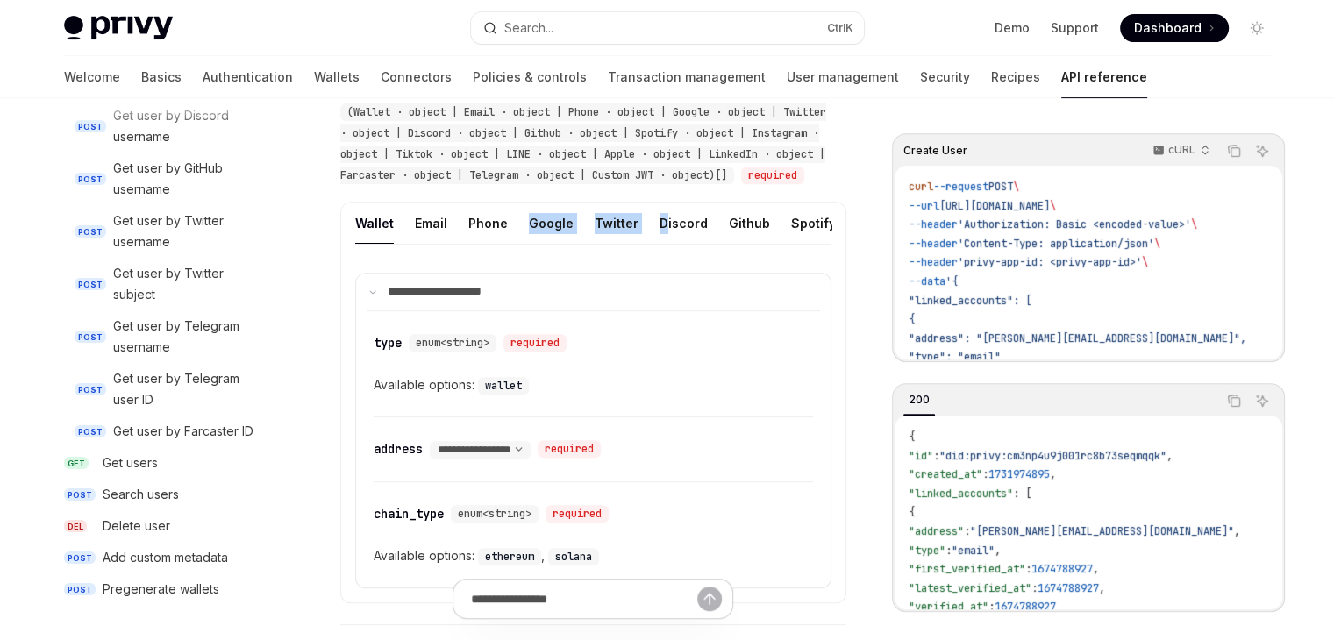
drag, startPoint x: 511, startPoint y: 262, endPoint x: 660, endPoint y: 268, distance: 149.2
click at [660, 245] on ul "Wallet Email Phone Google Twitter Discord Github Spotify Instagram Tiktok LINE …" at bounding box center [593, 224] width 476 height 42
click at [812, 242] on button "Telegram" at bounding box center [841, 223] width 59 height 41
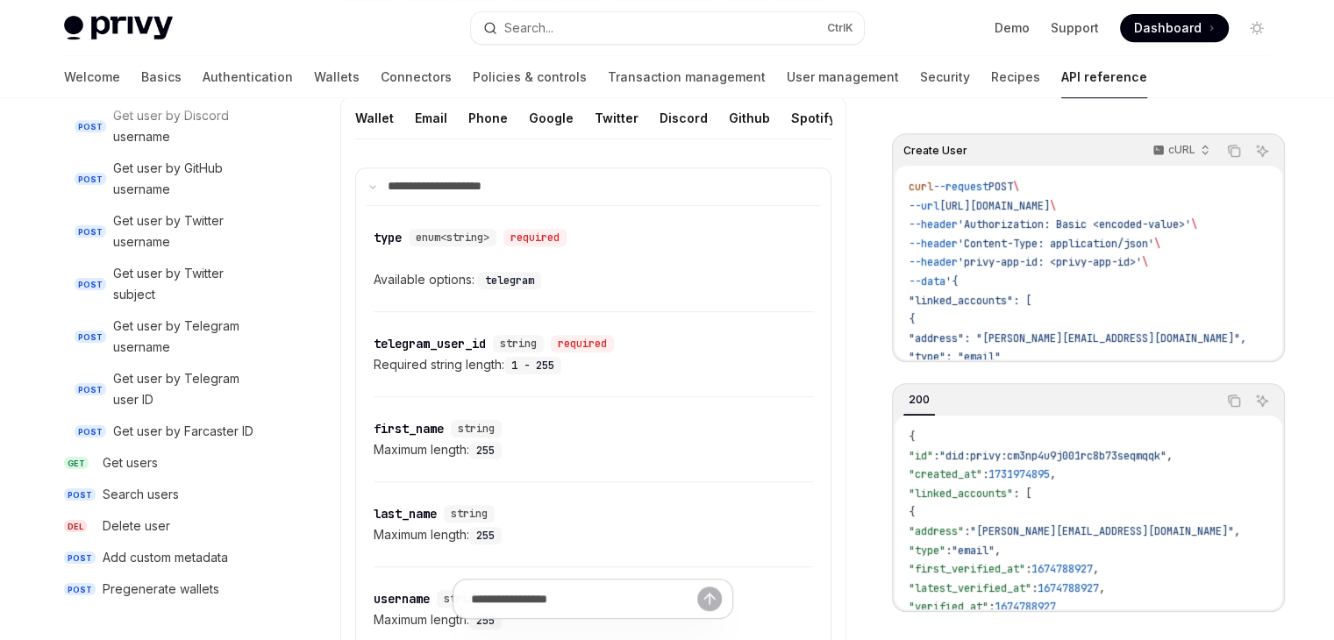
scroll to position [808, 0]
click at [524, 288] on code "telegram" at bounding box center [509, 280] width 63 height 18
copy div "telegram"
click at [475, 352] on div "telegram_user_id" at bounding box center [430, 343] width 112 height 18
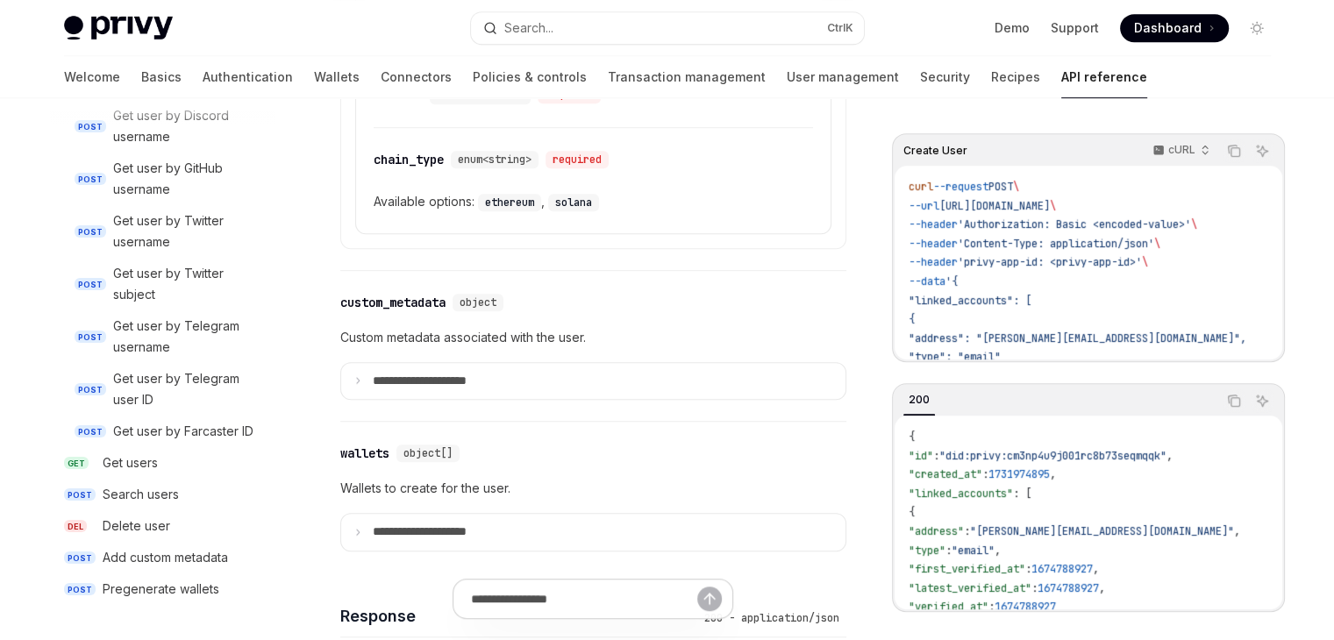
click at [475, 376] on div "**********" at bounding box center [593, 136] width 506 height 872
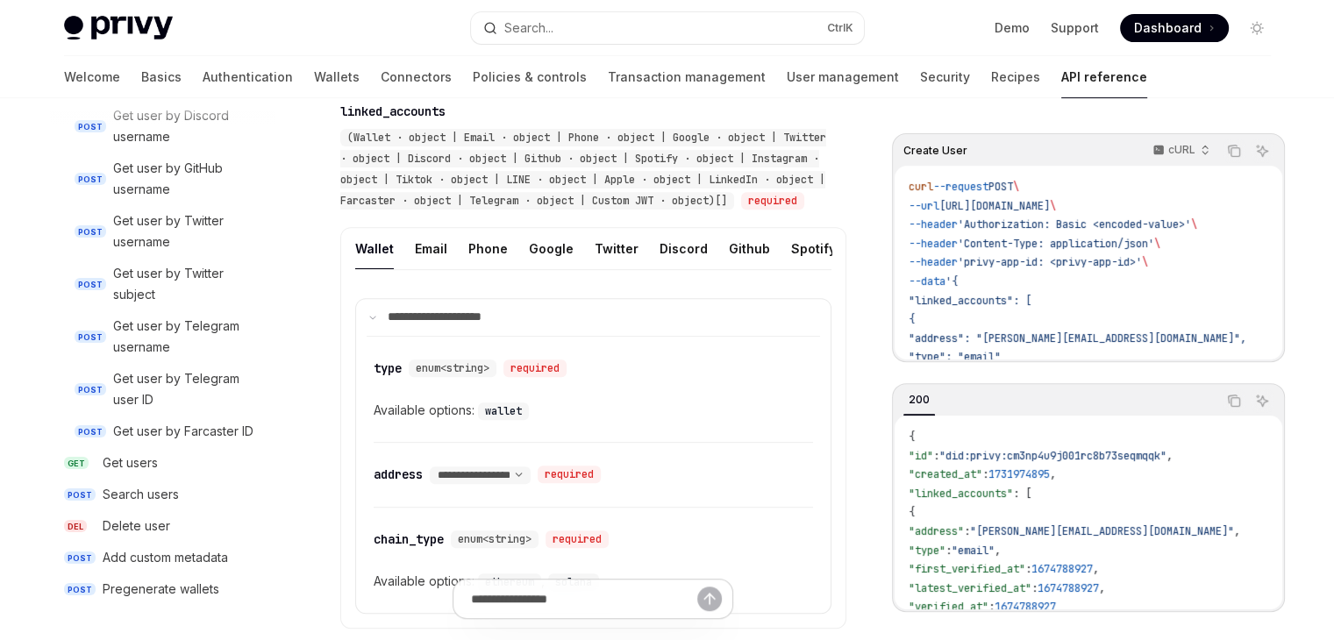
scroll to position [673, 0]
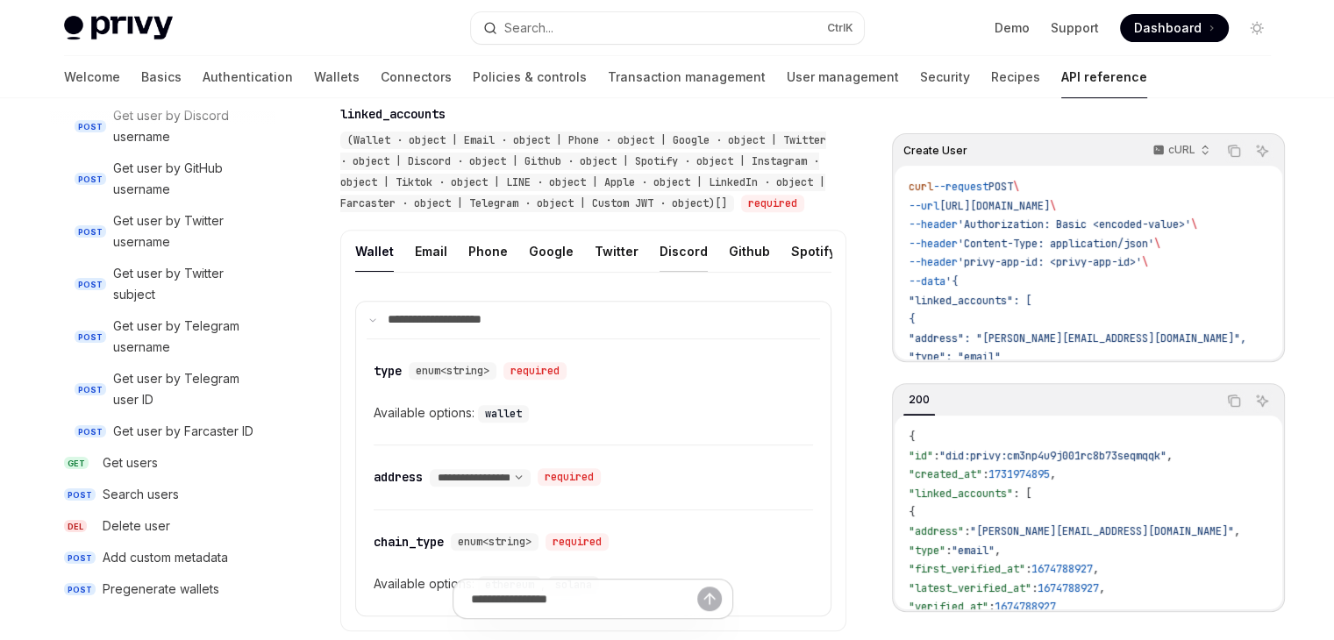
type textarea "*"
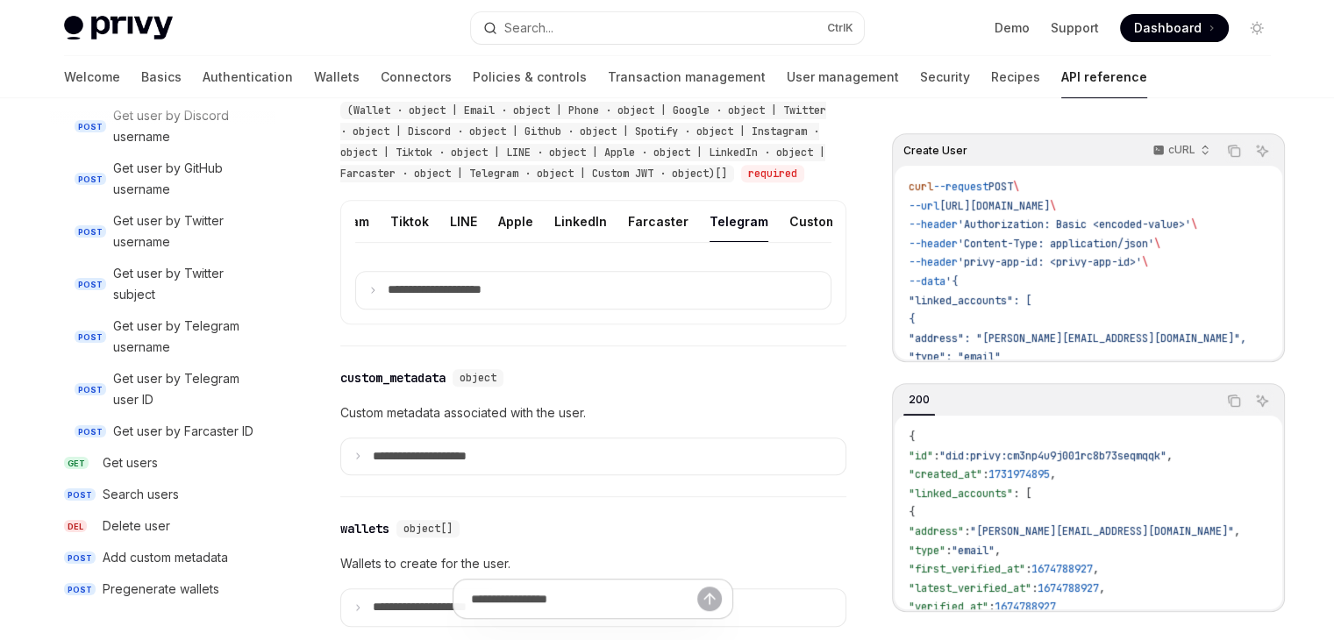
scroll to position [0, 554]
drag, startPoint x: 688, startPoint y: 270, endPoint x: 439, endPoint y: 322, distance: 254.3
click at [439, 298] on p "**********" at bounding box center [449, 290] width 122 height 16
click at [395, 298] on p "**********" at bounding box center [446, 290] width 117 height 16
click at [395, 298] on p "**********" at bounding box center [449, 290] width 122 height 16
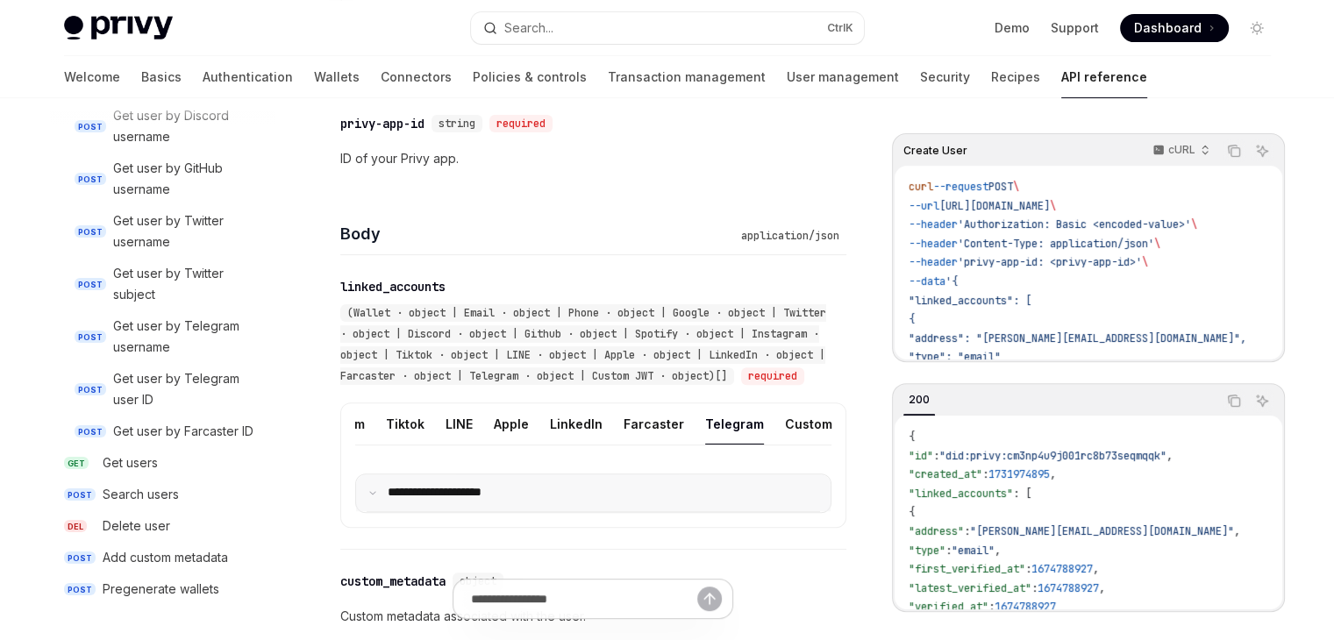
scroll to position [508, 0]
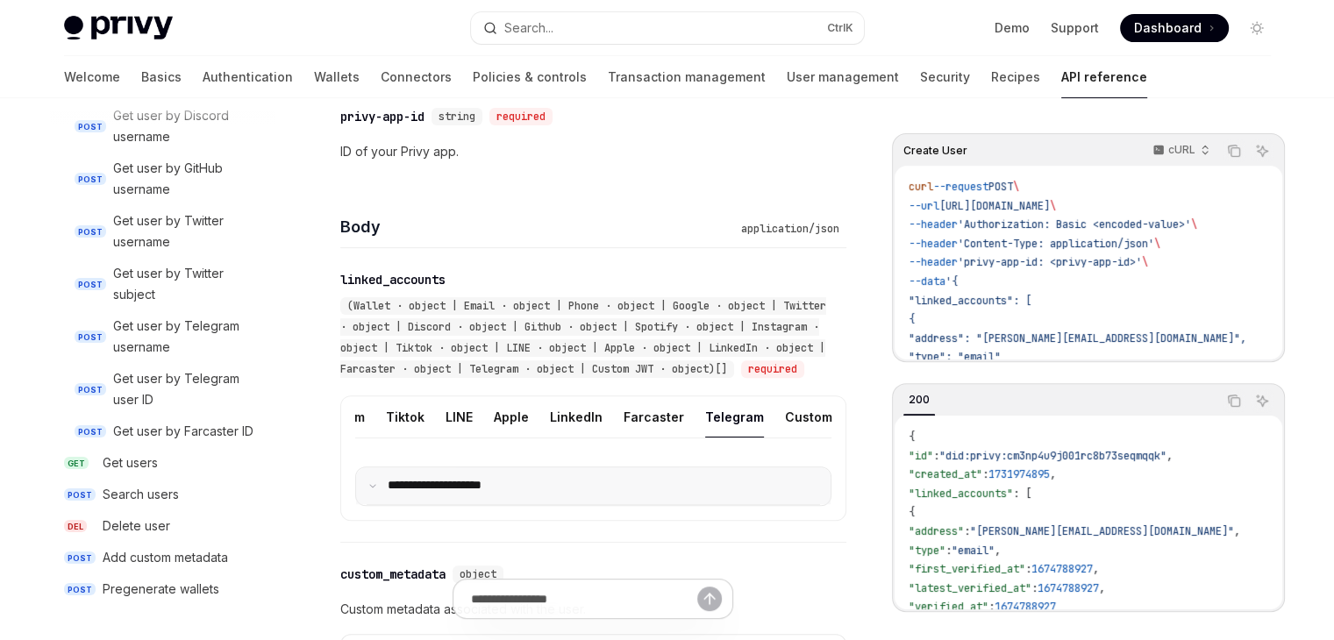
click at [416, 494] on p "**********" at bounding box center [446, 486] width 117 height 16
click at [416, 494] on p "**********" at bounding box center [449, 486] width 122 height 16
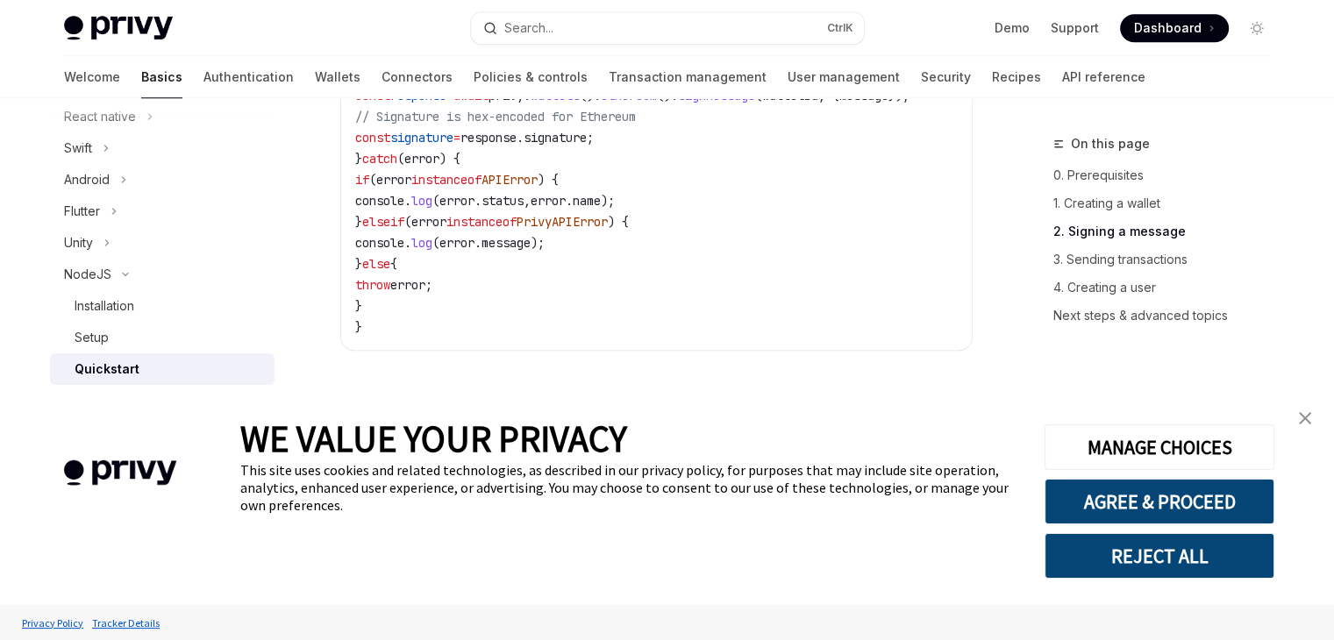
scroll to position [1578, 0]
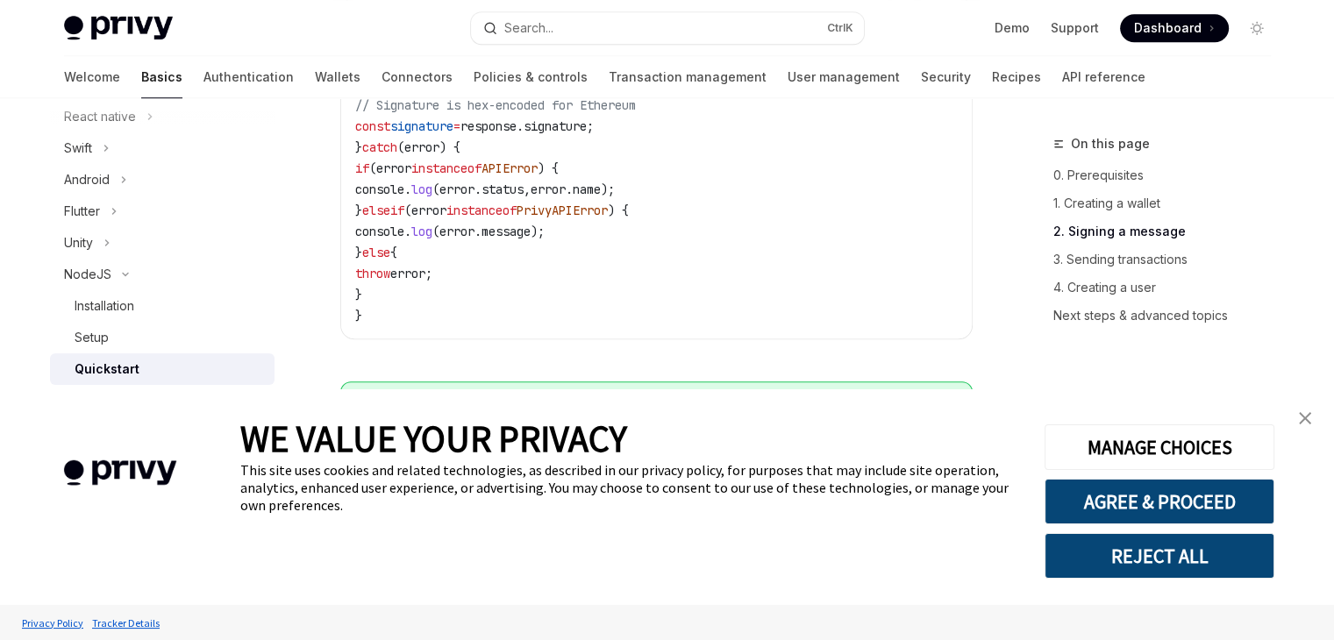
click at [1303, 429] on link "close banner" at bounding box center [1304, 418] width 35 height 35
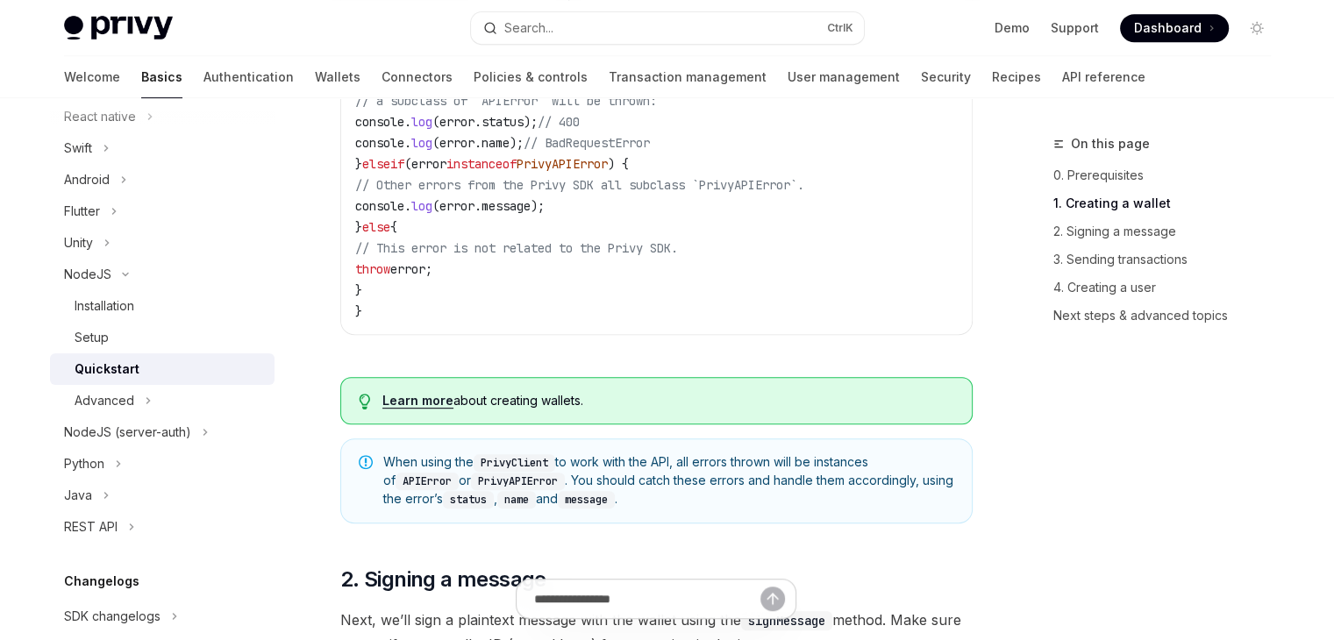
scroll to position [877, 0]
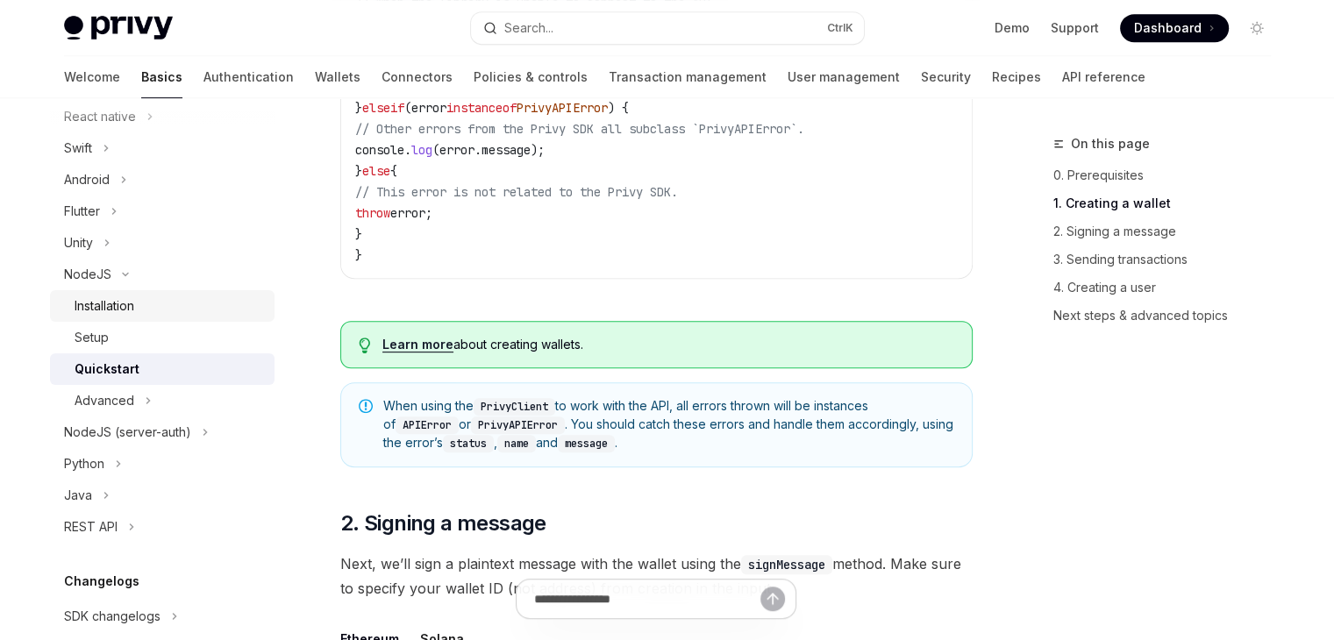
click at [214, 315] on div "Installation" at bounding box center [169, 305] width 189 height 21
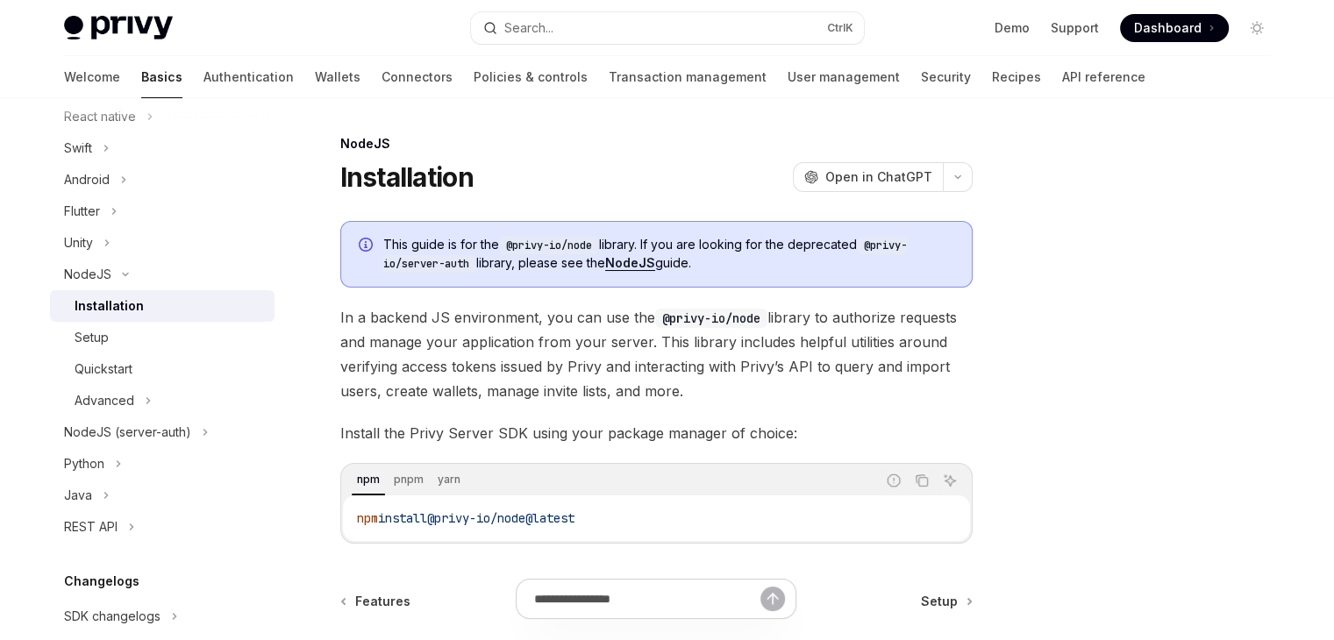
drag, startPoint x: 619, startPoint y: 516, endPoint x: 350, endPoint y: 498, distance: 269.8
click at [350, 498] on div "npm install @privy-io/node@latest" at bounding box center [656, 518] width 627 height 46
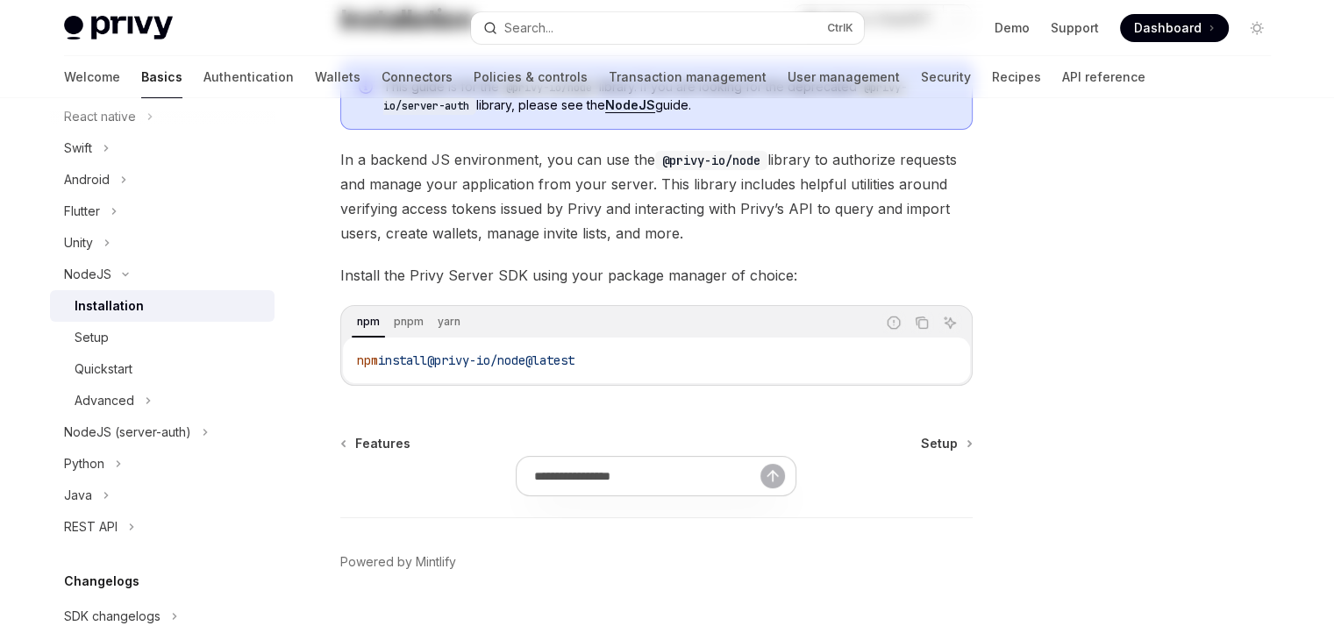
scroll to position [186, 0]
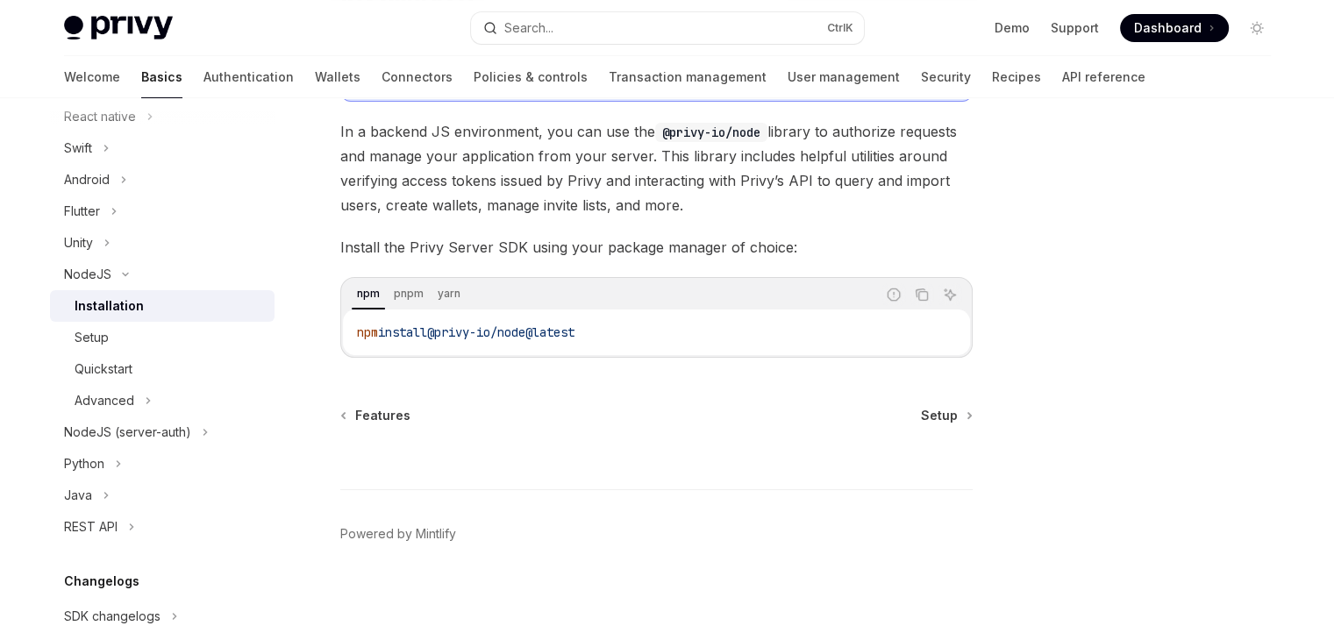
copy span "npm install @privy-io/node@latest"
click at [147, 330] on div "Setup" at bounding box center [169, 337] width 189 height 21
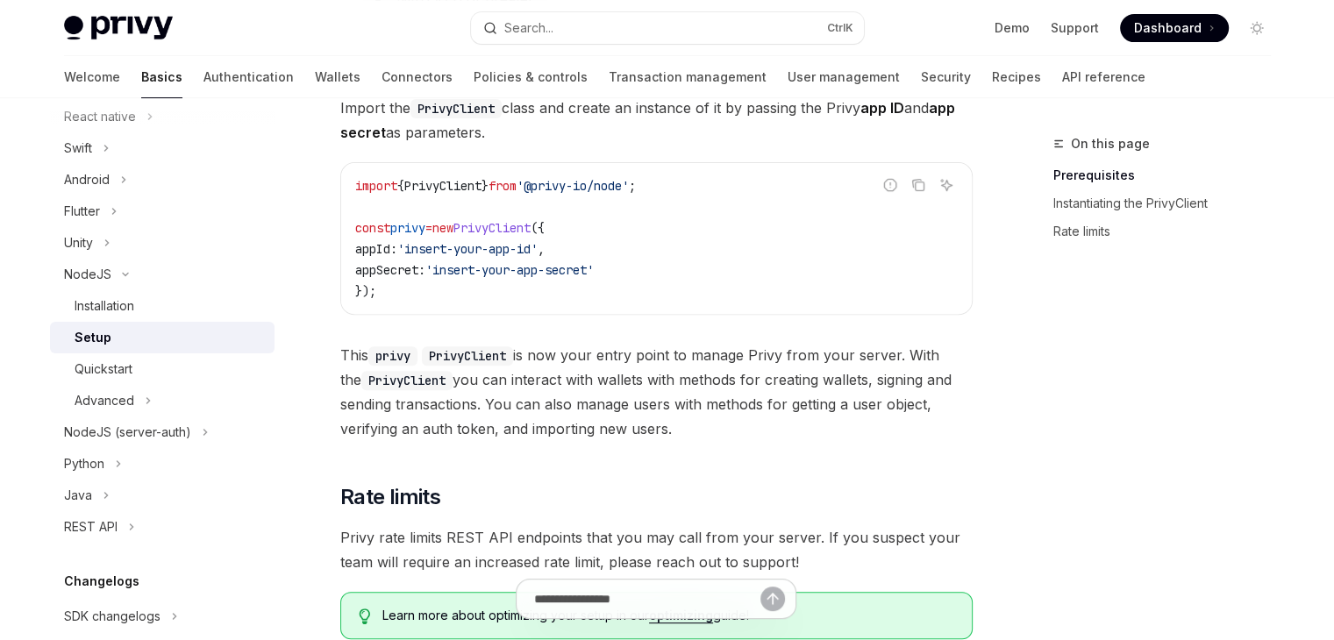
scroll to position [614, 0]
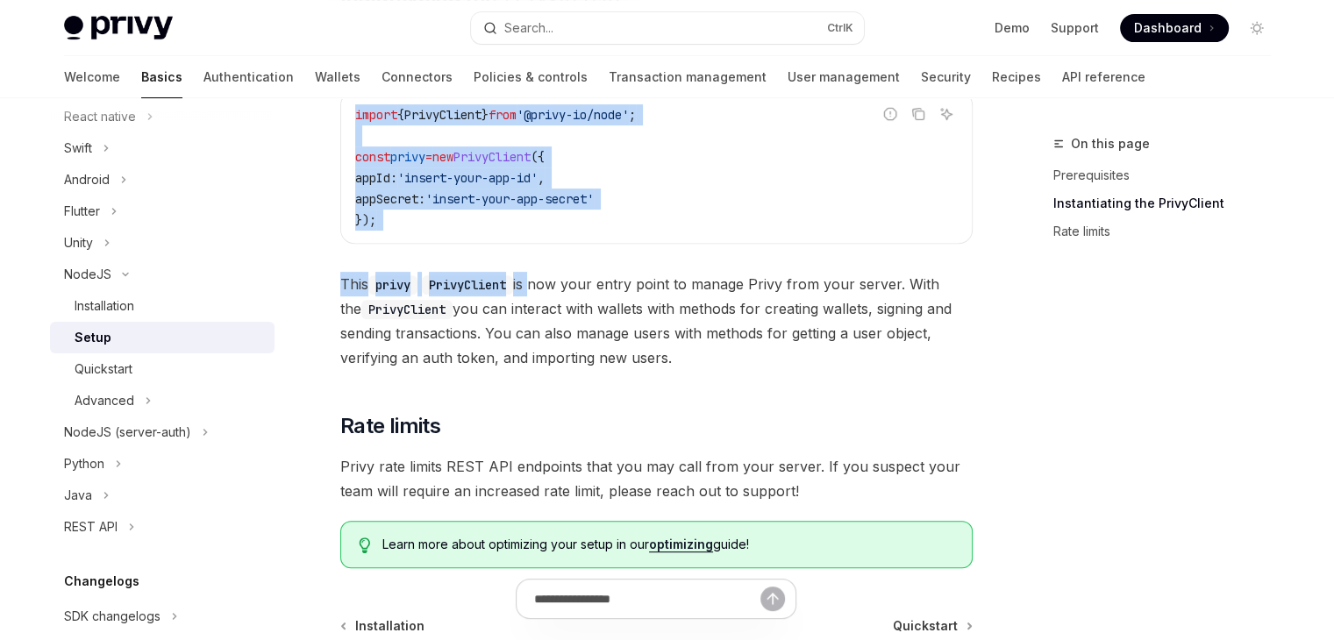
drag, startPoint x: 533, startPoint y: 246, endPoint x: 354, endPoint y: 113, distance: 223.1
click at [354, 113] on div "​ Prerequisites Before you begin: Get your Privy app ID and app secret from the…" at bounding box center [656, 87] width 632 height 961
click at [415, 200] on span "appSecret:" at bounding box center [390, 199] width 70 height 16
click at [413, 217] on code "import { PrivyClient } from '@privy-io/node' ; const privy = new PrivyClient ({…" at bounding box center [656, 167] width 602 height 126
drag, startPoint x: 386, startPoint y: 217, endPoint x: 316, endPoint y: 119, distance: 120.0
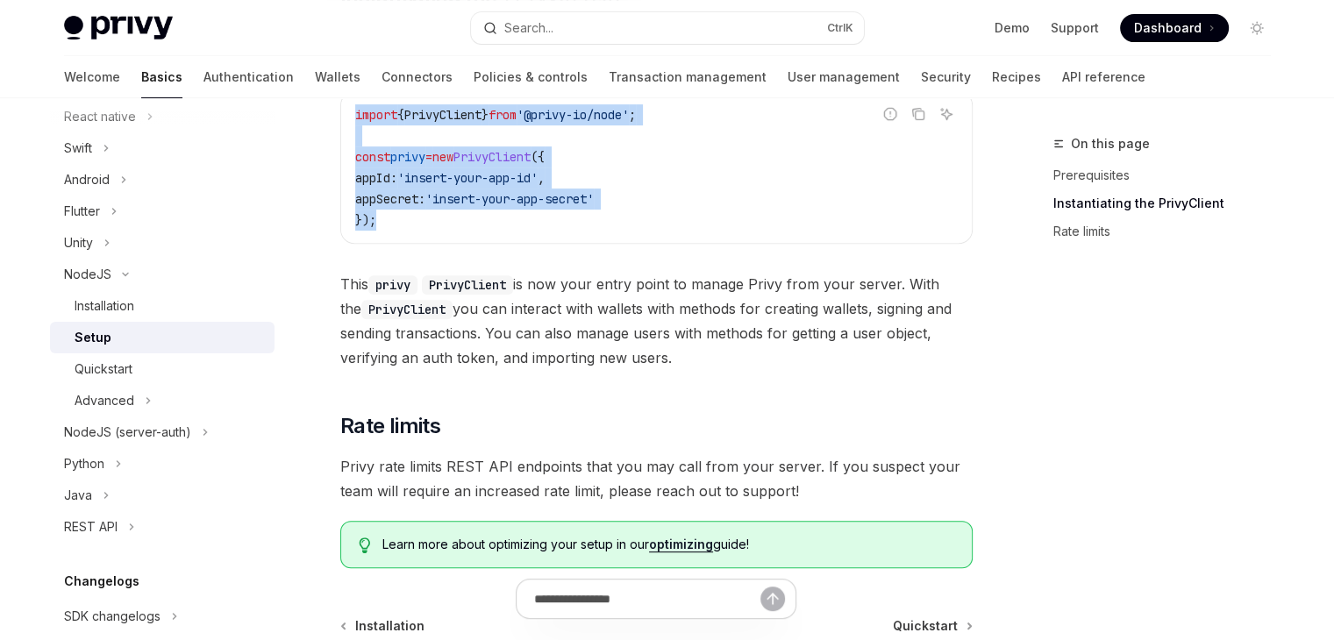
click at [316, 119] on div "NodeJS Setup OpenAI Open in ChatGPT OpenAI Open in ChatGPT ​ Prerequisites Befo…" at bounding box center [492, 185] width 968 height 1332
copy code "import { PrivyClient } from '@privy-io/node' ; const privy = new PrivyClient ({…"
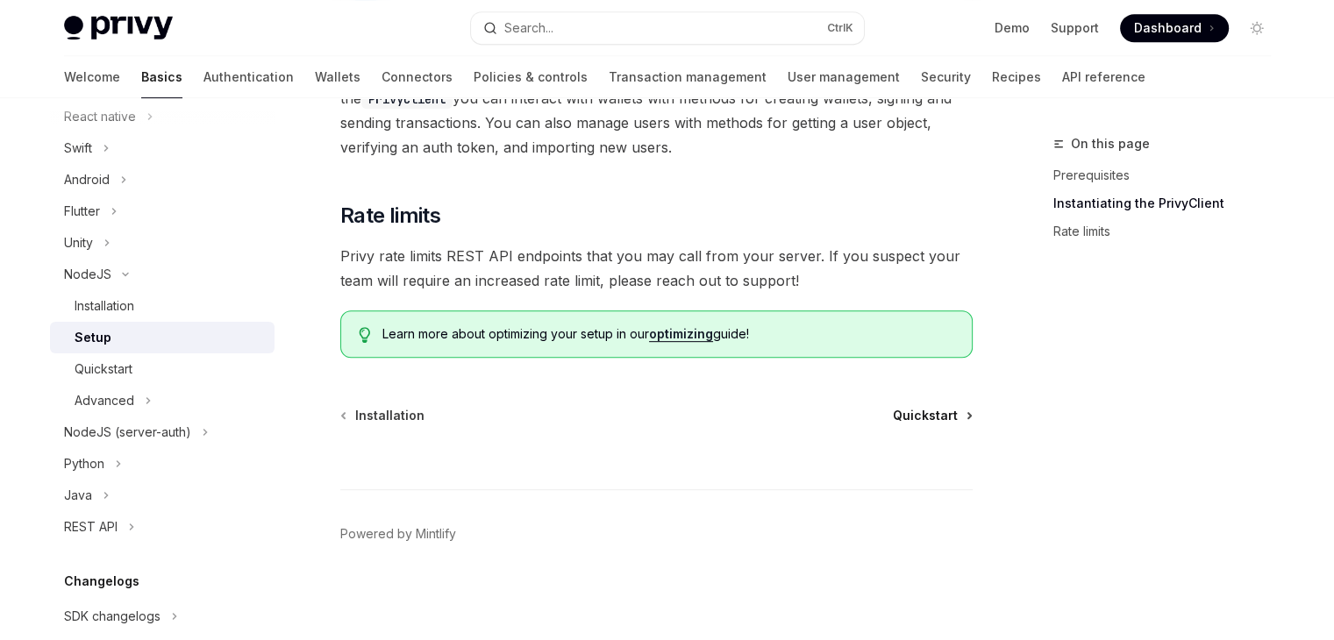
click at [928, 422] on span "Quickstart" at bounding box center [925, 416] width 65 height 18
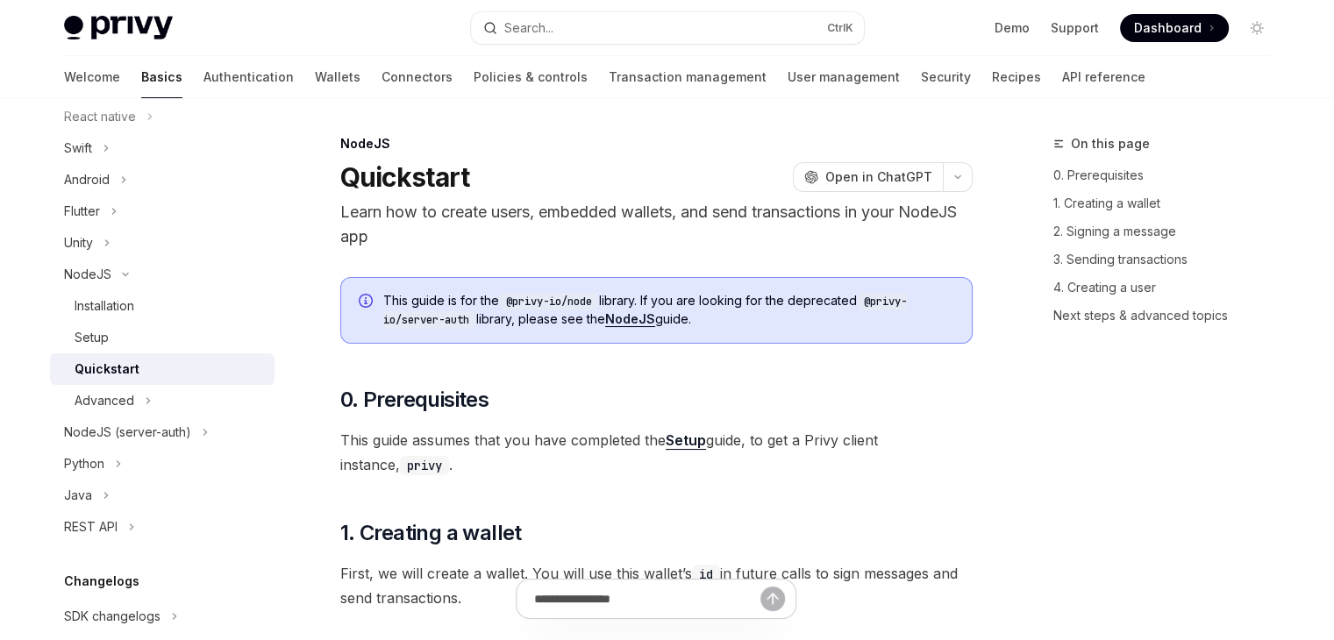
type textarea "*"
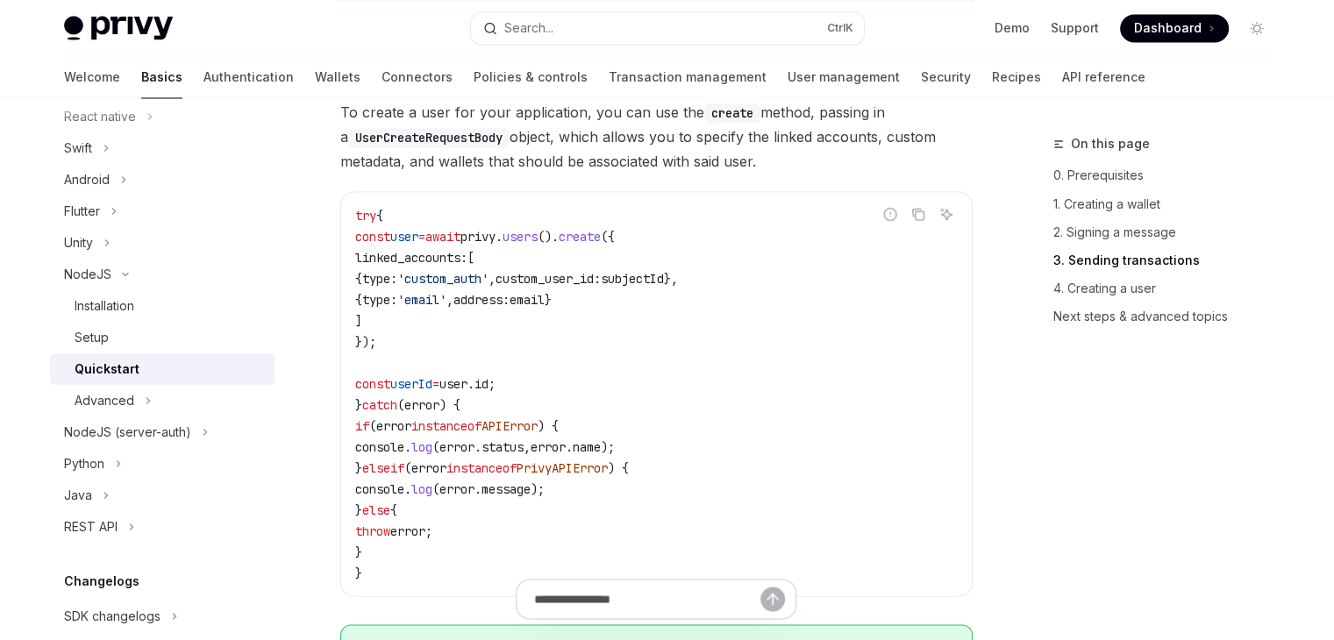
scroll to position [3157, 0]
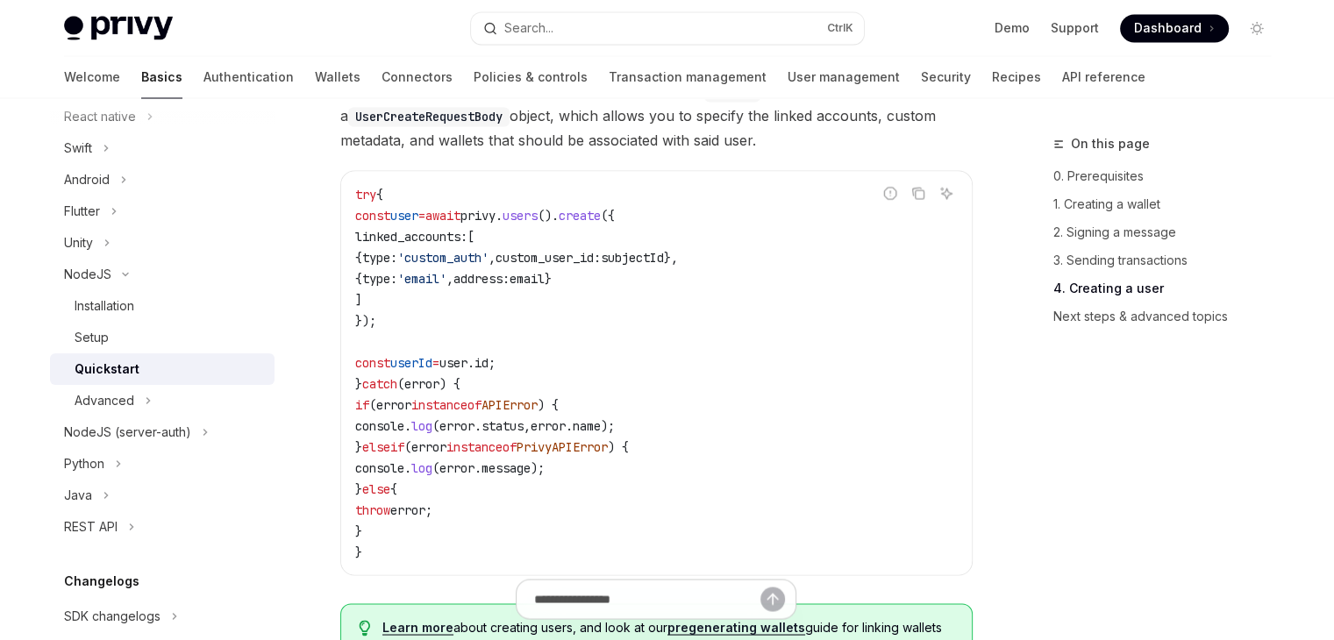
click at [488, 265] on span "'custom_auth'" at bounding box center [442, 257] width 91 height 16
copy span "custom_auth"
click at [491, 281] on code "try { const user = await privy . users (). create ({ linked_accounts: [ { type:…" at bounding box center [656, 372] width 602 height 379
click at [362, 265] on span "{" at bounding box center [358, 257] width 7 height 16
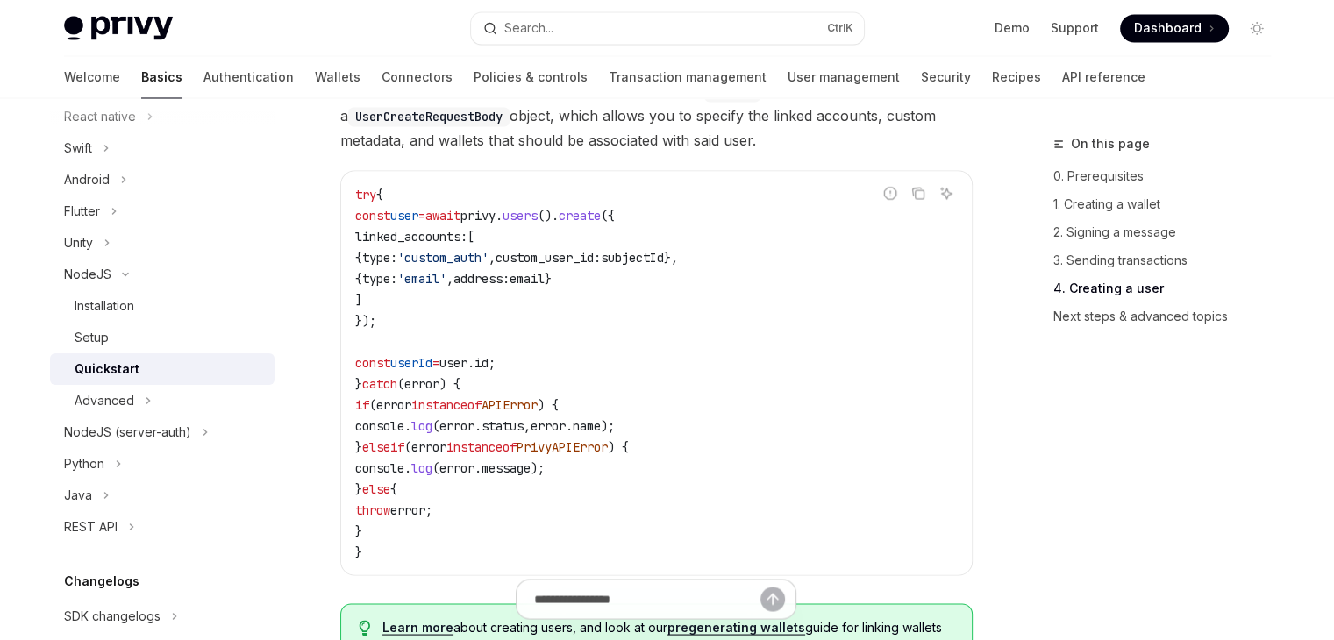
drag, startPoint x: 401, startPoint y: 274, endPoint x: 750, endPoint y: 273, distance: 349.0
click at [678, 265] on span "{ type: 'custom_auth' , custom_user_id: subjectId }," at bounding box center [516, 257] width 323 height 16
copy span "{ type: 'custom_auth' , custom_user_id: subjectId }"
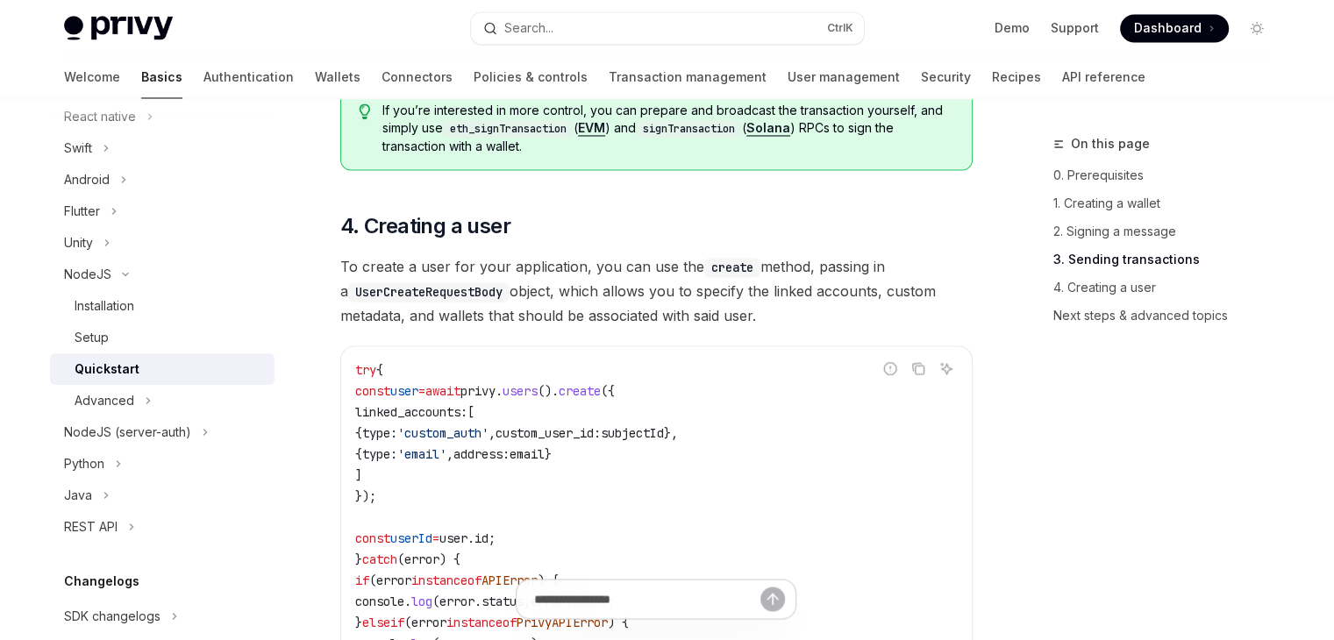
scroll to position [3090, 0]
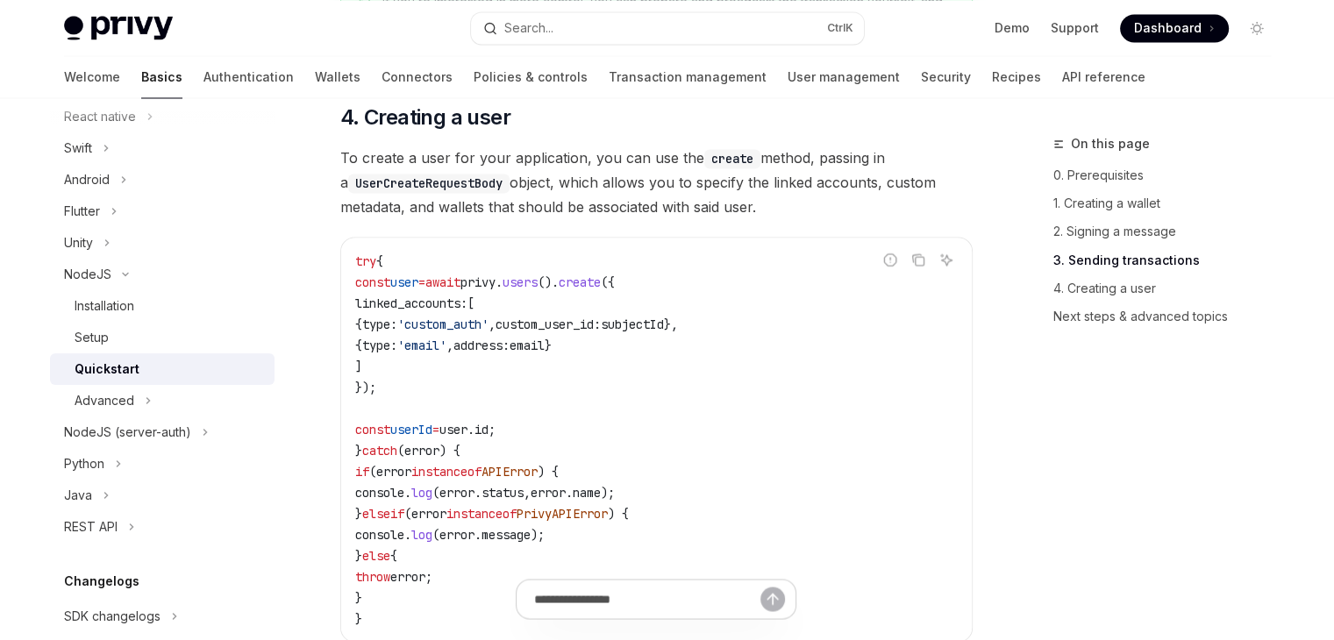
drag, startPoint x: 421, startPoint y: 459, endPoint x: 477, endPoint y: 630, distance: 180.0
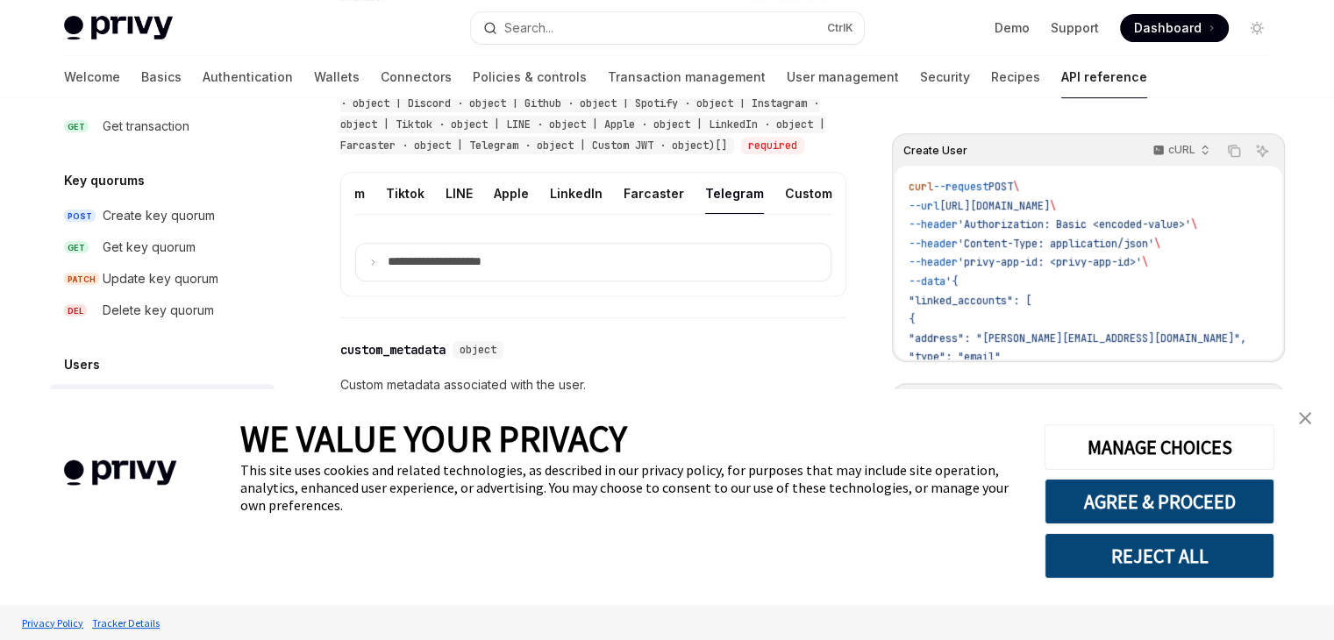
scroll to position [734, 0]
click at [637, 278] on summary "**********" at bounding box center [593, 259] width 474 height 37
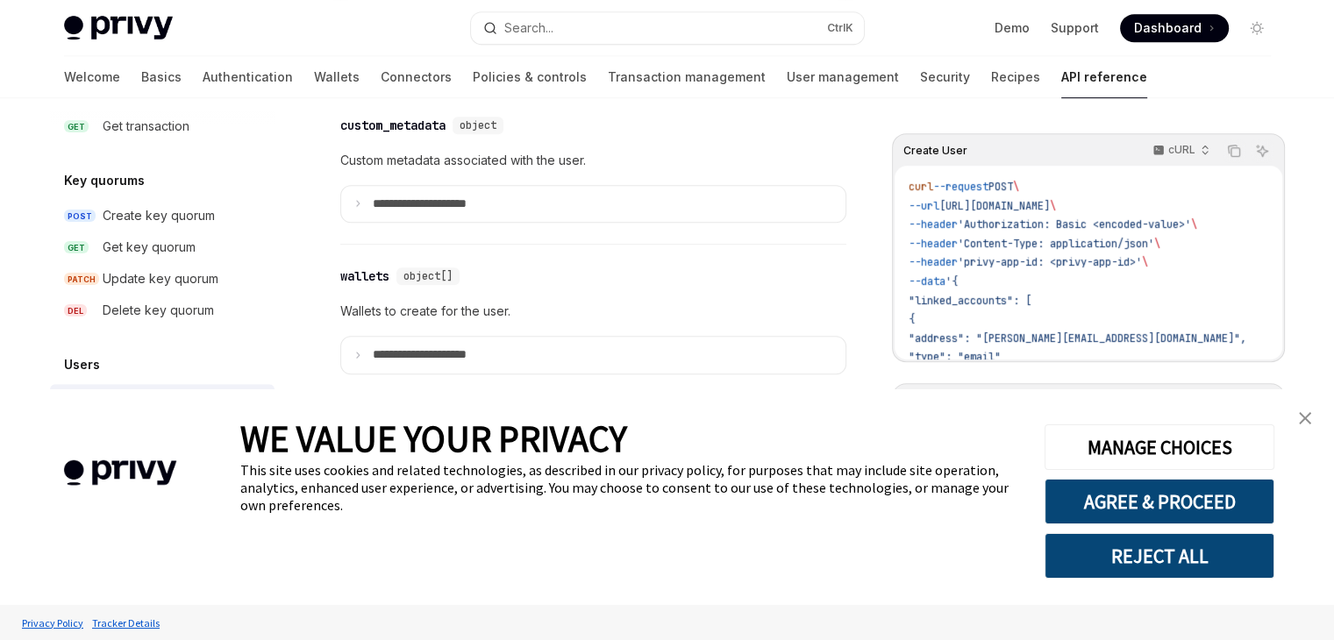
scroll to position [957, 0]
click at [1319, 430] on link "close banner" at bounding box center [1304, 418] width 35 height 35
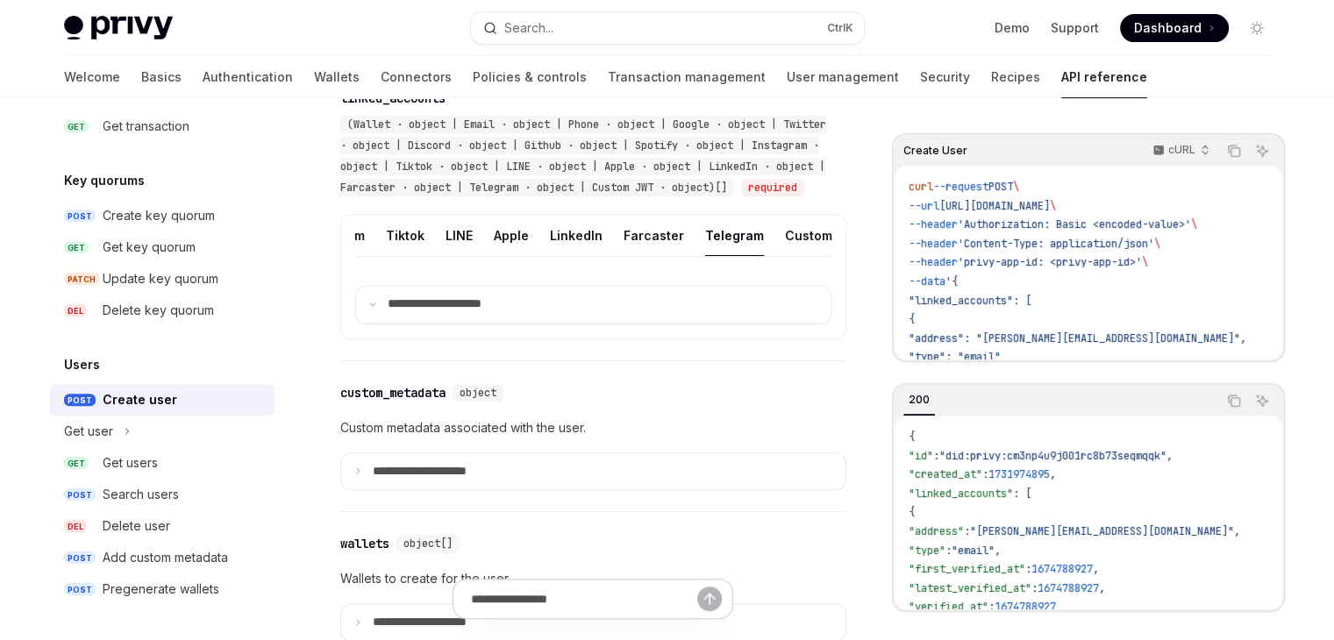
scroll to position [692, 0]
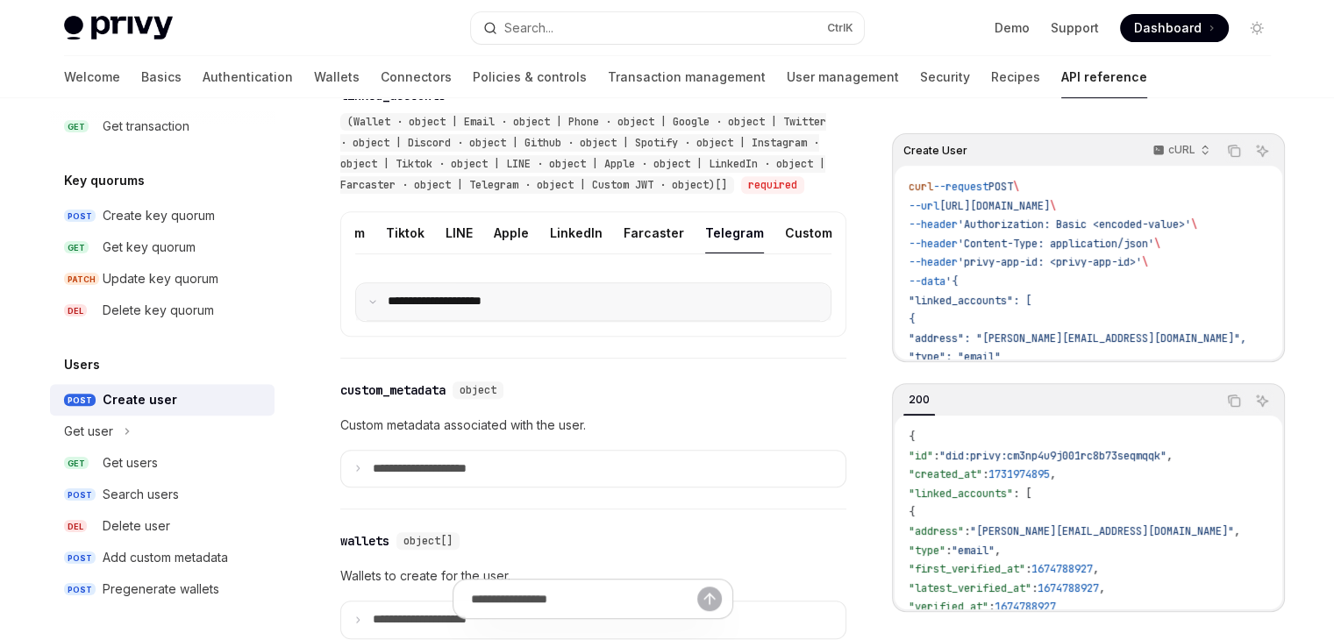
click at [516, 319] on summary "**********" at bounding box center [593, 301] width 474 height 37
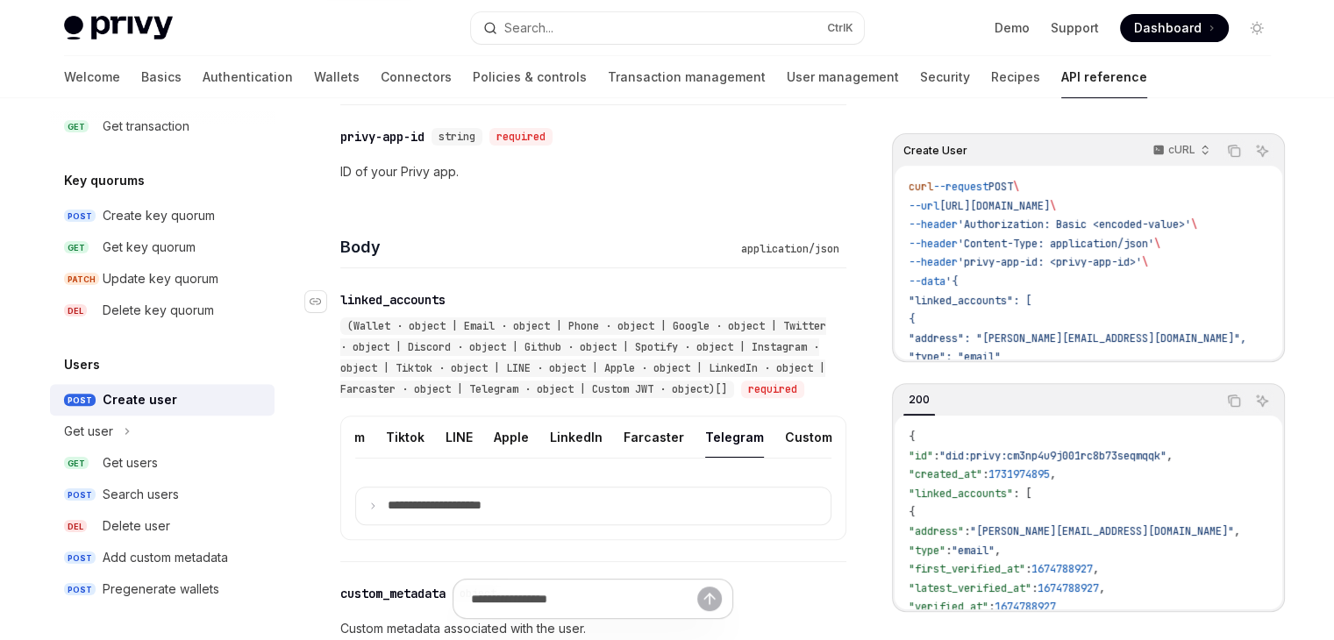
scroll to position [526, 0]
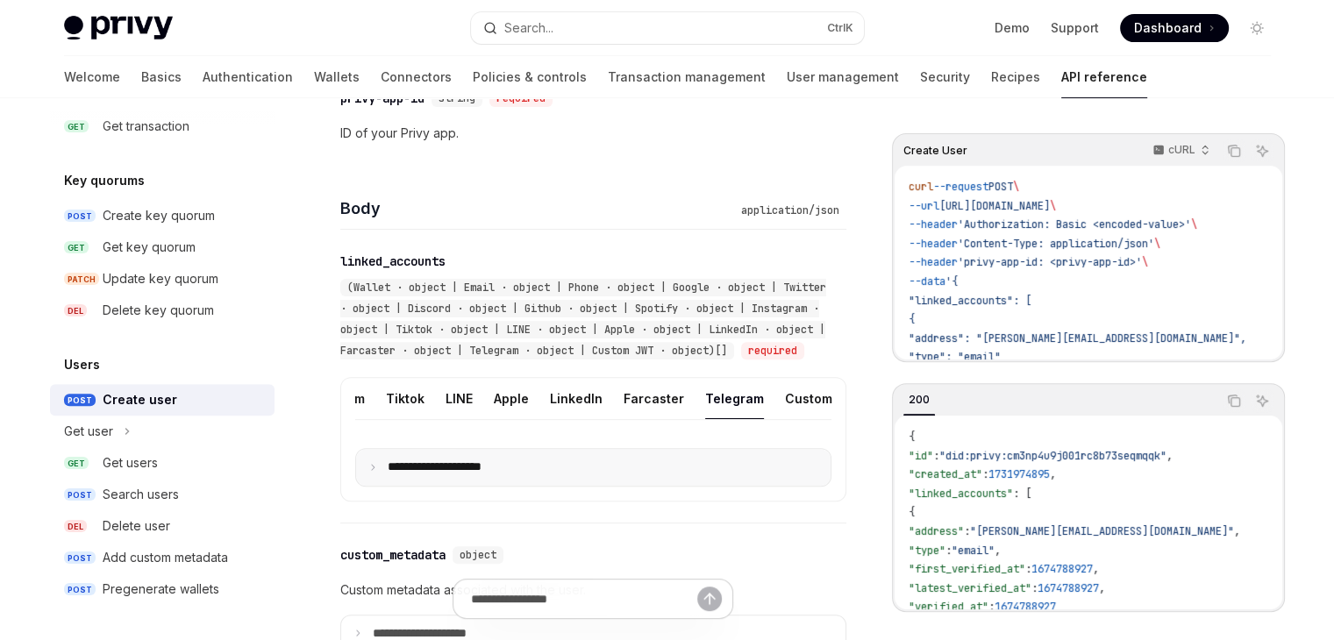
click at [370, 486] on summary "**********" at bounding box center [593, 467] width 474 height 37
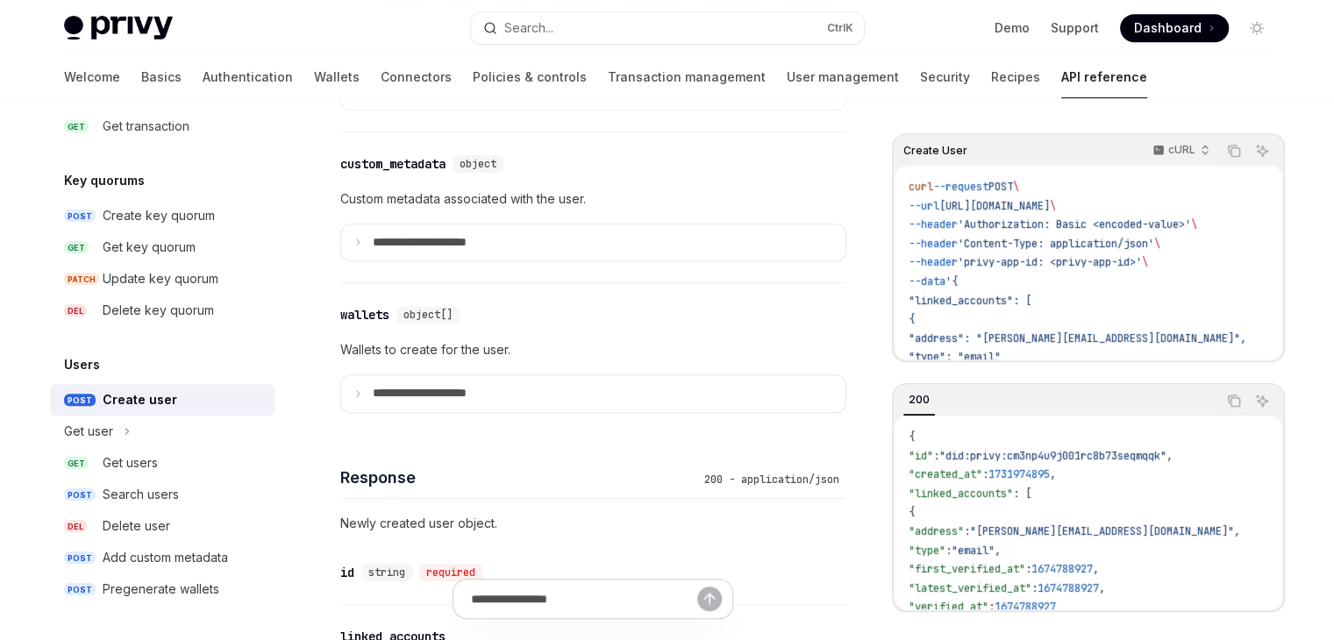
scroll to position [965, 0]
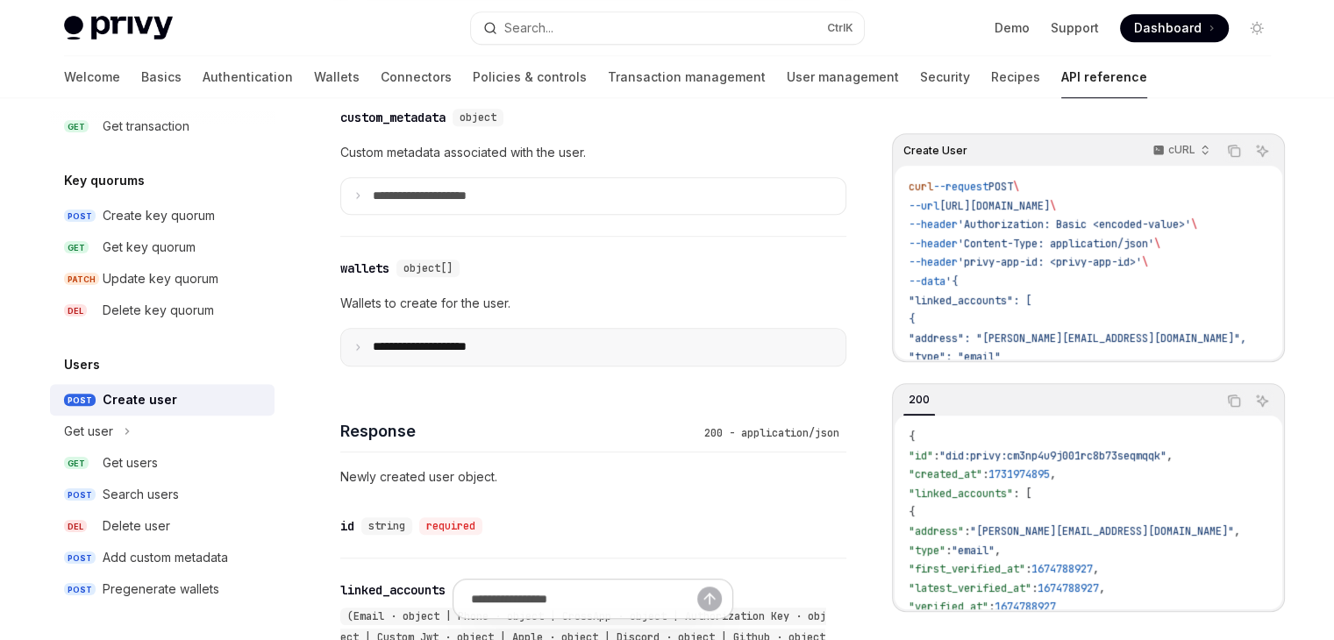
click at [416, 355] on p "**********" at bounding box center [434, 347] width 122 height 16
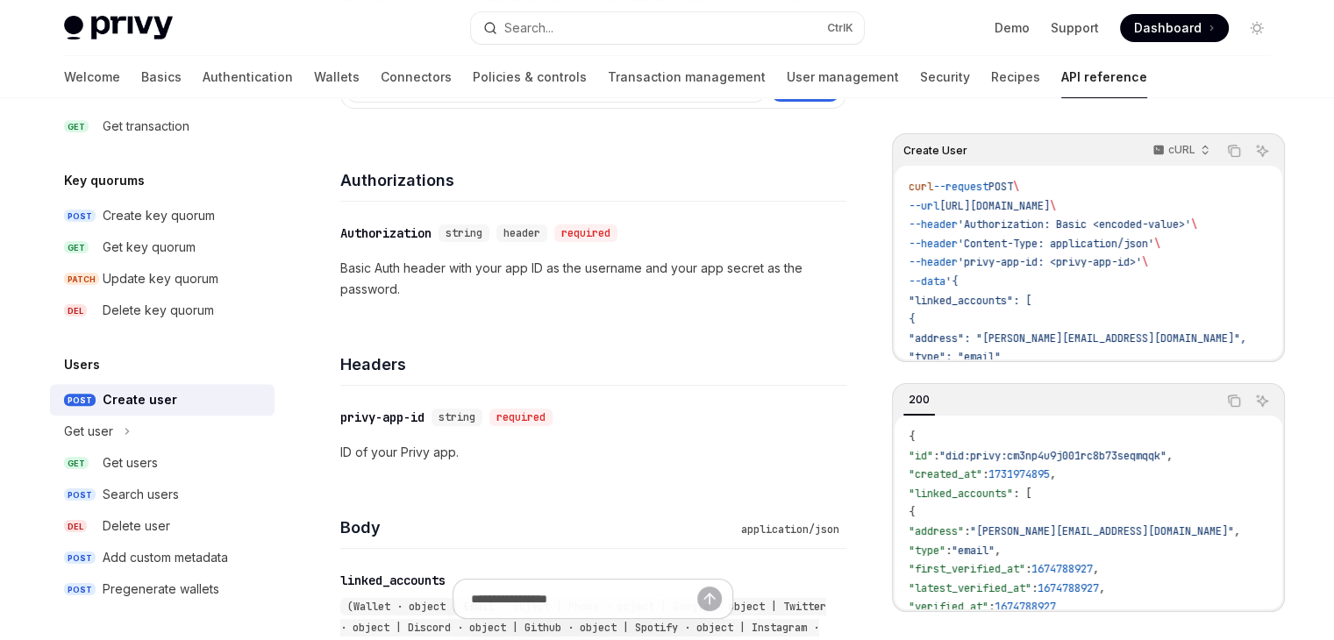
scroll to position [175, 0]
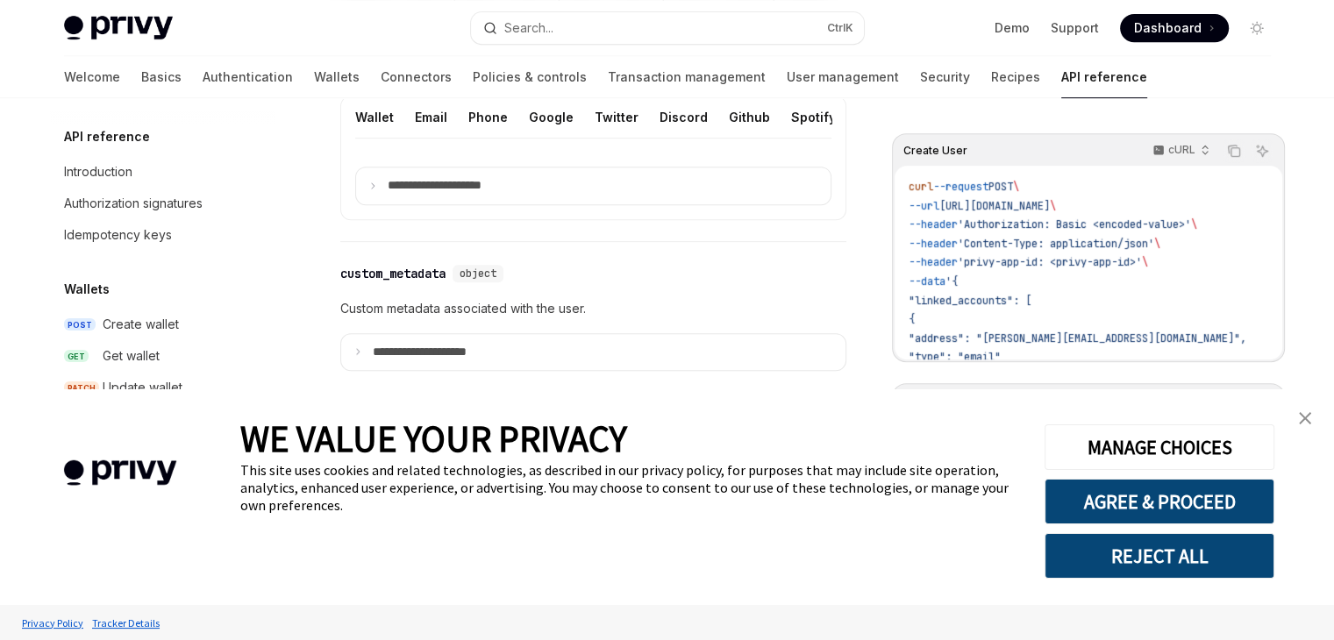
scroll to position [1203, 0]
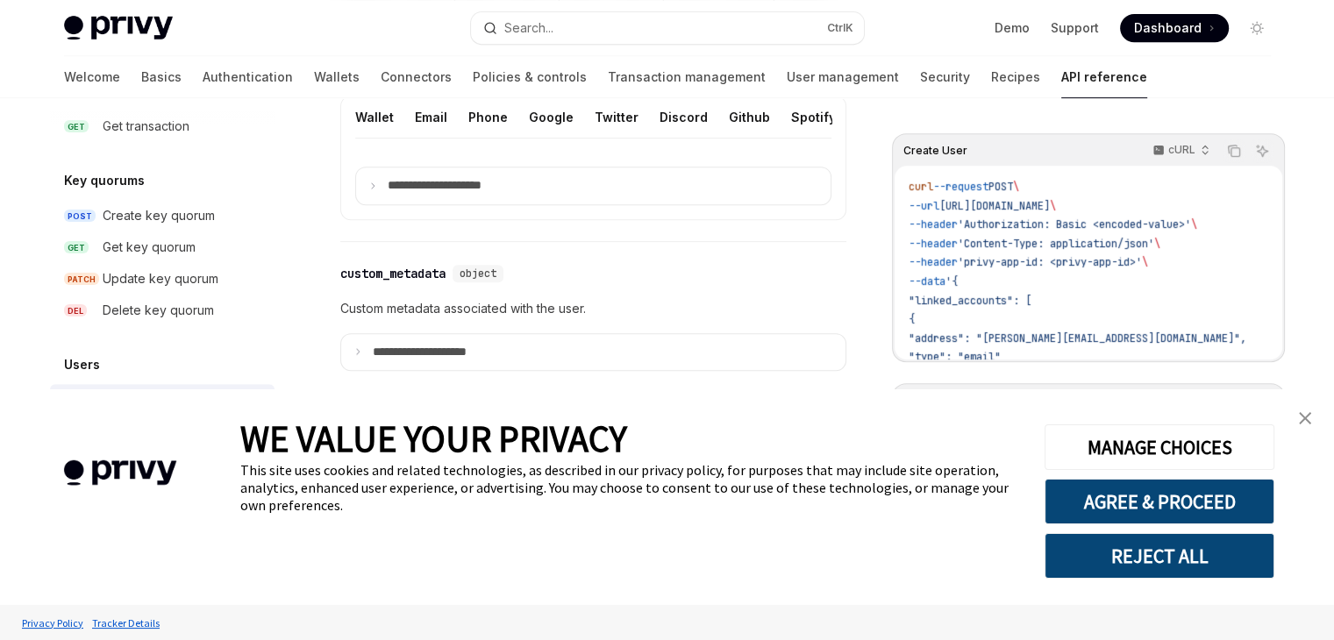
click at [1141, 545] on button "REJECT ALL" at bounding box center [1159, 556] width 230 height 46
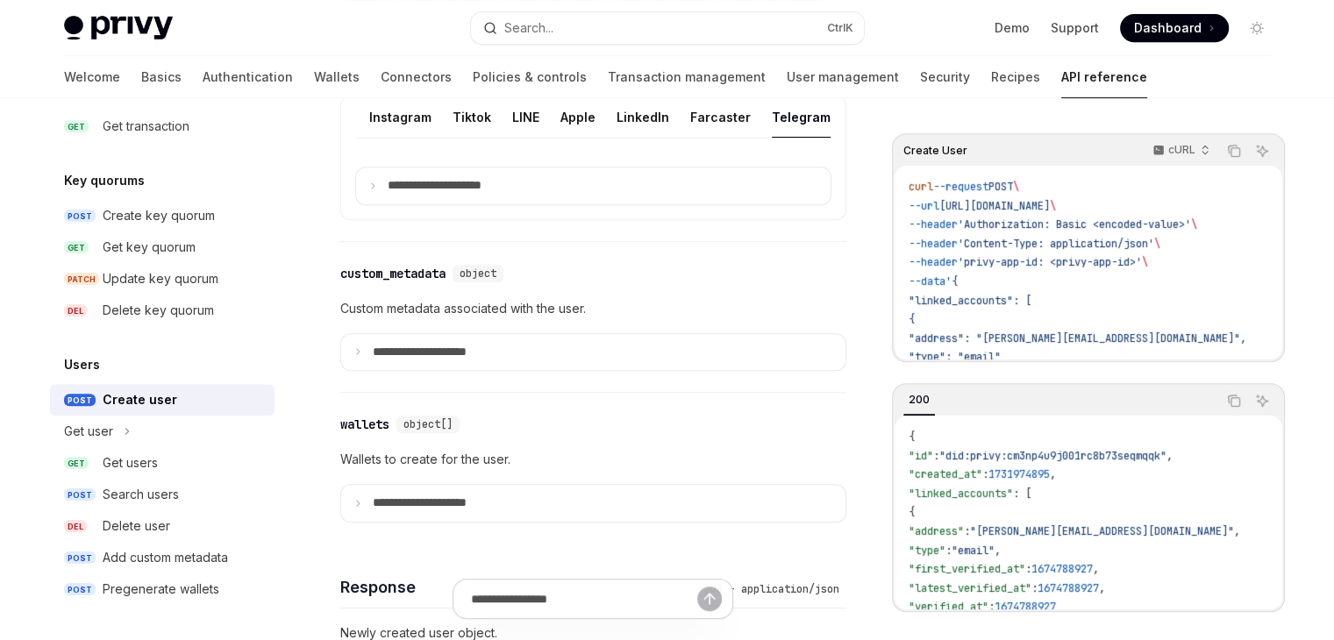
scroll to position [0, 493]
click at [766, 138] on button "Telegram" at bounding box center [795, 116] width 59 height 41
click at [493, 194] on p "**********" at bounding box center [449, 186] width 122 height 16
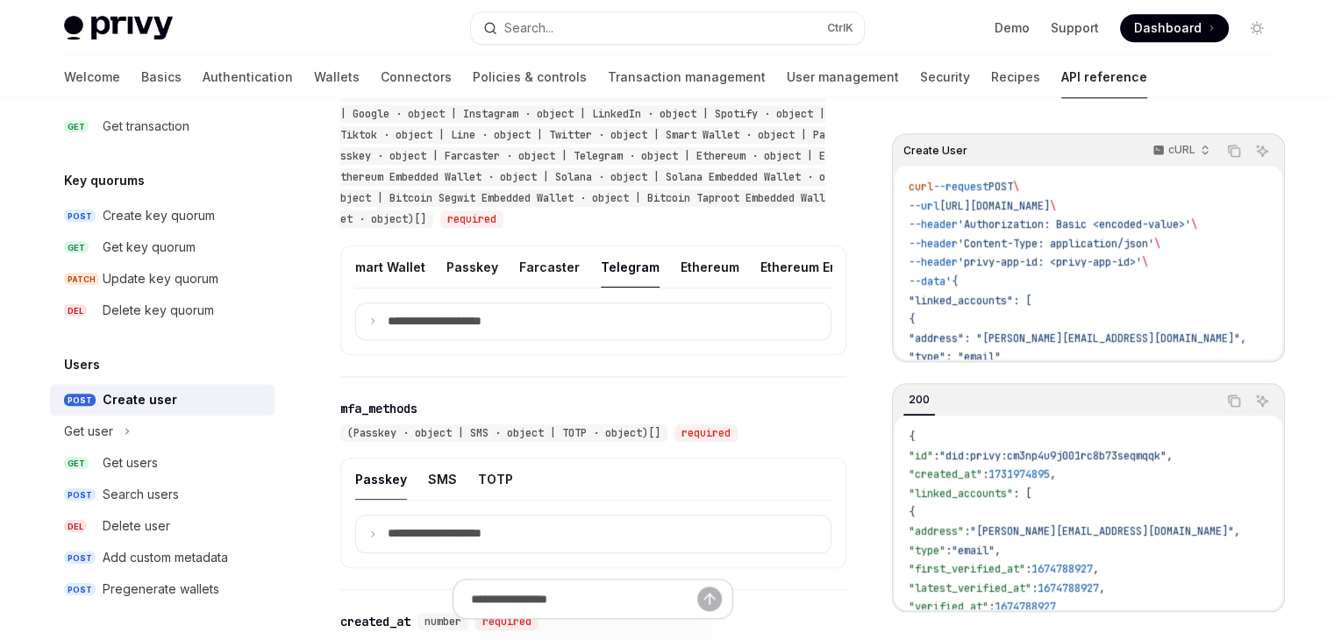
scroll to position [0, 1106]
click at [573, 288] on button "Telegram" at bounding box center [602, 266] width 59 height 41
type textarea "*"
click at [488, 340] on summary "**********" at bounding box center [593, 321] width 474 height 37
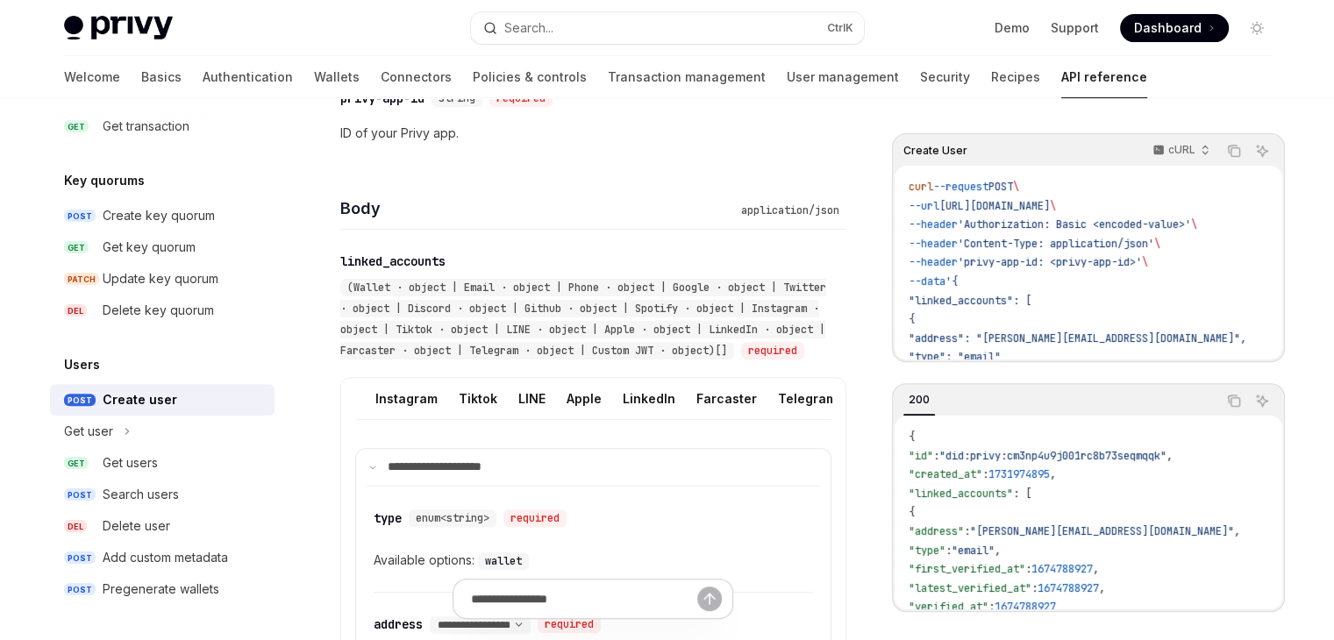
scroll to position [0, 493]
click at [786, 416] on button "Telegram" at bounding box center [795, 398] width 59 height 41
type textarea "*"
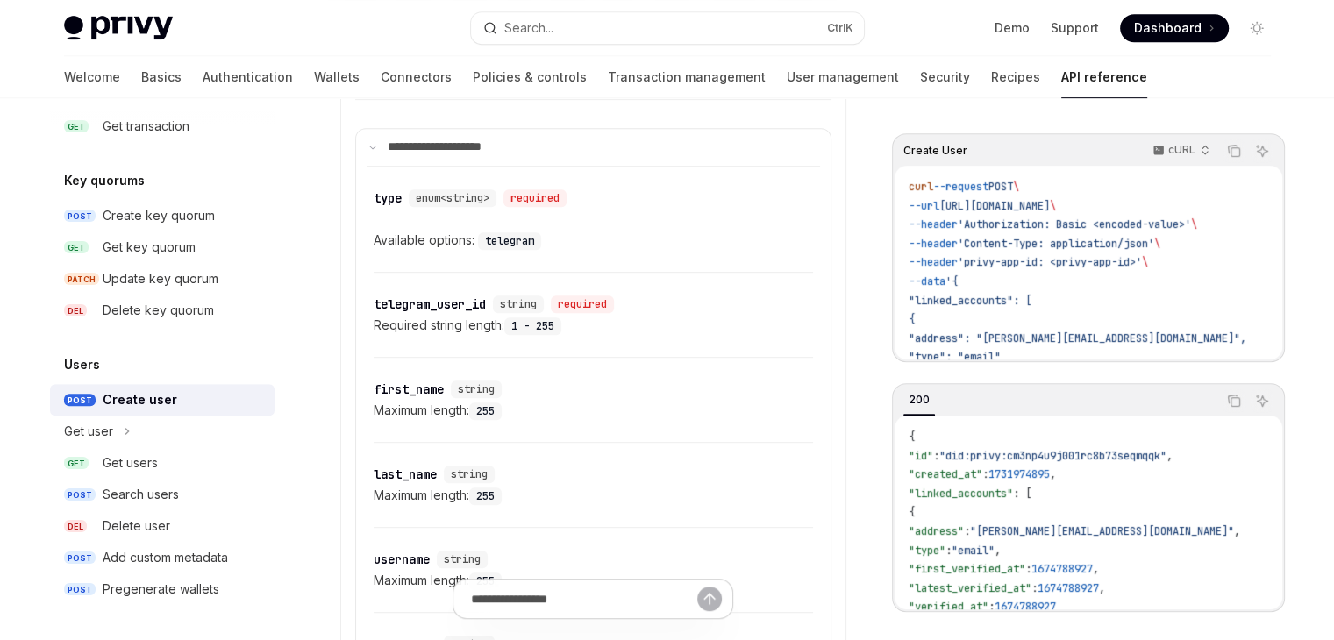
scroll to position [895, 0]
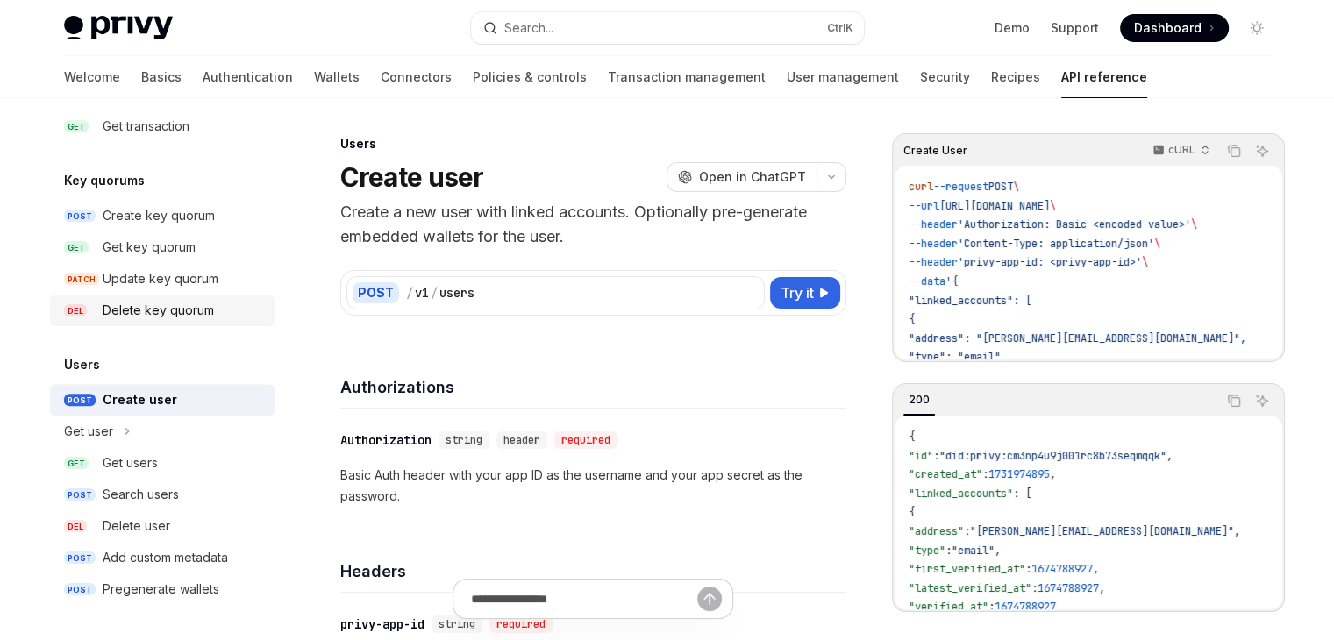
scroll to position [175, 0]
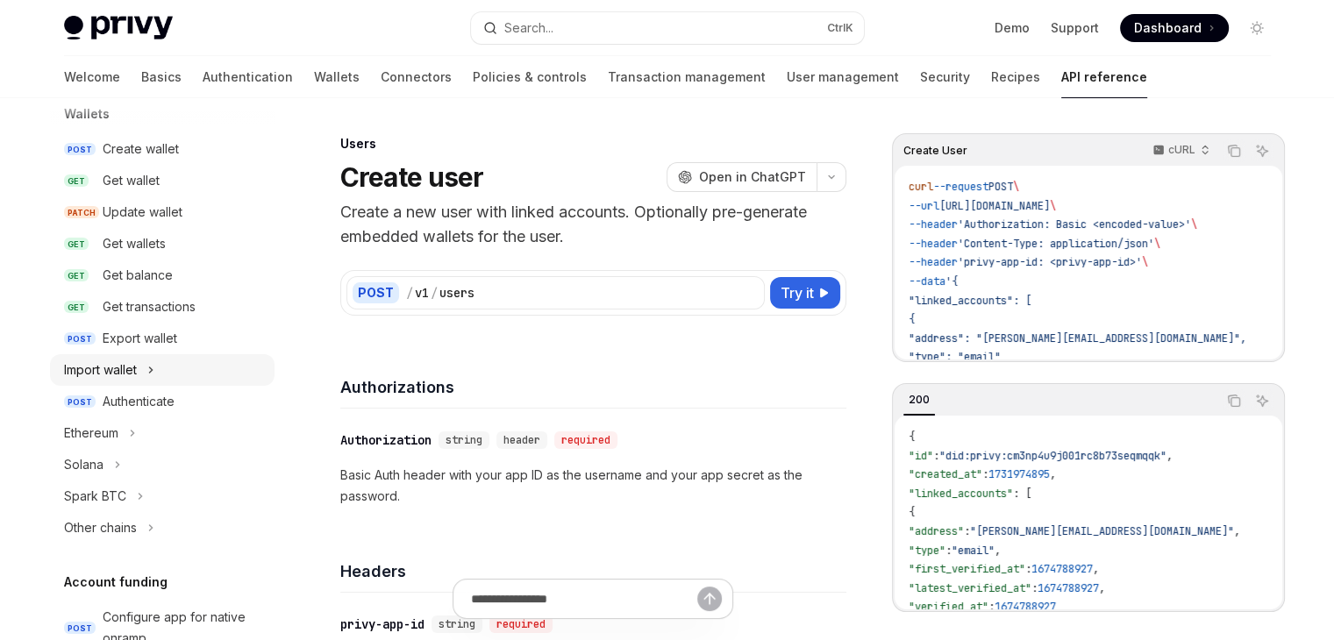
click at [109, 359] on div "Import wallet" at bounding box center [100, 369] width 73 height 21
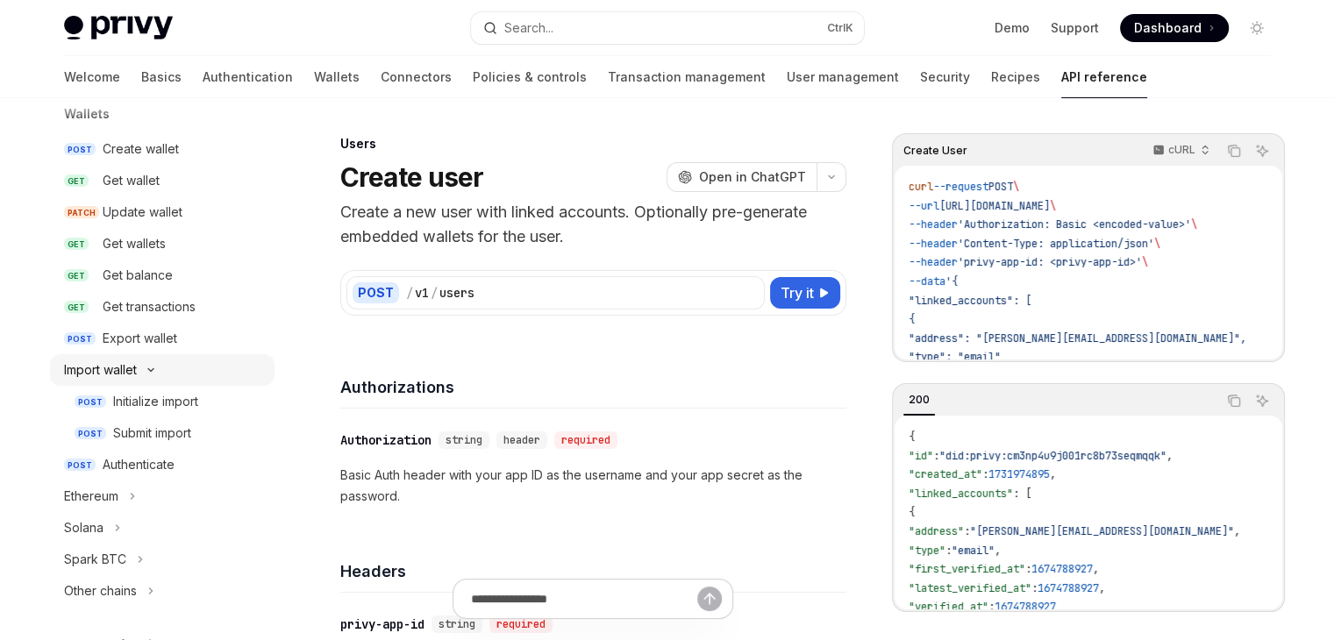
type textarea "*"
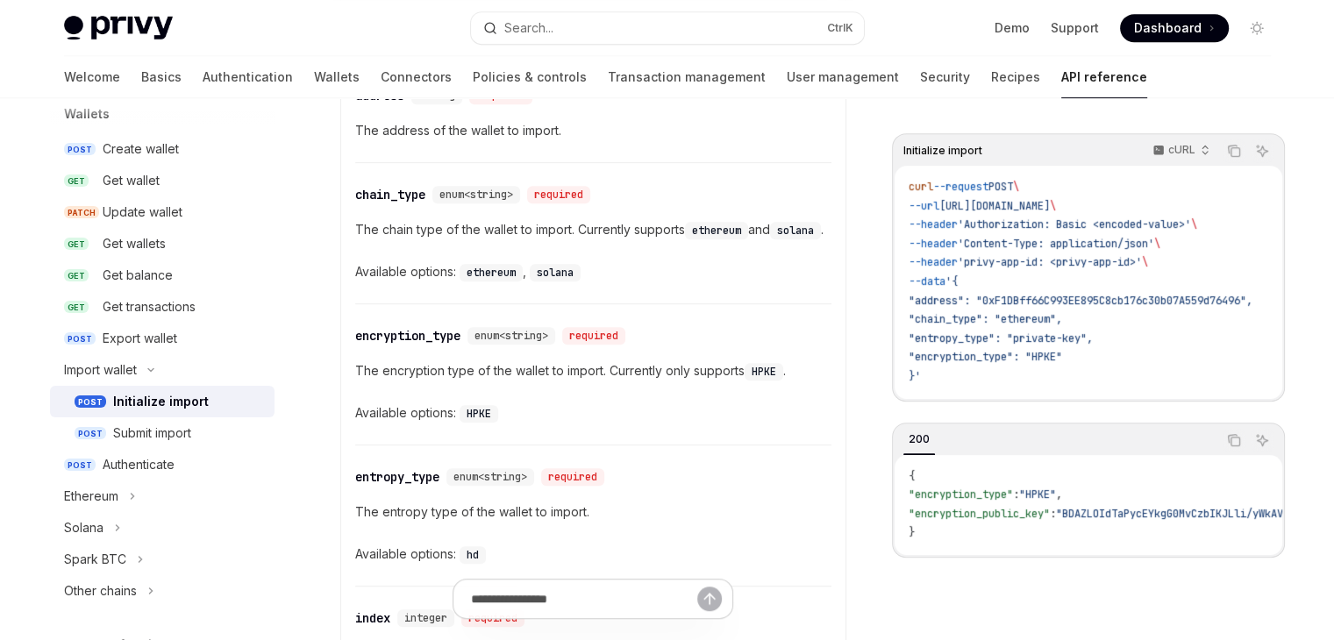
scroll to position [855, 0]
